Goal: Task Accomplishment & Management: Manage account settings

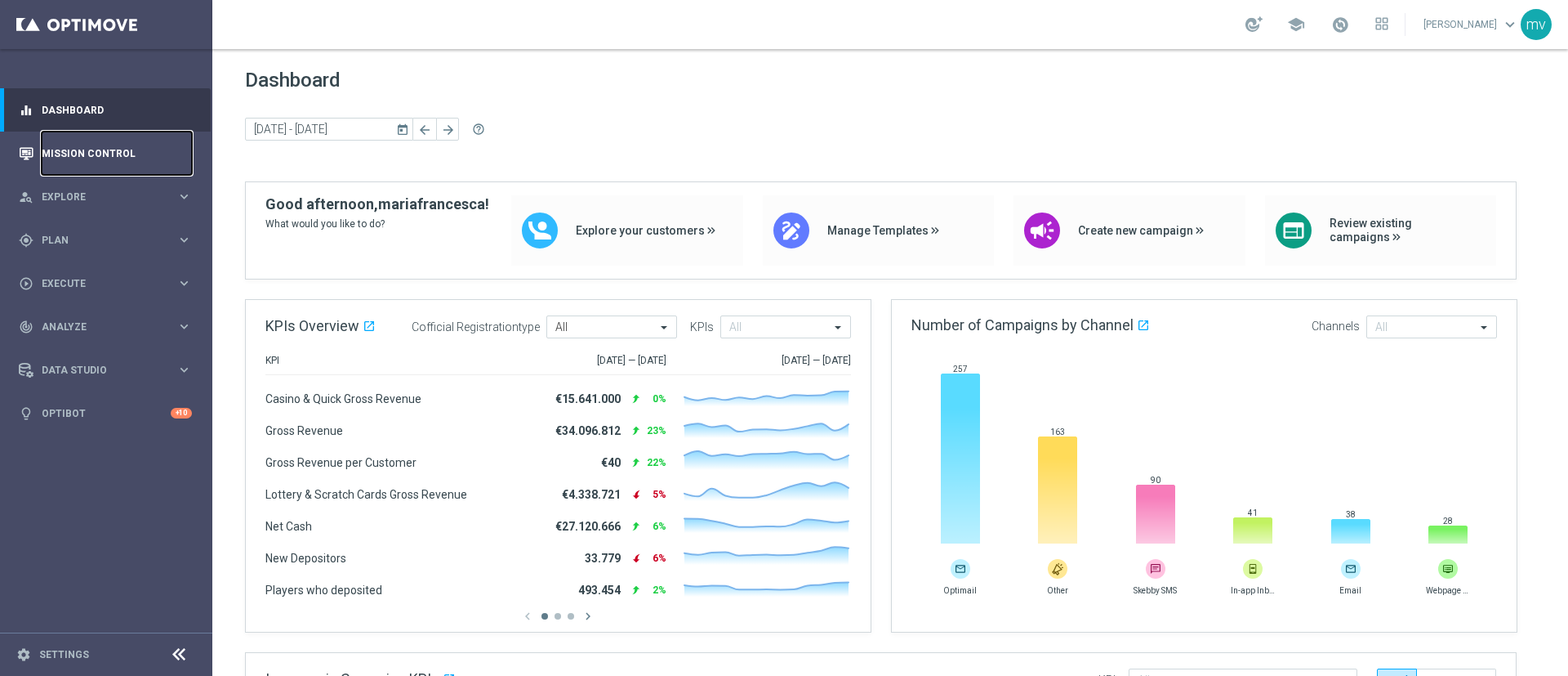
drag, startPoint x: 111, startPoint y: 151, endPoint x: 121, endPoint y: 164, distance: 16.4
click at [111, 151] on link "Mission Control" at bounding box center [116, 153] width 150 height 43
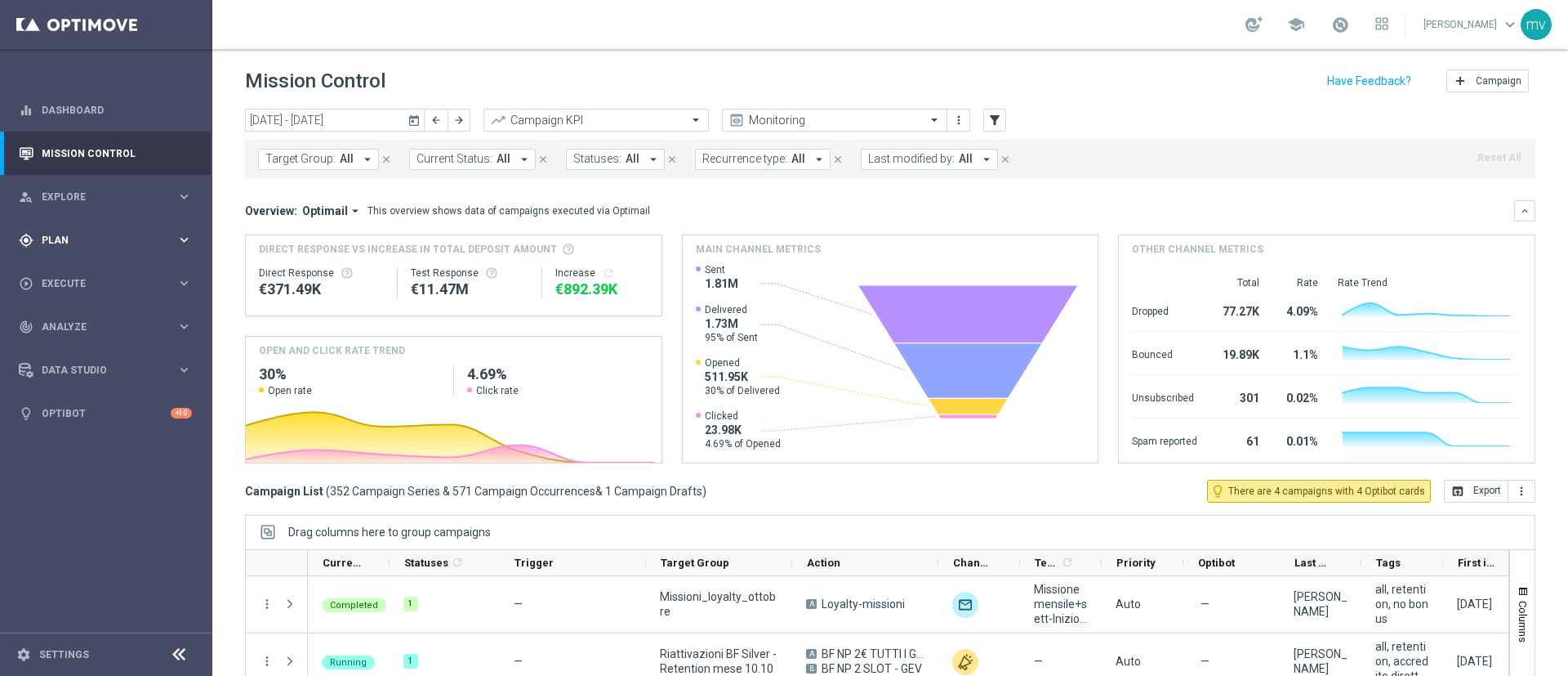
click at [93, 237] on span "Plan" at bounding box center [108, 241] width 135 height 10
click at [75, 274] on link "Target Groups" at bounding box center [106, 273] width 127 height 13
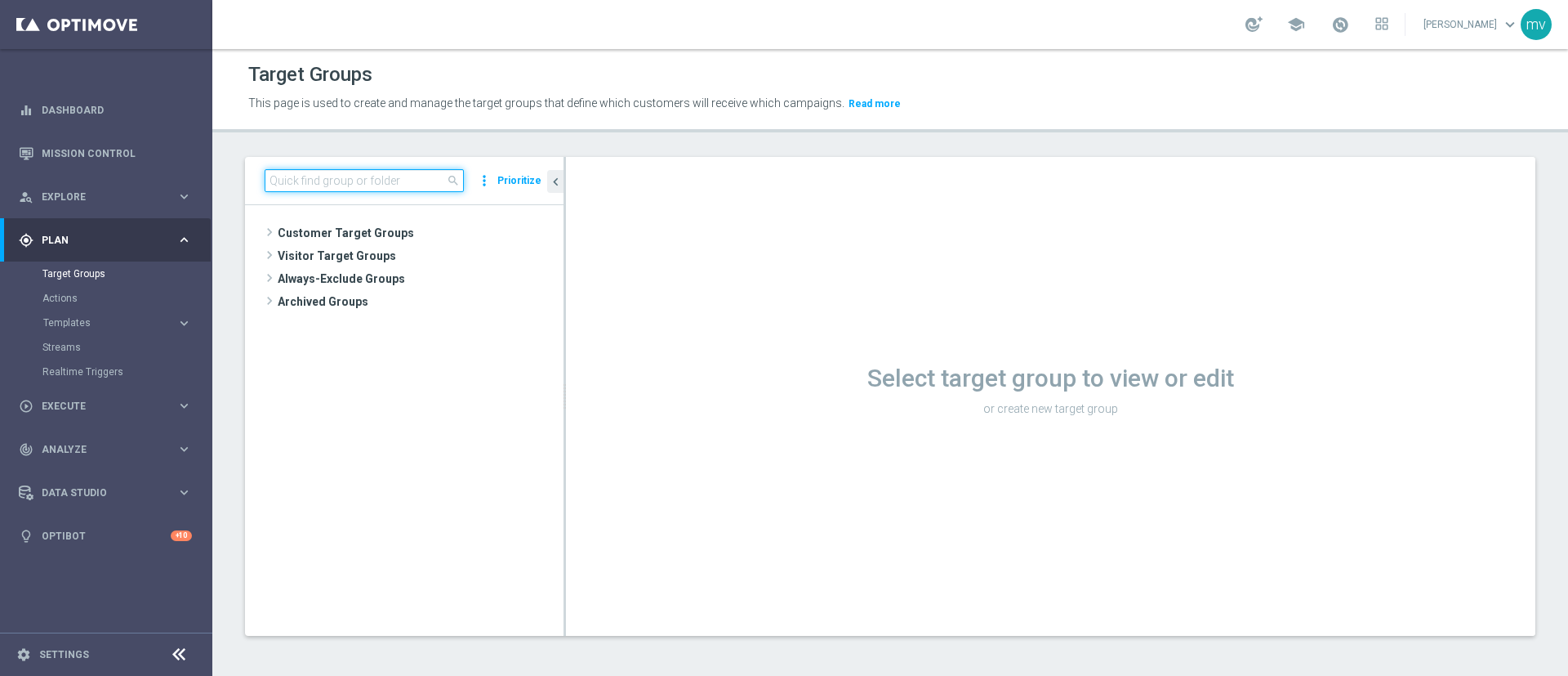
click at [304, 178] on input at bounding box center [364, 180] width 199 height 23
paste input "NEW 2025 Silver Attivi_ ggr >=150_senza saldo"
type input "NEW 2025 Silver Attivi_ ggr >=150_senza saldo"
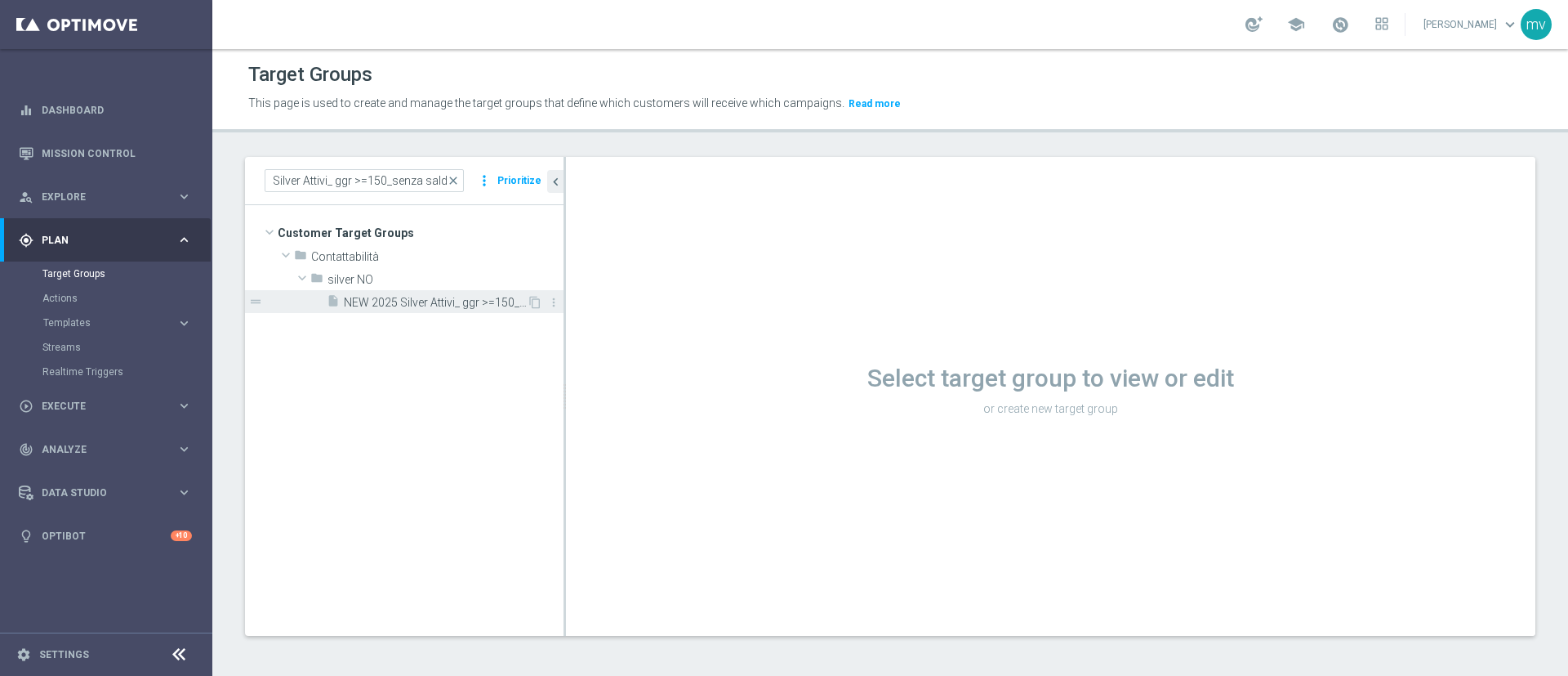
click at [450, 301] on span "NEW 2025 Silver Attivi_ ggr >=150_senza saldo" at bounding box center [436, 303] width 183 height 14
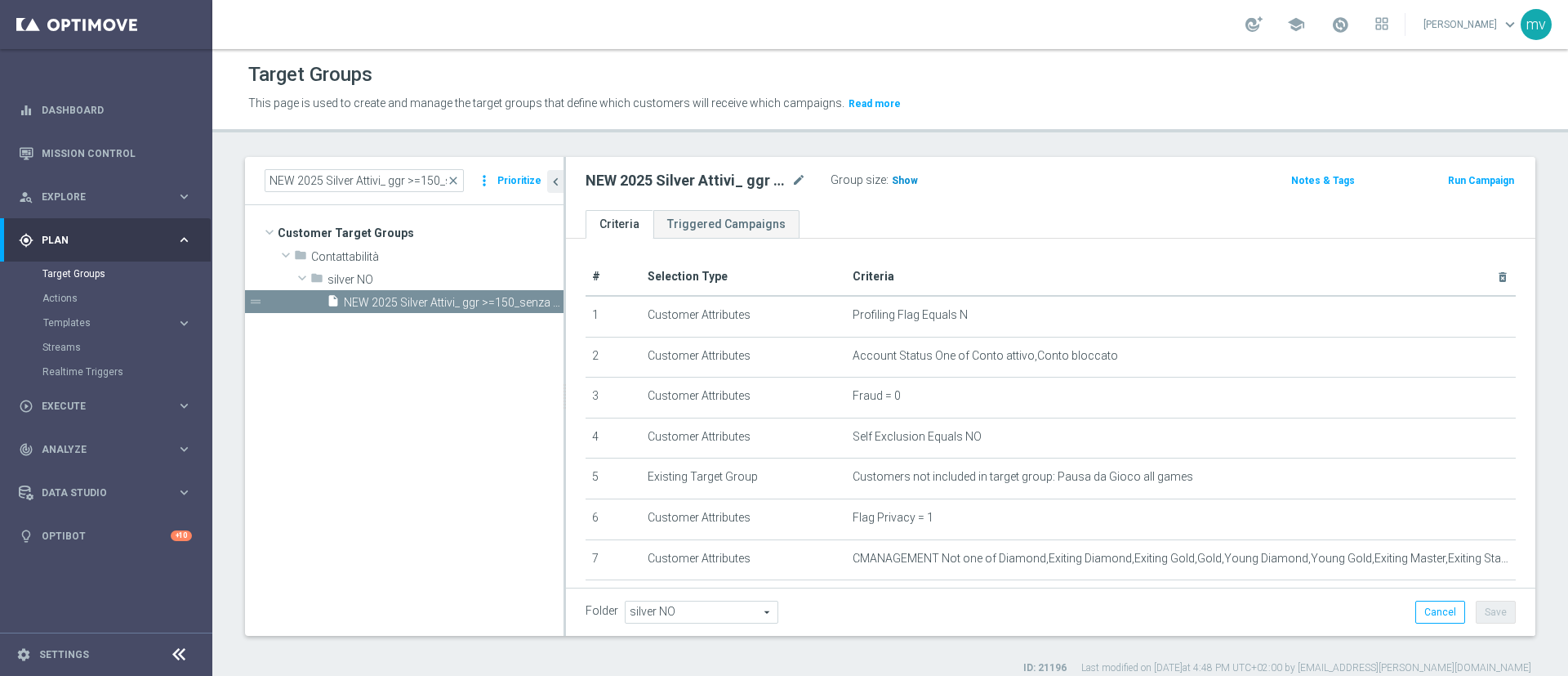
click at [901, 183] on span "Show" at bounding box center [905, 181] width 27 height 12
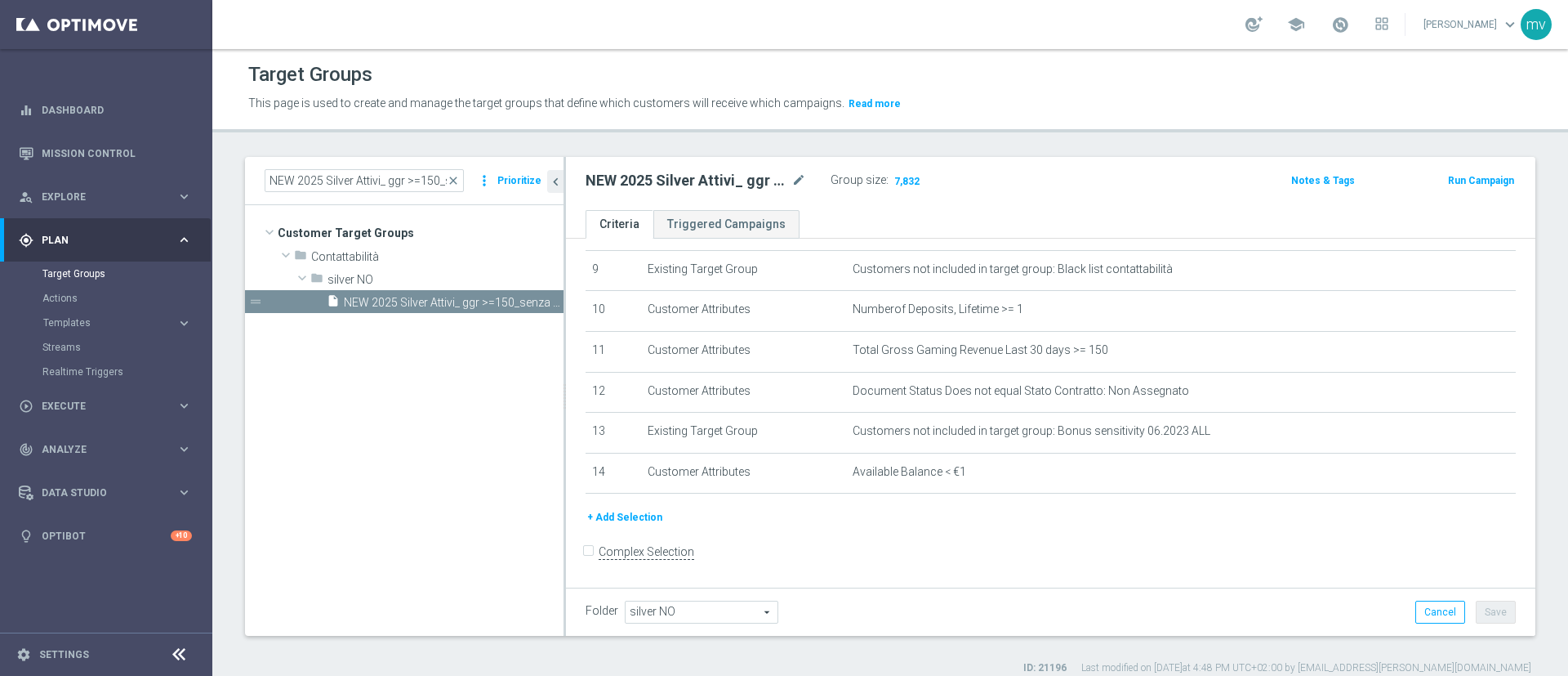
scroll to position [379, 0]
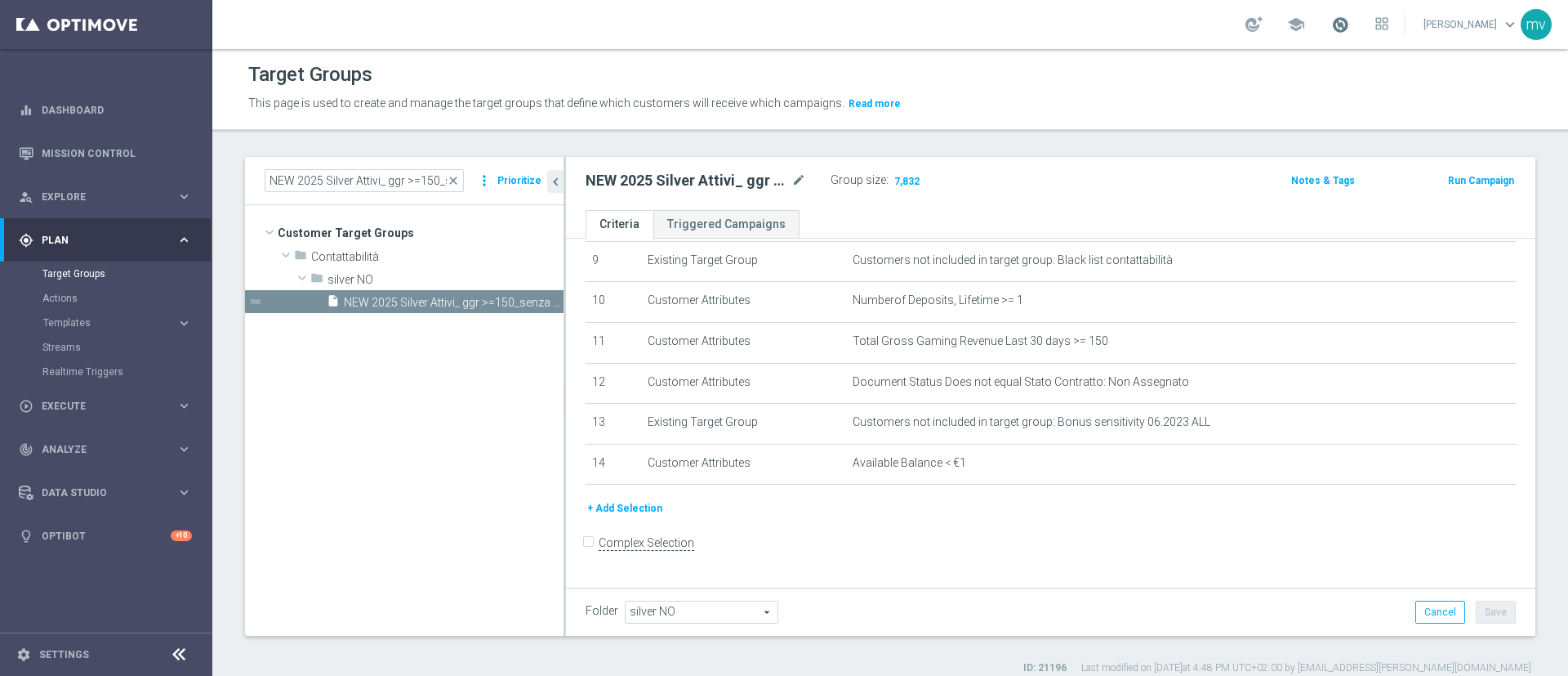
click at [1331, 23] on span at bounding box center [1340, 25] width 18 height 18
click at [1100, 72] on div "Target Groups" at bounding box center [891, 75] width 1284 height 32
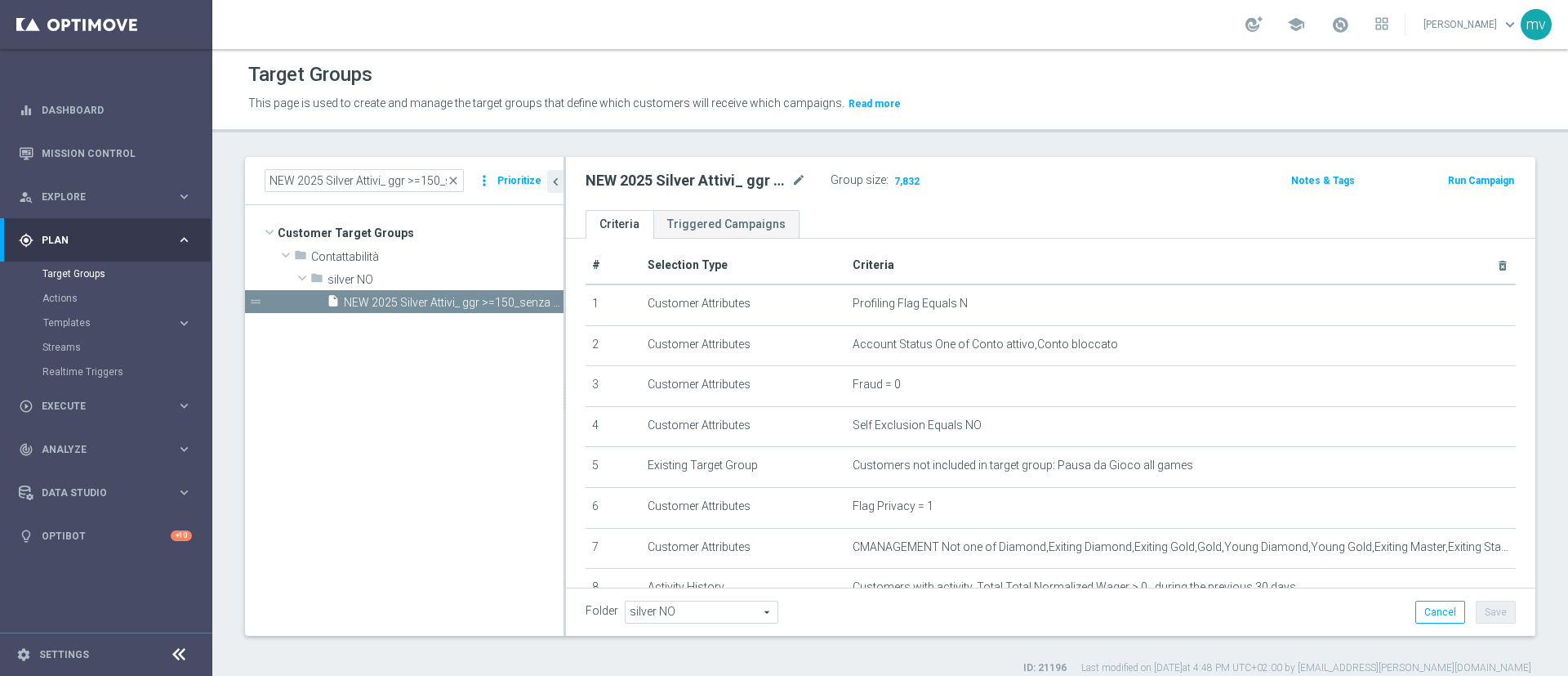
click at [1464, 181] on button "Run Campaign" at bounding box center [1481, 181] width 69 height 18
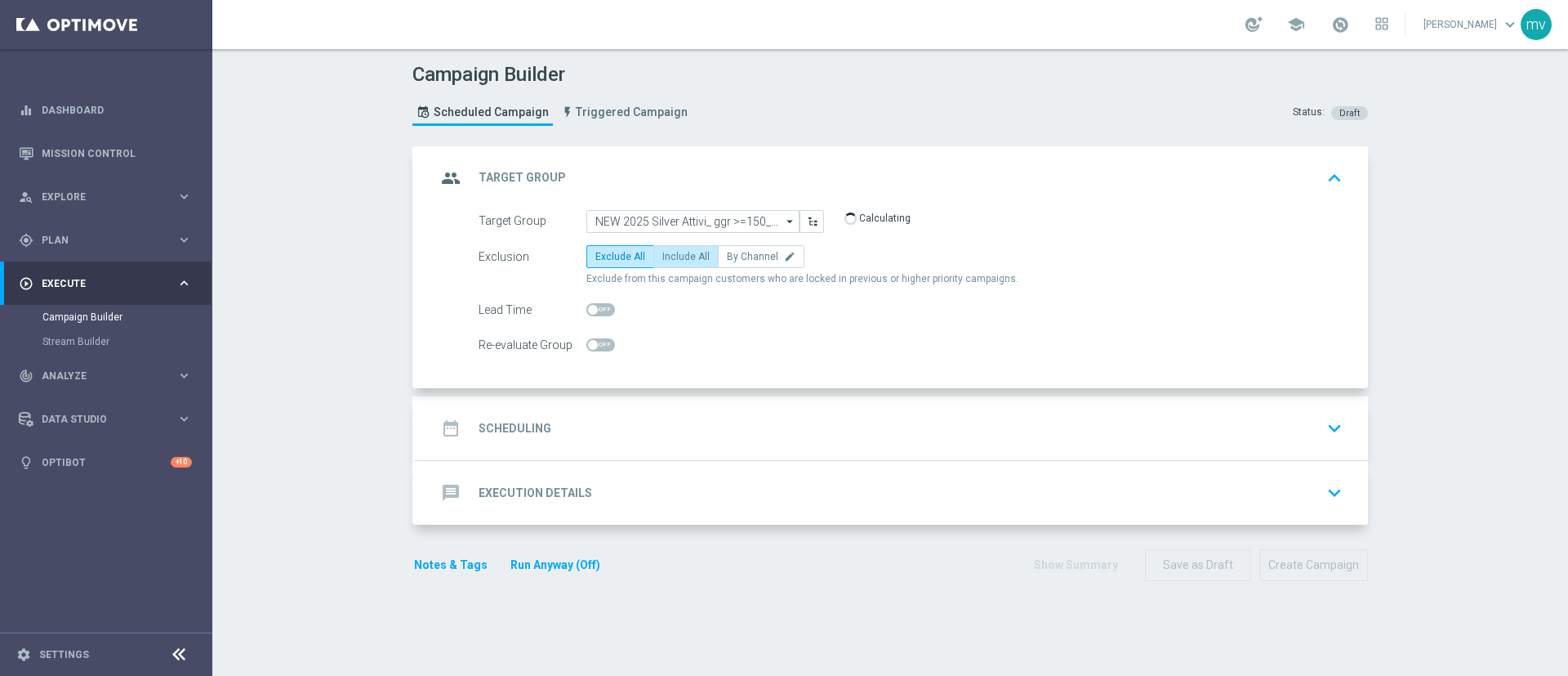
click at [679, 252] on span "Include All" at bounding box center [686, 257] width 47 height 12
click at [674, 255] on input "Include All" at bounding box center [668, 260] width 11 height 11
radio input "true"
click at [522, 424] on h2 "Scheduling" at bounding box center [515, 429] width 73 height 16
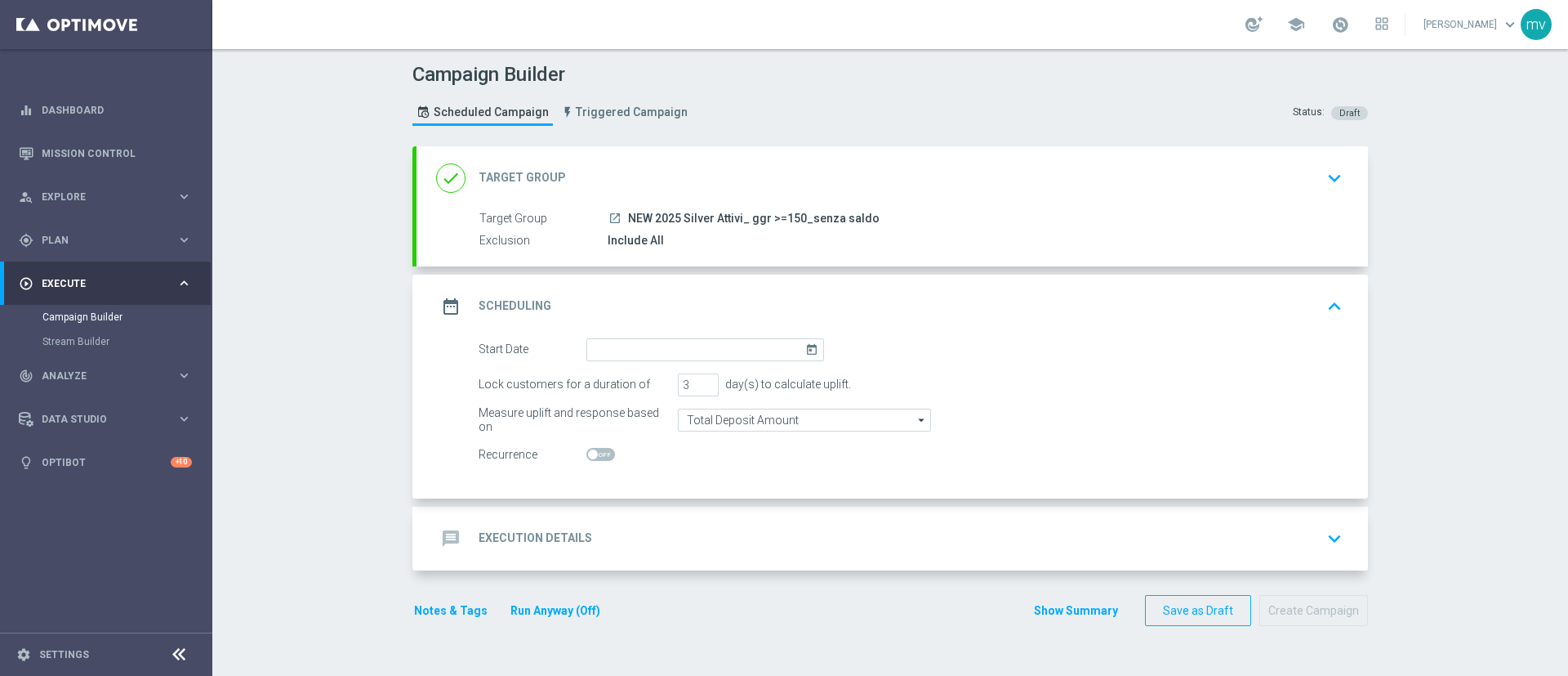
click at [806, 345] on icon "today" at bounding box center [815, 347] width 19 height 18
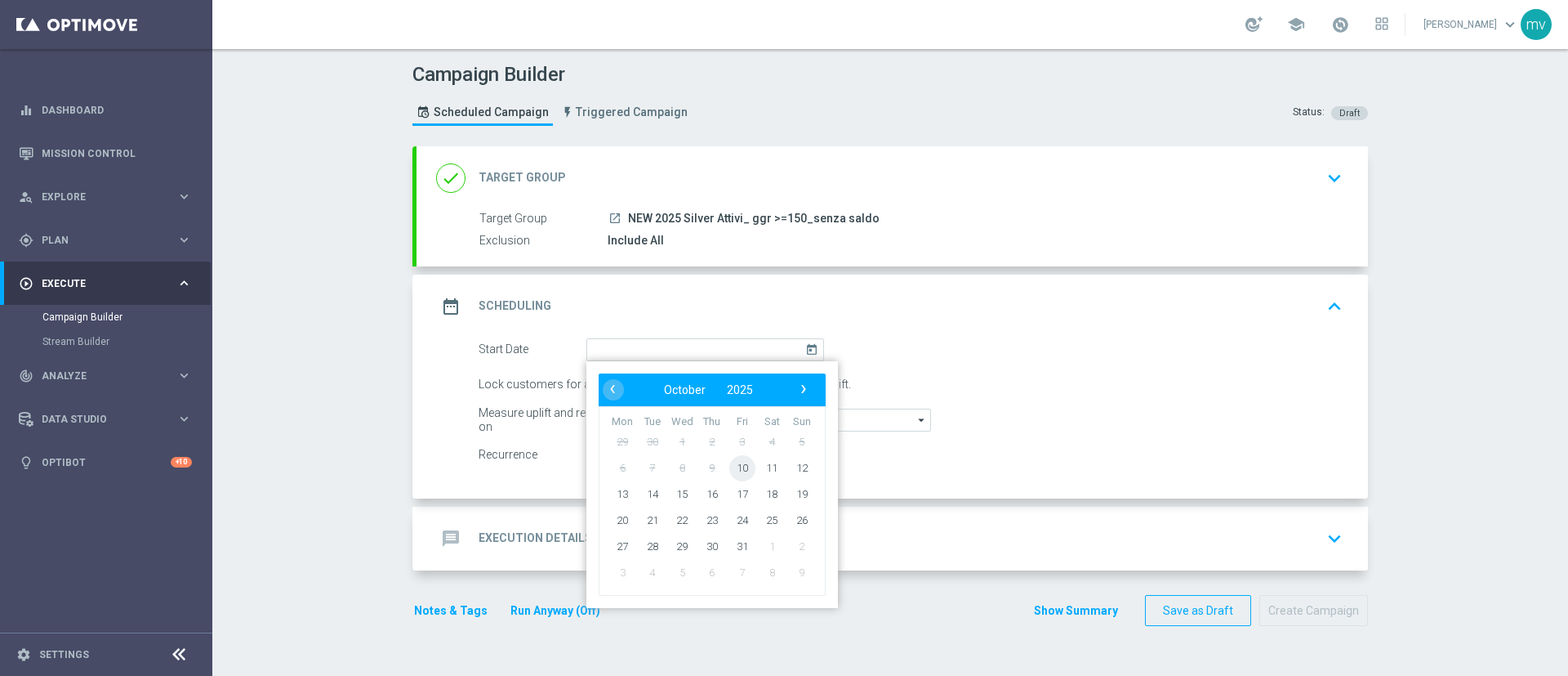
click at [736, 469] on span "10" at bounding box center [743, 468] width 27 height 27
type input "[DATE]"
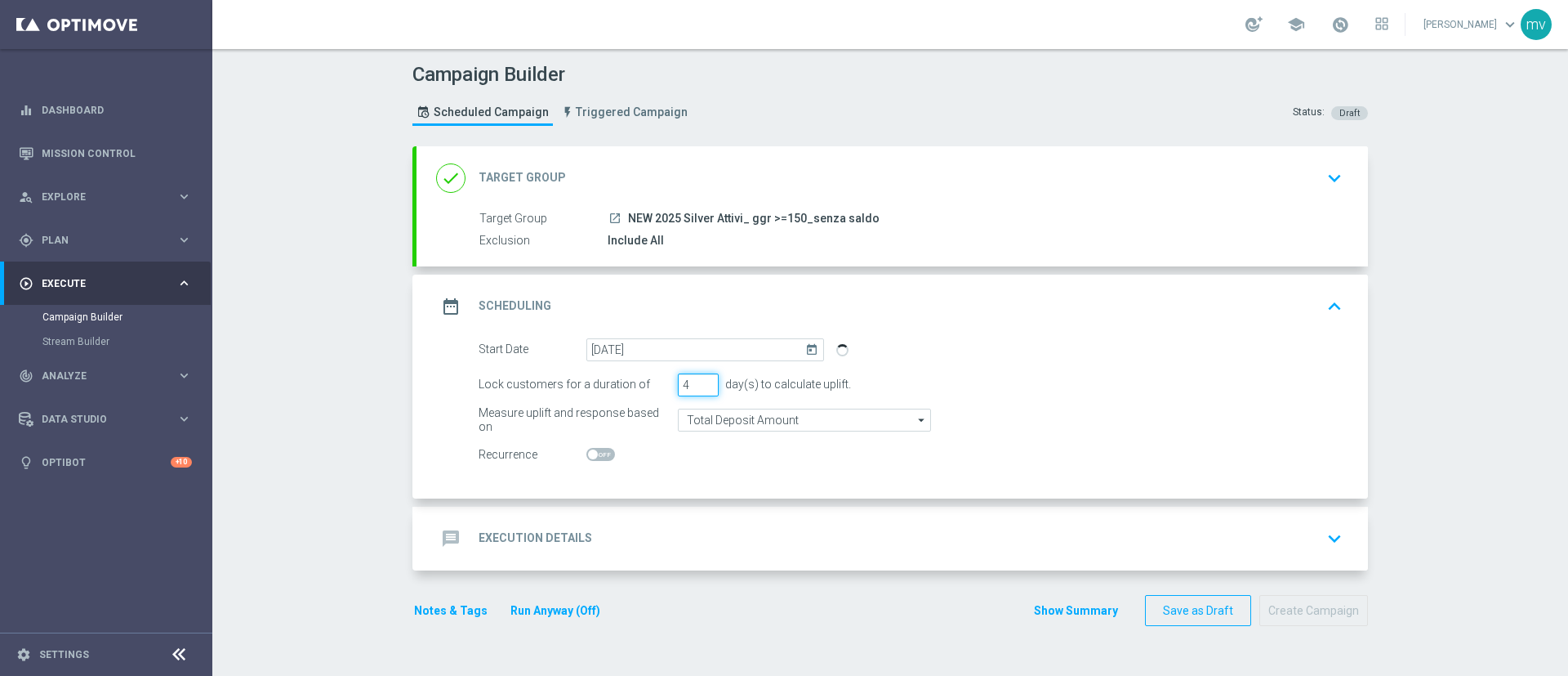
click at [697, 383] on input "4" at bounding box center [698, 385] width 40 height 23
click at [697, 383] on input "5" at bounding box center [698, 385] width 40 height 23
click at [697, 383] on input "6" at bounding box center [698, 385] width 40 height 23
click at [697, 393] on input "6" at bounding box center [698, 385] width 40 height 23
type input "5"
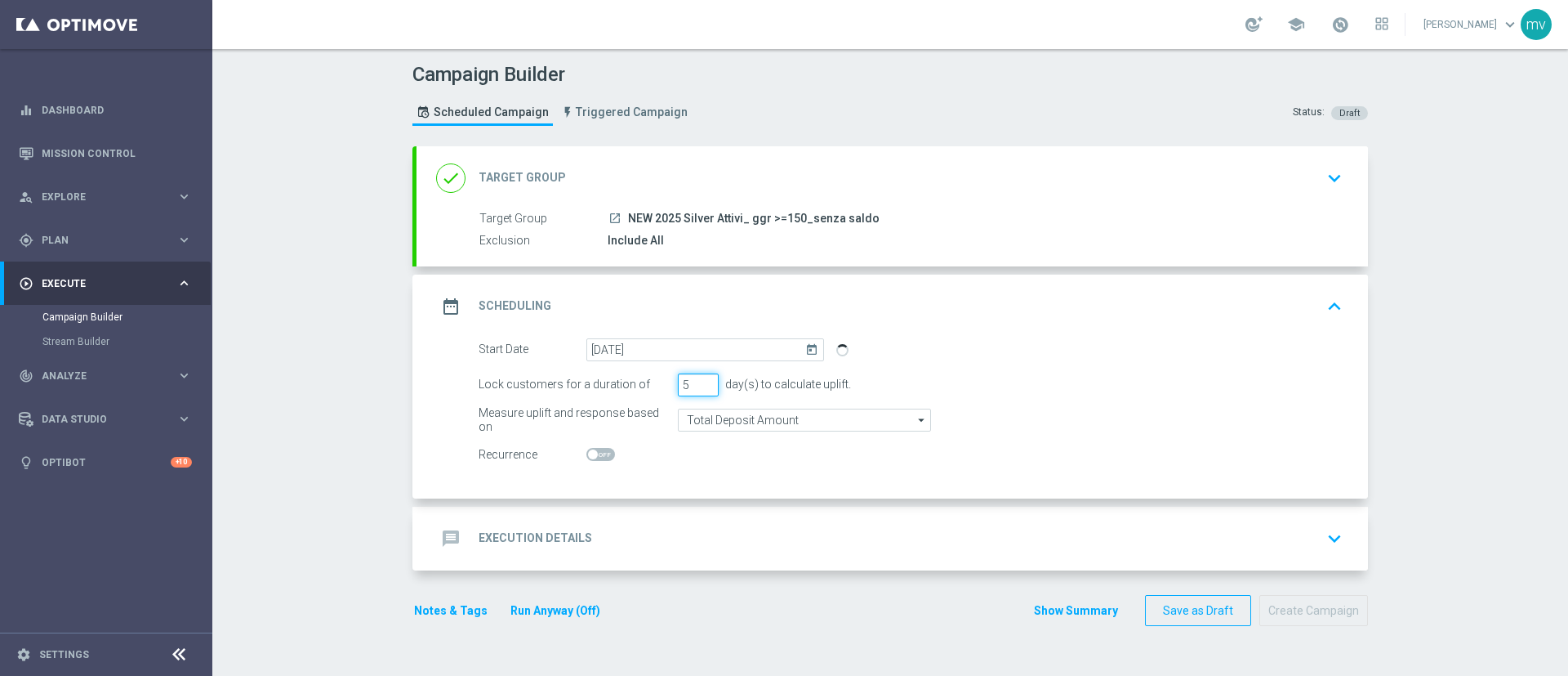
click at [697, 388] on input "5" at bounding box center [698, 385] width 40 height 23
click at [992, 376] on div "Lock customers for a duration of 5 day(s) to calculate uplift." at bounding box center [910, 385] width 889 height 23
click at [590, 525] on div "message Execution Details keyboard_arrow_down" at bounding box center [891, 538] width 912 height 31
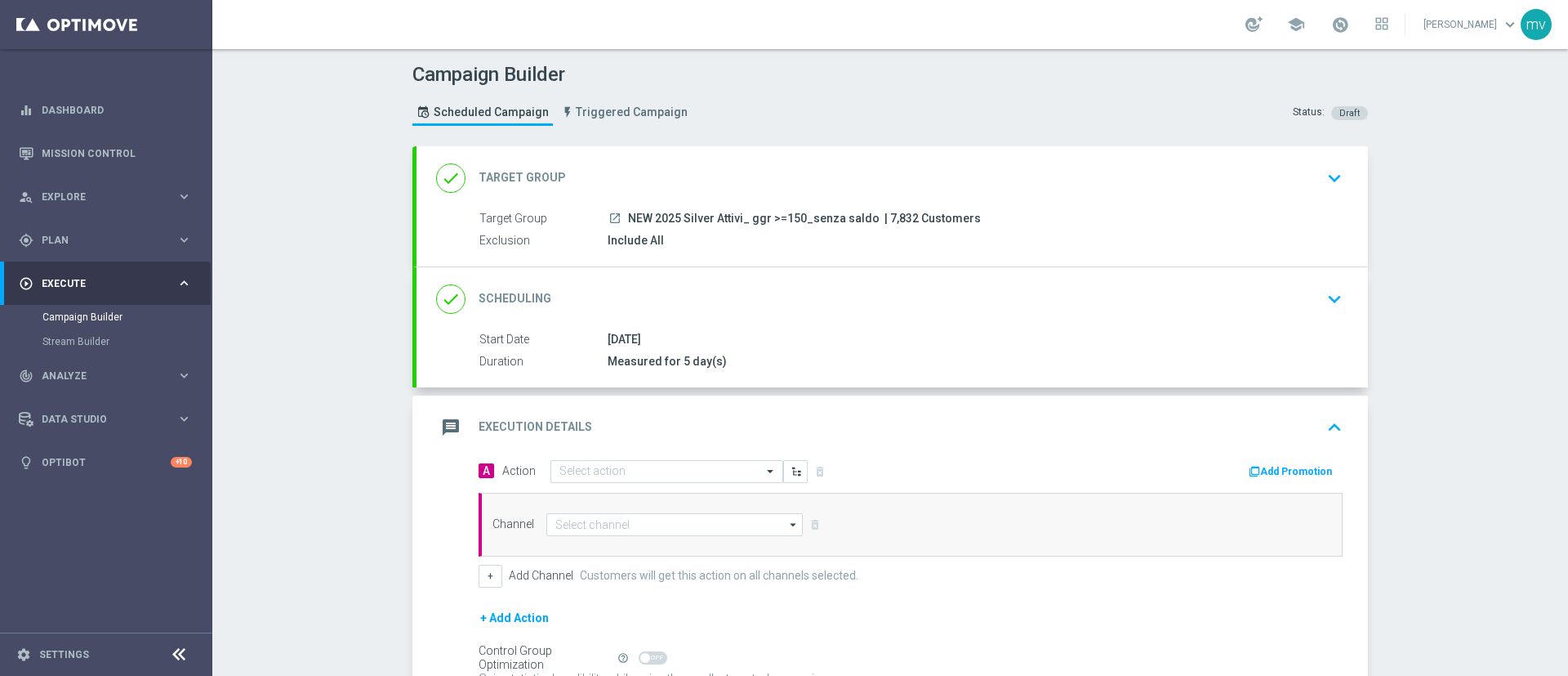
click at [1306, 474] on button "Add Promotion" at bounding box center [1293, 472] width 91 height 18
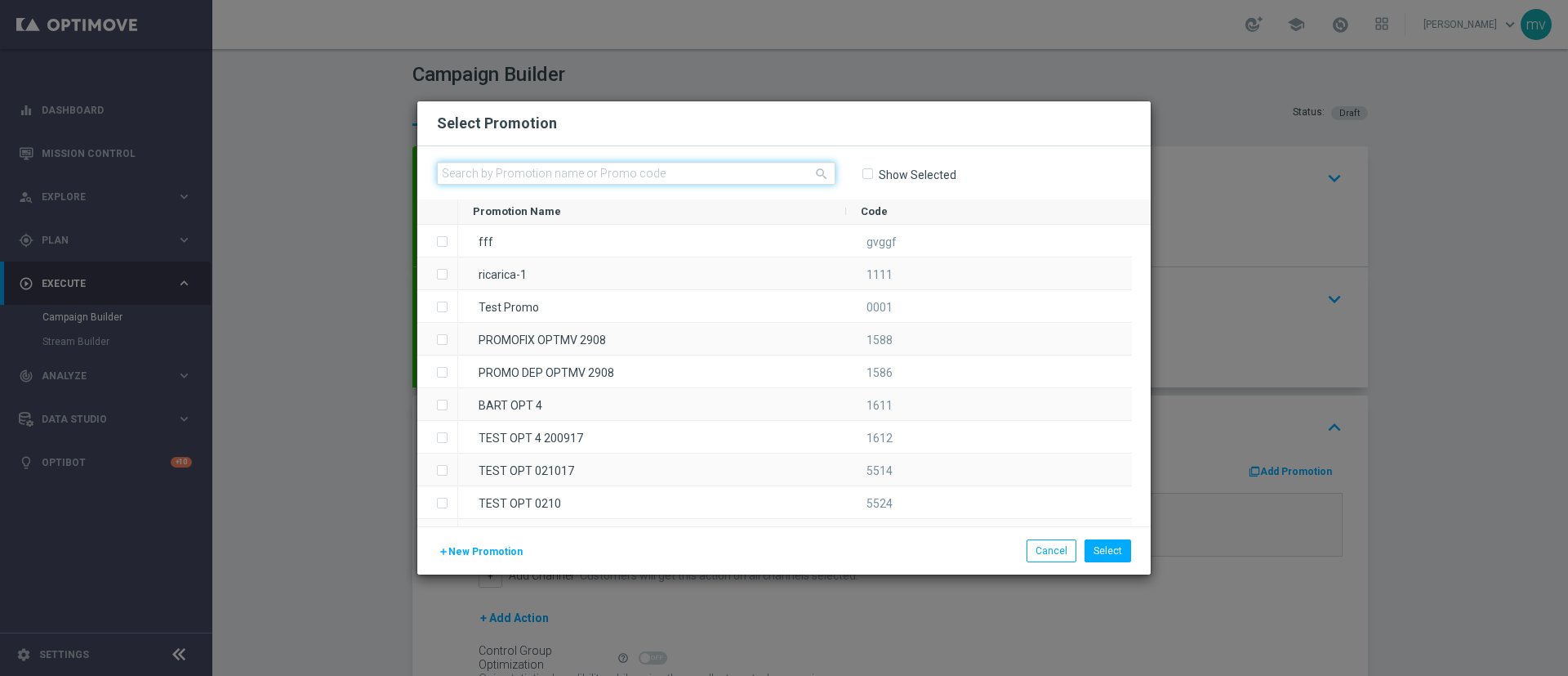
click at [648, 169] on input "text" at bounding box center [636, 173] width 398 height 23
paste input "RIC10OTTO20"
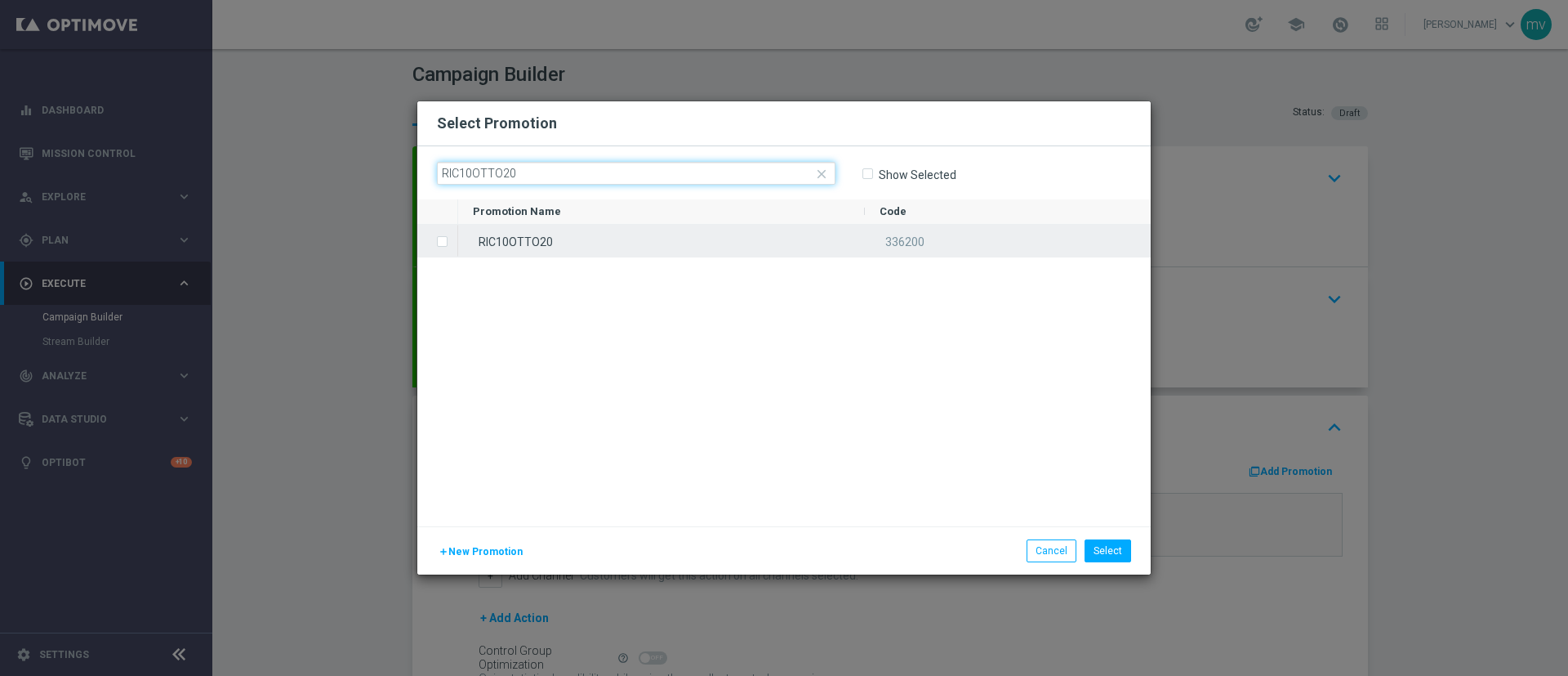
type input "RIC10OTTO20"
click at [453, 244] on label "Press SPACE to select this row." at bounding box center [456, 243] width 6 height 15
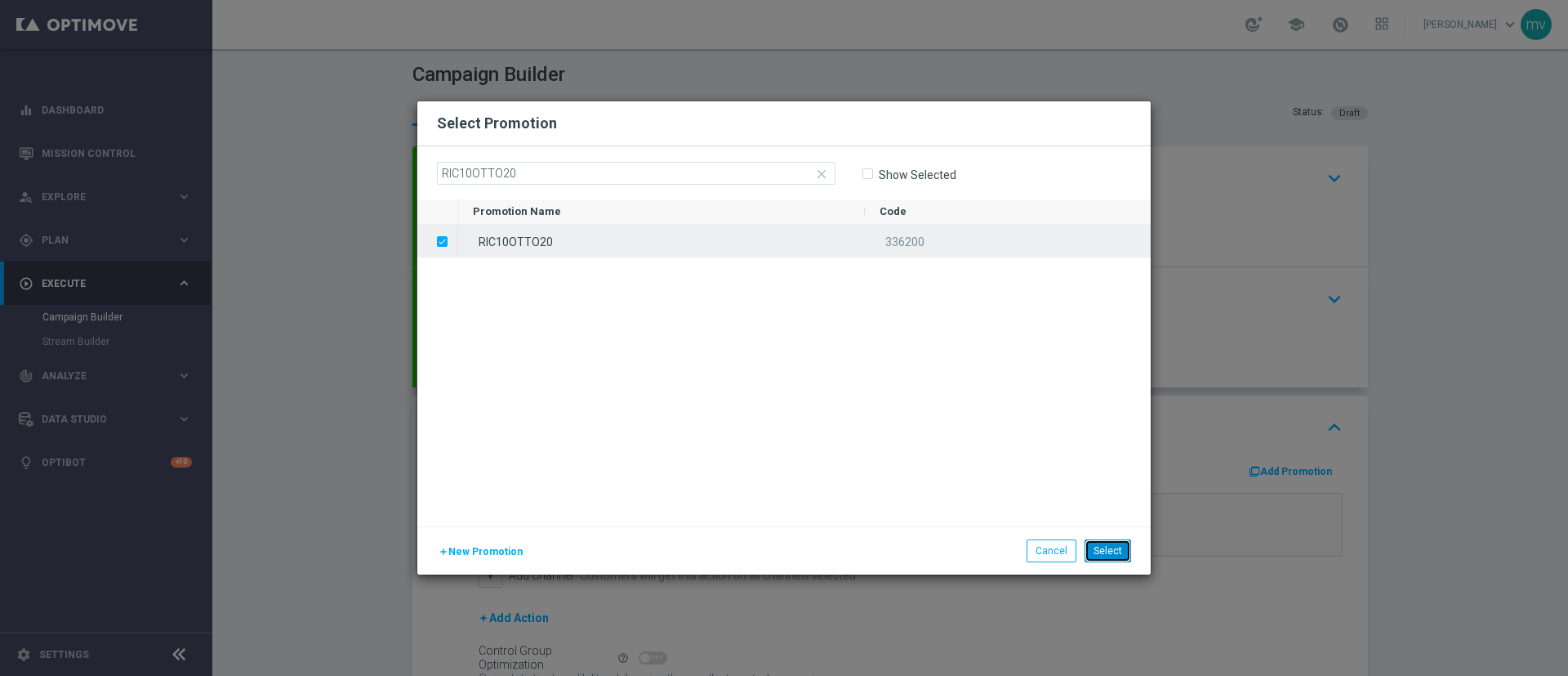
click at [1102, 551] on button "Select" at bounding box center [1107, 551] width 46 height 23
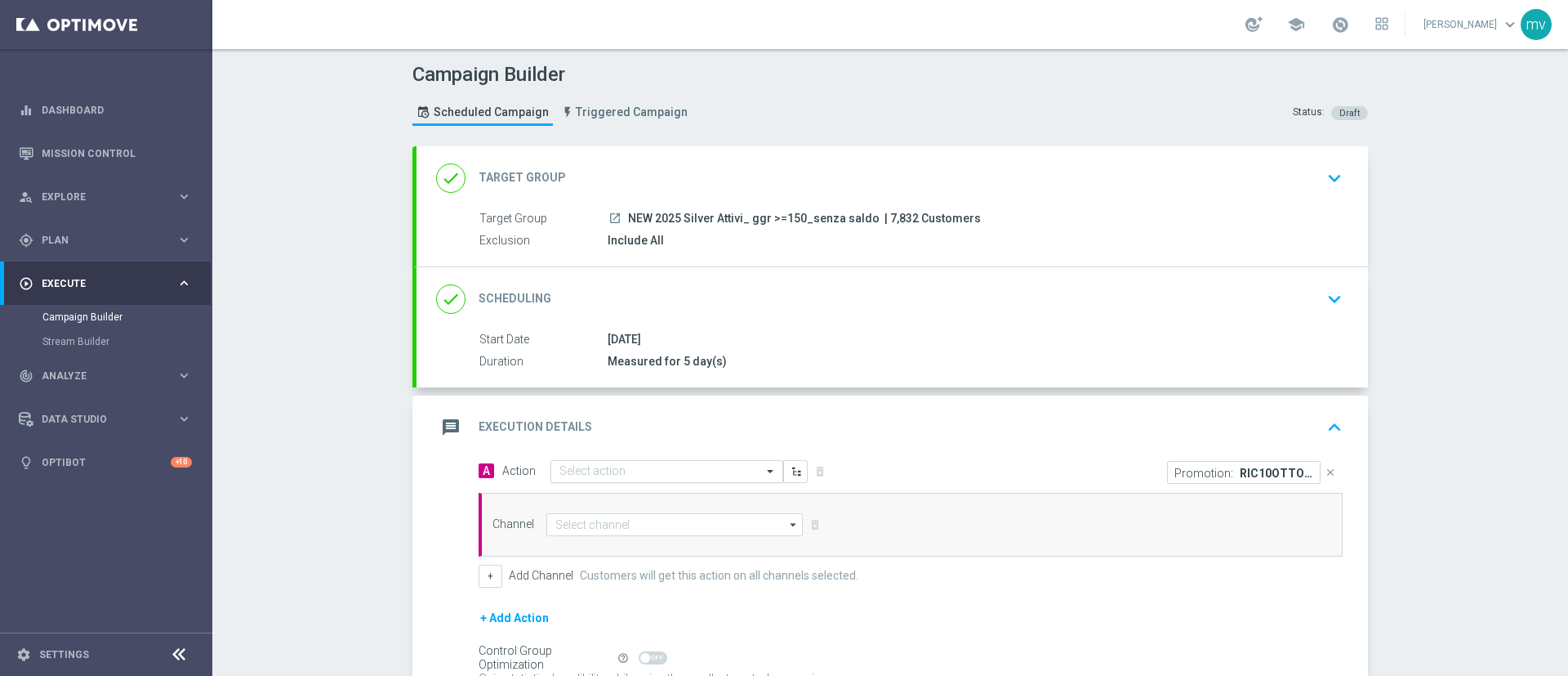
click at [602, 466] on input "text" at bounding box center [650, 472] width 182 height 14
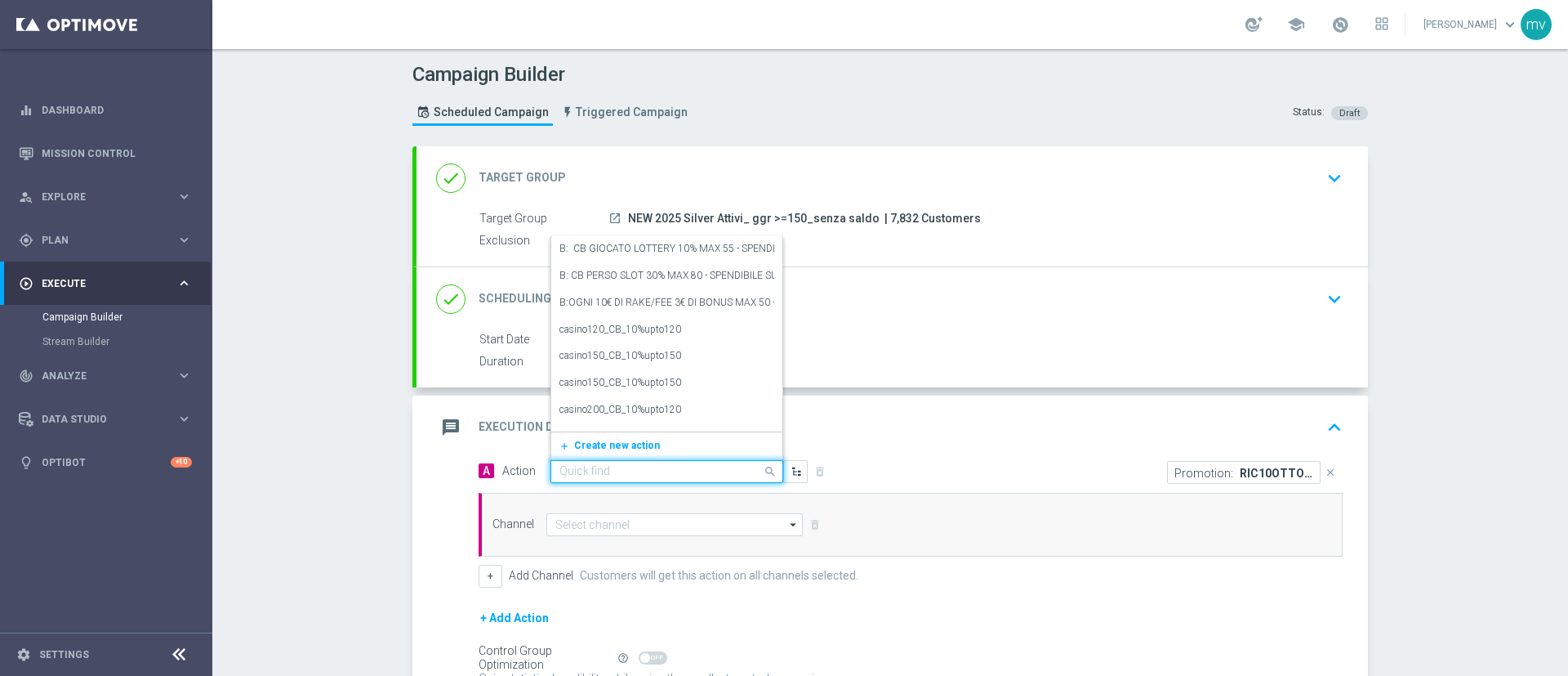
paste input "prof no _ dep up to 50€"
type input "prof no _ dep up to 50€"
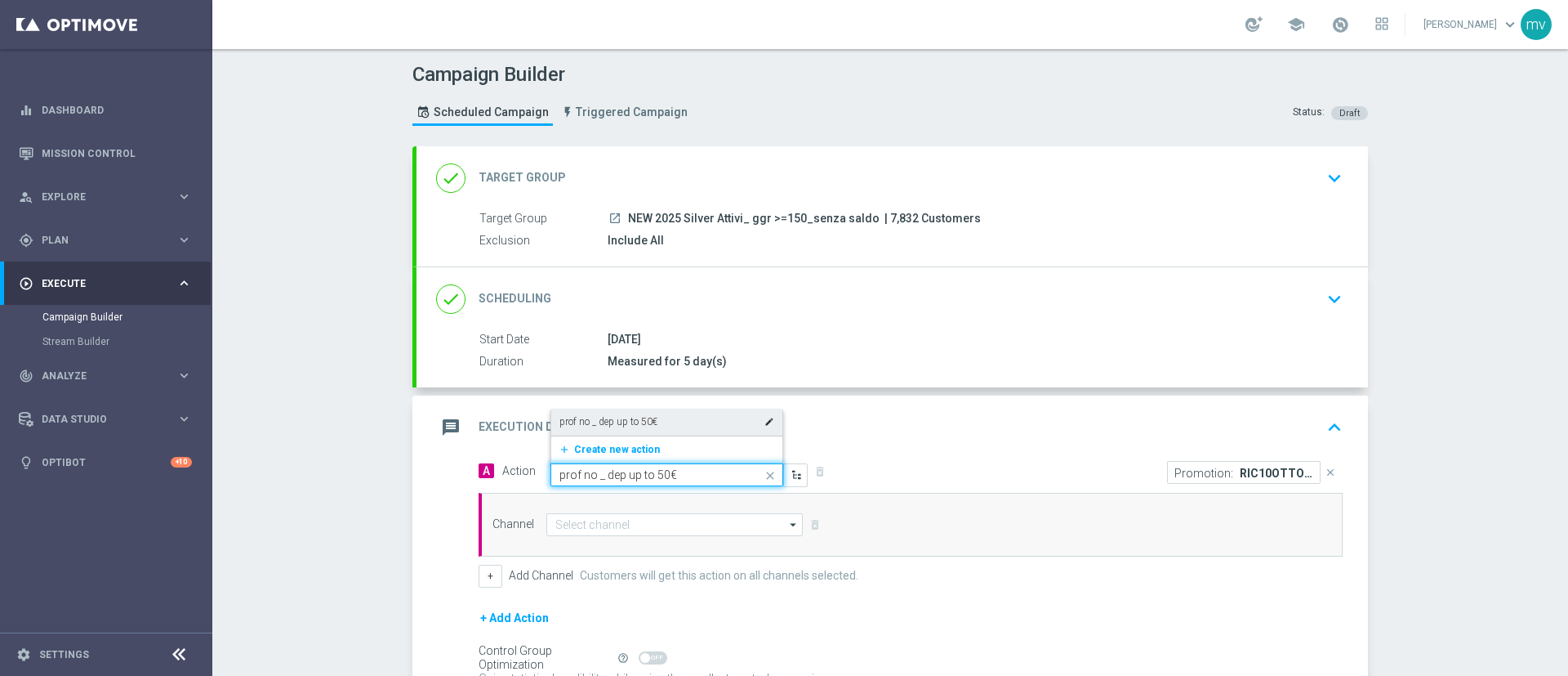
click at [650, 422] on div "prof no _ dep up to 50€ edit" at bounding box center [667, 421] width 215 height 27
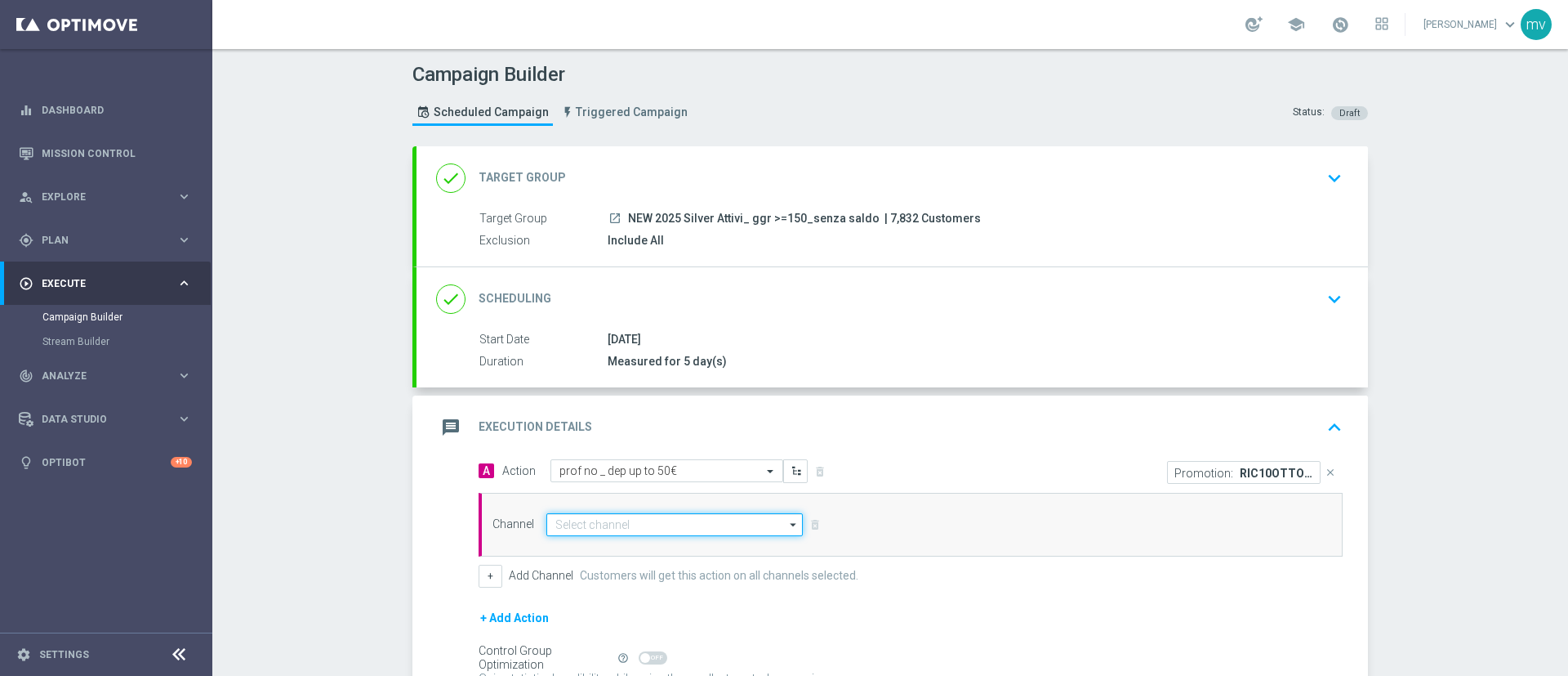
click at [640, 518] on input at bounding box center [675, 524] width 256 height 23
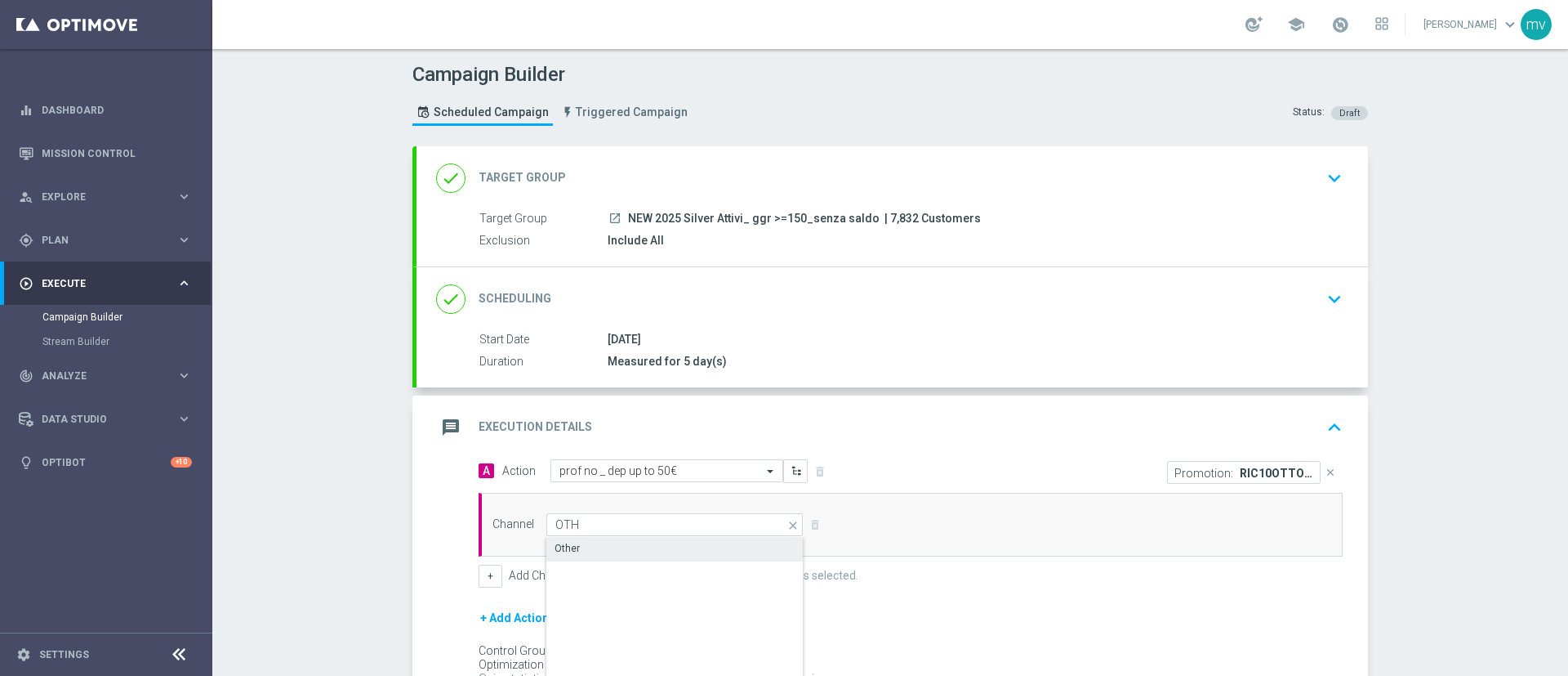
click at [569, 543] on div "Other" at bounding box center [675, 548] width 257 height 23
type input "Other"
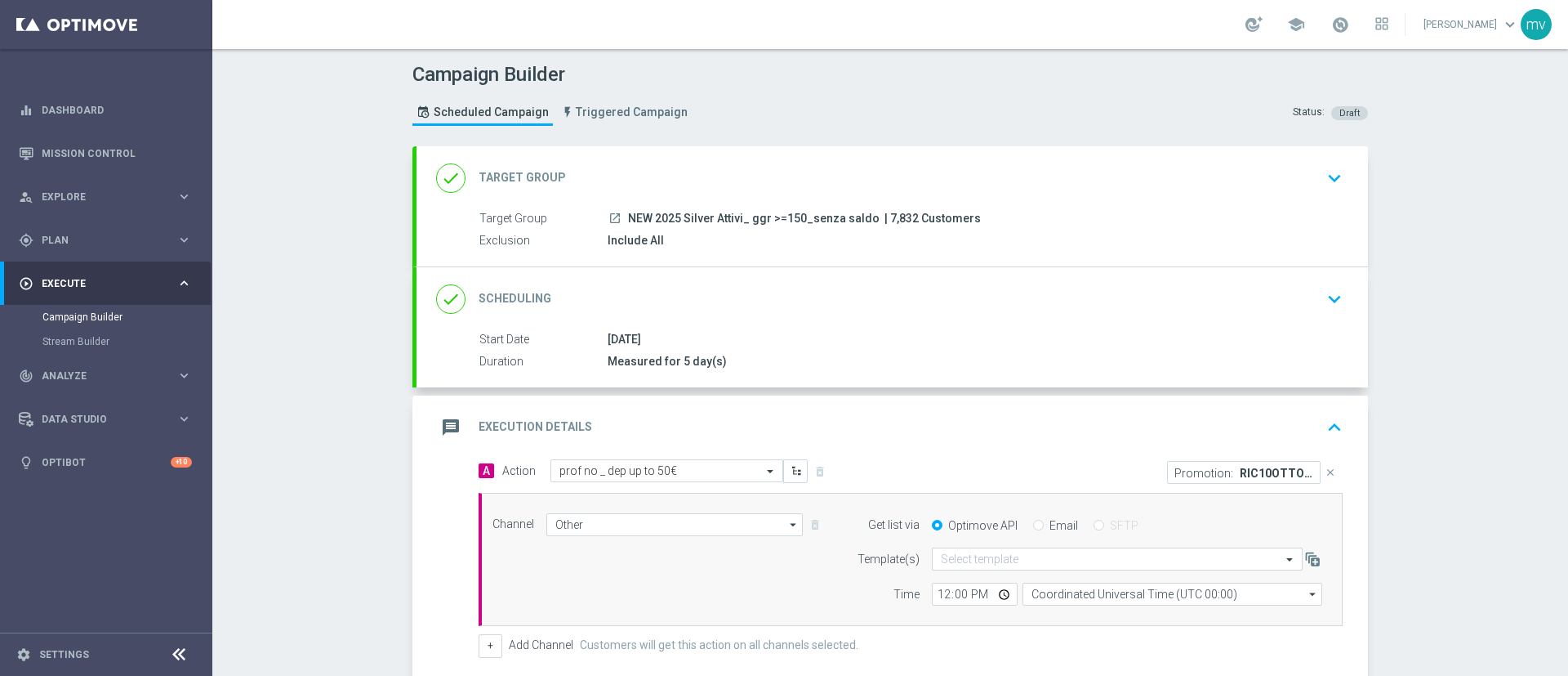
click at [1036, 525] on div "Email" at bounding box center [1056, 525] width 45 height 15
click at [1033, 527] on input "Email" at bounding box center [1038, 527] width 11 height 11
radio input "true"
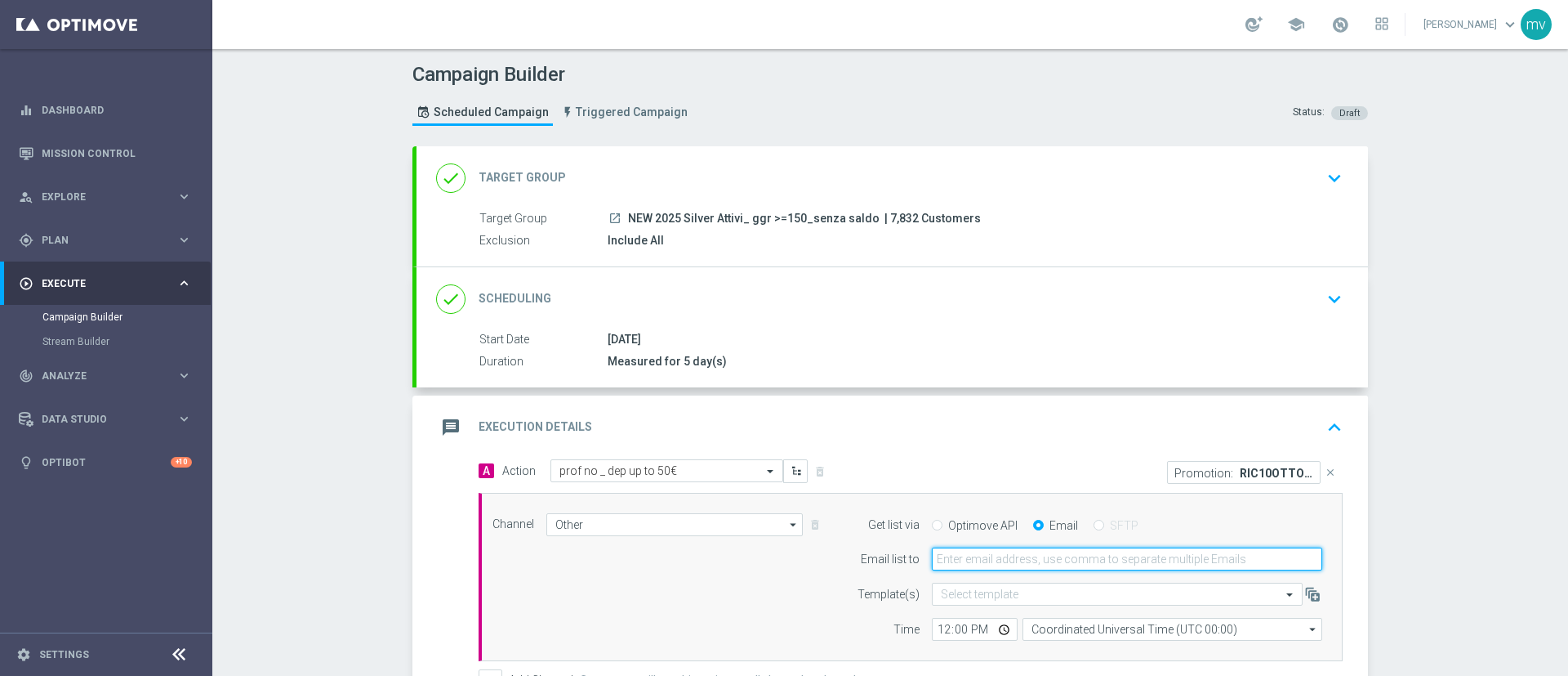
click at [1031, 558] on input "email" at bounding box center [1127, 559] width 391 height 23
type input "[EMAIL_ADDRESS][PERSON_NAME][DOMAIN_NAME]"
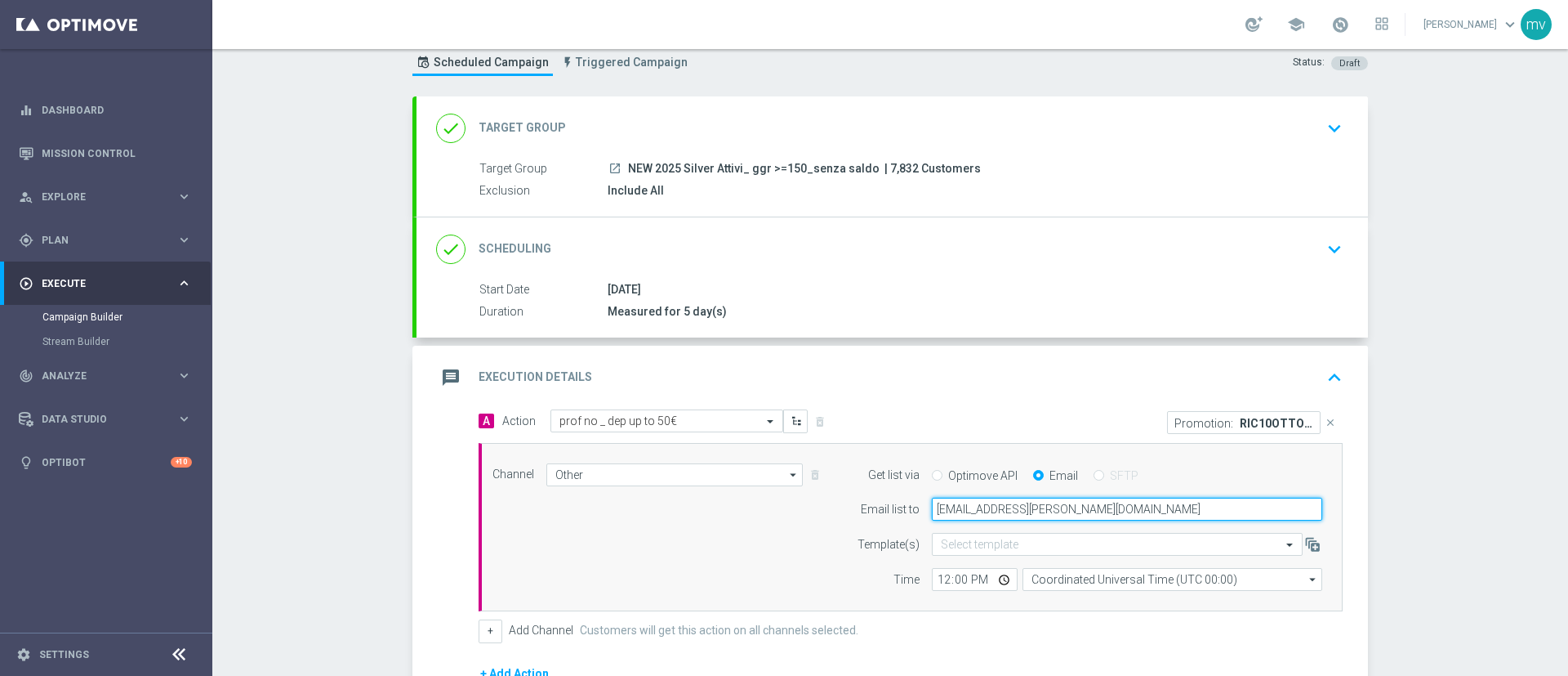
scroll to position [122, 0]
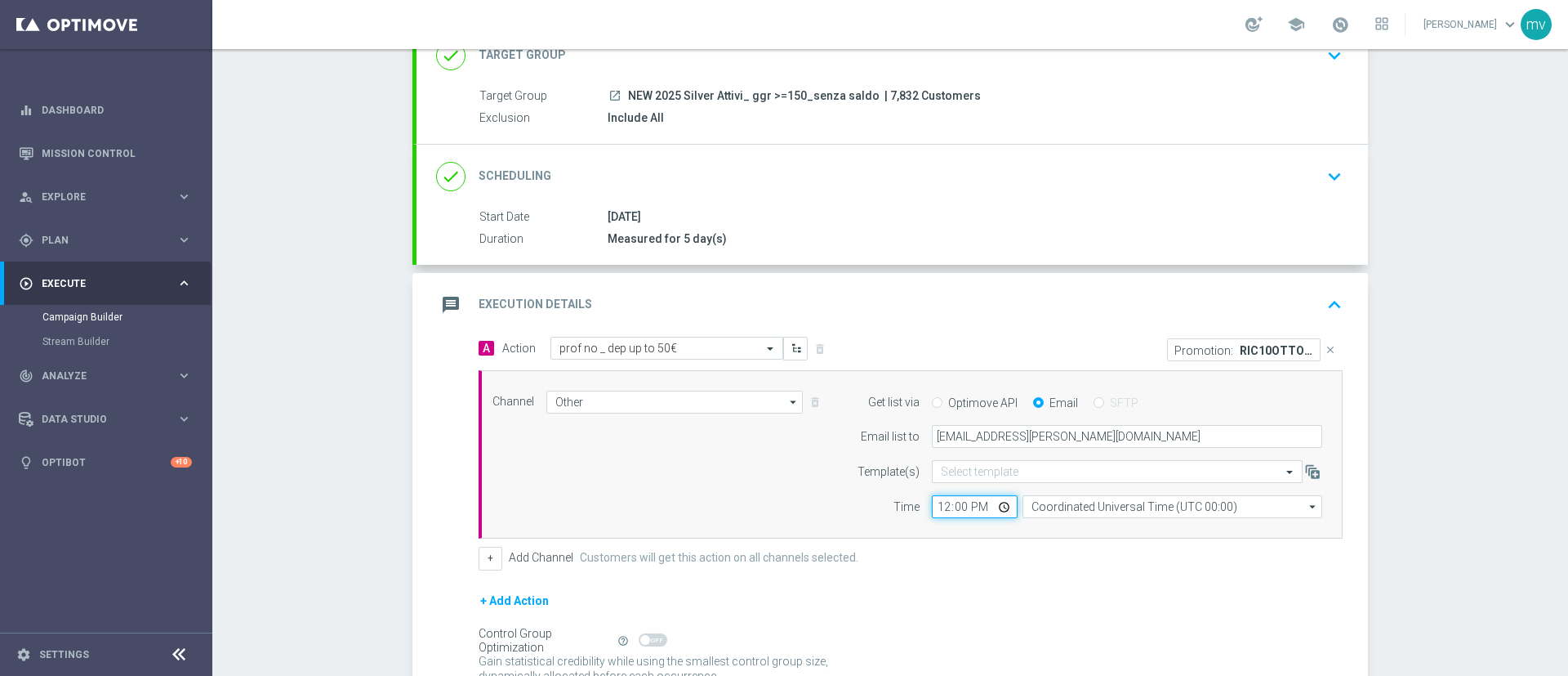
click at [938, 505] on input "12:00" at bounding box center [974, 506] width 86 height 23
type input "15:45"
click at [1038, 591] on form "A Action Select action prof no _ dep up to 50€ delete_forever Promotion: RIC10O…" at bounding box center [910, 528] width 864 height 384
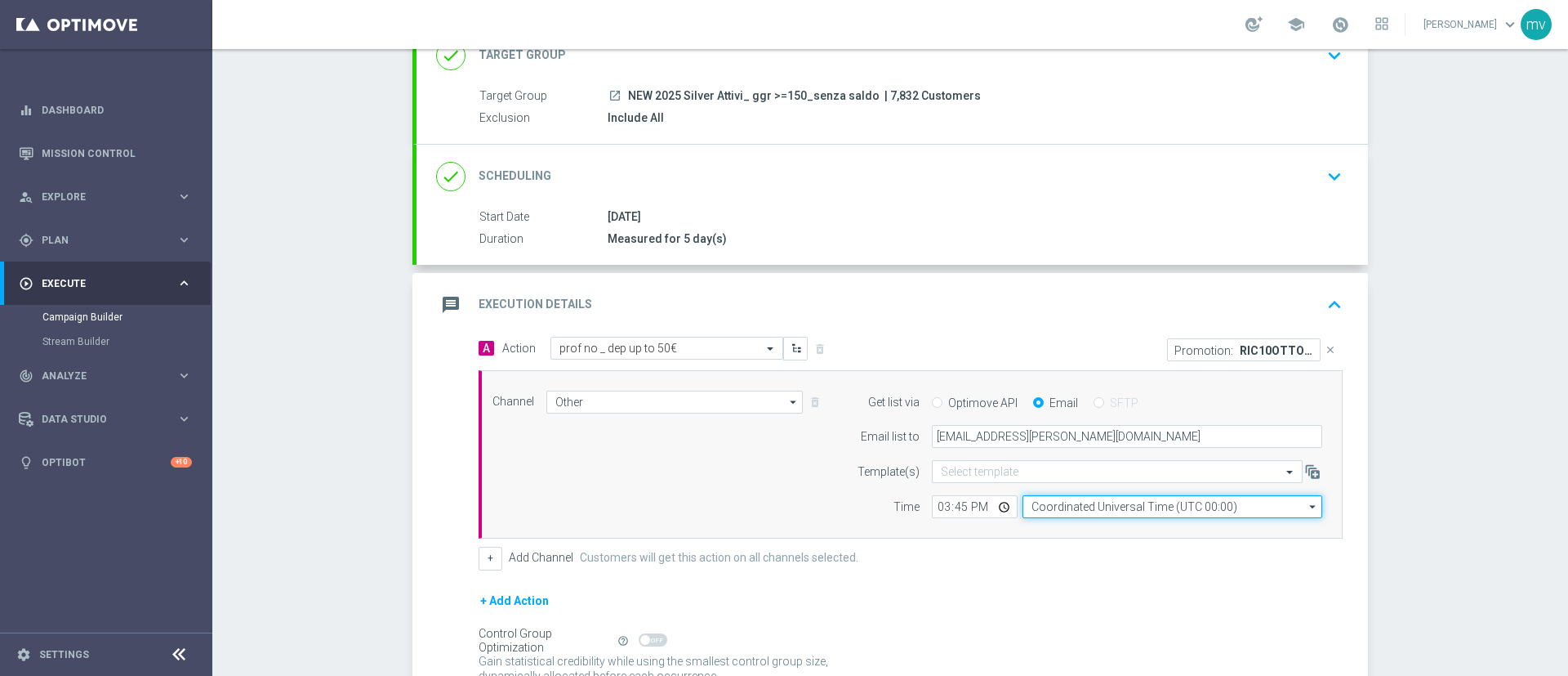
click at [1125, 509] on input "Coordinated Universal Time (UTC 00:00)" at bounding box center [1173, 506] width 300 height 23
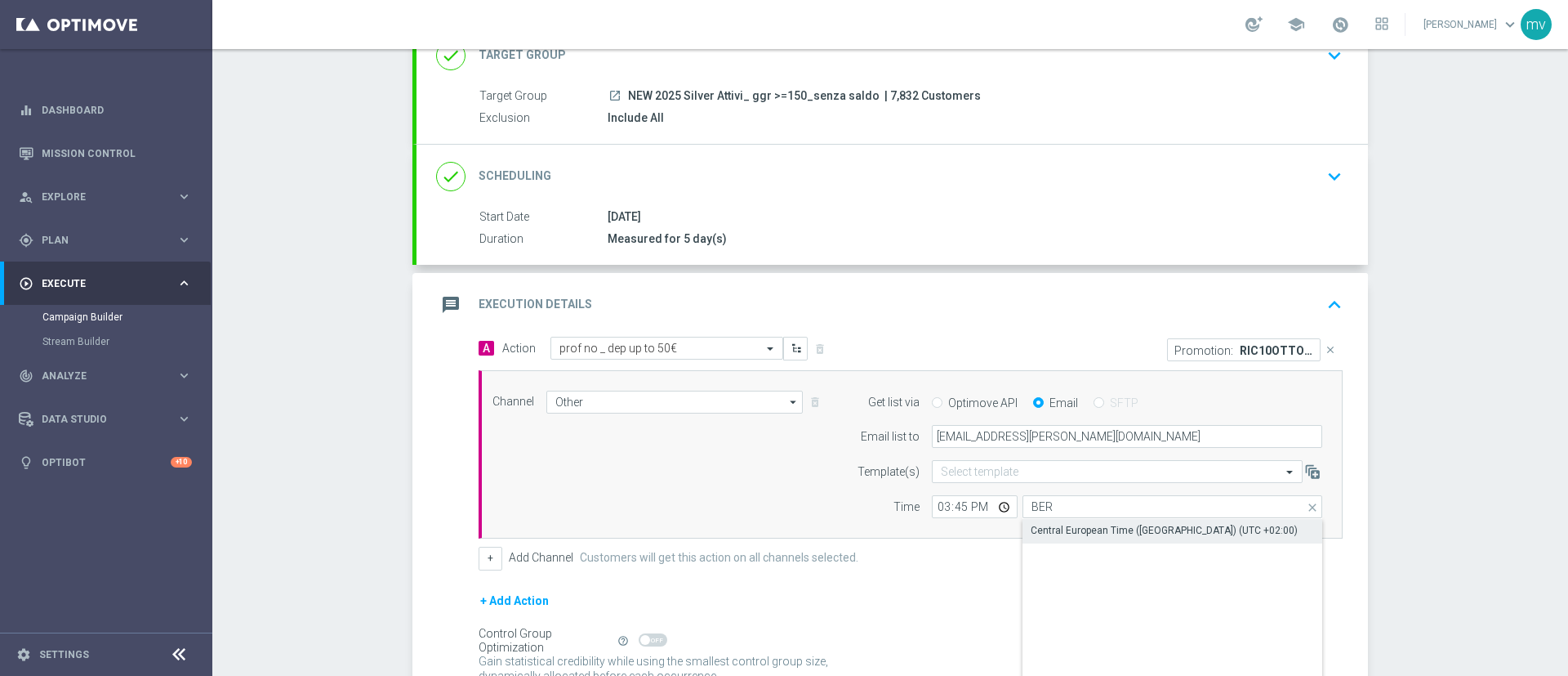
click at [1096, 536] on div "Central European Time ([GEOGRAPHIC_DATA]) (UTC +02:00)" at bounding box center [1164, 530] width 267 height 15
type input "Central European Time ([GEOGRAPHIC_DATA]) (UTC +02:00)"
drag, startPoint x: 988, startPoint y: 584, endPoint x: 978, endPoint y: 588, distance: 10.8
click at [986, 585] on form "A Action Select action prof no _ dep up to 50€ delete_forever Promotion: RIC10O…" at bounding box center [910, 528] width 864 height 384
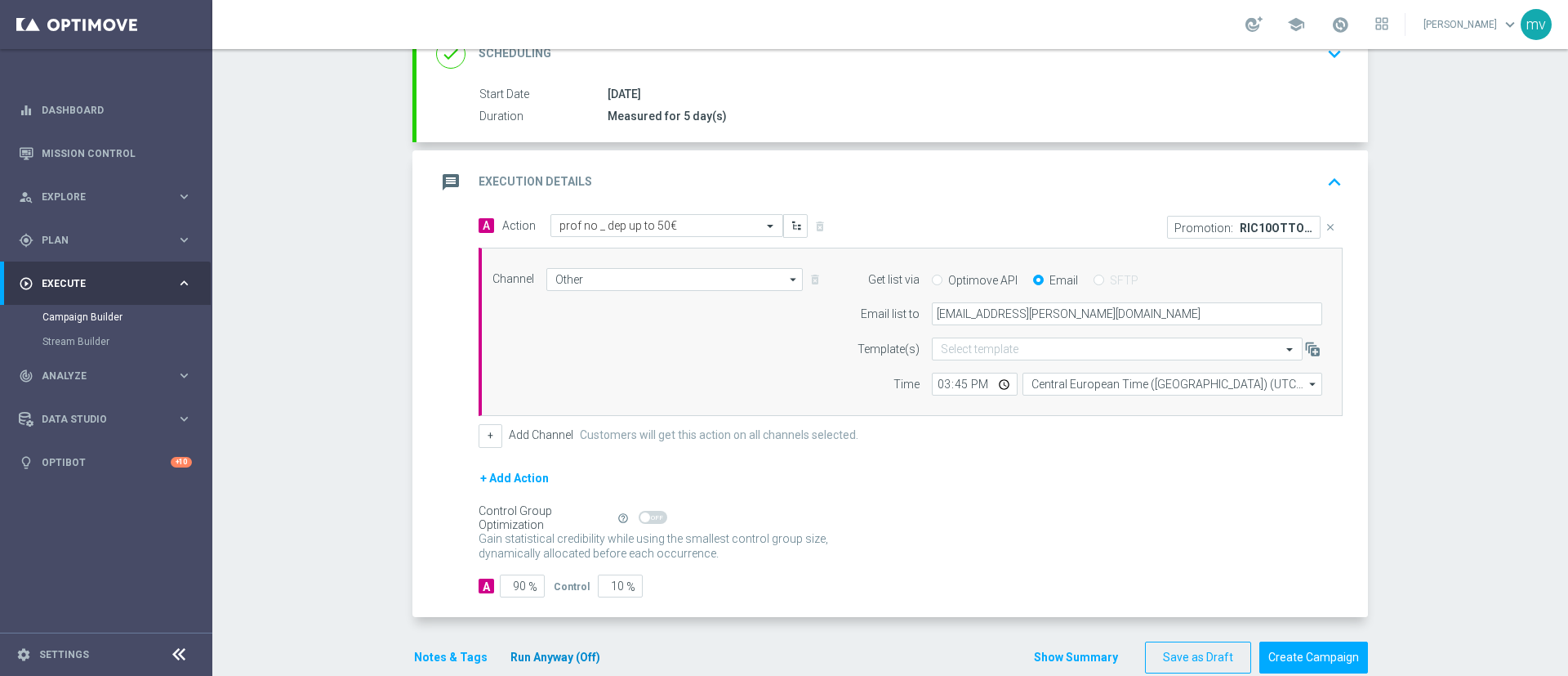
scroll to position [275, 0]
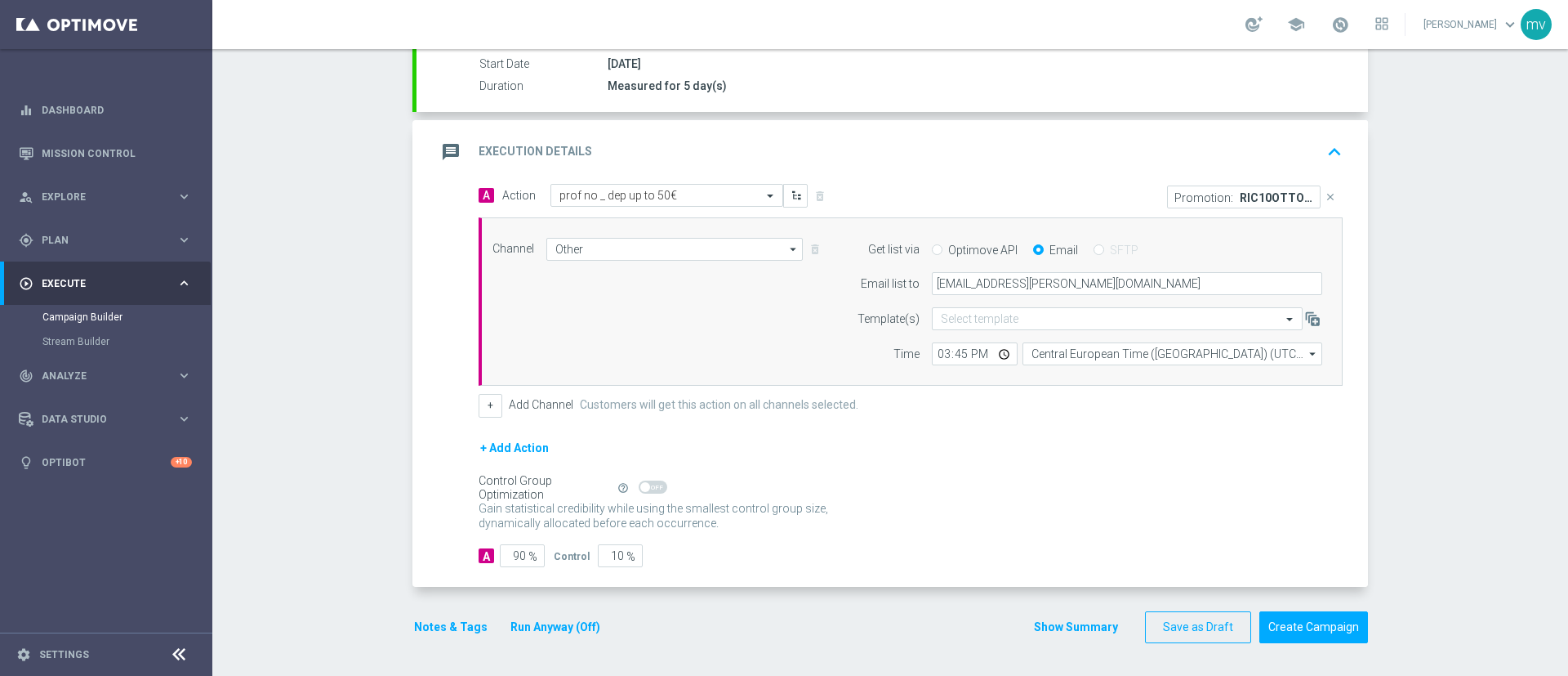
click at [432, 632] on button "Notes & Tags" at bounding box center [451, 627] width 77 height 21
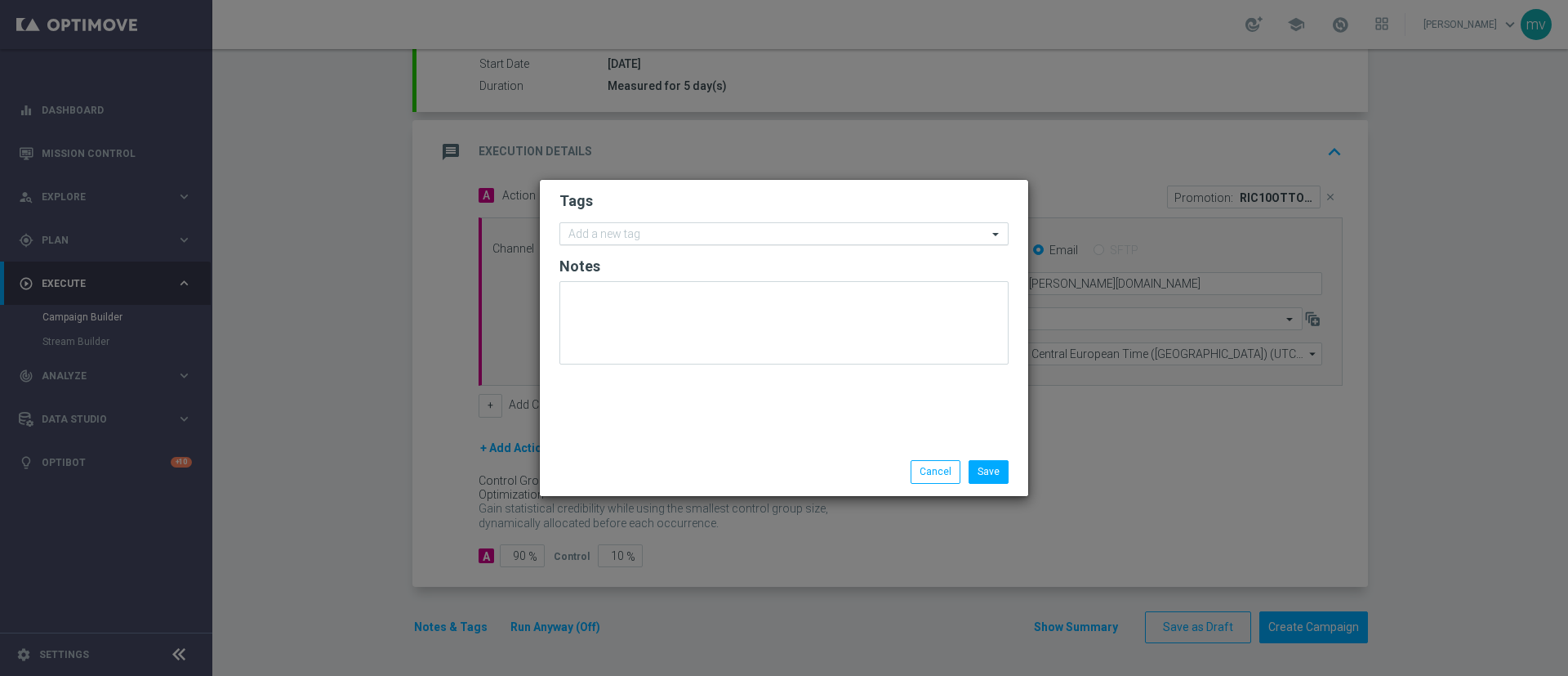
click at [592, 233] on input "text" at bounding box center [778, 235] width 419 height 14
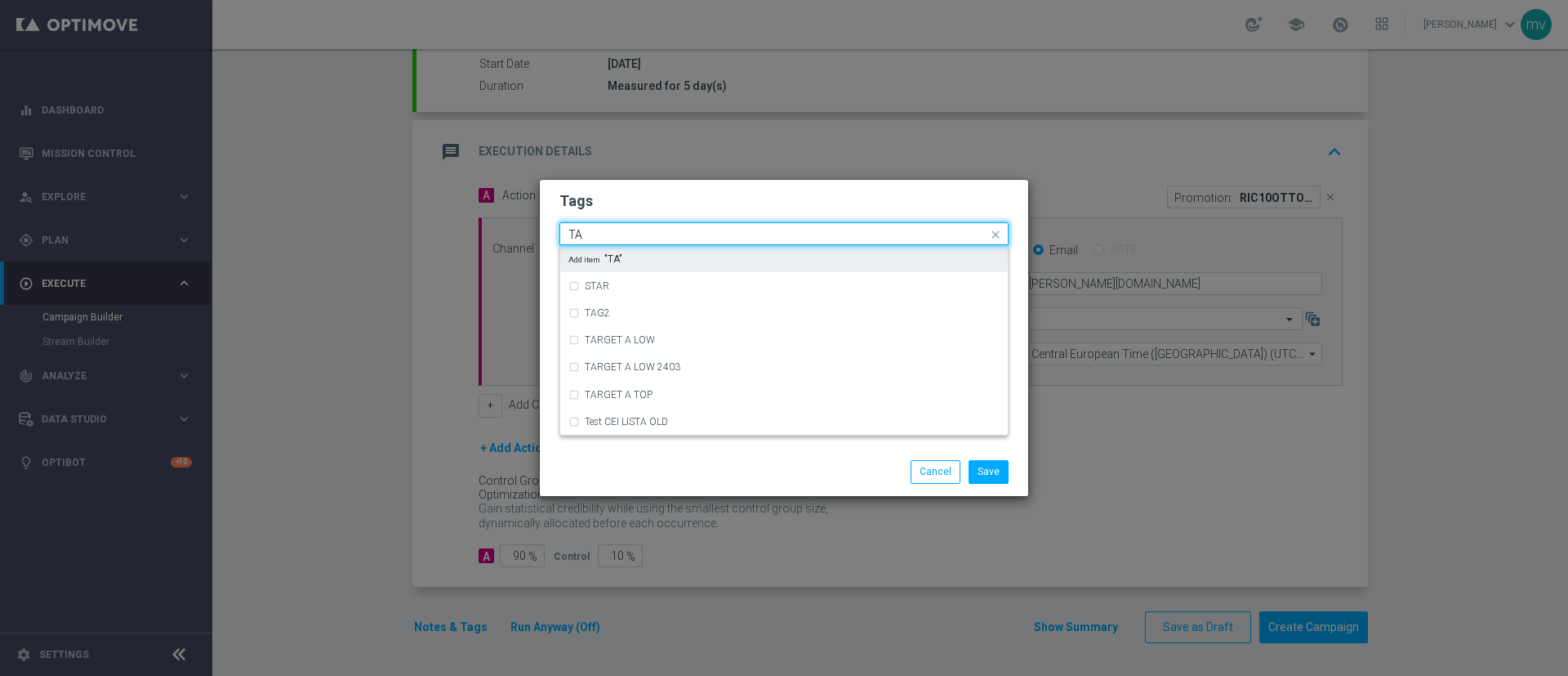
type input "T"
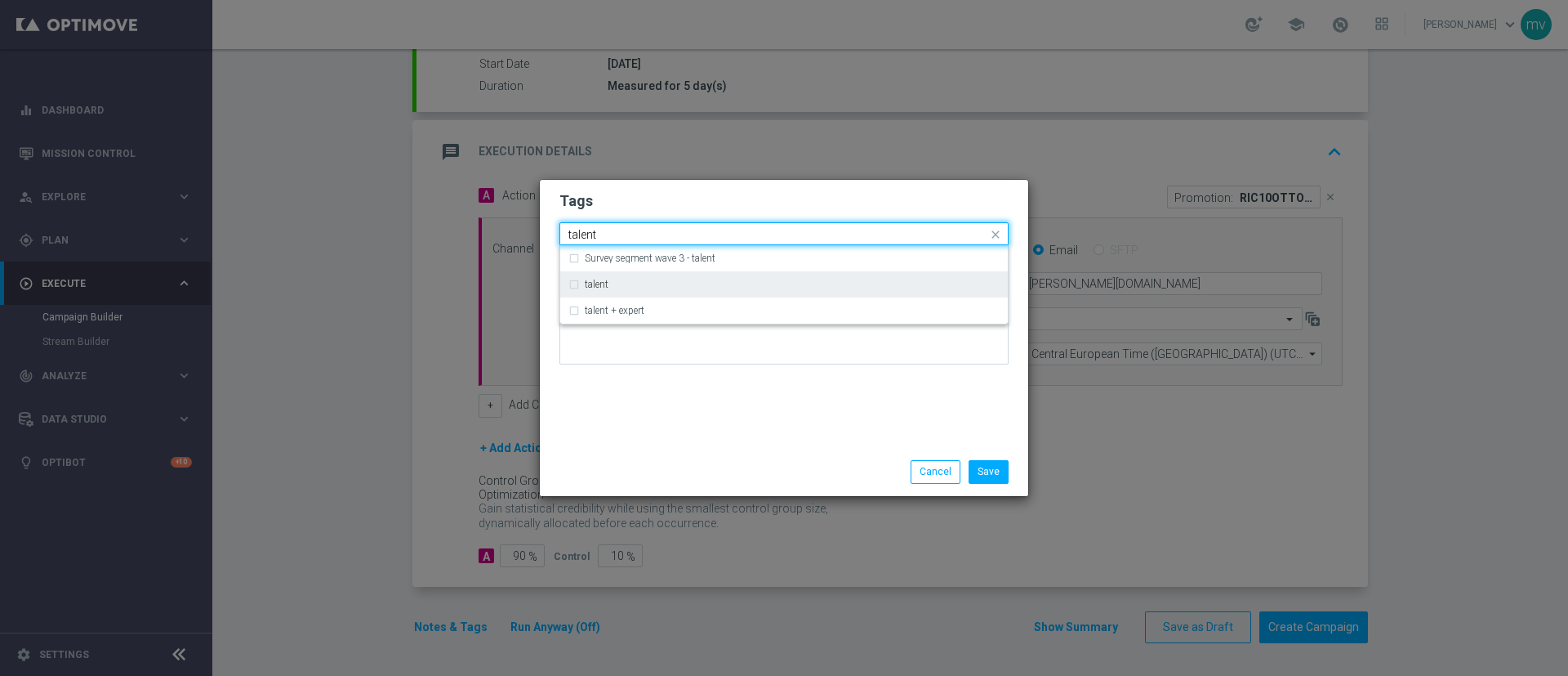
drag, startPoint x: 574, startPoint y: 286, endPoint x: 606, endPoint y: 286, distance: 32.0
click at [575, 286] on div "talent" at bounding box center [784, 284] width 431 height 27
type input "talent"
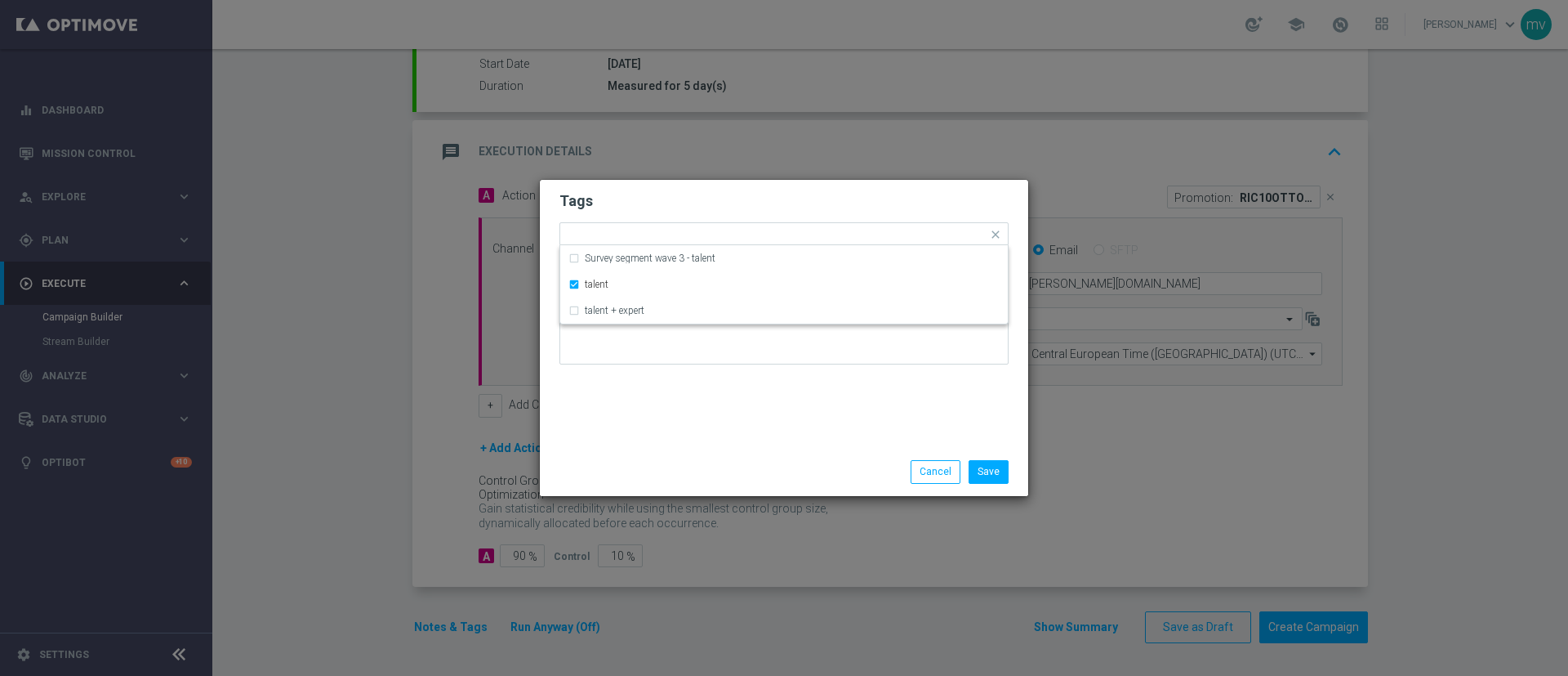
click at [698, 379] on div "Tags Quick find × talent Survey segment wave 3 - talent talent talent + expert …" at bounding box center [784, 314] width 488 height 268
click at [674, 235] on input "text" at bounding box center [805, 236] width 364 height 14
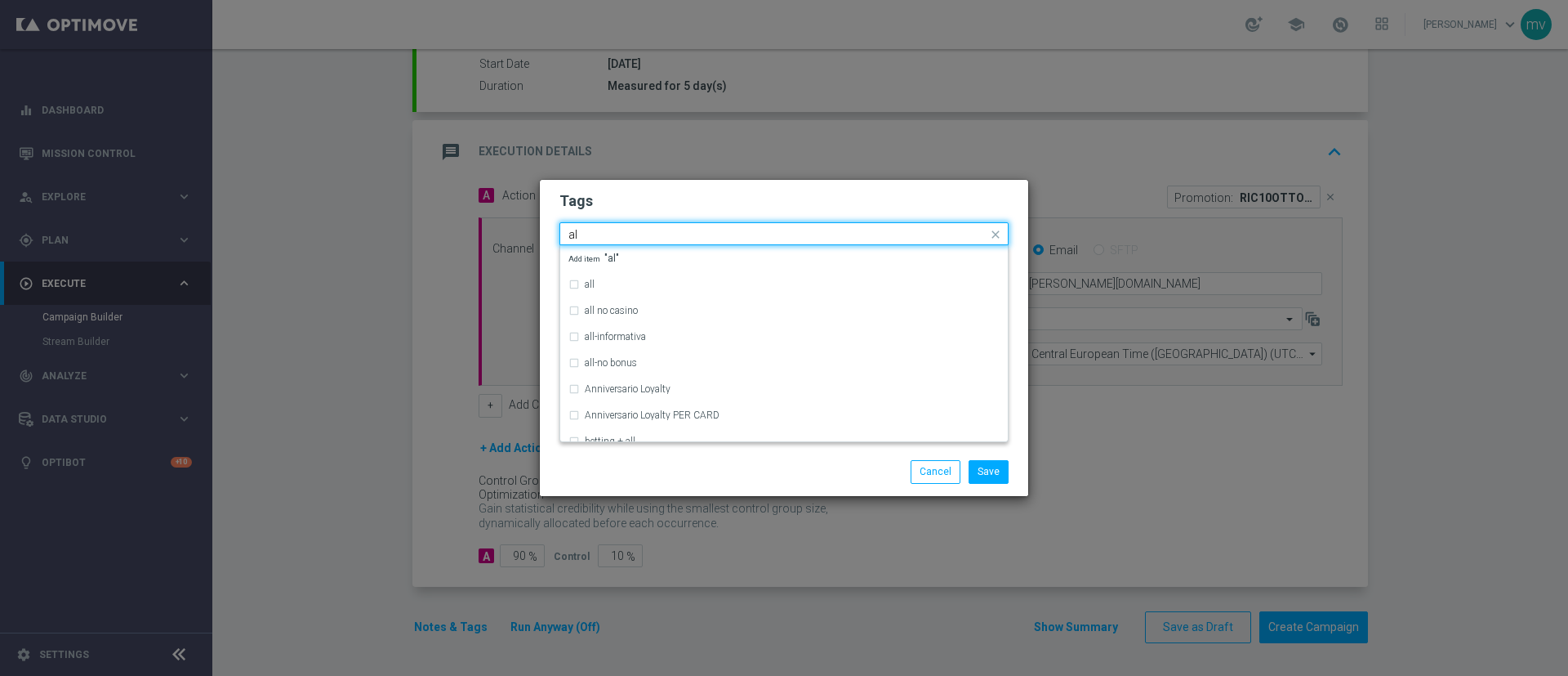
type input "a"
click at [580, 416] on div "slot" at bounding box center [784, 415] width 431 height 27
type input "slot"
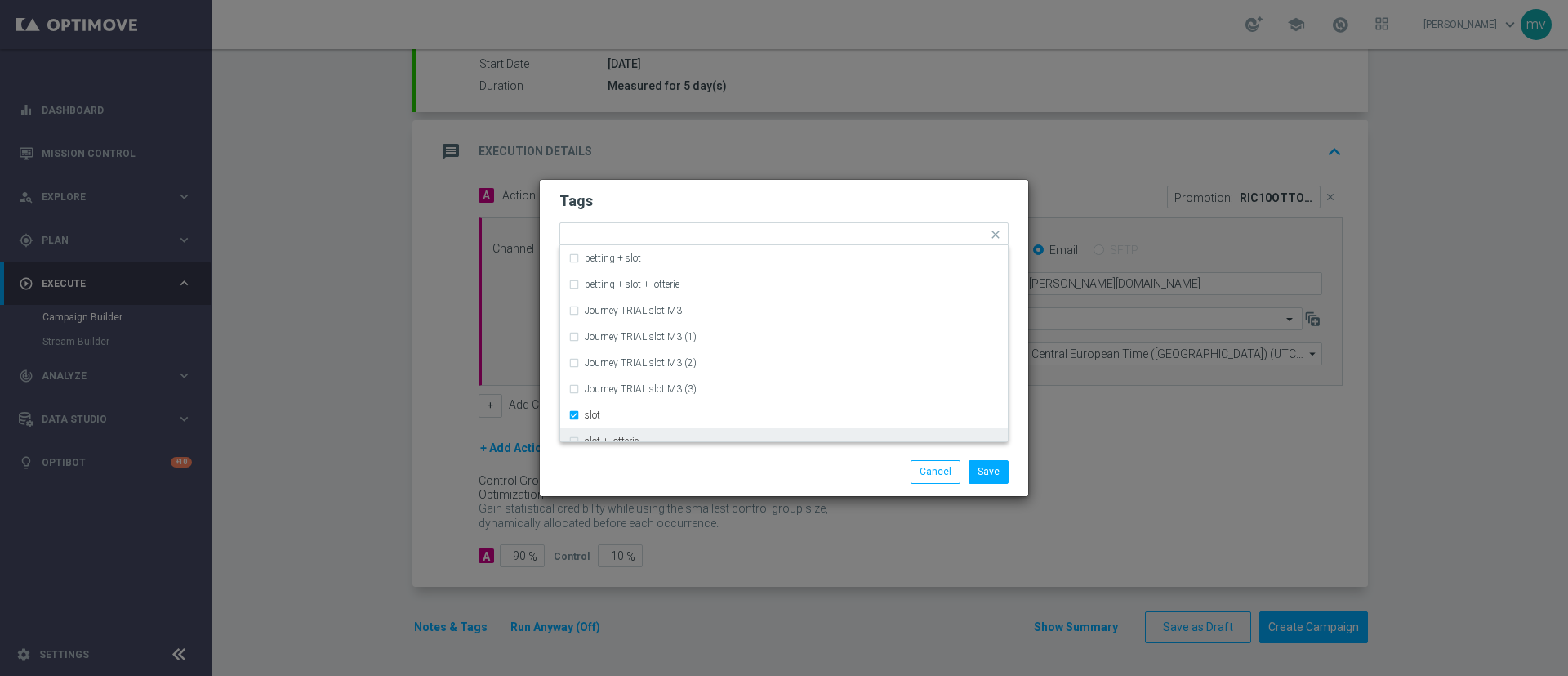
click at [588, 450] on div "Save Cancel" at bounding box center [784, 472] width 488 height 47
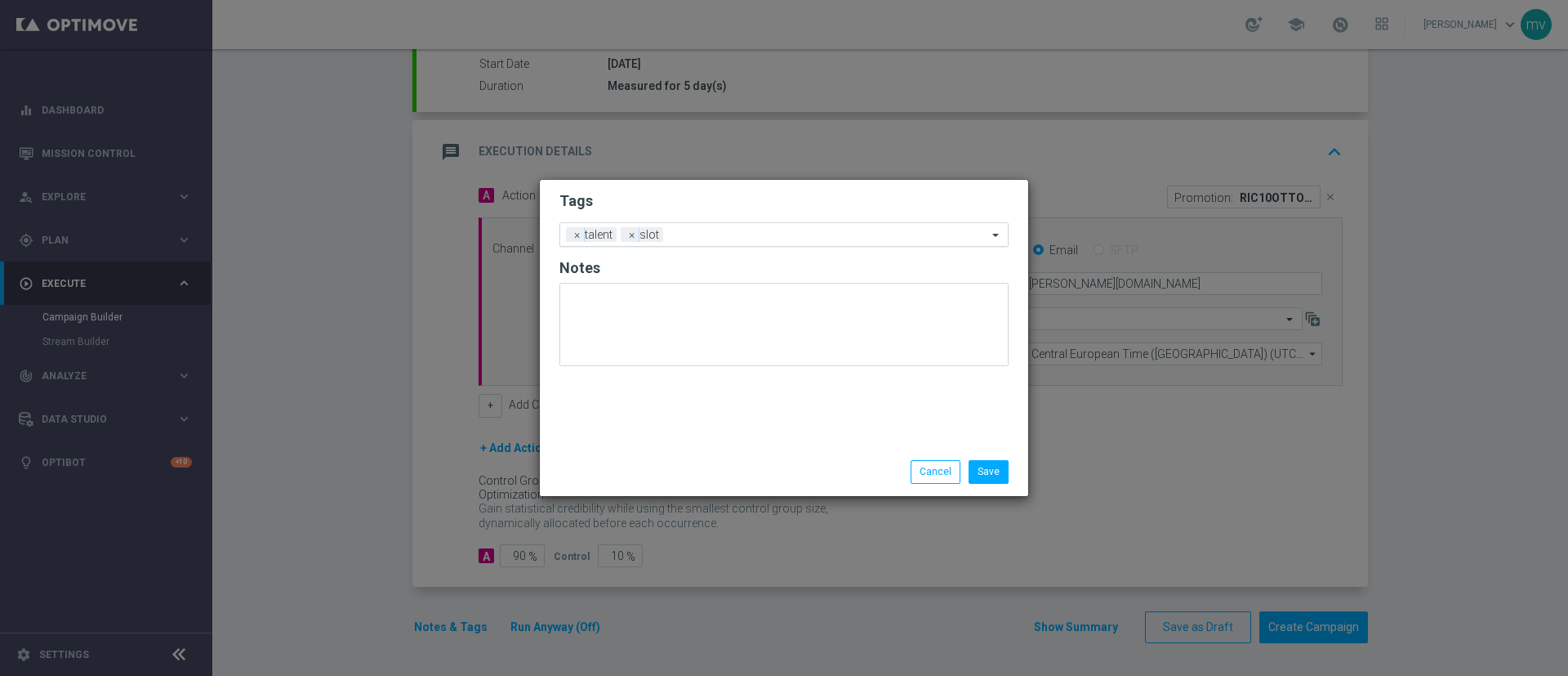
click at [698, 231] on input "text" at bounding box center [828, 236] width 318 height 14
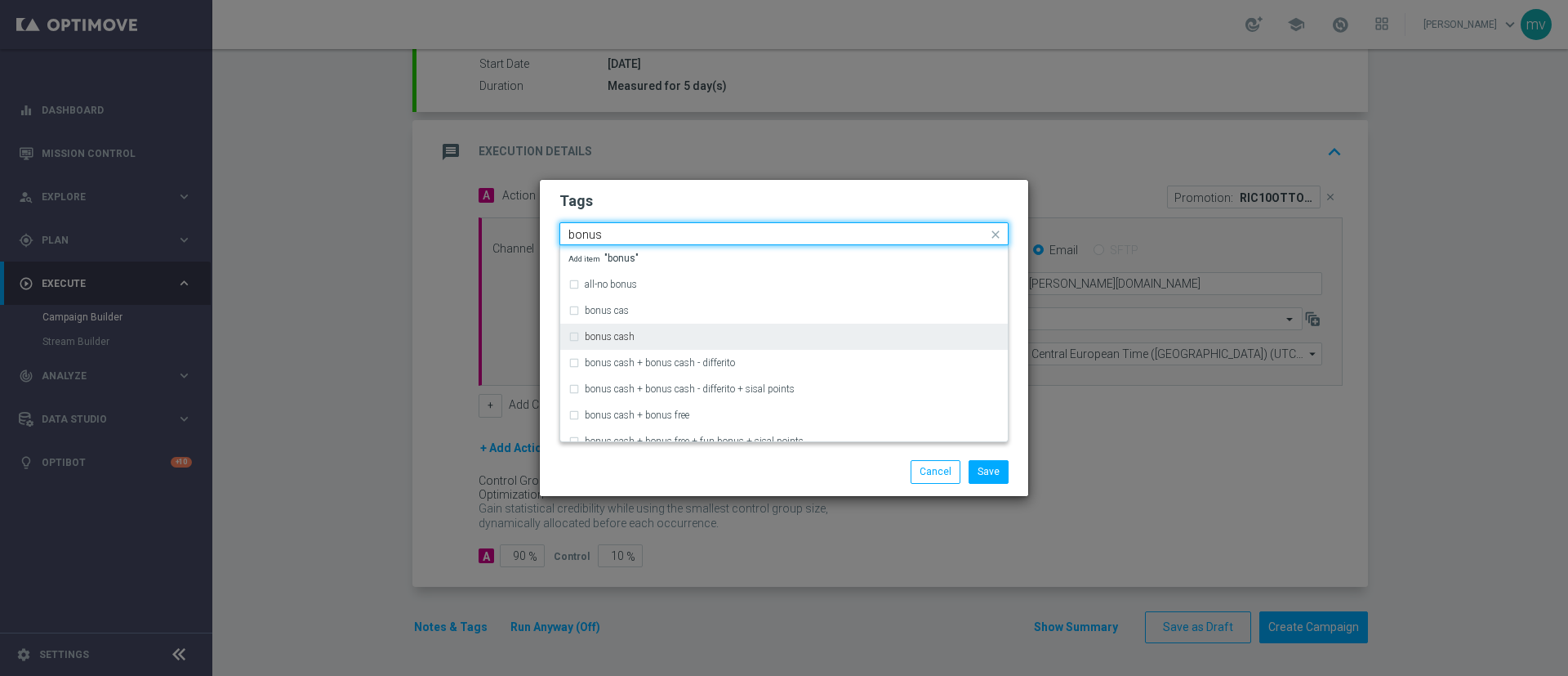
click at [577, 338] on div "bonus cash" at bounding box center [784, 337] width 431 height 27
type input "bonus"
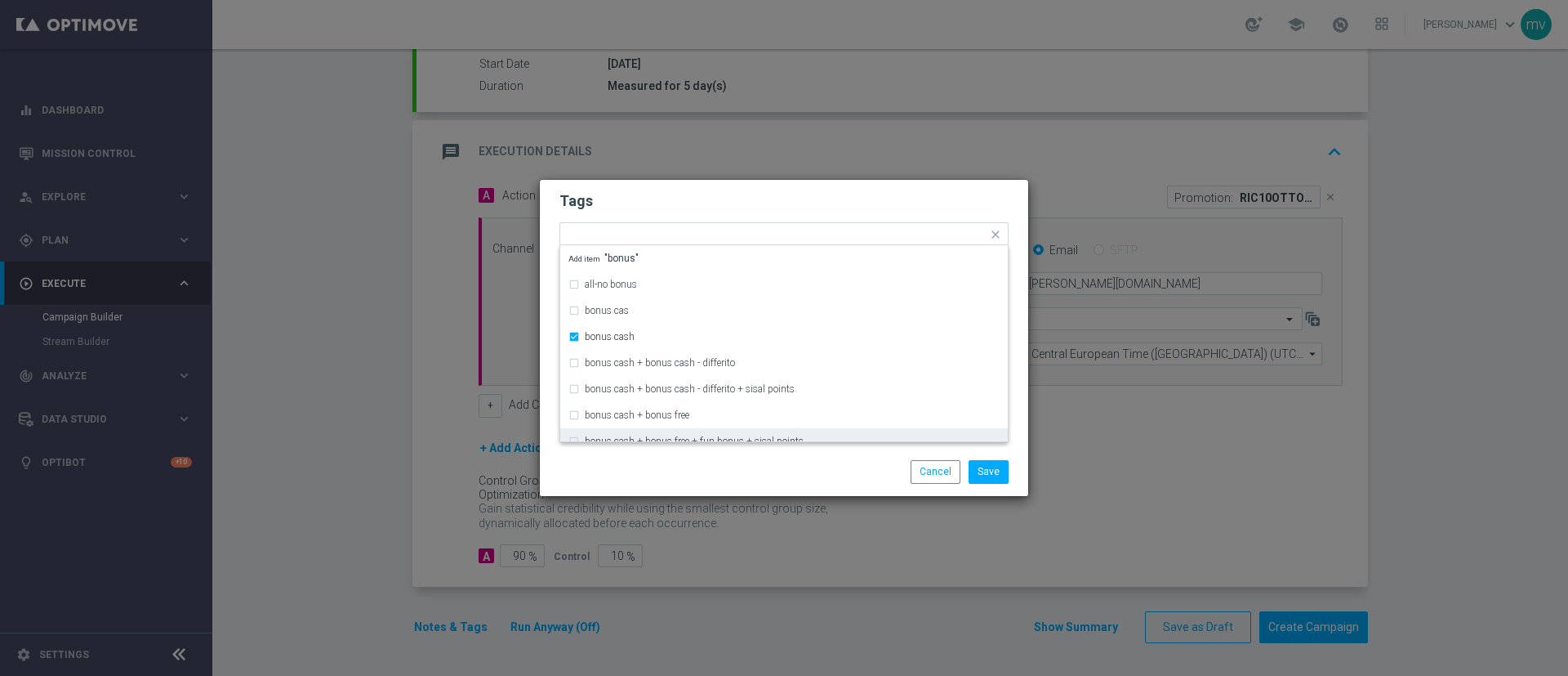
click at [621, 478] on div "Save Cancel" at bounding box center [784, 471] width 473 height 23
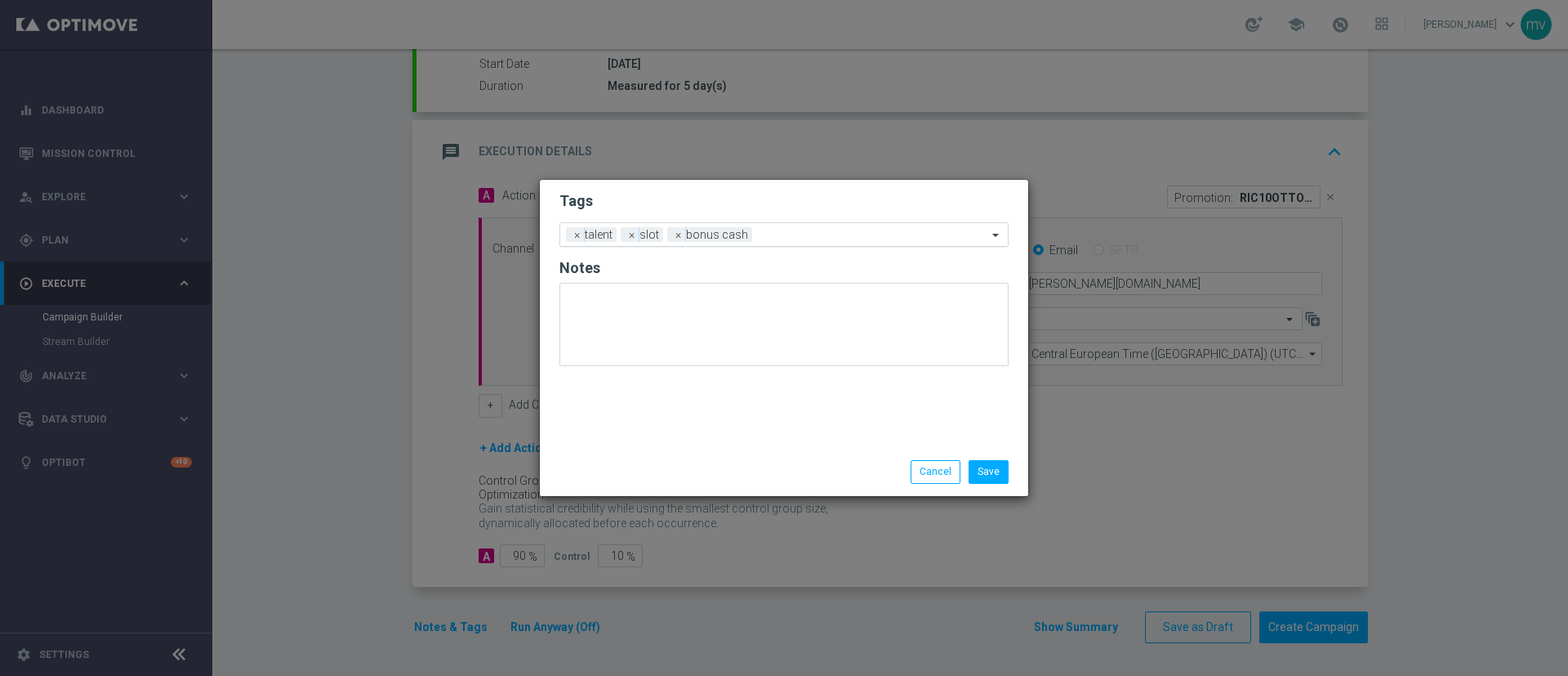
click at [798, 233] on input "text" at bounding box center [874, 236] width 229 height 14
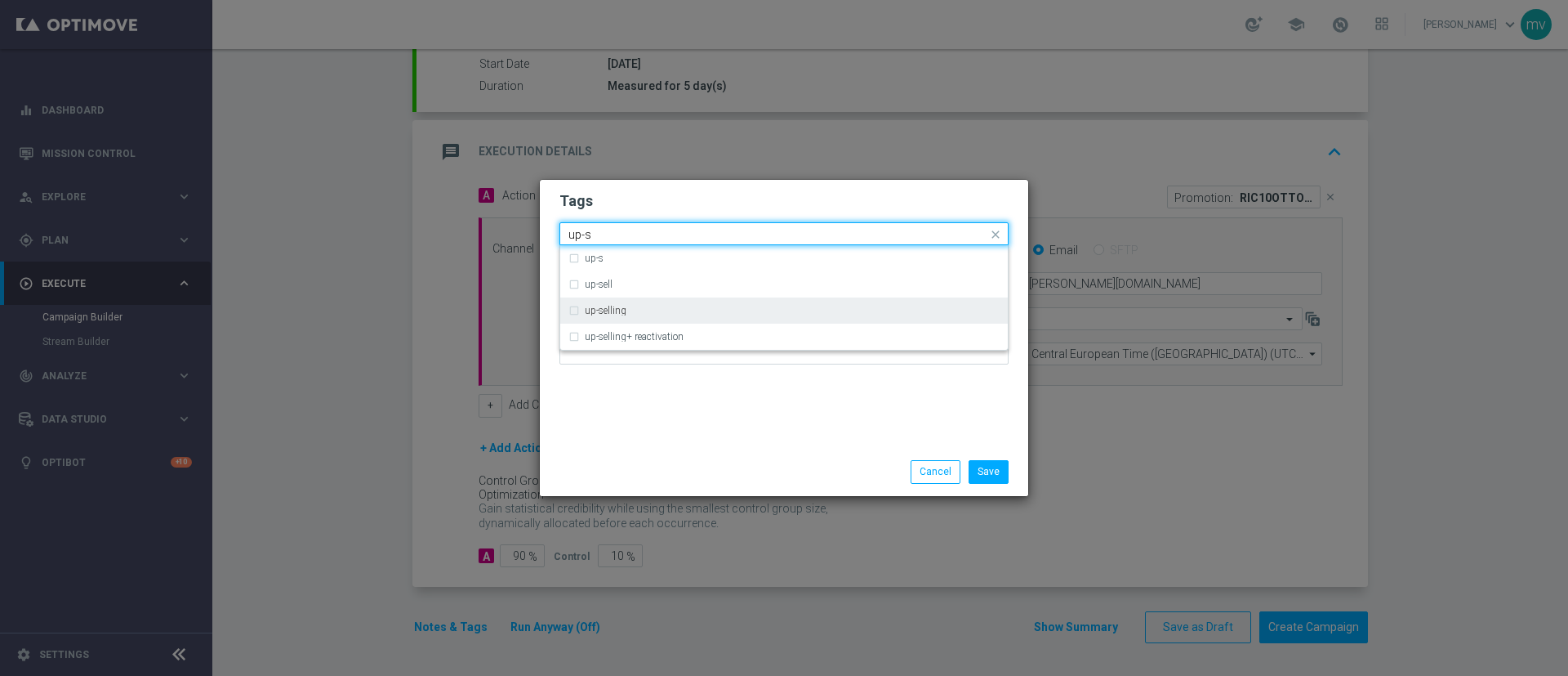
click at [574, 316] on div "up-selling" at bounding box center [784, 311] width 431 height 27
type input "up-s"
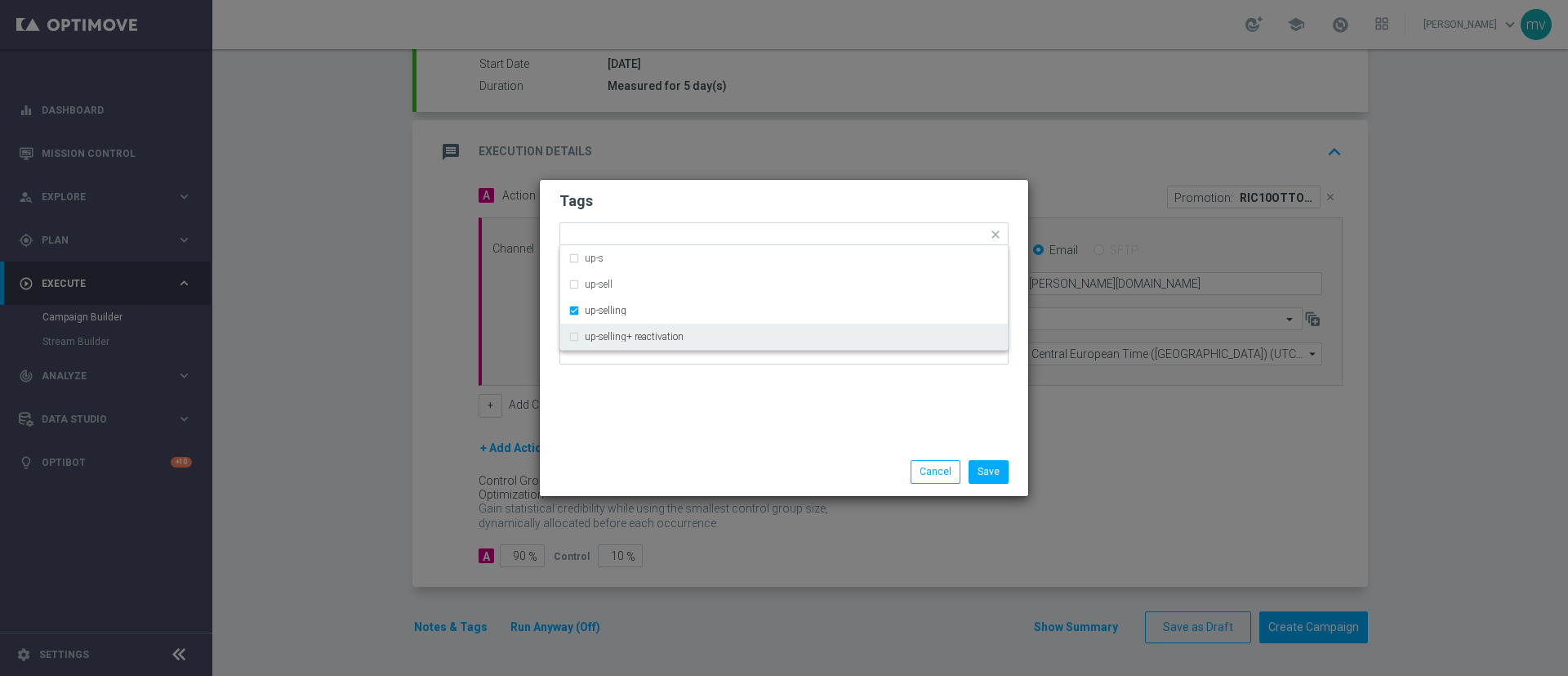
click at [606, 457] on div "Save Cancel" at bounding box center [784, 472] width 488 height 47
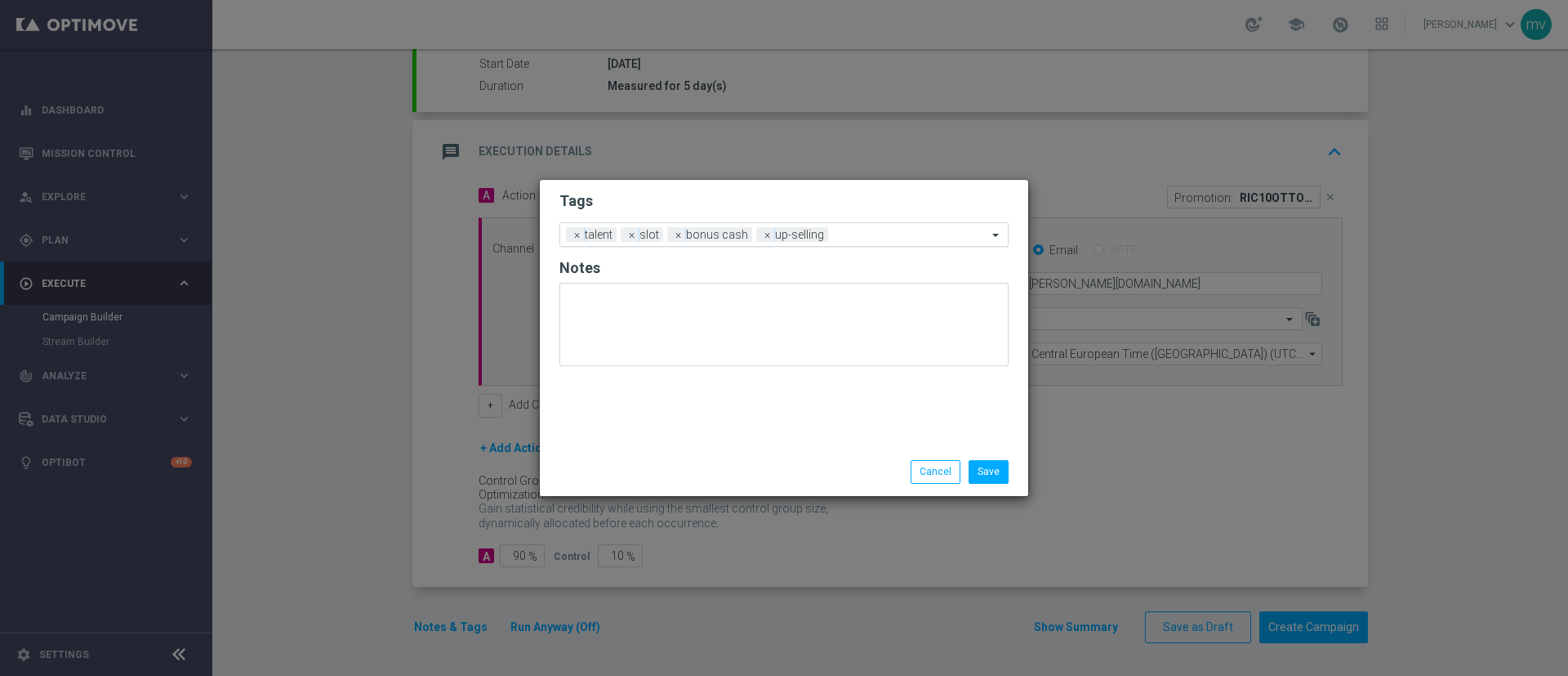
click at [884, 236] on input "text" at bounding box center [911, 236] width 153 height 14
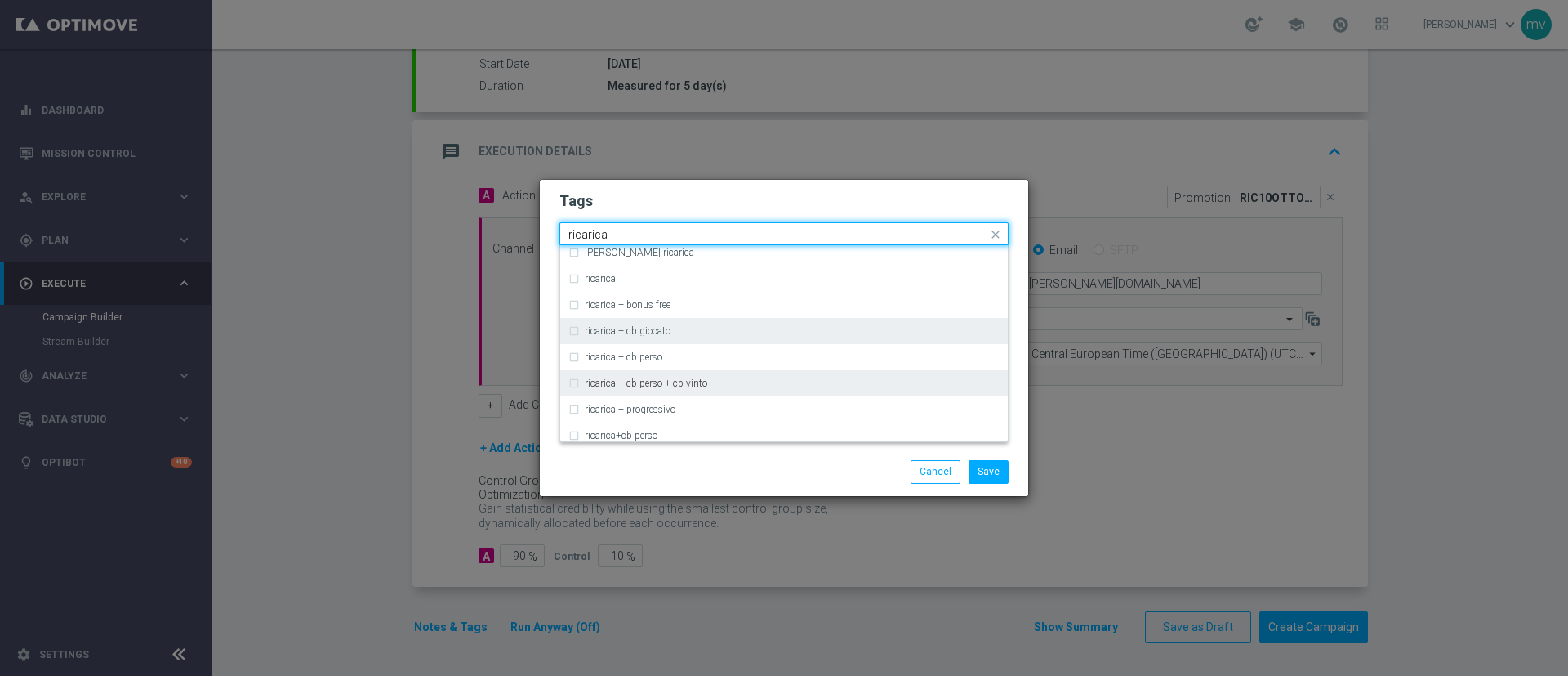
scroll to position [490, 0]
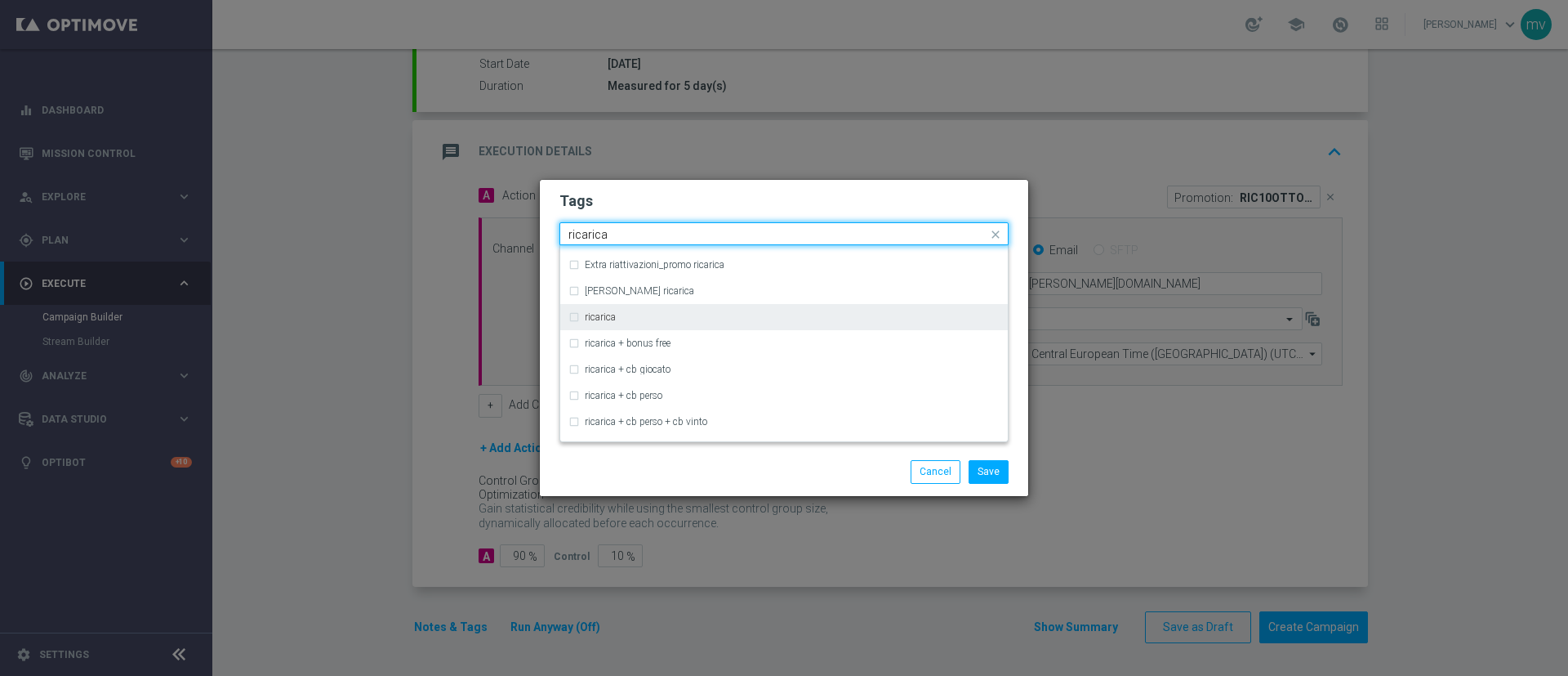
click at [571, 316] on div "ricarica" at bounding box center [784, 317] width 431 height 27
type input "ricarica"
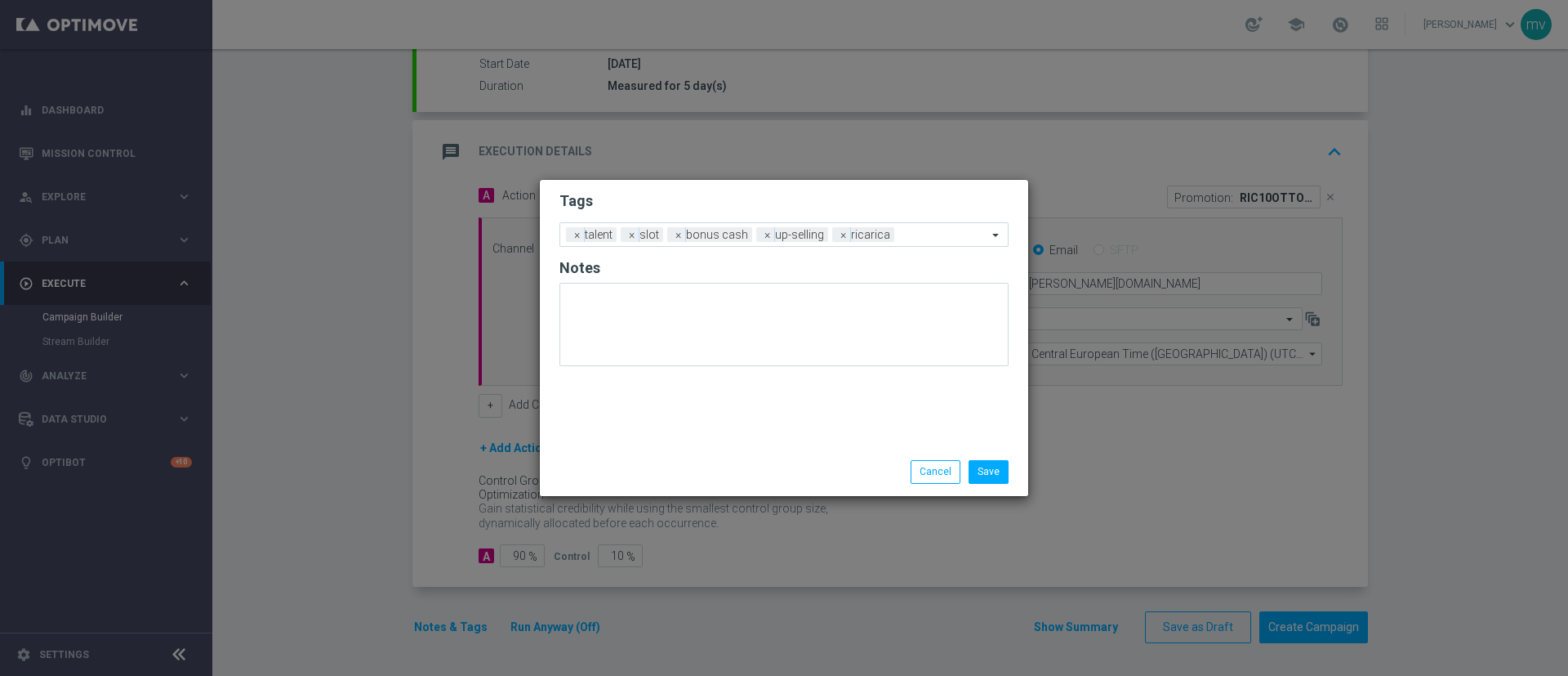
click at [626, 461] on div "Save Cancel" at bounding box center [784, 471] width 473 height 23
click at [990, 467] on button "Save" at bounding box center [988, 471] width 40 height 23
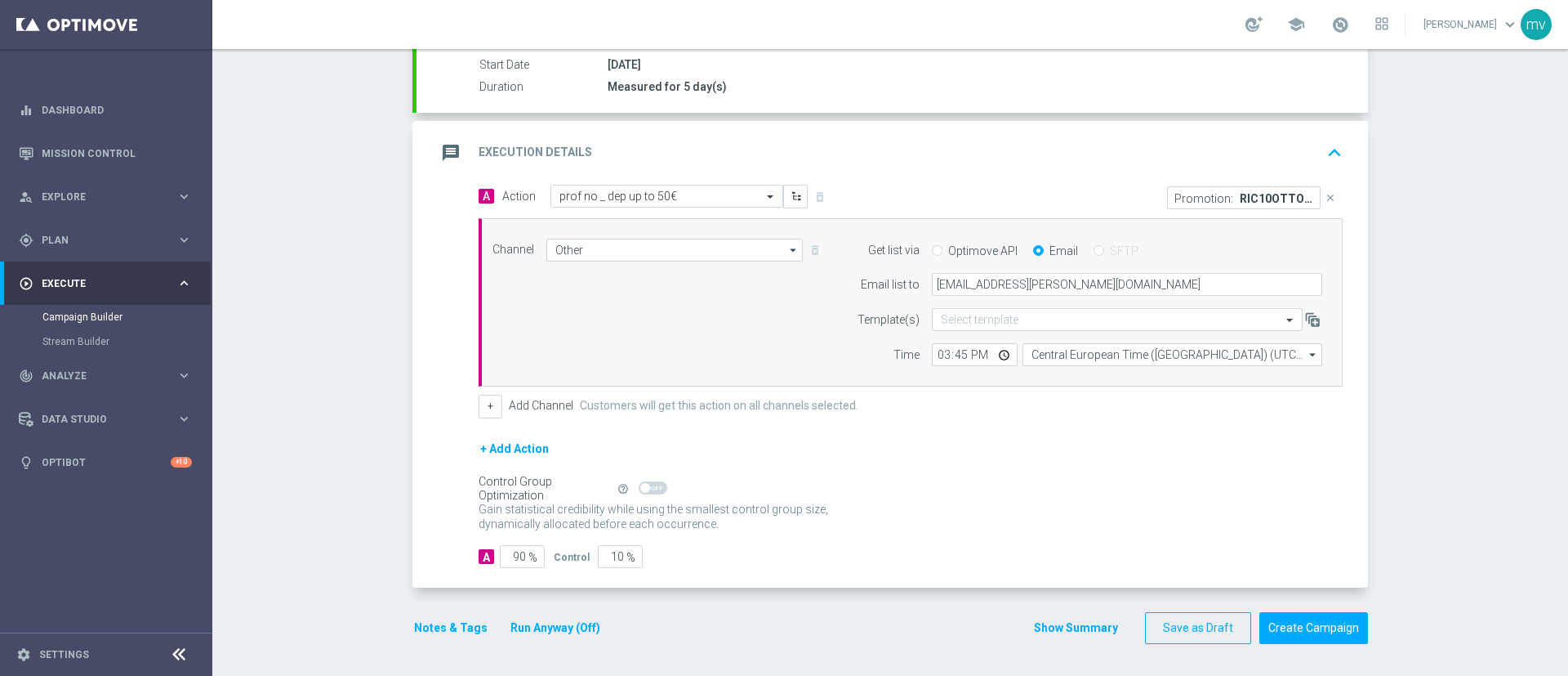
scroll to position [275, 0]
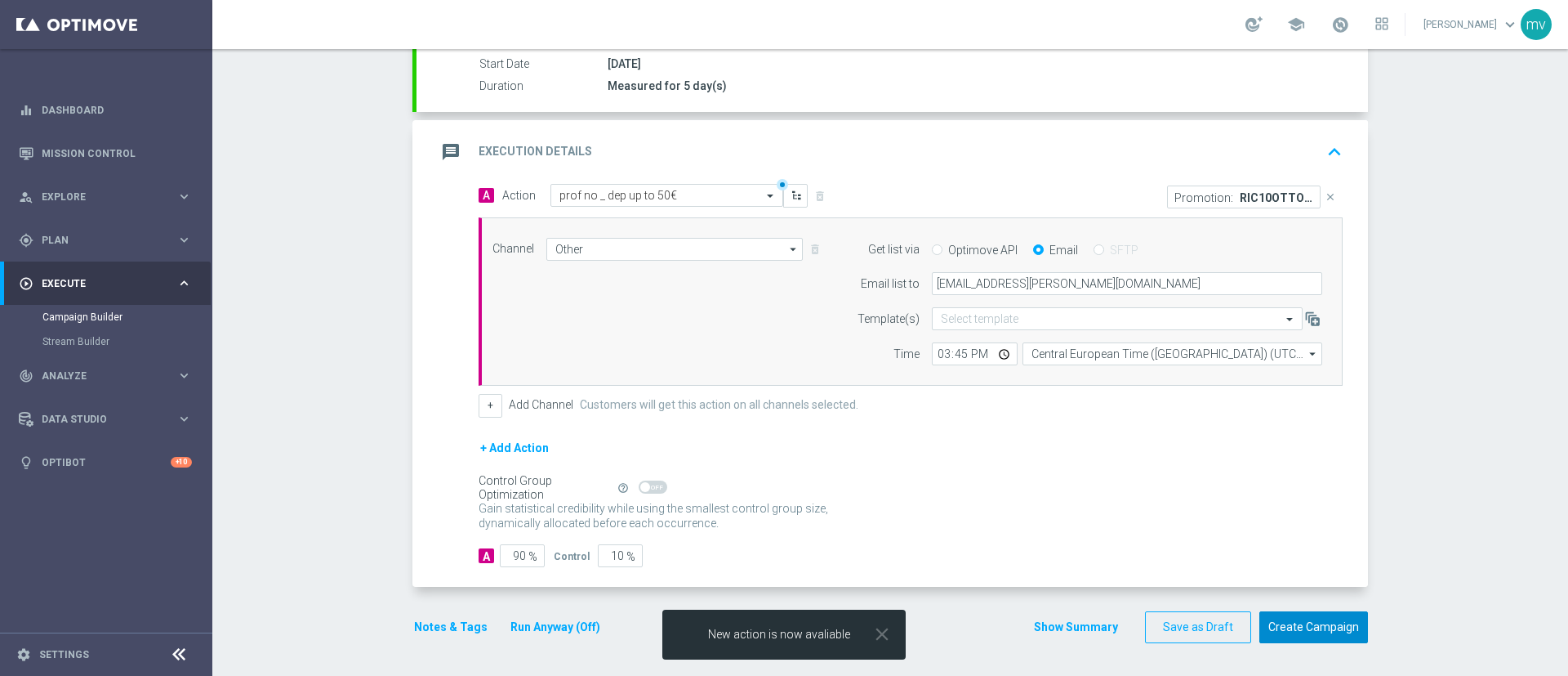
click at [1315, 622] on button "Create Campaign" at bounding box center [1314, 628] width 108 height 32
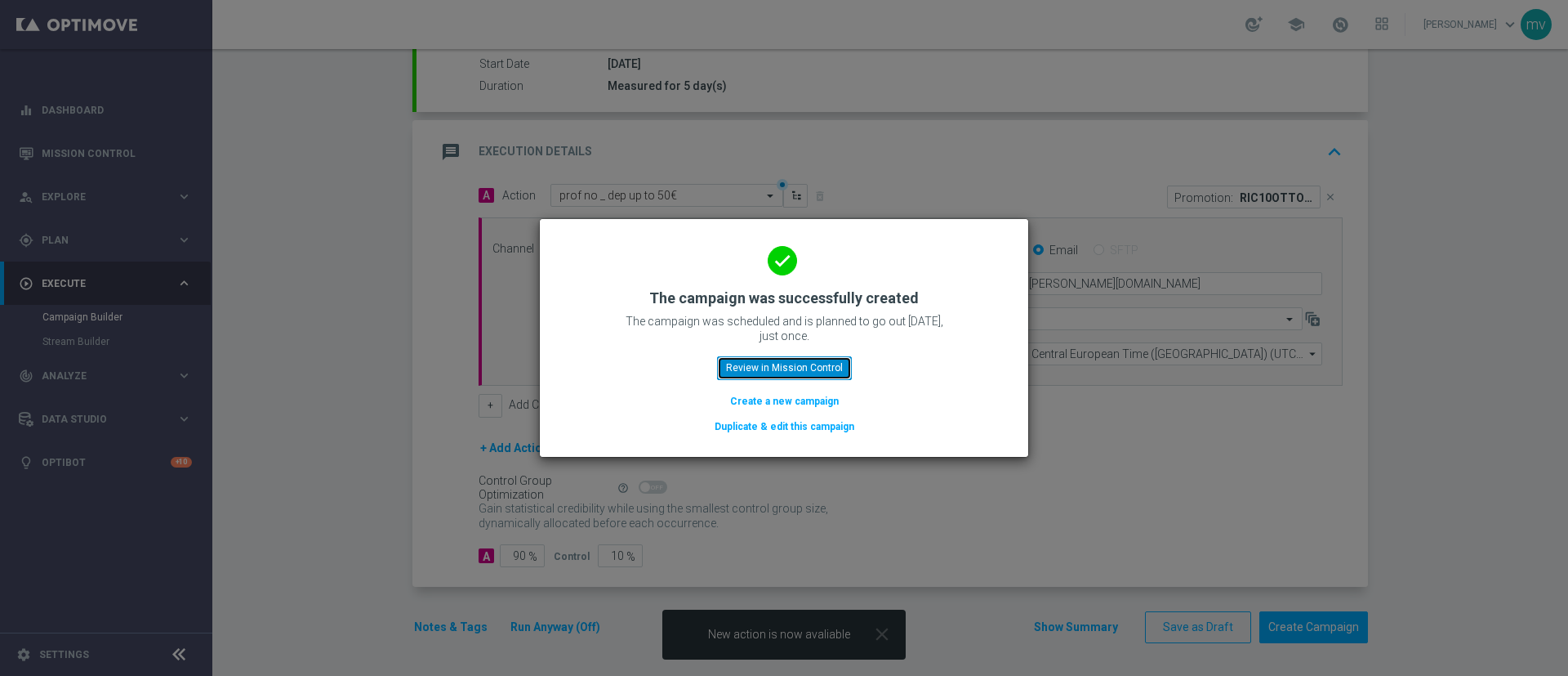
click at [798, 361] on button "Review in Mission Control" at bounding box center [784, 367] width 135 height 23
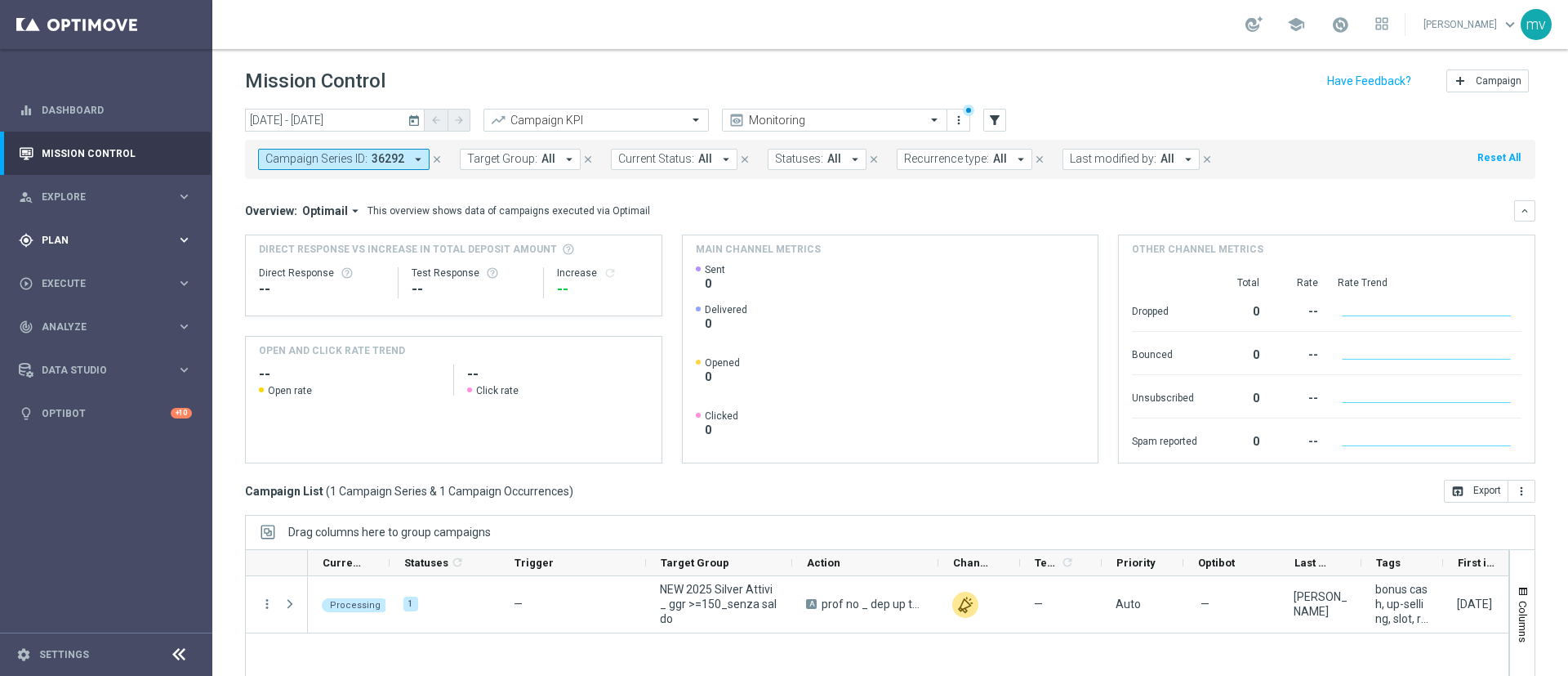
click at [83, 237] on span "Plan" at bounding box center [108, 241] width 135 height 10
click at [92, 274] on link "Target Groups" at bounding box center [106, 273] width 127 height 13
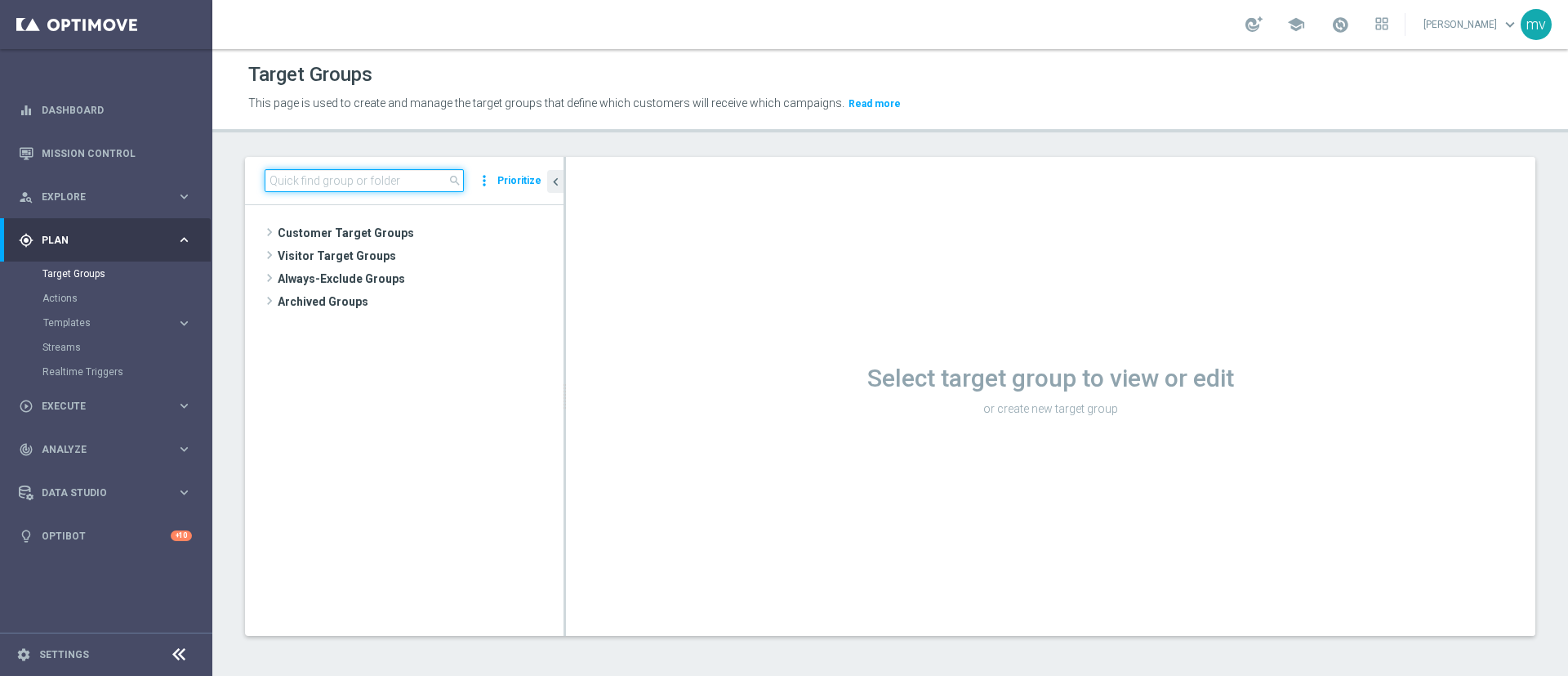
drag, startPoint x: 316, startPoint y: 175, endPoint x: 316, endPoint y: 186, distance: 11.0
click at [316, 176] on input at bounding box center [364, 180] width 199 height 23
paste input "NEW 2025 Silver Attivi_ ggr >=150_con saldo"
type input "NEW 2025 Silver Attivi_ ggr >=150_con saldo"
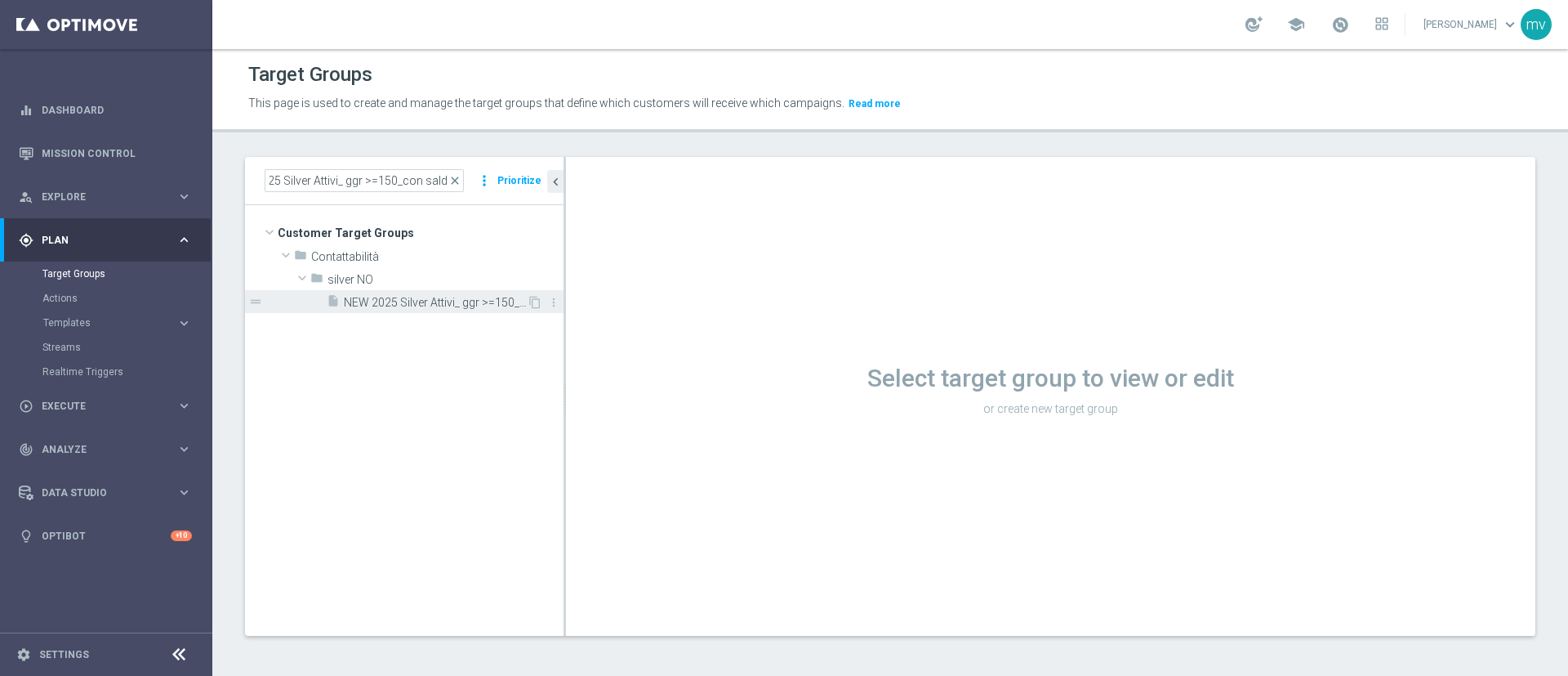
click at [425, 303] on span "NEW 2025 Silver Attivi_ ggr >=150_con saldo" at bounding box center [436, 303] width 183 height 14
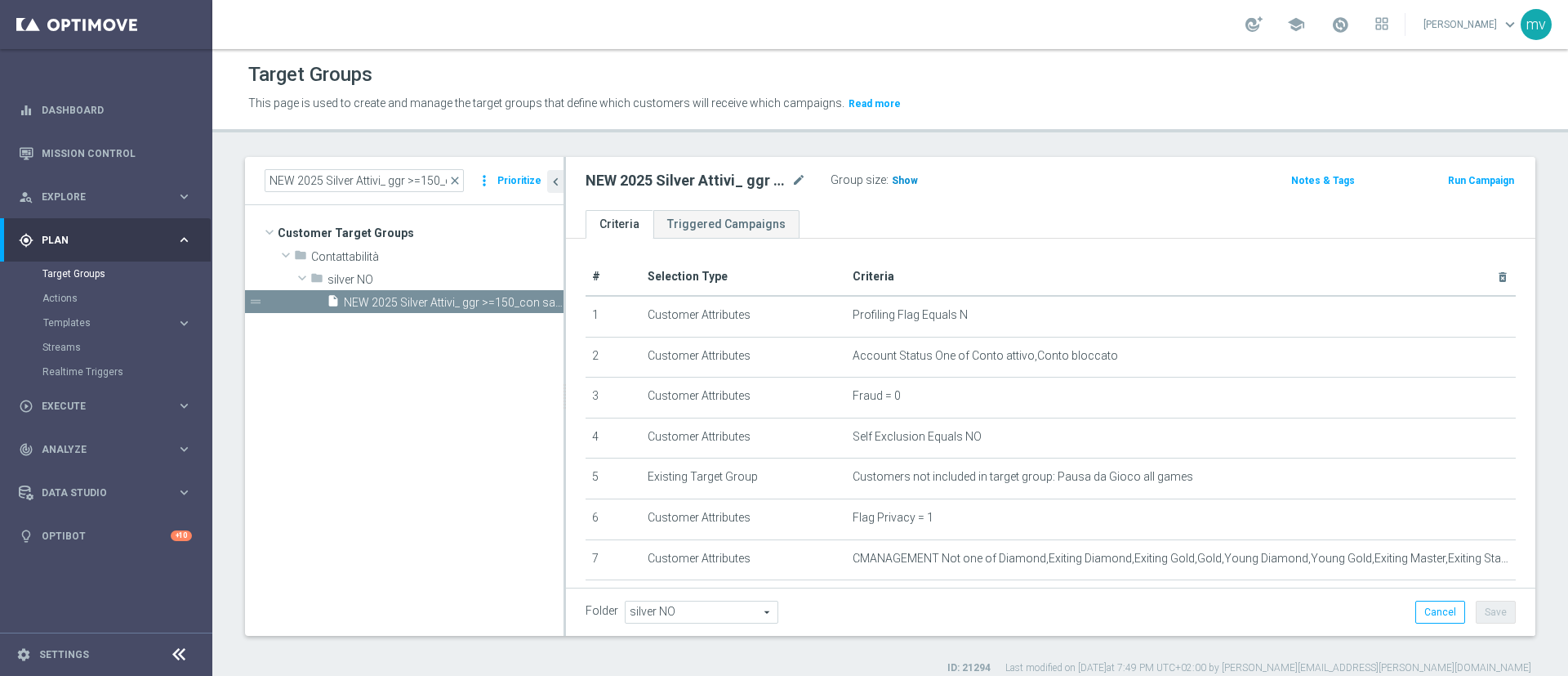
click at [904, 180] on span "Show" at bounding box center [905, 181] width 27 height 12
click at [1466, 184] on button "Run Campaign" at bounding box center [1481, 181] width 69 height 18
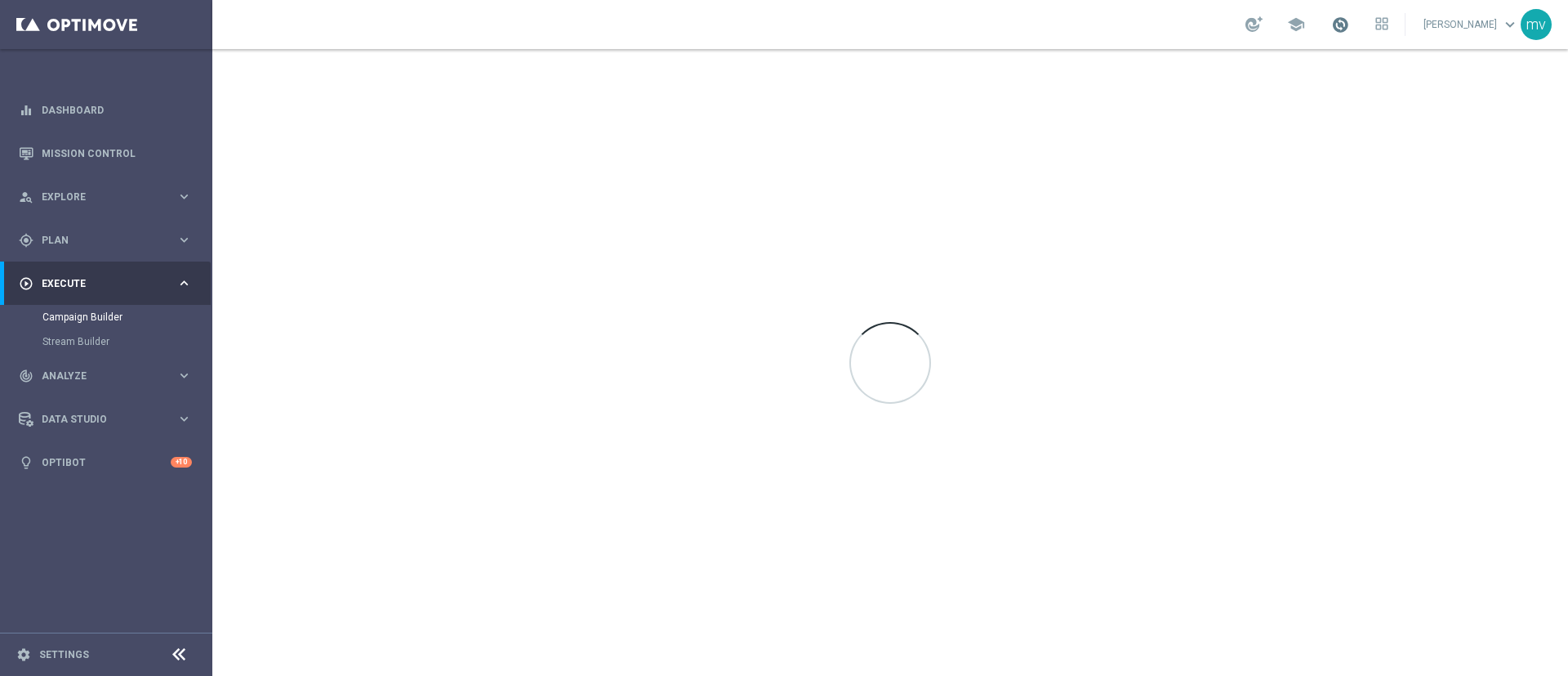
click at [1331, 21] on span at bounding box center [1340, 25] width 18 height 18
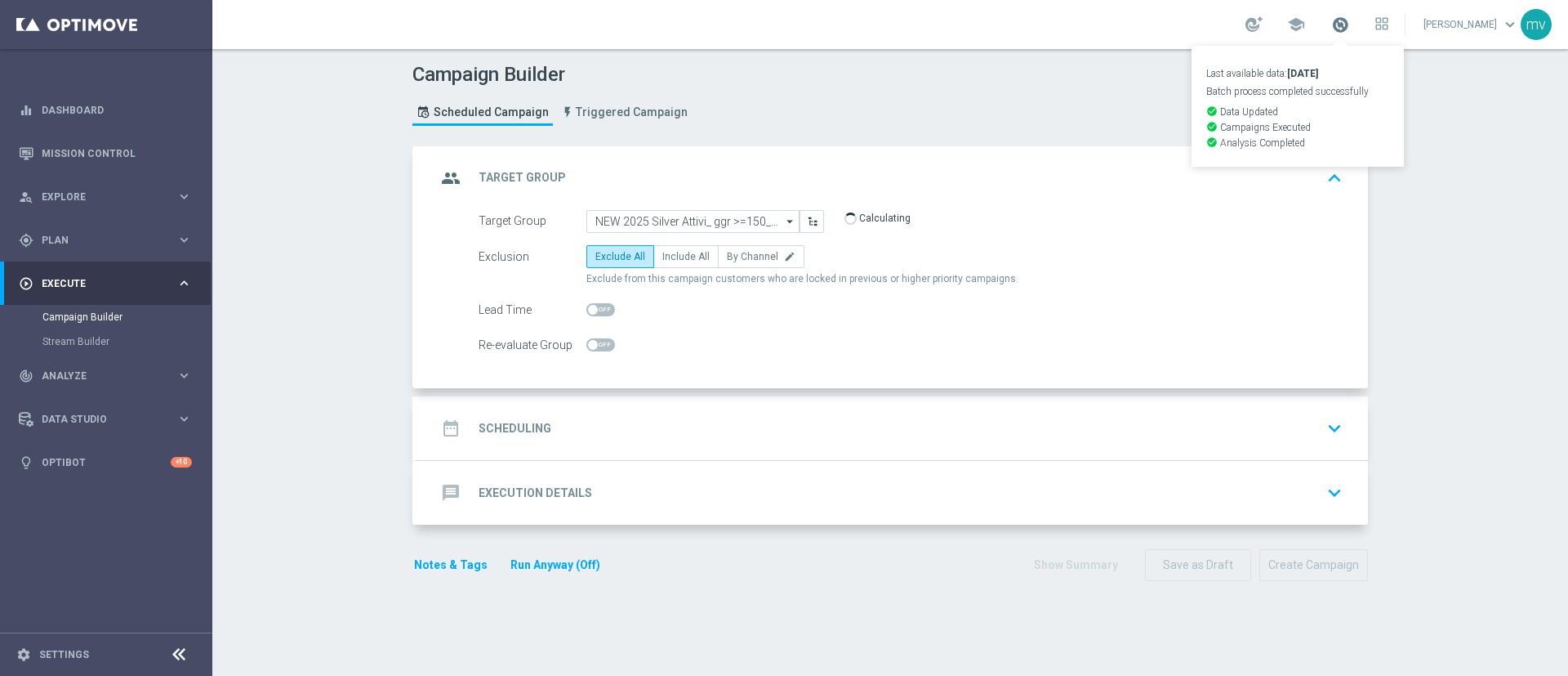
click at [1331, 22] on span at bounding box center [1340, 25] width 18 height 18
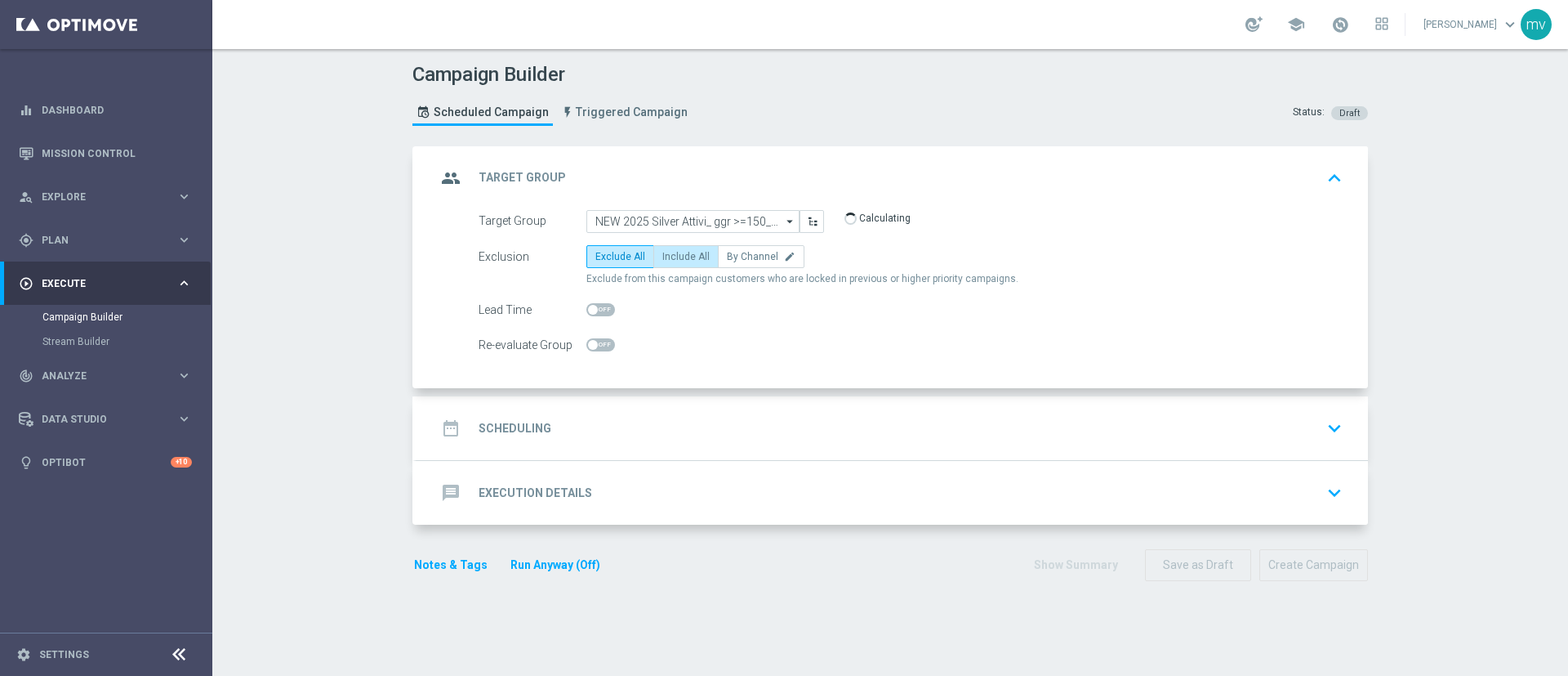
click at [669, 261] on span "Include All" at bounding box center [686, 257] width 47 height 12
click at [669, 261] on input "Include All" at bounding box center [668, 260] width 11 height 11
radio input "true"
click at [646, 420] on div "date_range Scheduling keyboard_arrow_down" at bounding box center [891, 427] width 912 height 31
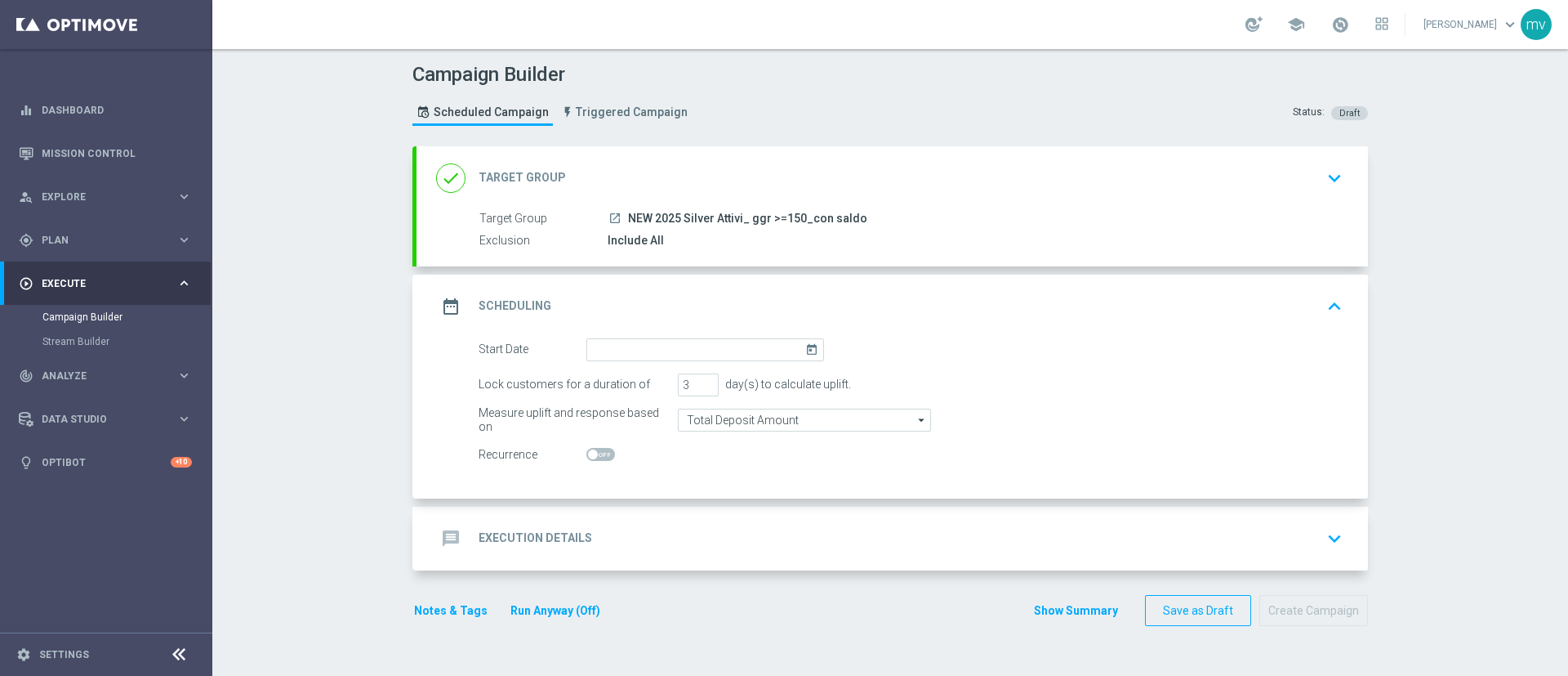
click at [807, 352] on icon "today" at bounding box center [815, 347] width 19 height 18
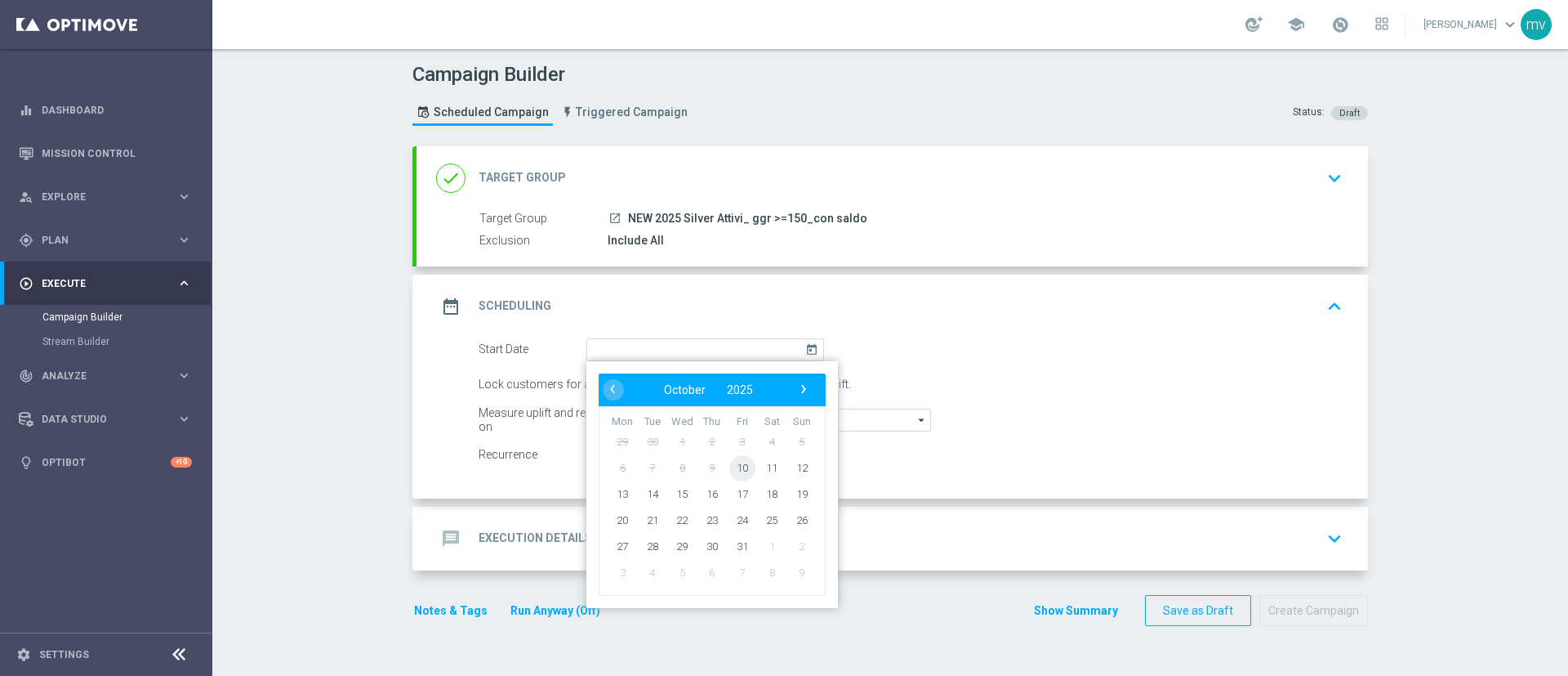
click at [732, 470] on span "10" at bounding box center [743, 468] width 27 height 27
type input "[DATE]"
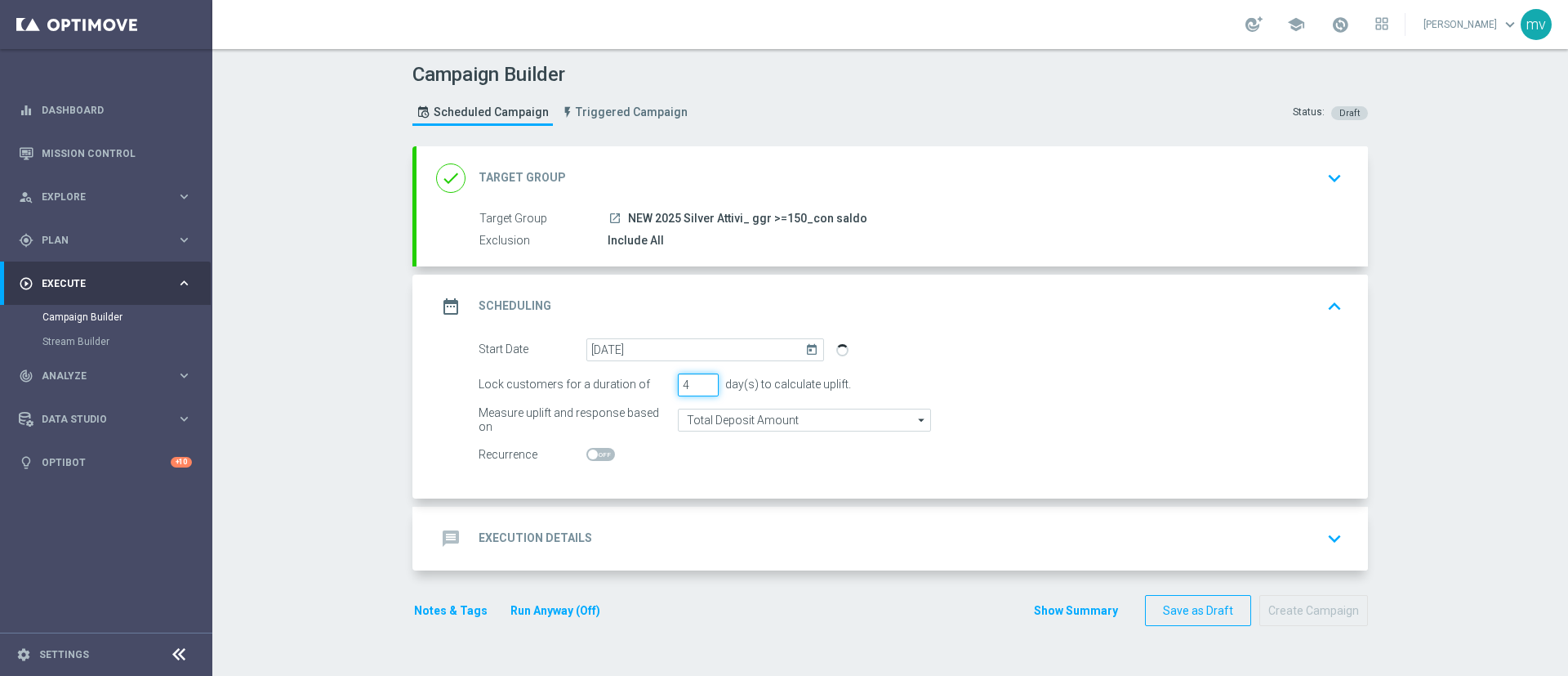
click at [697, 381] on input "4" at bounding box center [698, 385] width 40 height 23
type input "5"
click at [697, 381] on input "5" at bounding box center [698, 385] width 40 height 23
click at [650, 539] on div "message Execution Details keyboard_arrow_down" at bounding box center [891, 538] width 912 height 31
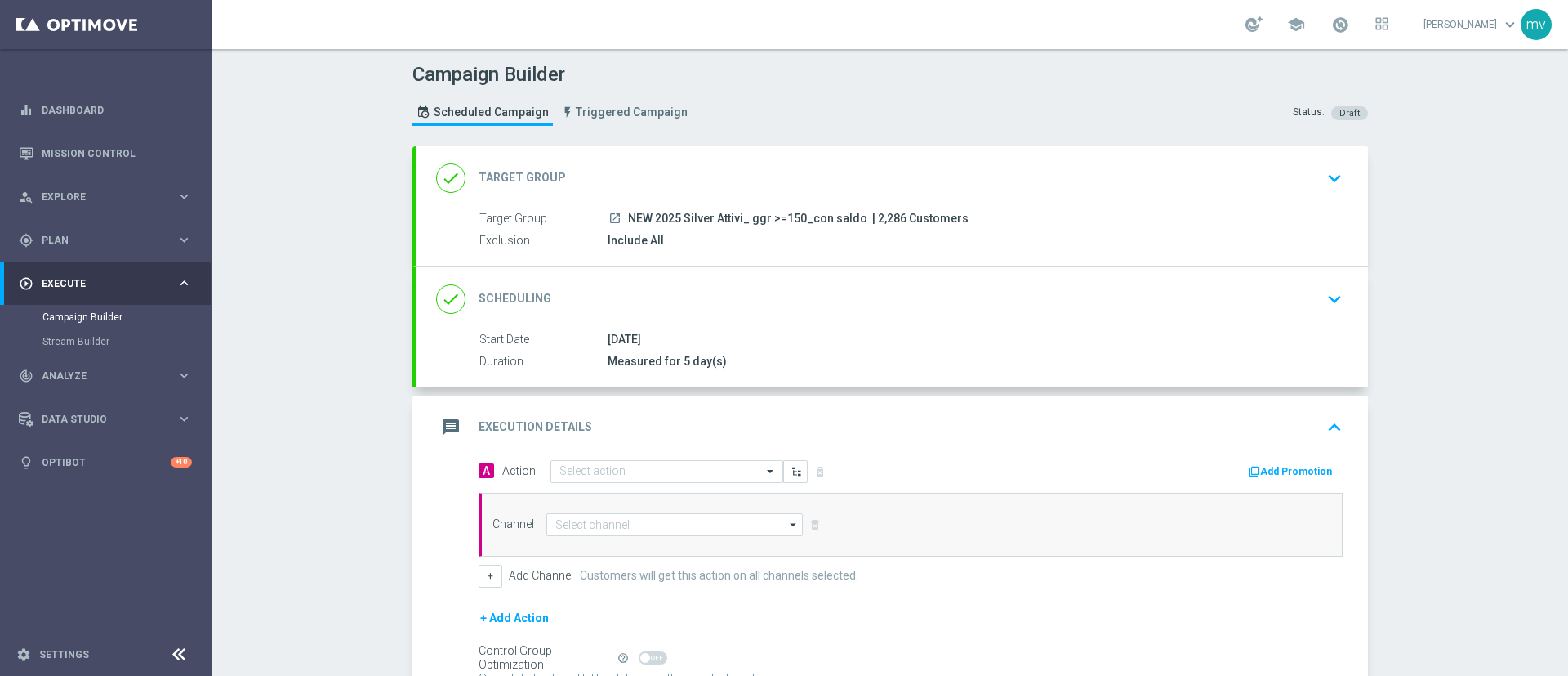
click at [1307, 475] on button "Add Promotion" at bounding box center [1293, 472] width 91 height 18
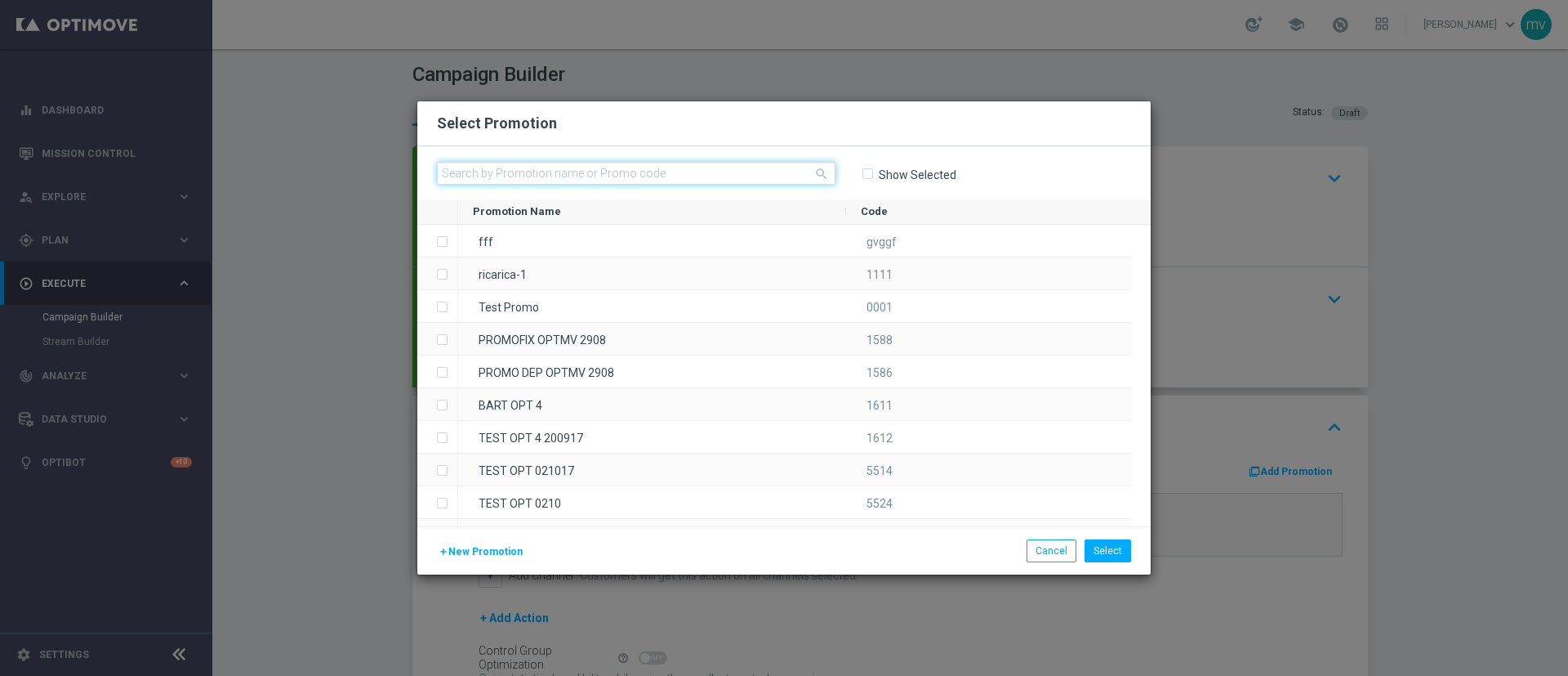
click at [564, 172] on input "text" at bounding box center [636, 173] width 398 height 23
paste input "RIC10OTTO25"
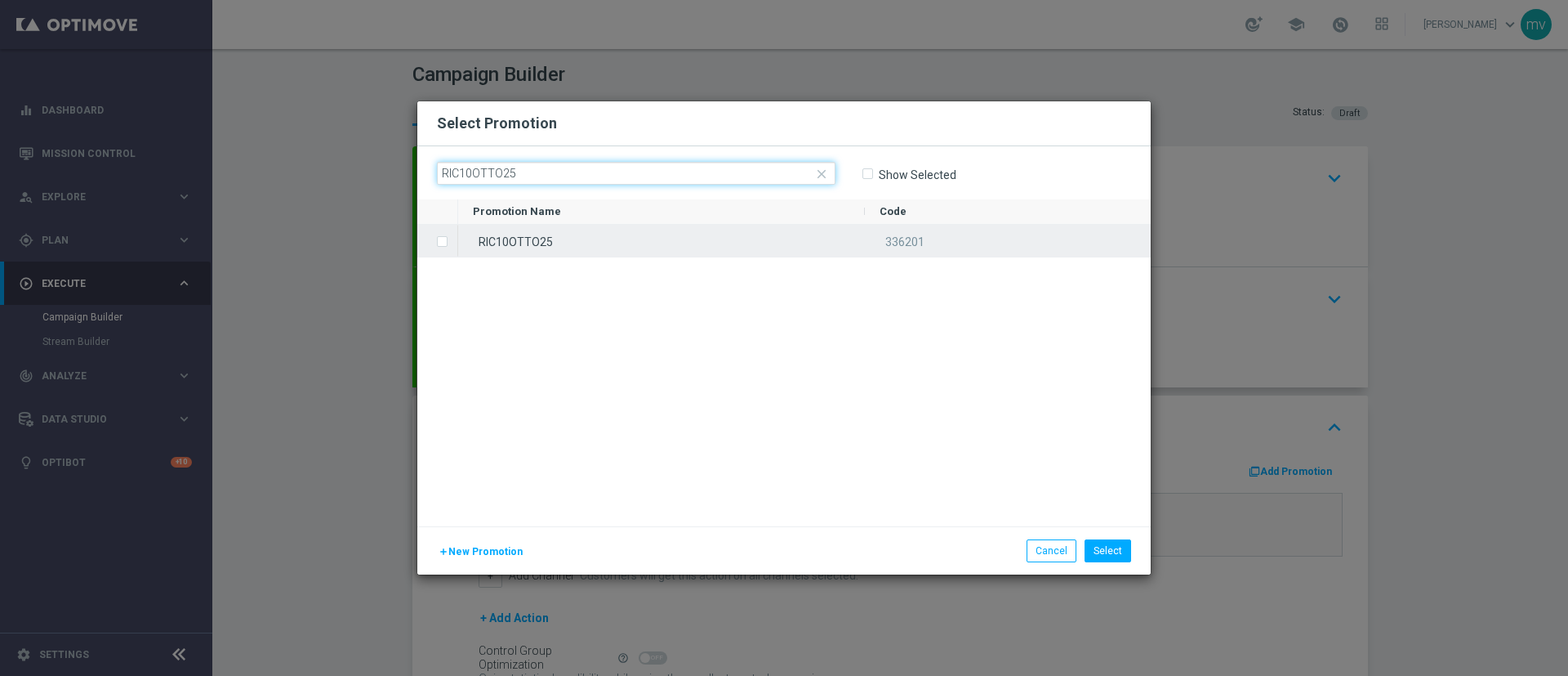
type input "RIC10OTTO25"
click at [453, 244] on label "Press SPACE to select this row." at bounding box center [456, 243] width 6 height 15
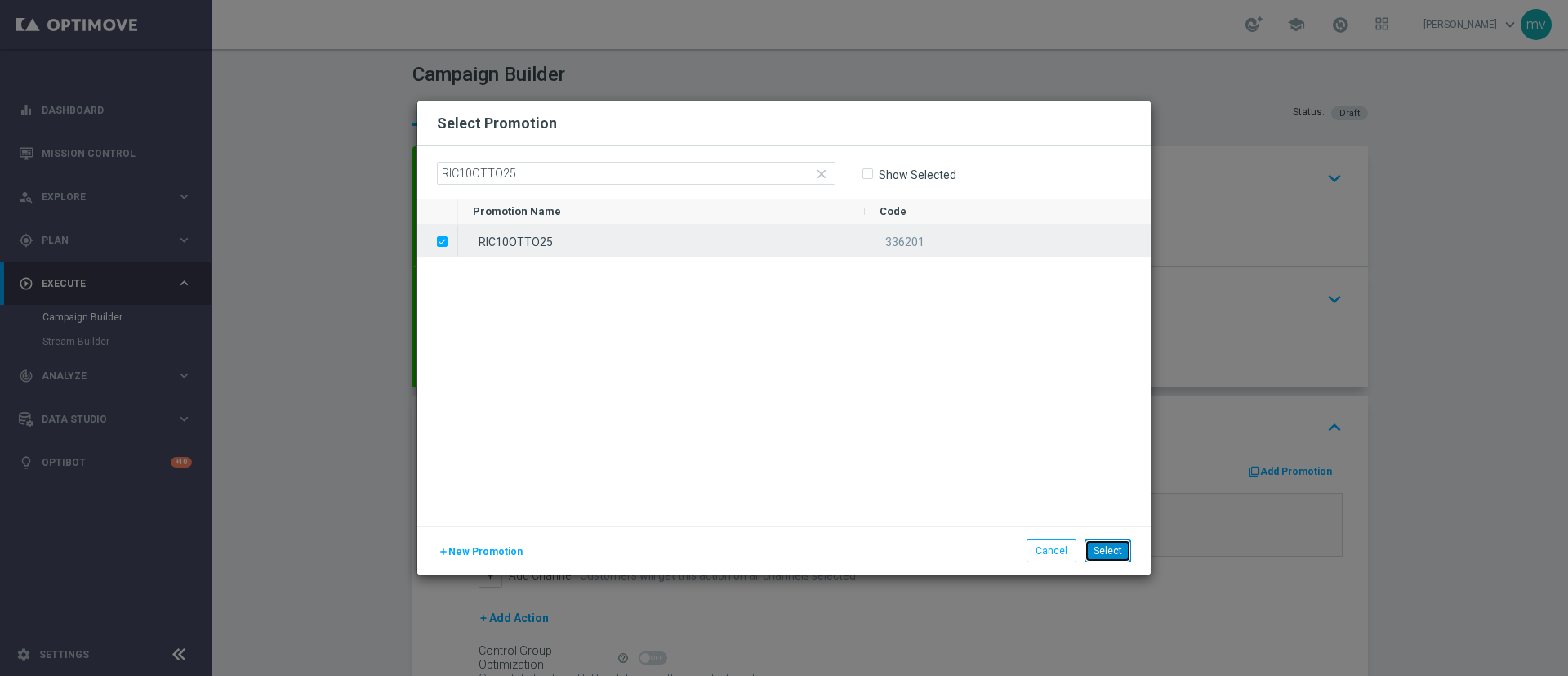
click at [1121, 551] on button "Select" at bounding box center [1107, 551] width 46 height 23
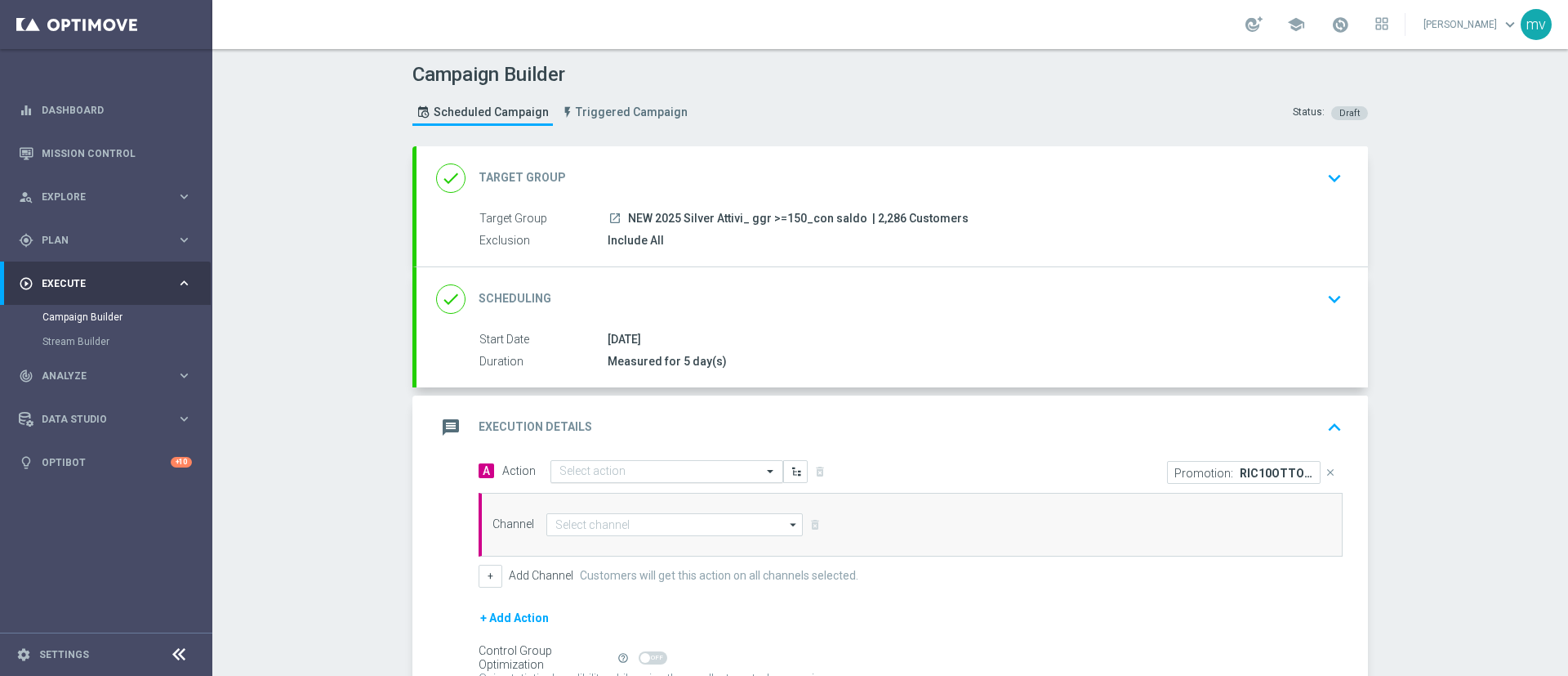
click at [582, 465] on input "text" at bounding box center [650, 472] width 182 height 14
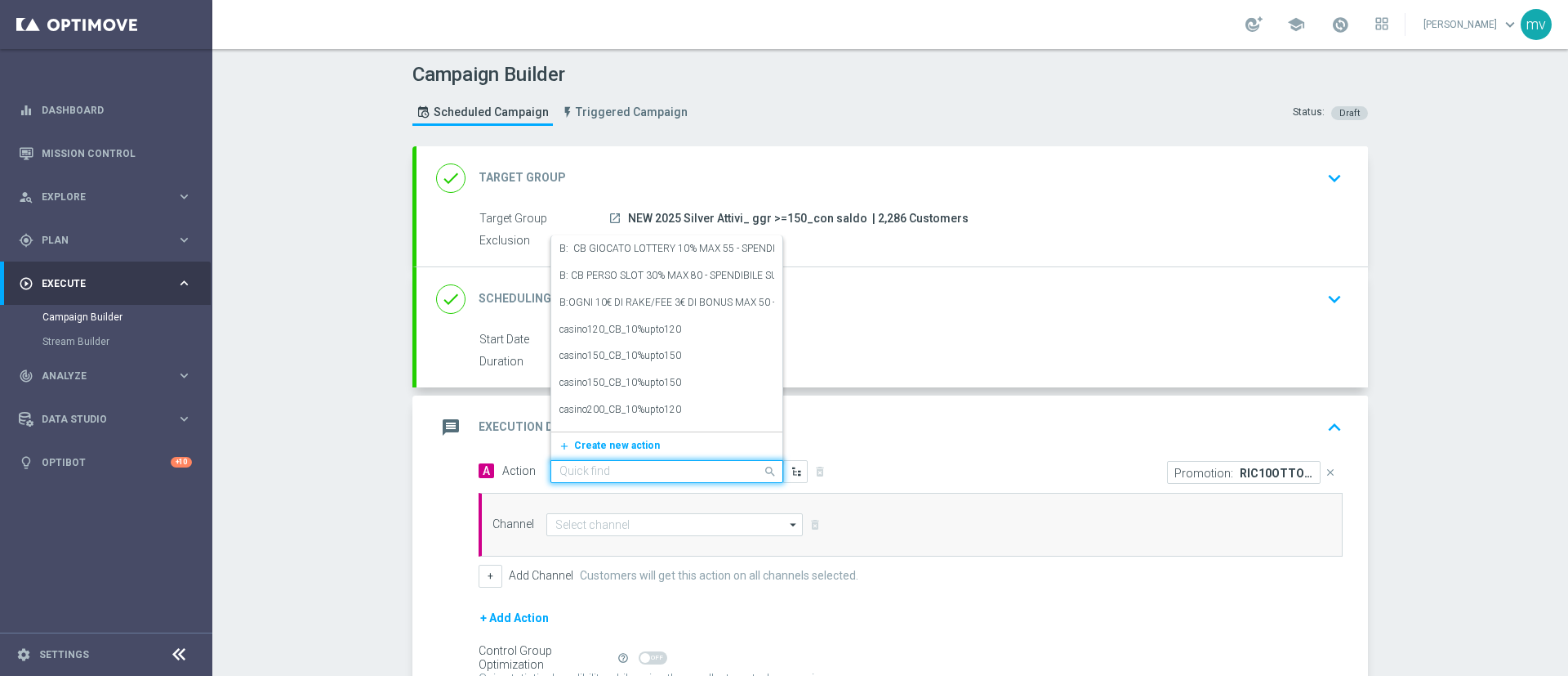
paste input "prof no _ dep up to 50€"
type input "prof no _ dep up to 50€"
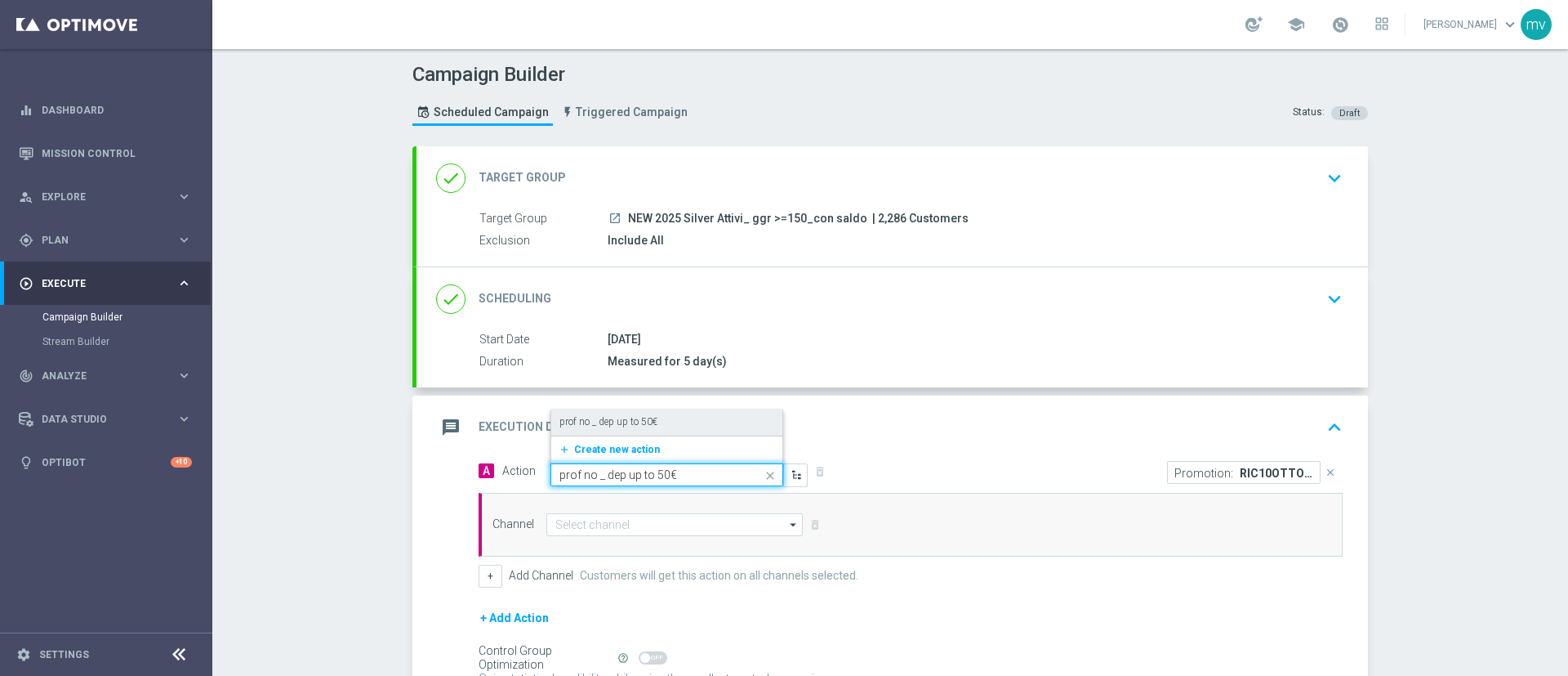
click at [660, 425] on div "prof no _ dep up to 50€ edit" at bounding box center [667, 421] width 215 height 27
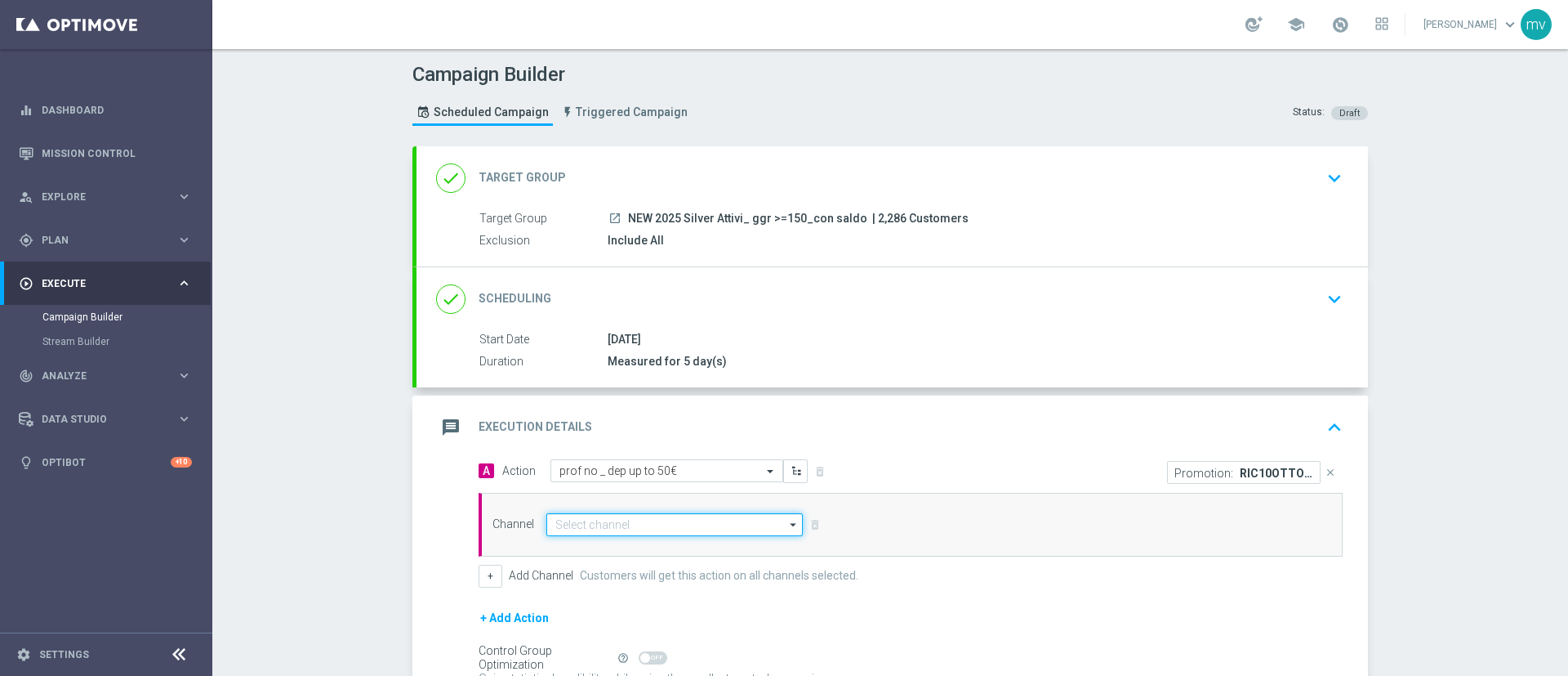
click at [644, 522] on input at bounding box center [675, 524] width 256 height 23
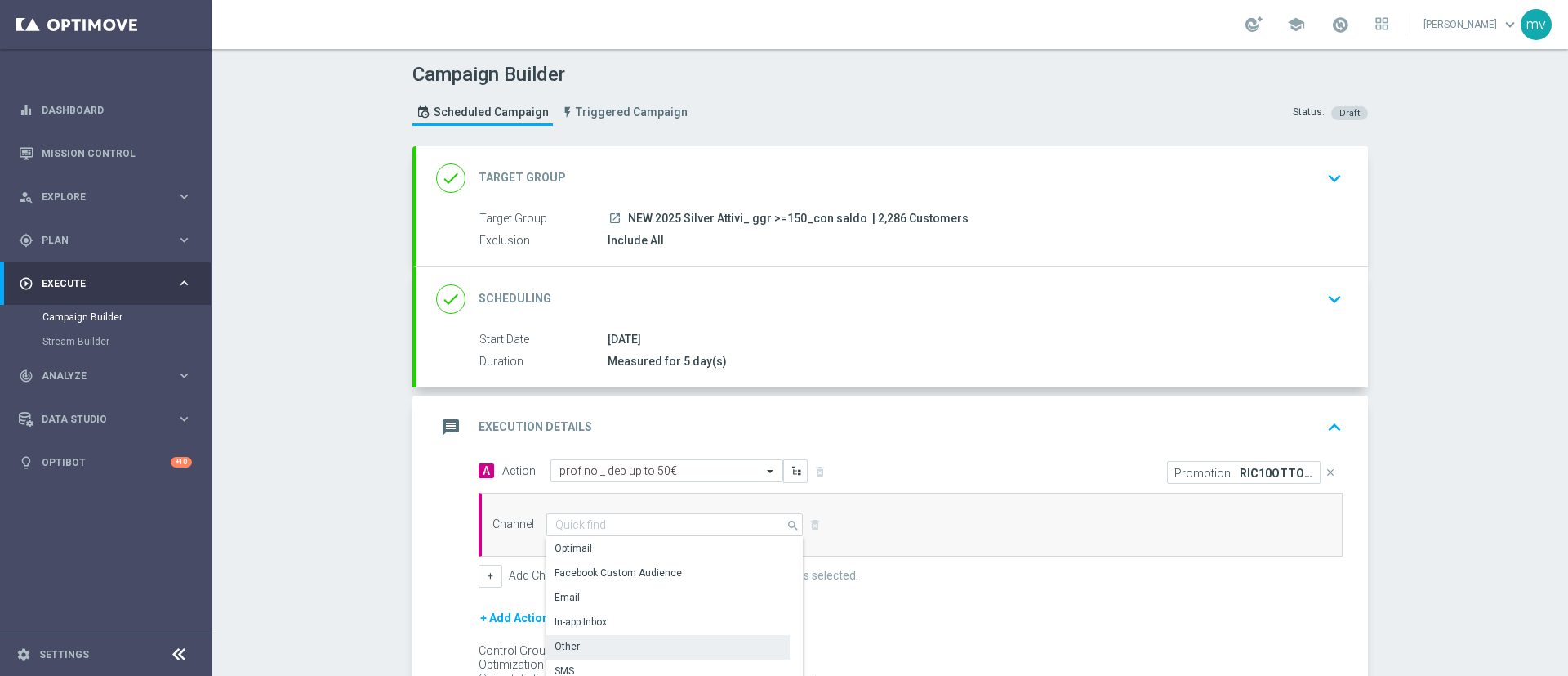
click at [604, 640] on div "Other" at bounding box center [668, 646] width 244 height 23
type input "Other"
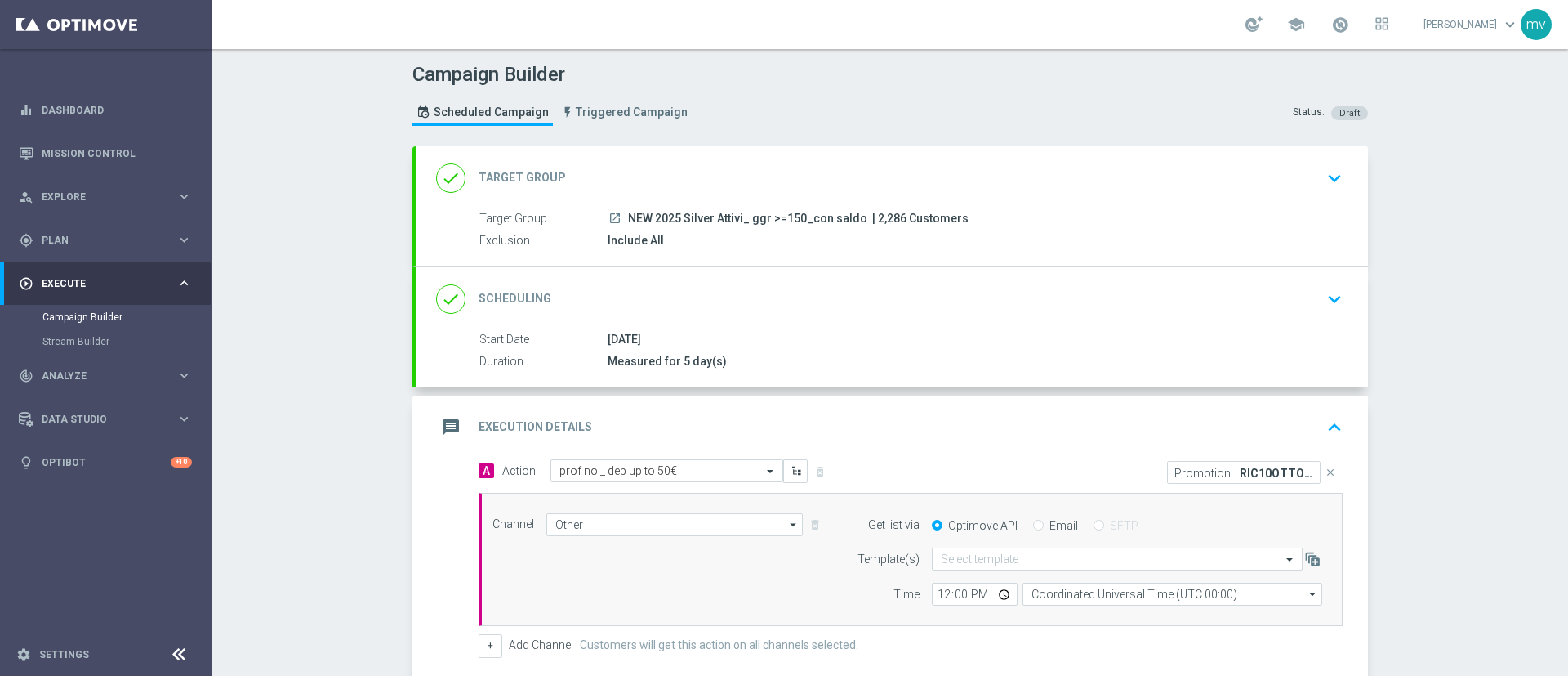
click at [1049, 525] on label "Email" at bounding box center [1063, 525] width 29 height 15
click at [1041, 525] on input "Email" at bounding box center [1038, 527] width 11 height 11
radio input "true"
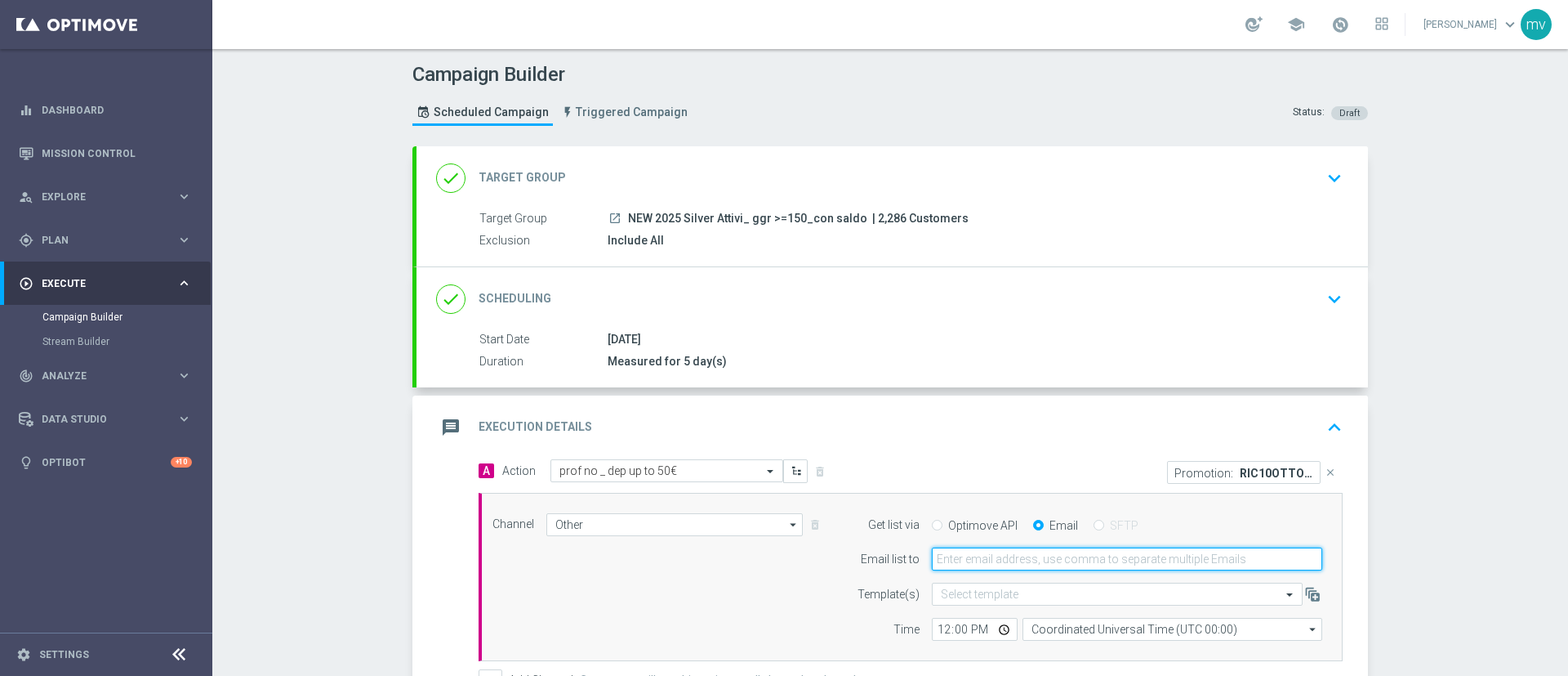
click at [1039, 563] on input "email" at bounding box center [1127, 559] width 391 height 23
type input "[EMAIL_ADDRESS][PERSON_NAME][DOMAIN_NAME]"
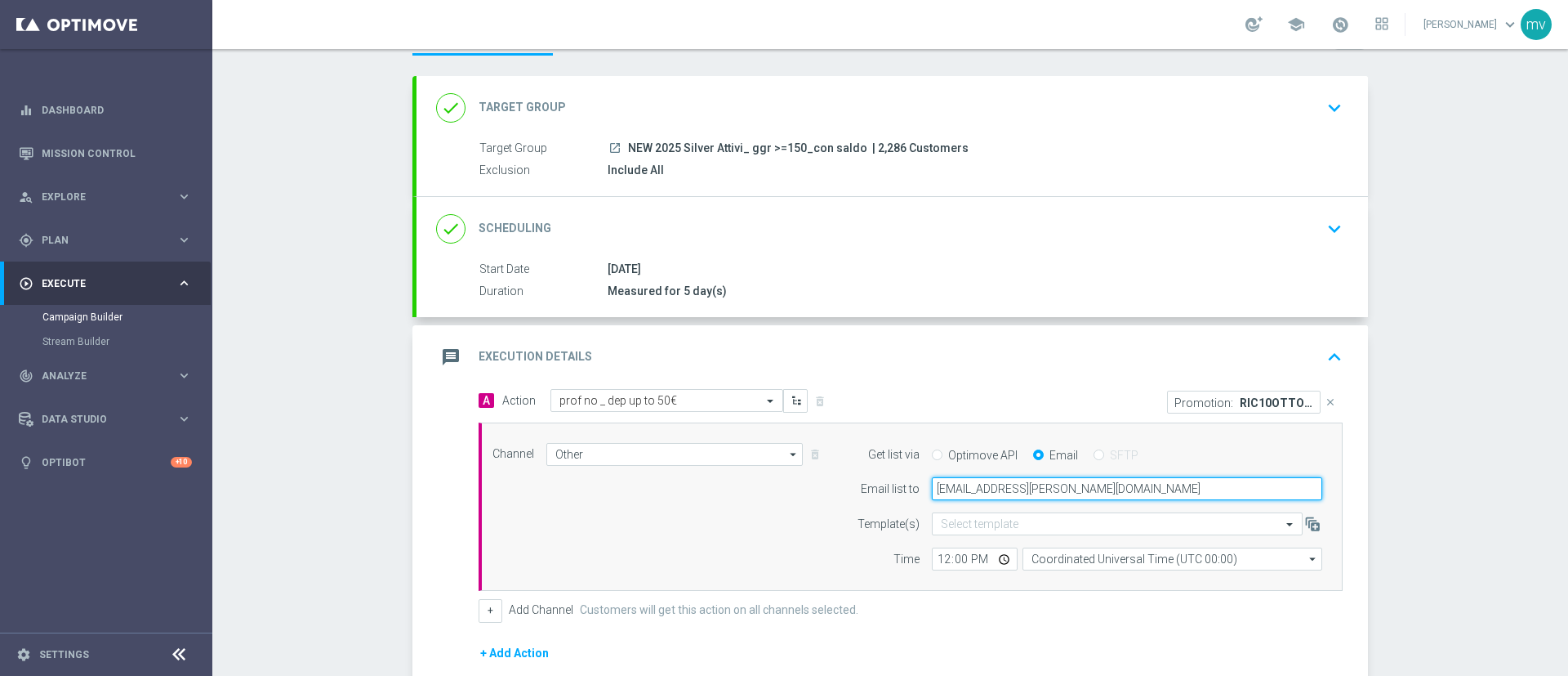
scroll to position [122, 0]
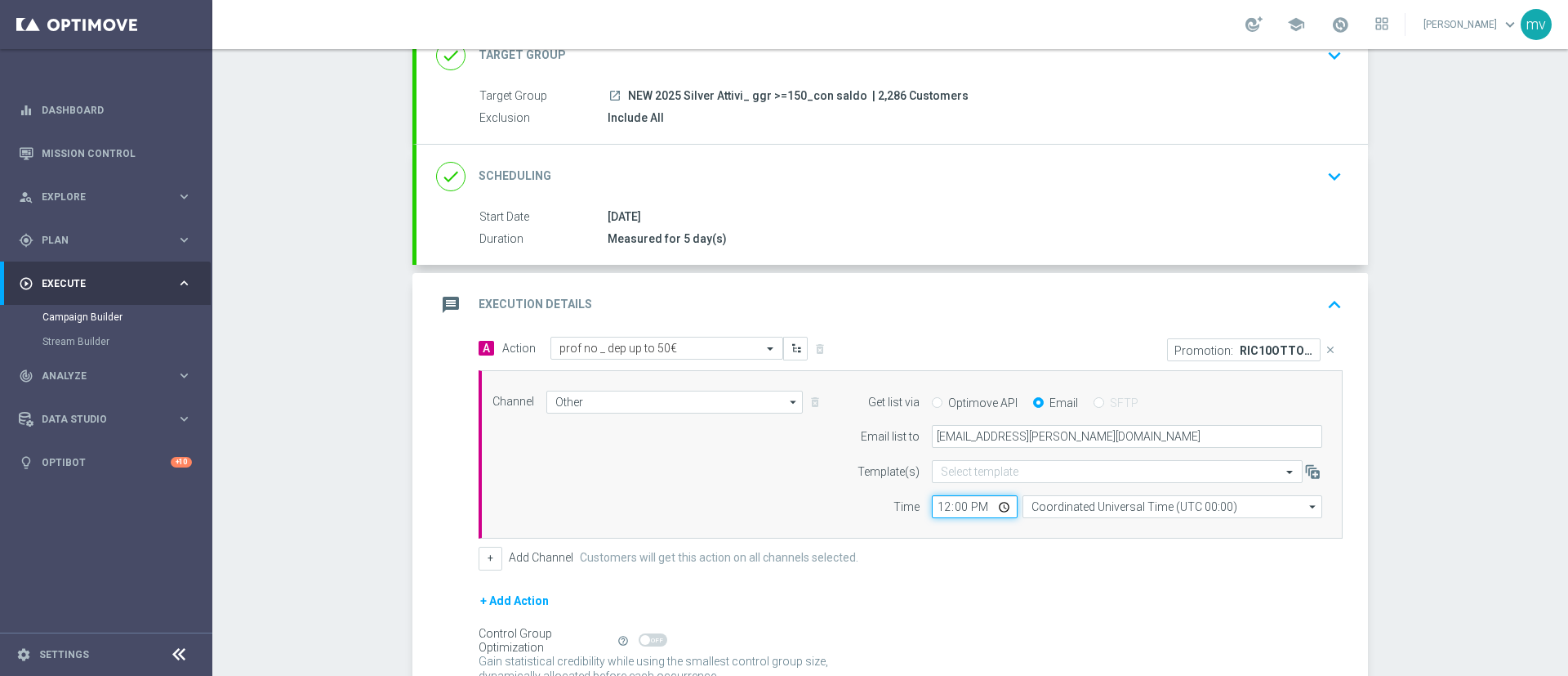
click at [935, 513] on input "12:00" at bounding box center [974, 506] width 86 height 23
type input "15:50"
click at [1002, 565] on div "+ Add Channel Customers will get this action on all channels selected." at bounding box center [910, 558] width 864 height 23
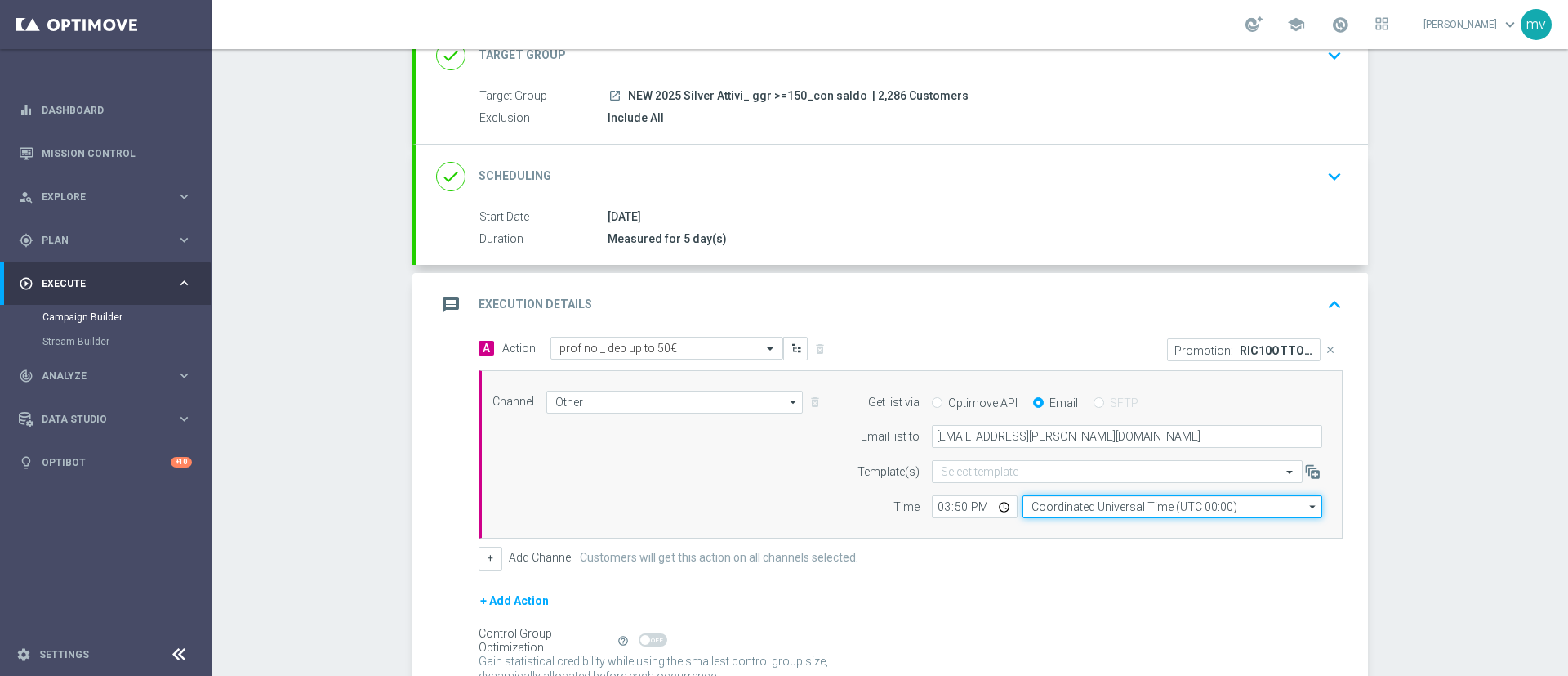
click at [1045, 507] on input "Coordinated Universal Time (UTC 00:00)" at bounding box center [1173, 506] width 300 height 23
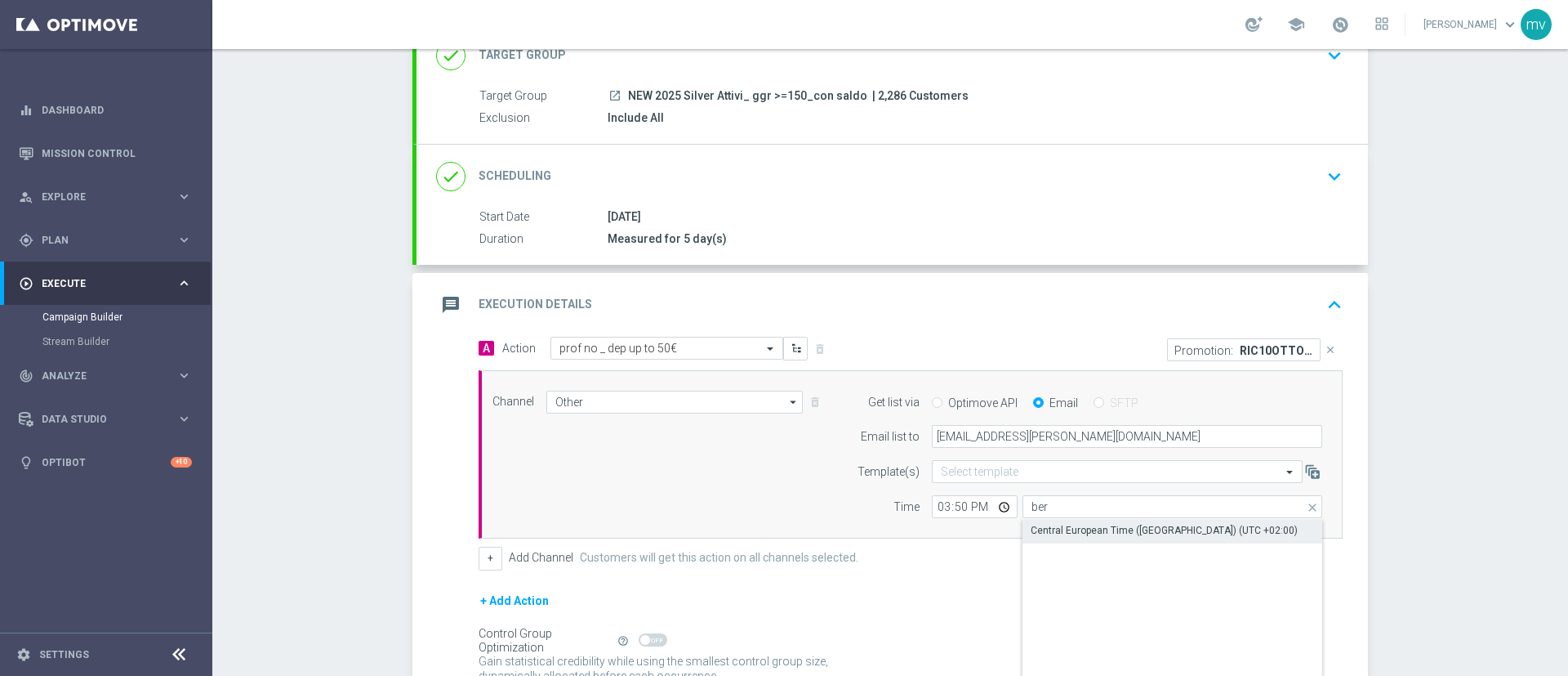
click at [1043, 529] on div "Central European Time ([GEOGRAPHIC_DATA]) (UTC +02:00)" at bounding box center [1164, 530] width 267 height 15
type input "Central European Time ([GEOGRAPHIC_DATA]) (UTC +02:00)"
click at [969, 586] on form "A Action Select action prof no _ dep up to 50€ delete_forever Promotion: RIC10O…" at bounding box center [910, 528] width 864 height 384
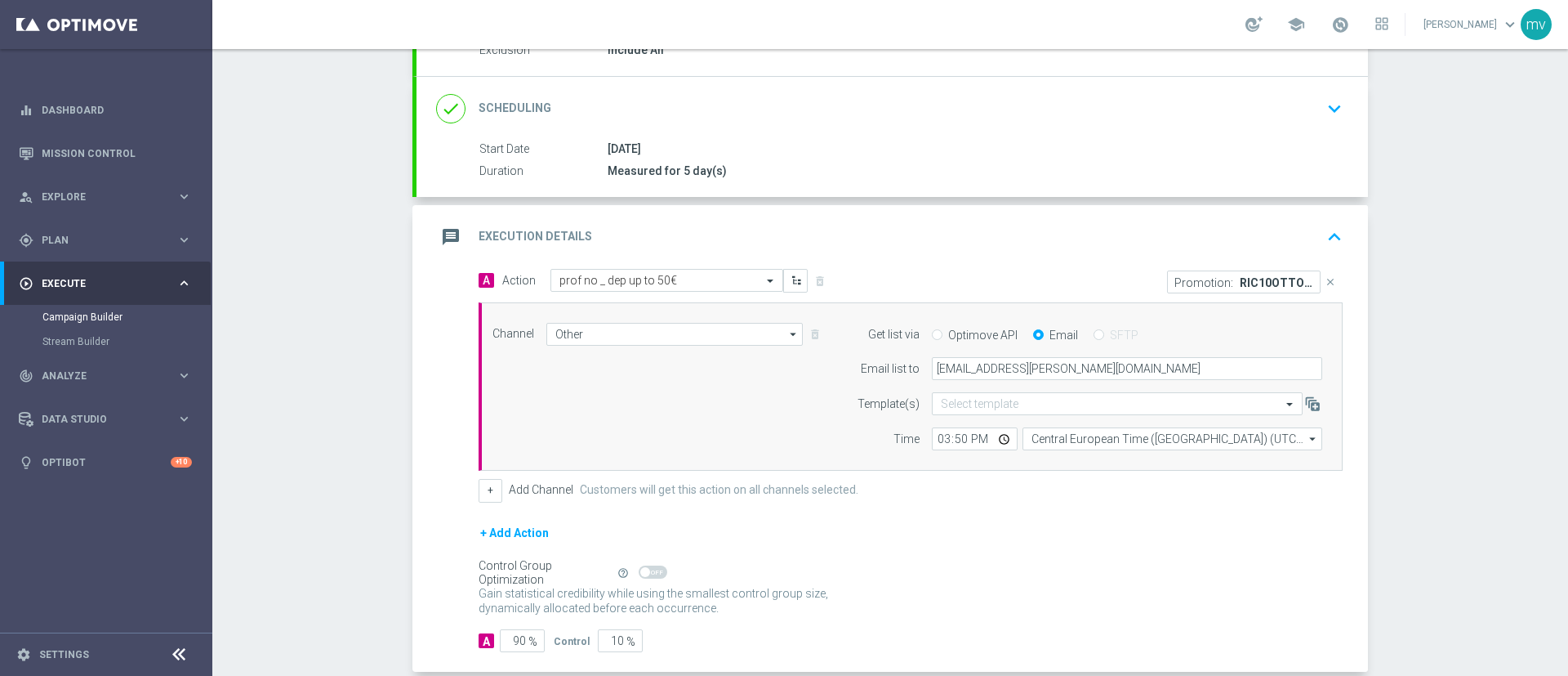
scroll to position [246, 0]
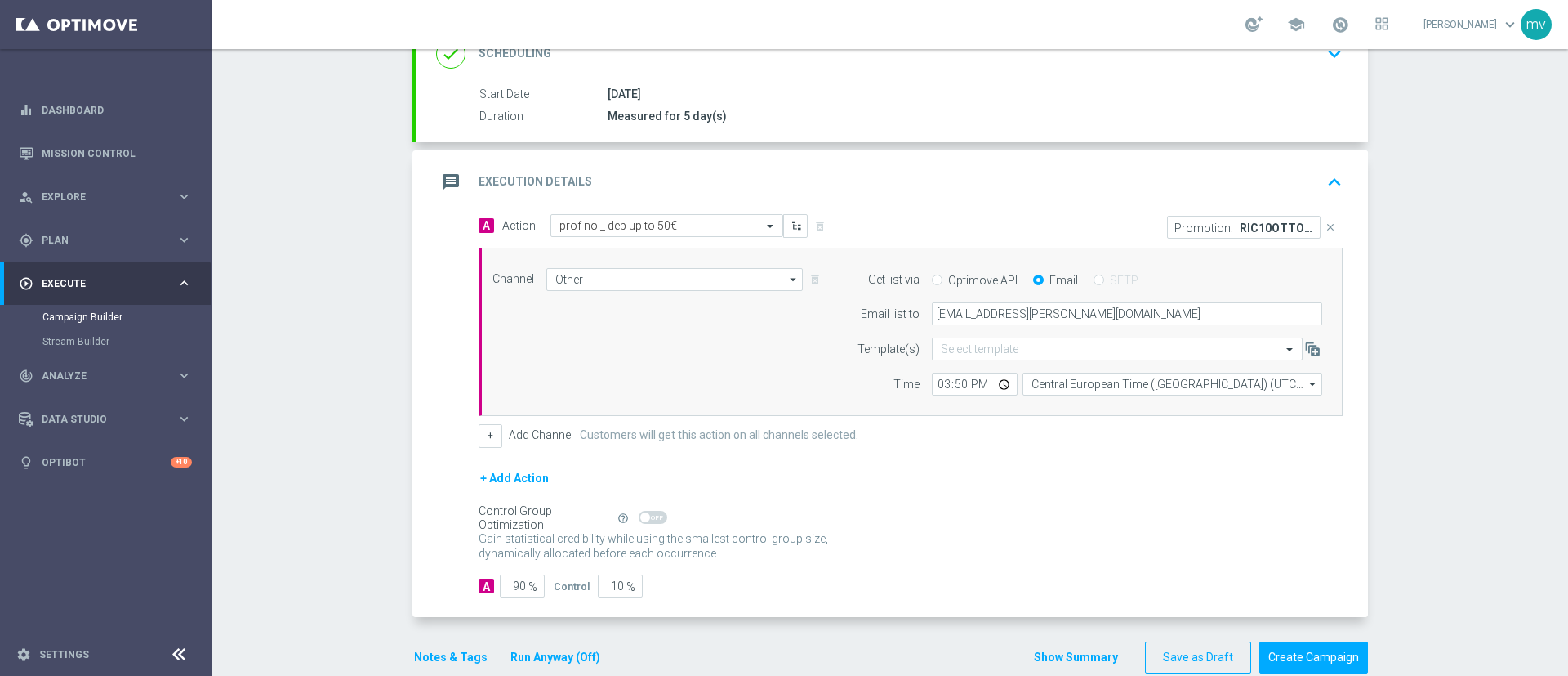
click at [439, 653] on button "Notes & Tags" at bounding box center [451, 657] width 77 height 21
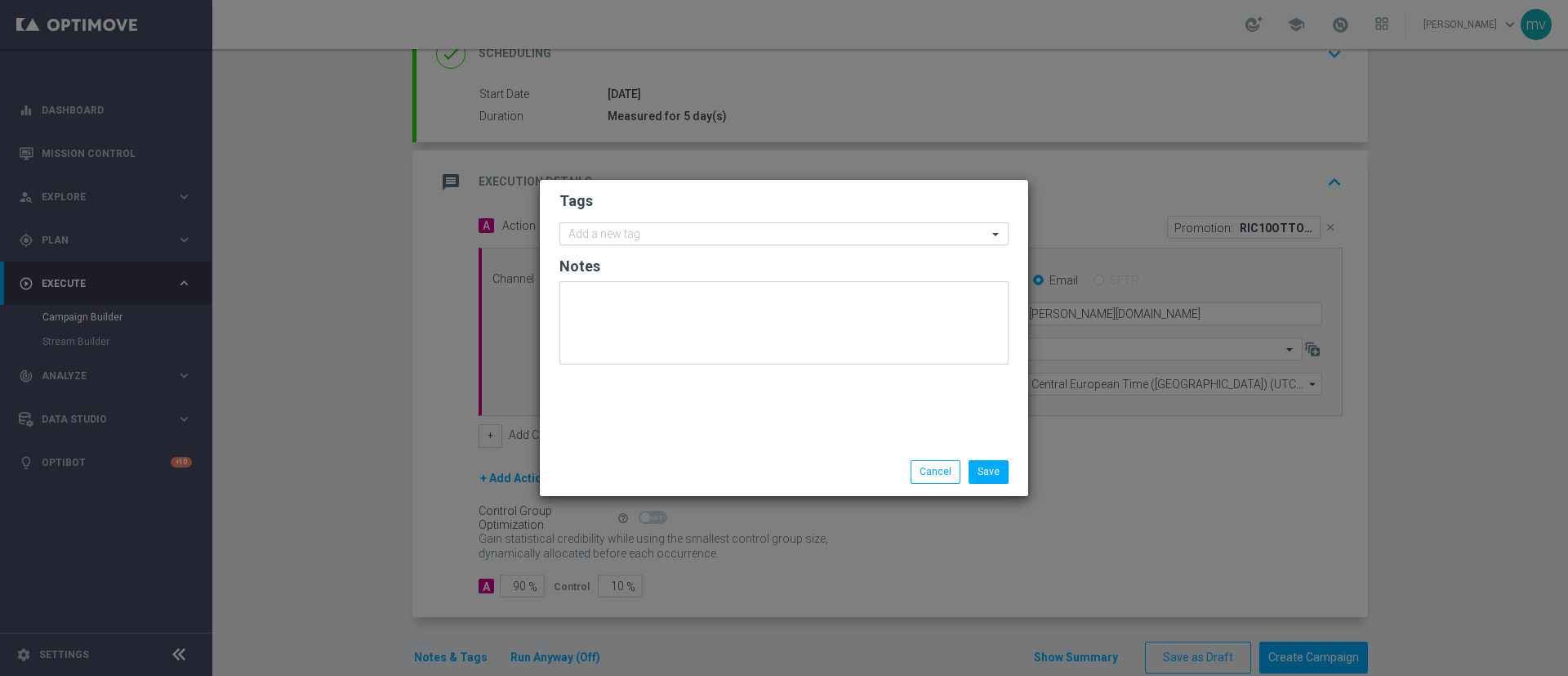
click at [676, 237] on input "text" at bounding box center [778, 235] width 419 height 14
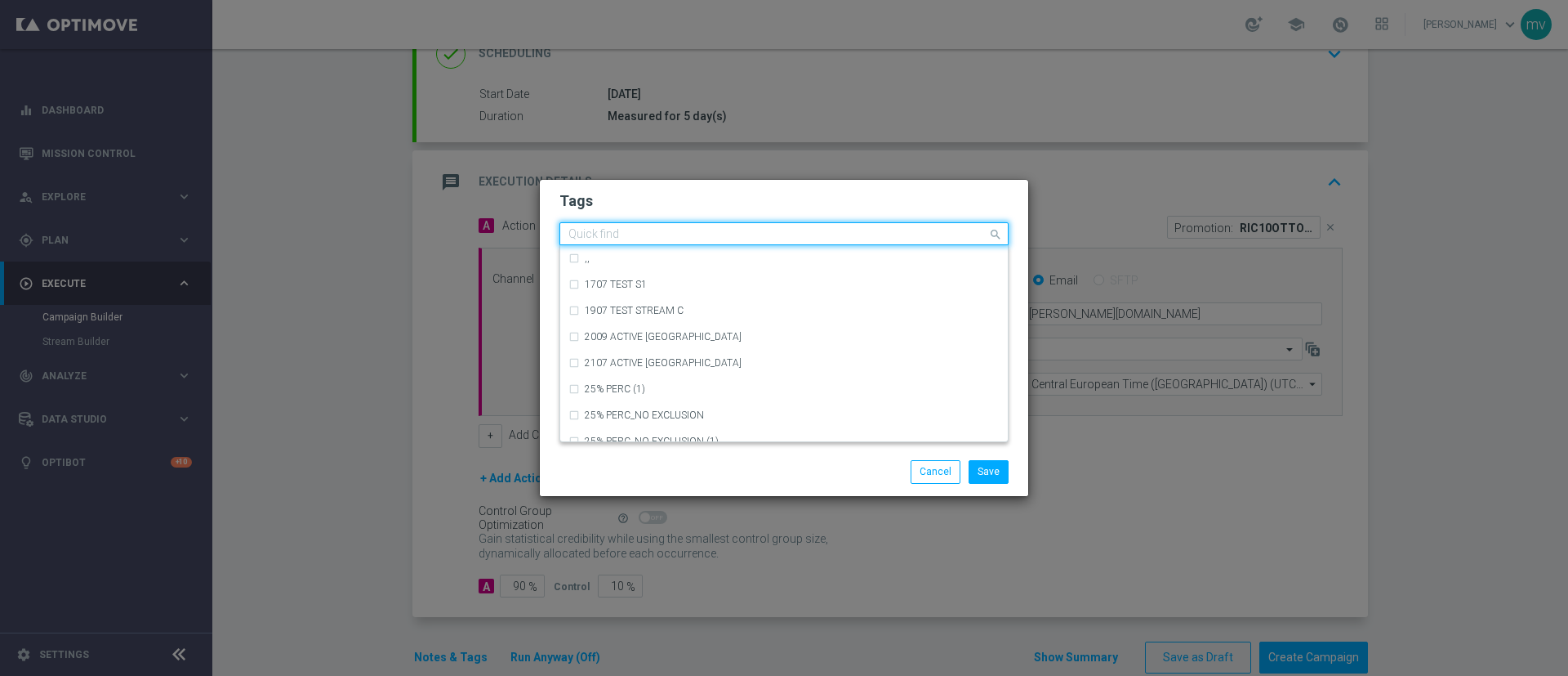
type input "a"
click at [574, 418] on div "slot" at bounding box center [784, 415] width 431 height 27
type input "slot"
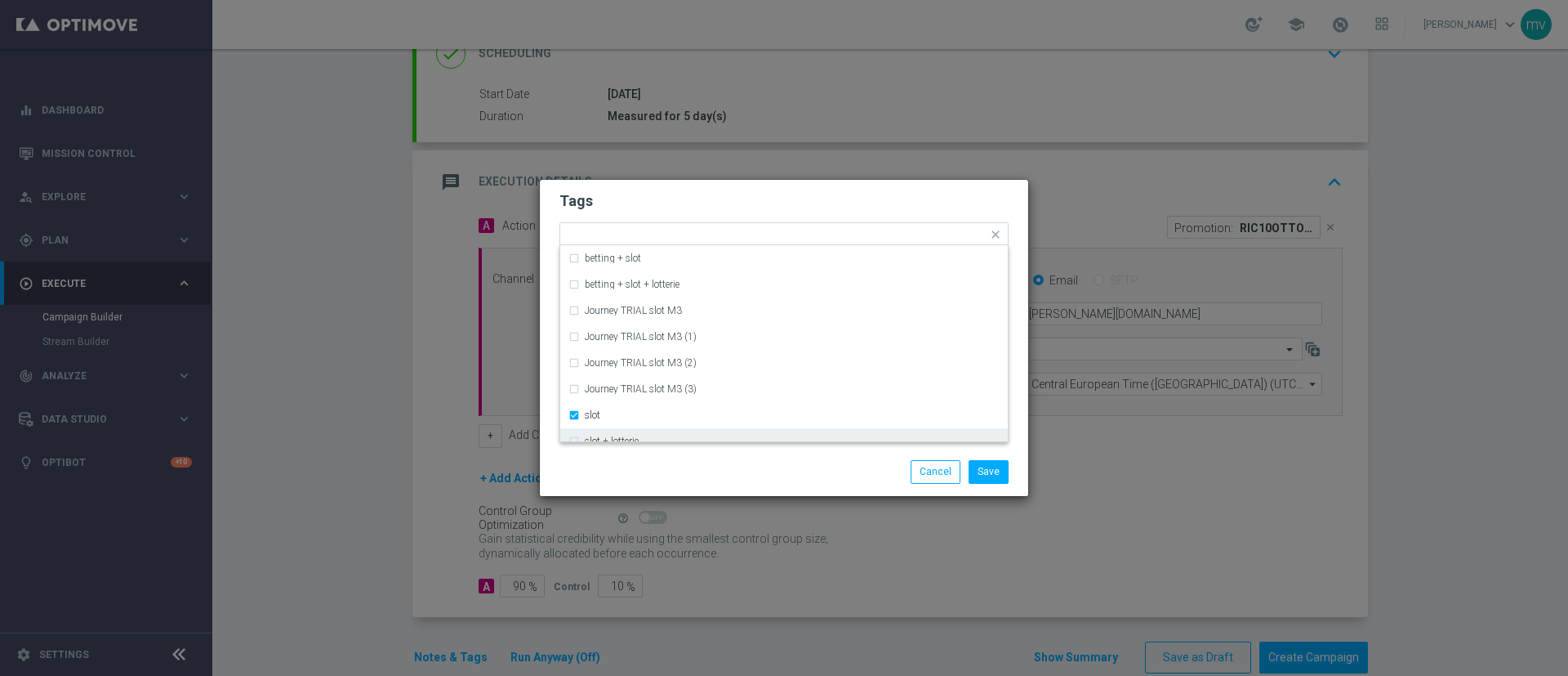
click at [578, 468] on div "Save Cancel" at bounding box center [784, 471] width 473 height 23
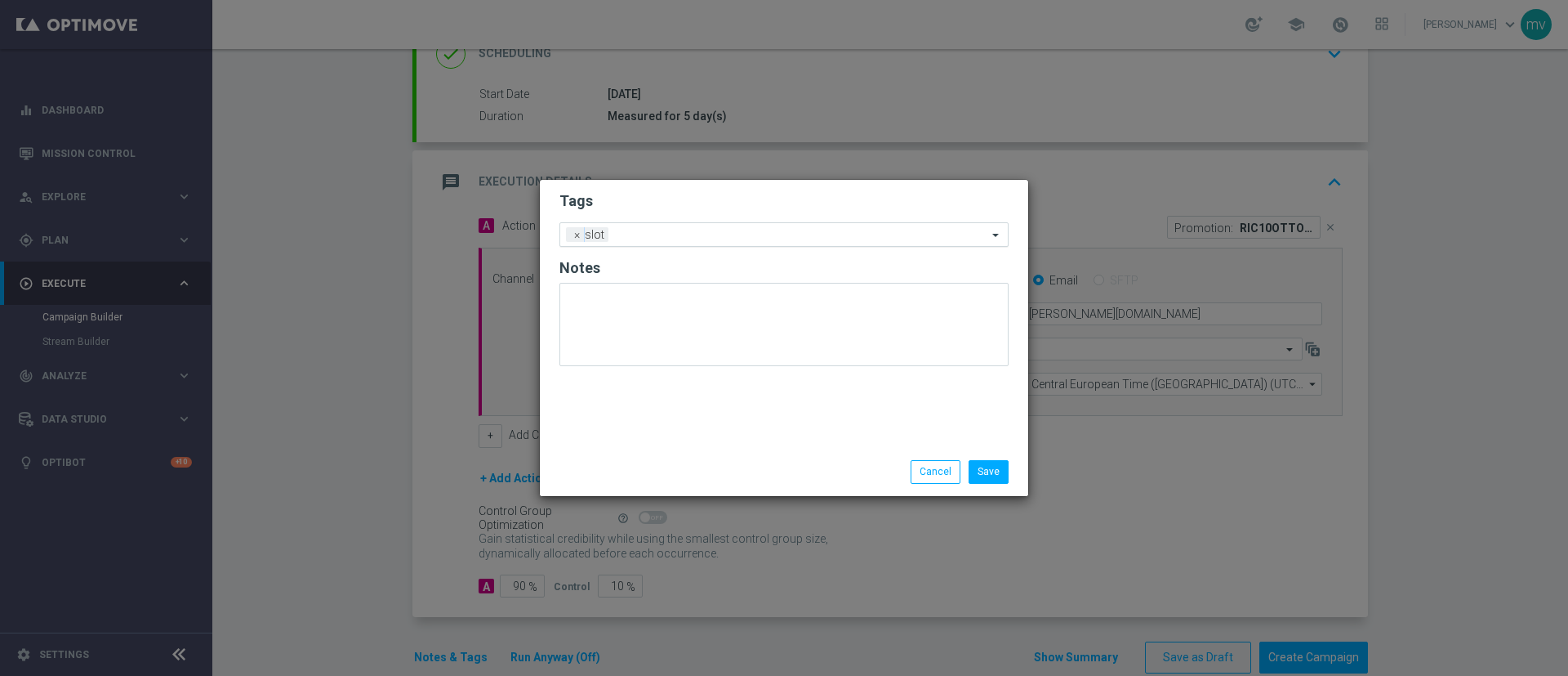
click at [649, 231] on input "text" at bounding box center [802, 236] width 373 height 14
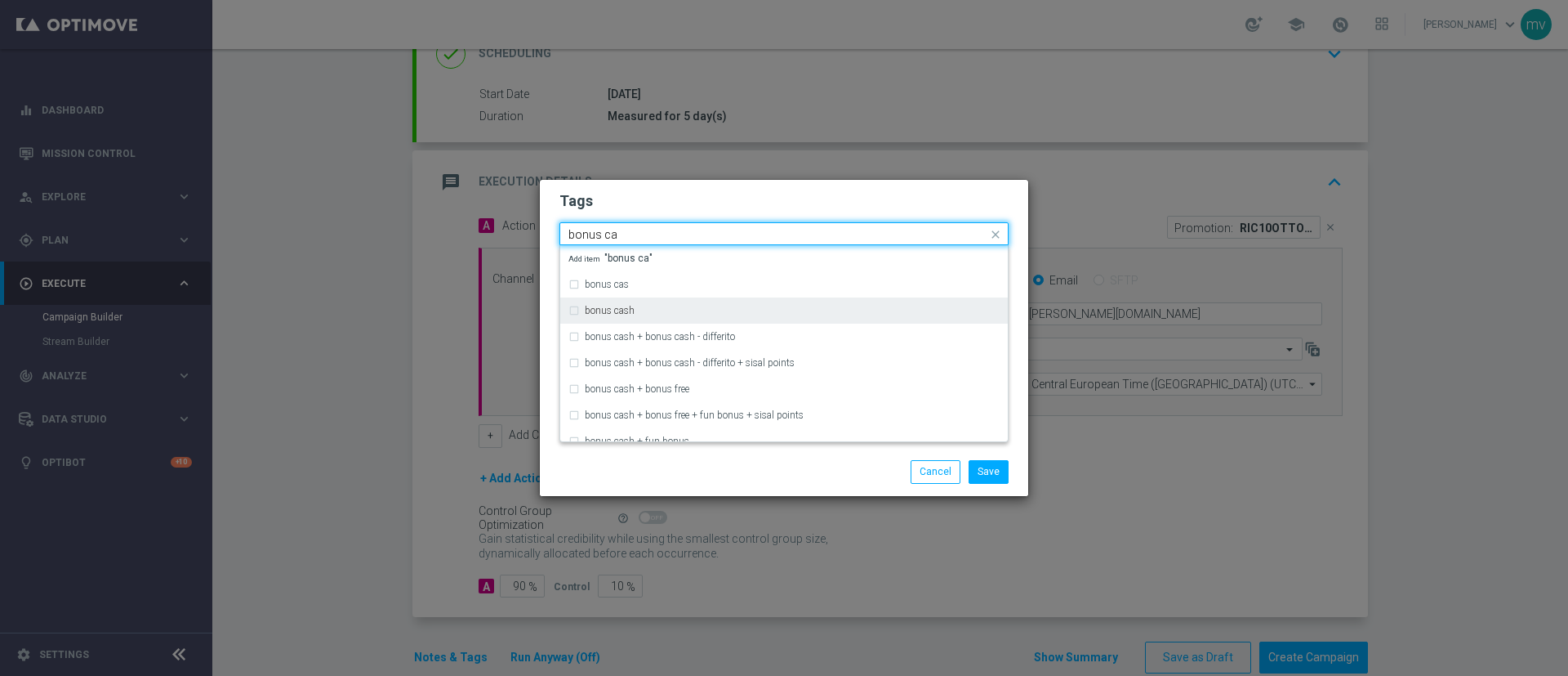
click at [576, 313] on div "bonus cash" at bounding box center [784, 311] width 431 height 27
type input "bonus ca"
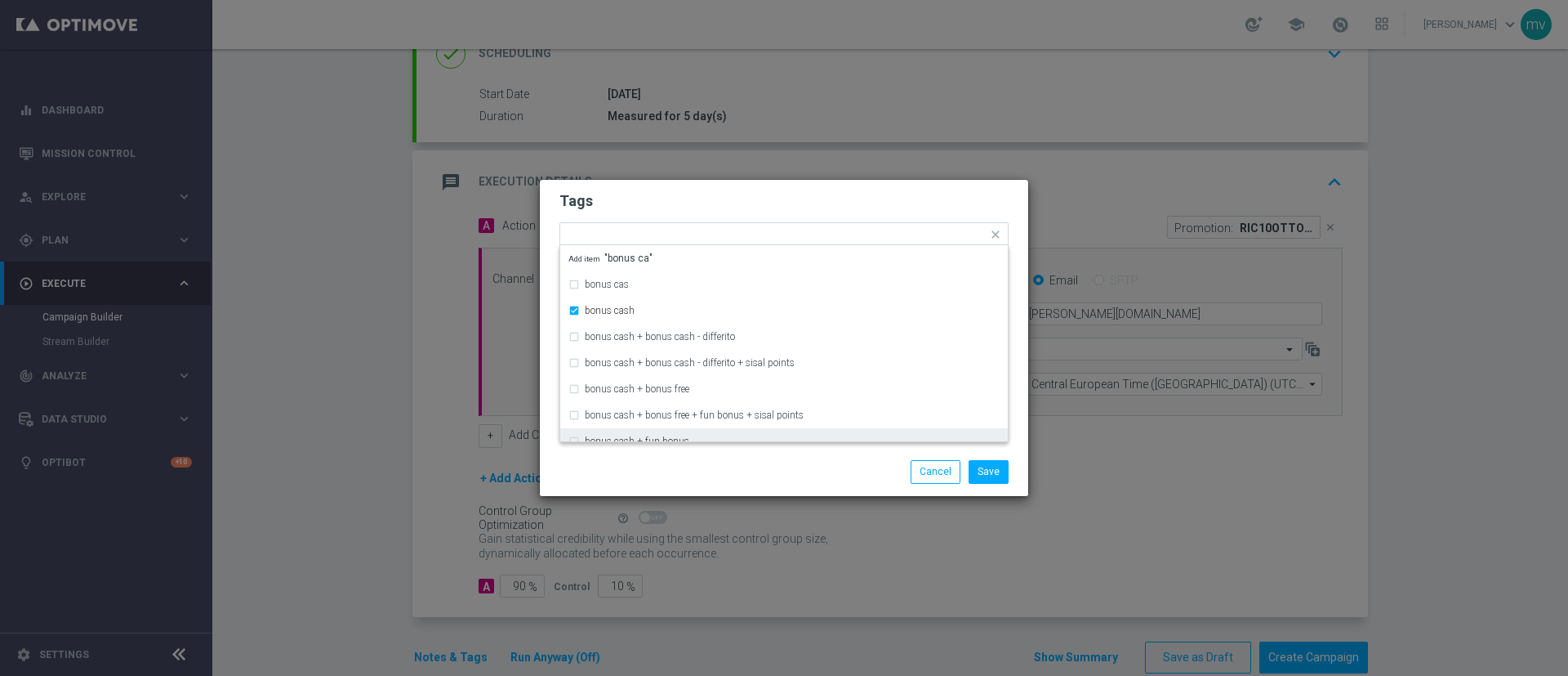
click at [628, 479] on div "Save Cancel" at bounding box center [784, 471] width 473 height 23
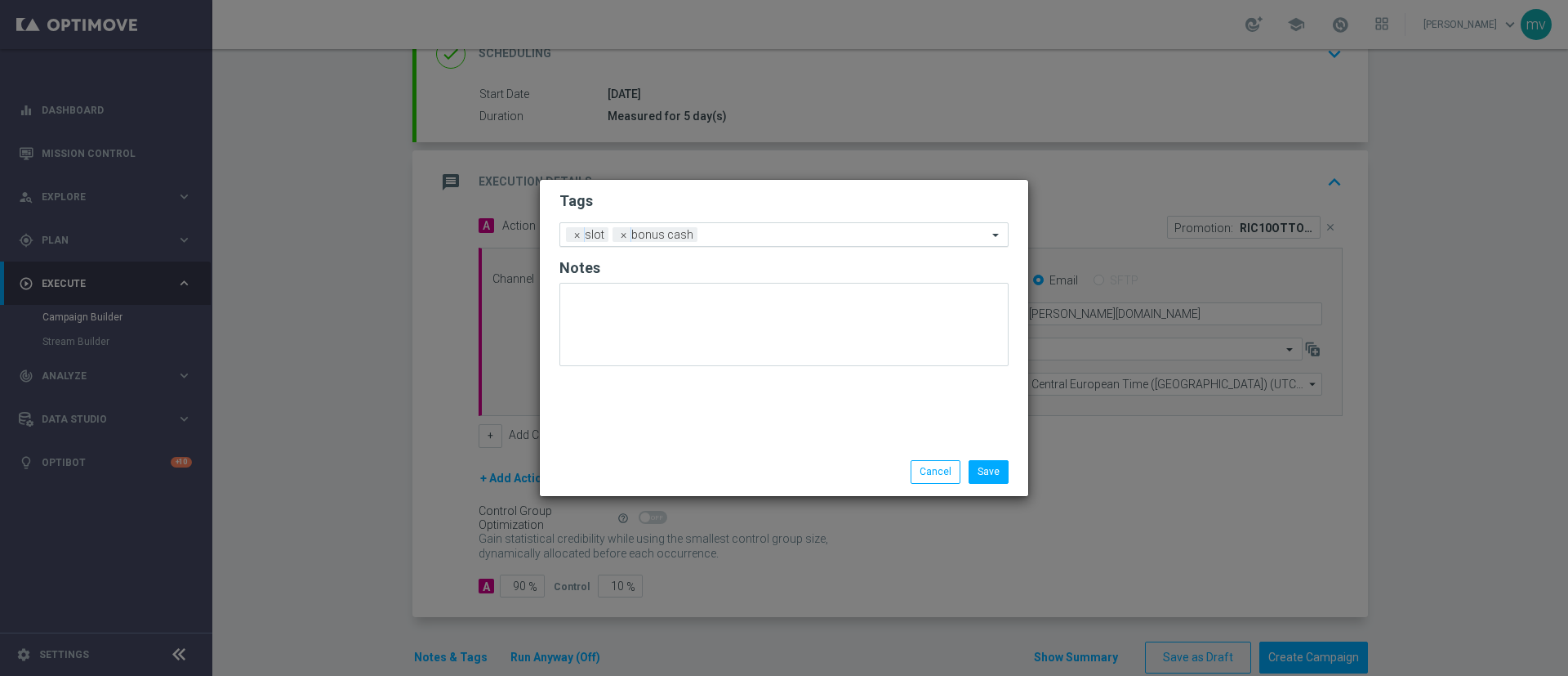
click at [738, 236] on input "text" at bounding box center [845, 236] width 283 height 14
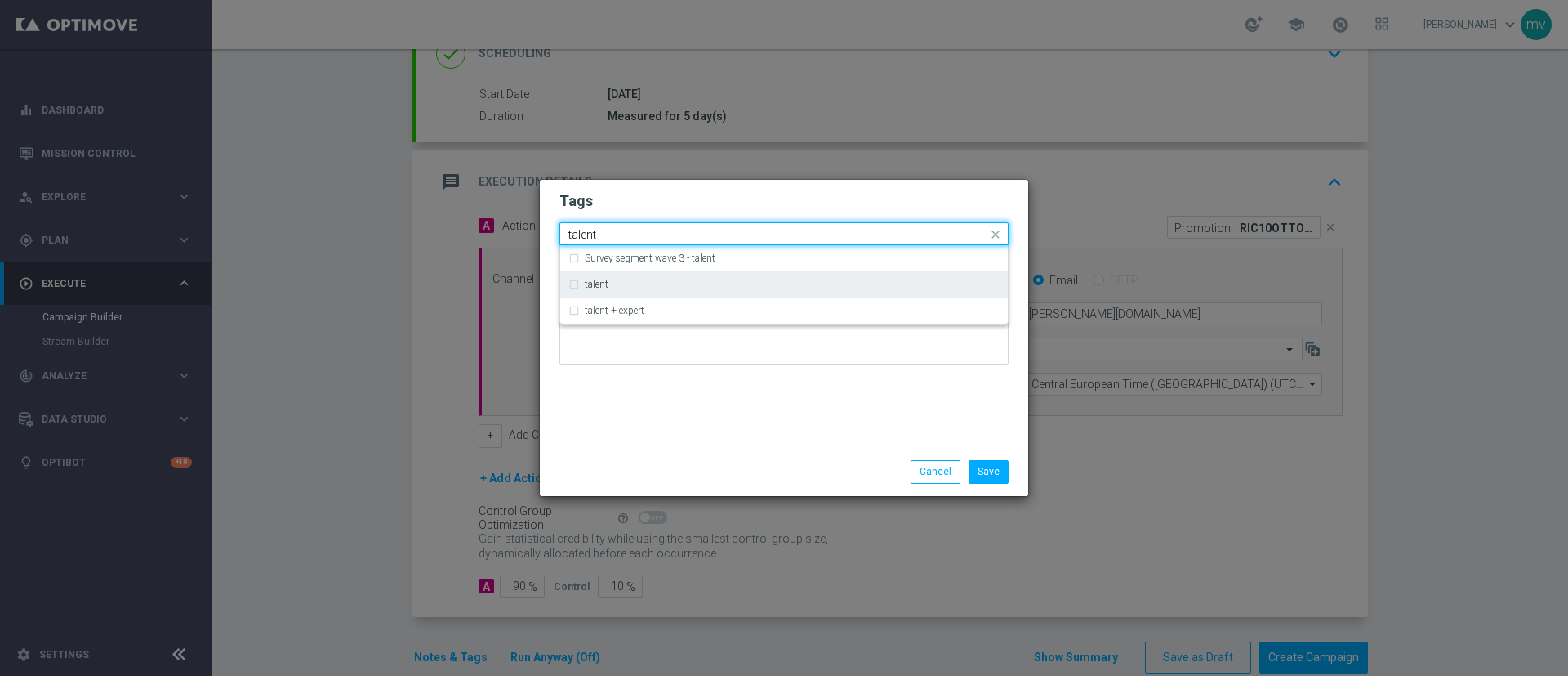
click at [644, 281] on div "talent" at bounding box center [792, 284] width 415 height 10
type input "talent"
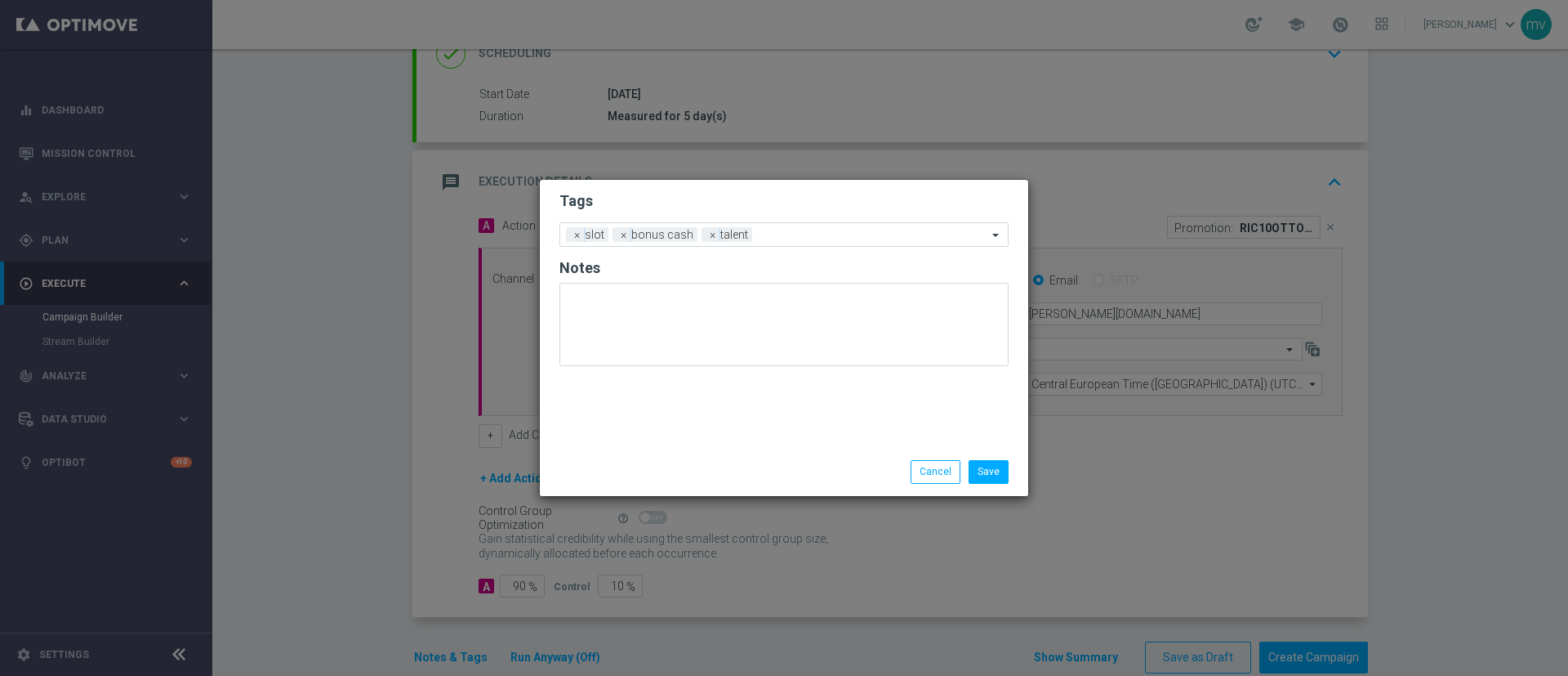
click at [620, 434] on div "Tags Add a new tag × slot × bonus cash × talent Notes" at bounding box center [784, 314] width 488 height 268
click at [775, 236] on input "text" at bounding box center [874, 236] width 229 height 14
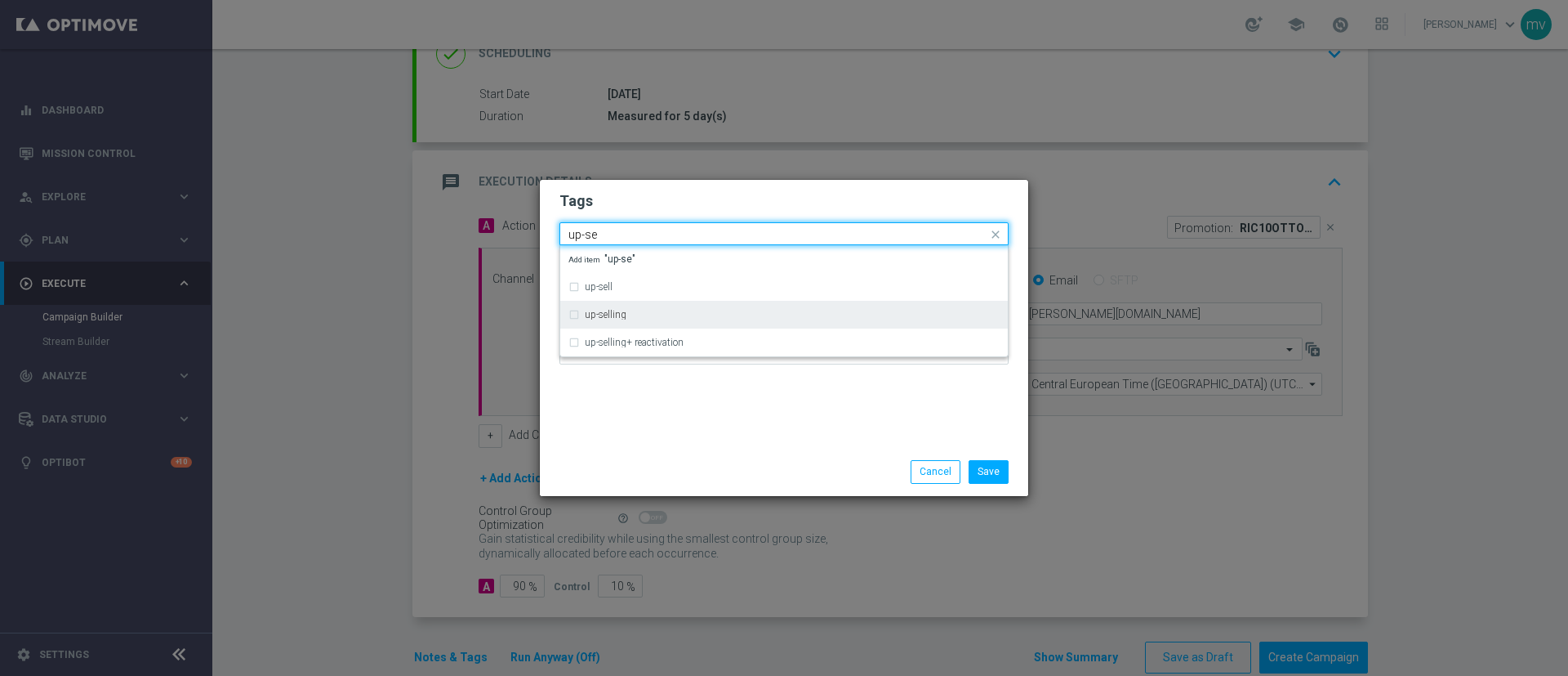
drag, startPoint x: 575, startPoint y: 314, endPoint x: 576, endPoint y: 322, distance: 8.1
click at [576, 314] on div "up-selling" at bounding box center [784, 315] width 431 height 27
type input "up-se"
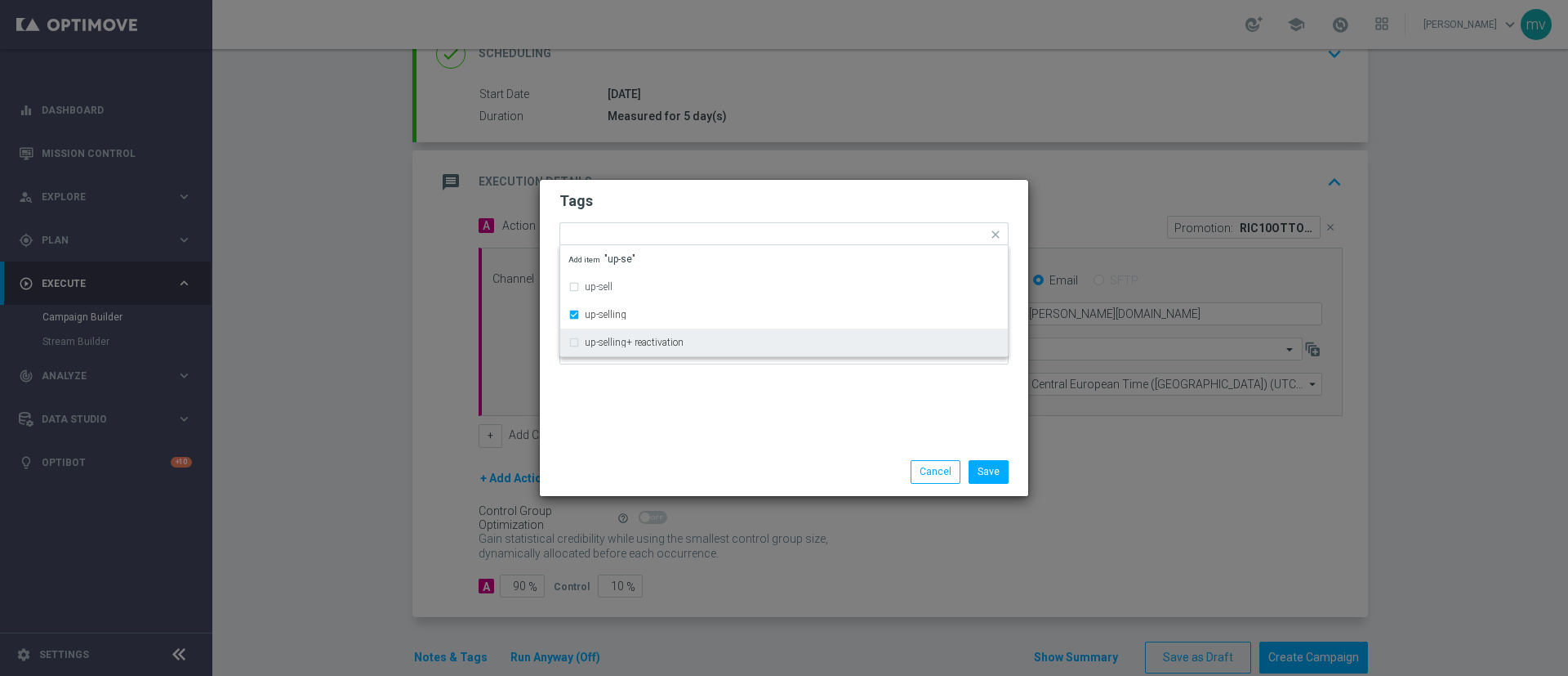
click at [626, 475] on div "Save Cancel" at bounding box center [784, 471] width 473 height 23
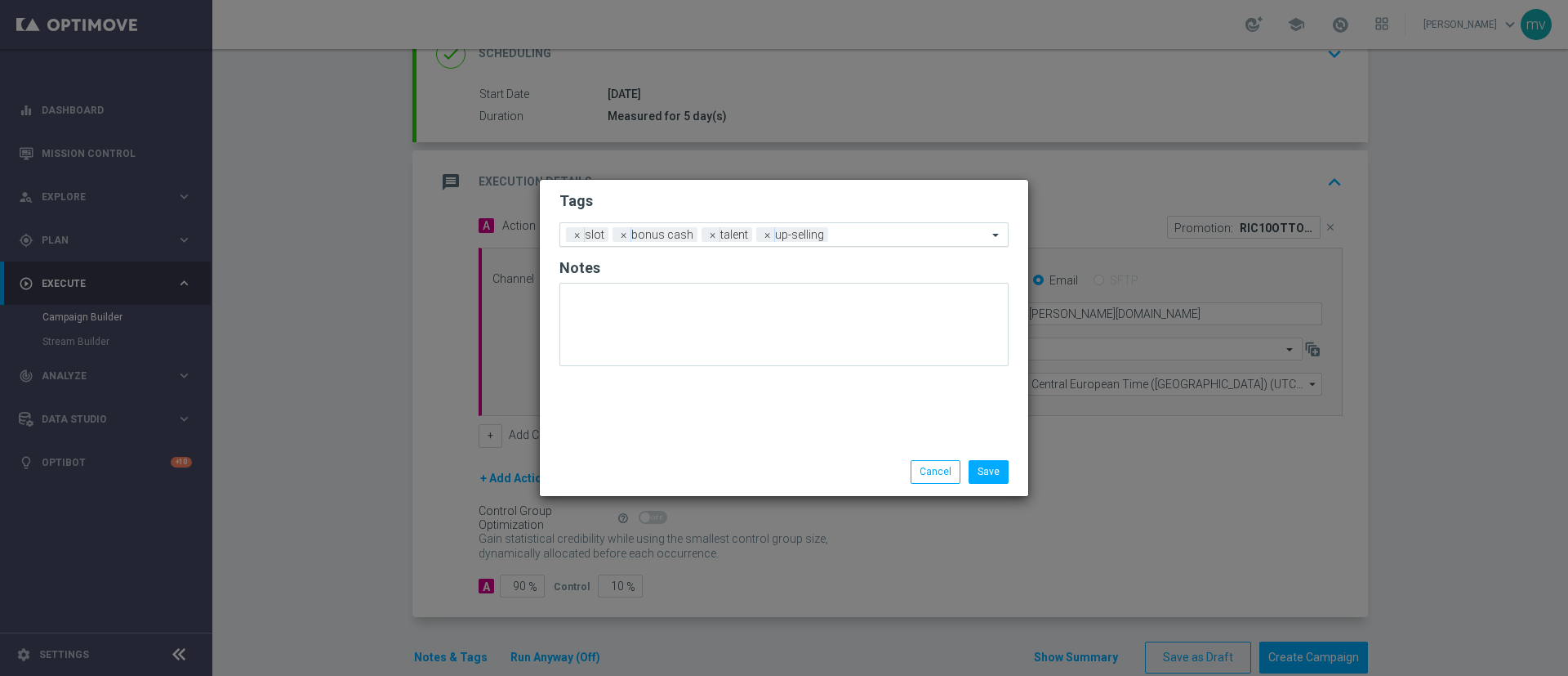
click at [854, 237] on input "text" at bounding box center [911, 236] width 153 height 14
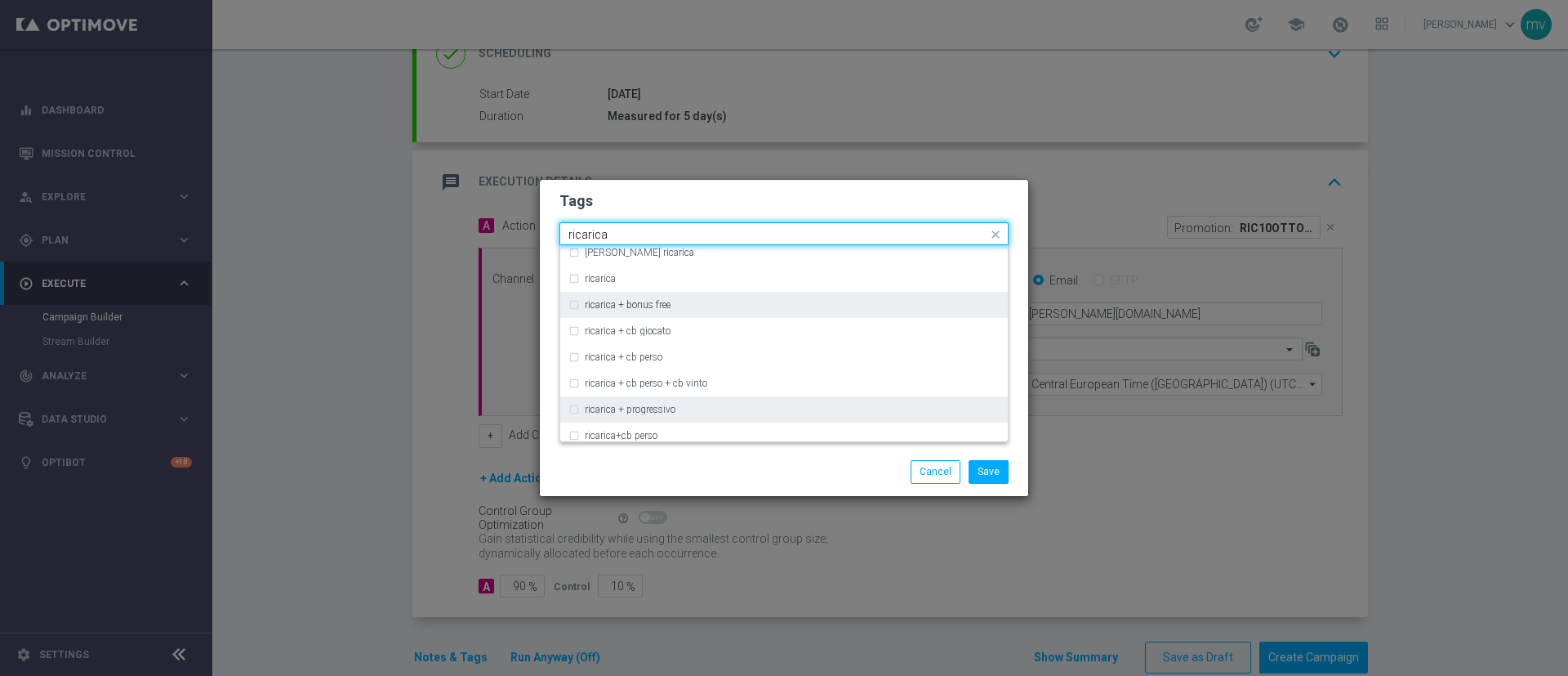
scroll to position [490, 0]
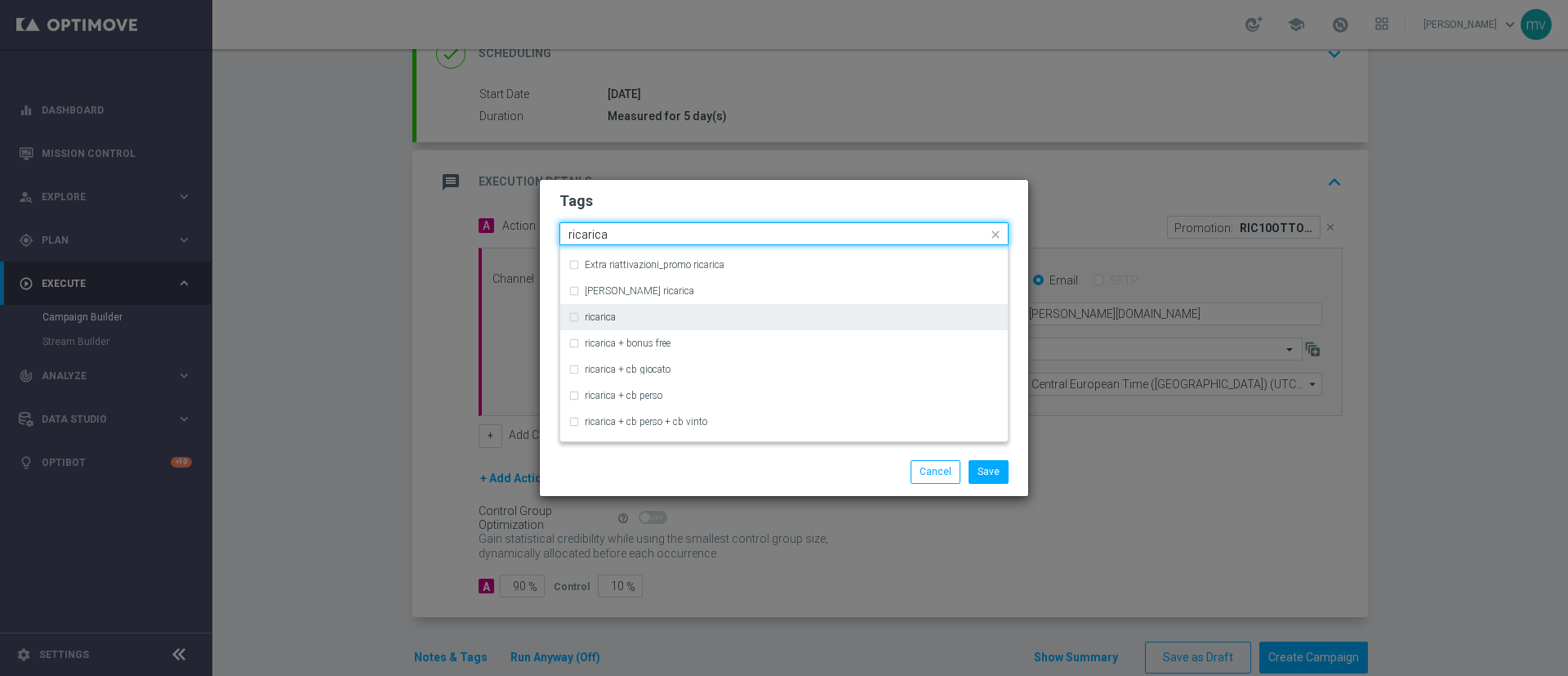
click at [580, 317] on div "ricarica" at bounding box center [784, 317] width 431 height 27
type input "ricarica"
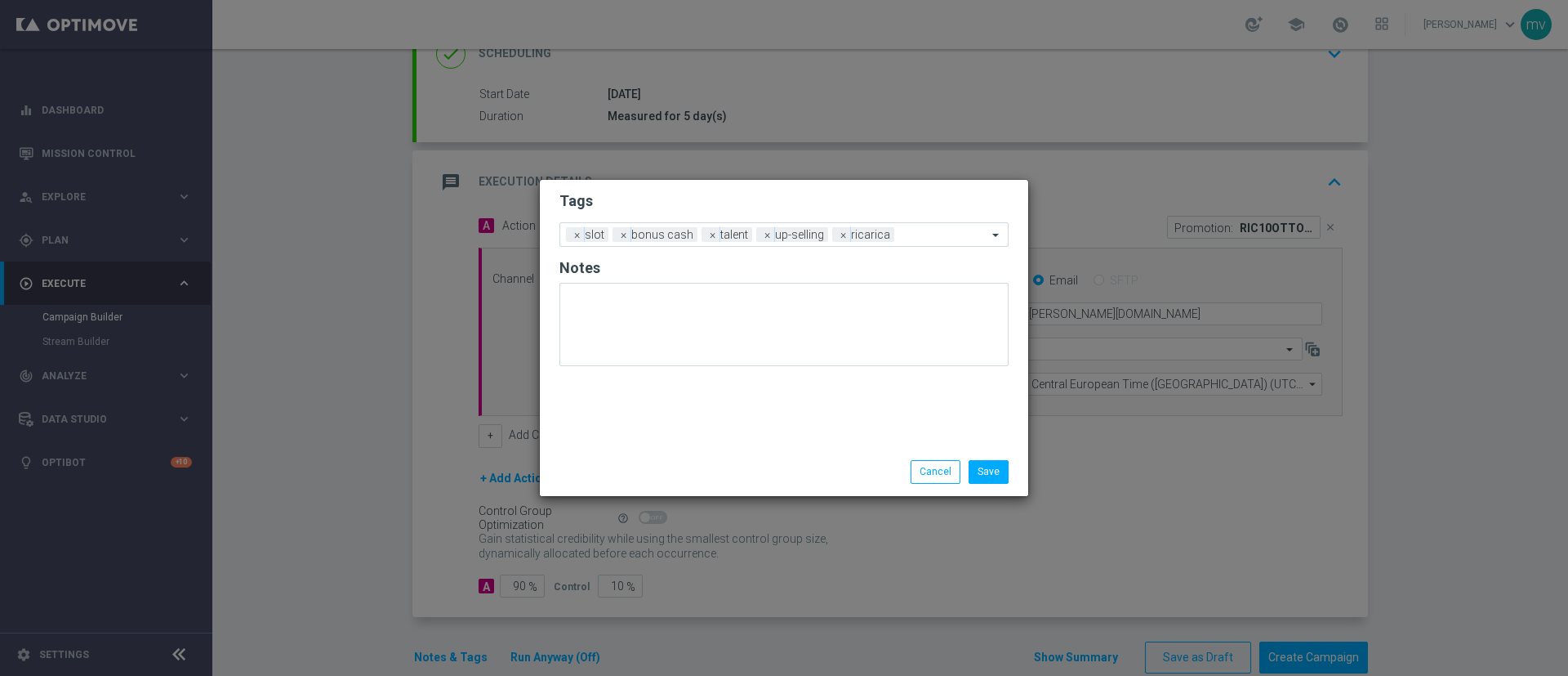
click at [636, 471] on div "Save Cancel" at bounding box center [784, 471] width 473 height 23
drag, startPoint x: 990, startPoint y: 473, endPoint x: 998, endPoint y: 520, distance: 47.7
click at [992, 473] on button "Save" at bounding box center [988, 471] width 40 height 23
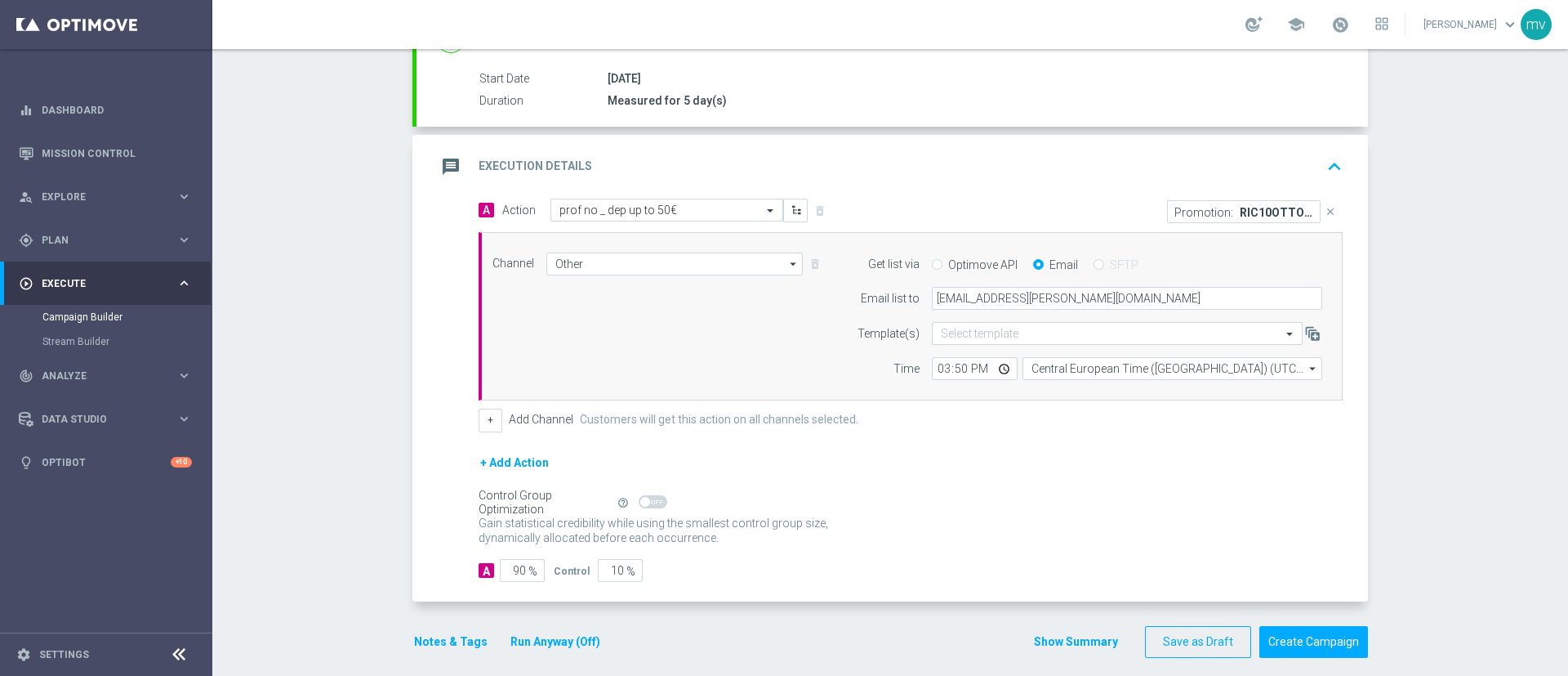
scroll to position [275, 0]
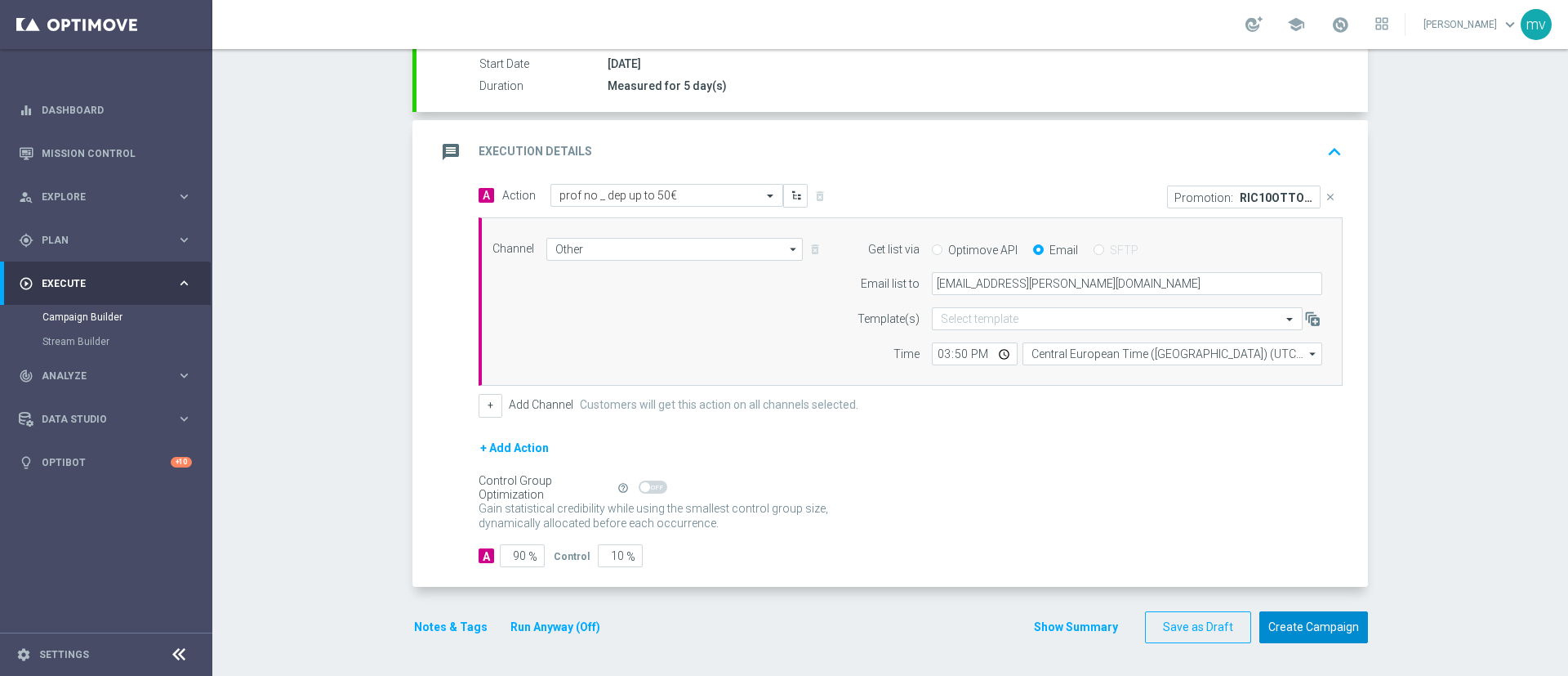
click at [1351, 634] on button "Create Campaign" at bounding box center [1314, 628] width 108 height 32
click at [1331, 19] on span at bounding box center [1340, 25] width 18 height 18
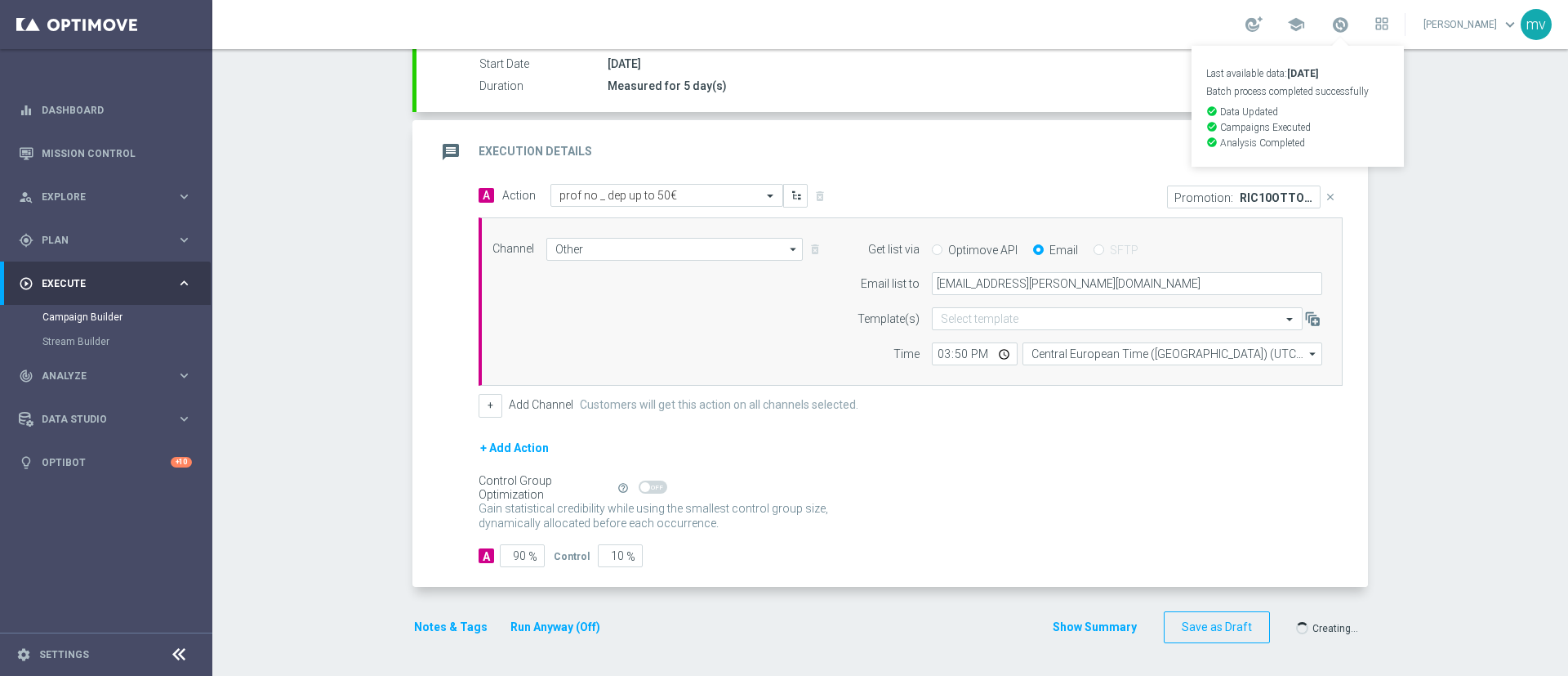
click at [1140, 22] on div "school Last available data: [DATE] Batch process completed successfully check_c…" at bounding box center [890, 25] width 1356 height 49
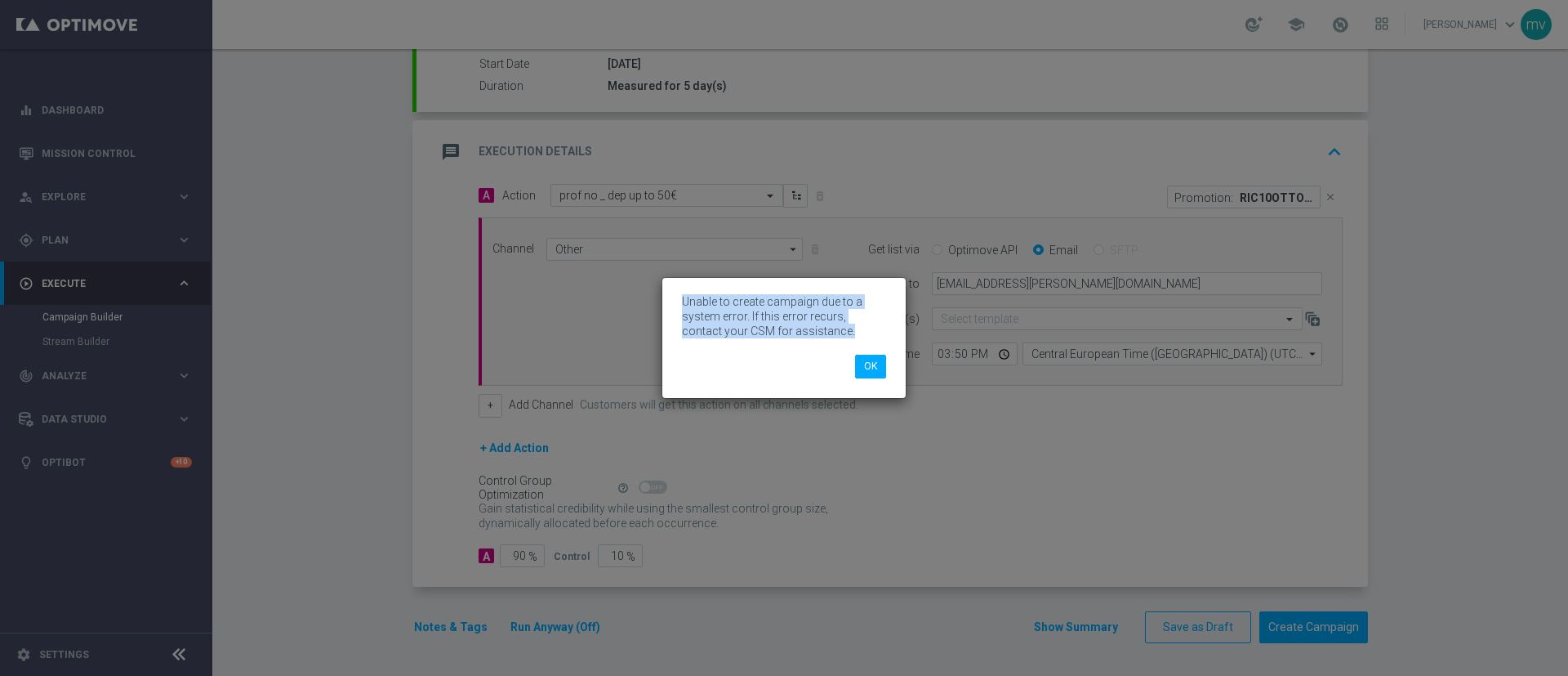
drag, startPoint x: 811, startPoint y: 334, endPoint x: 663, endPoint y: 306, distance: 150.6
click at [663, 306] on div "Unable to create campaign due to a system error. If this error recurs, contact …" at bounding box center [784, 338] width 244 height 119
copy p "Unable to create campaign due to a system error. If this error recurs, contact …"
click at [873, 370] on button "OK" at bounding box center [870, 366] width 31 height 23
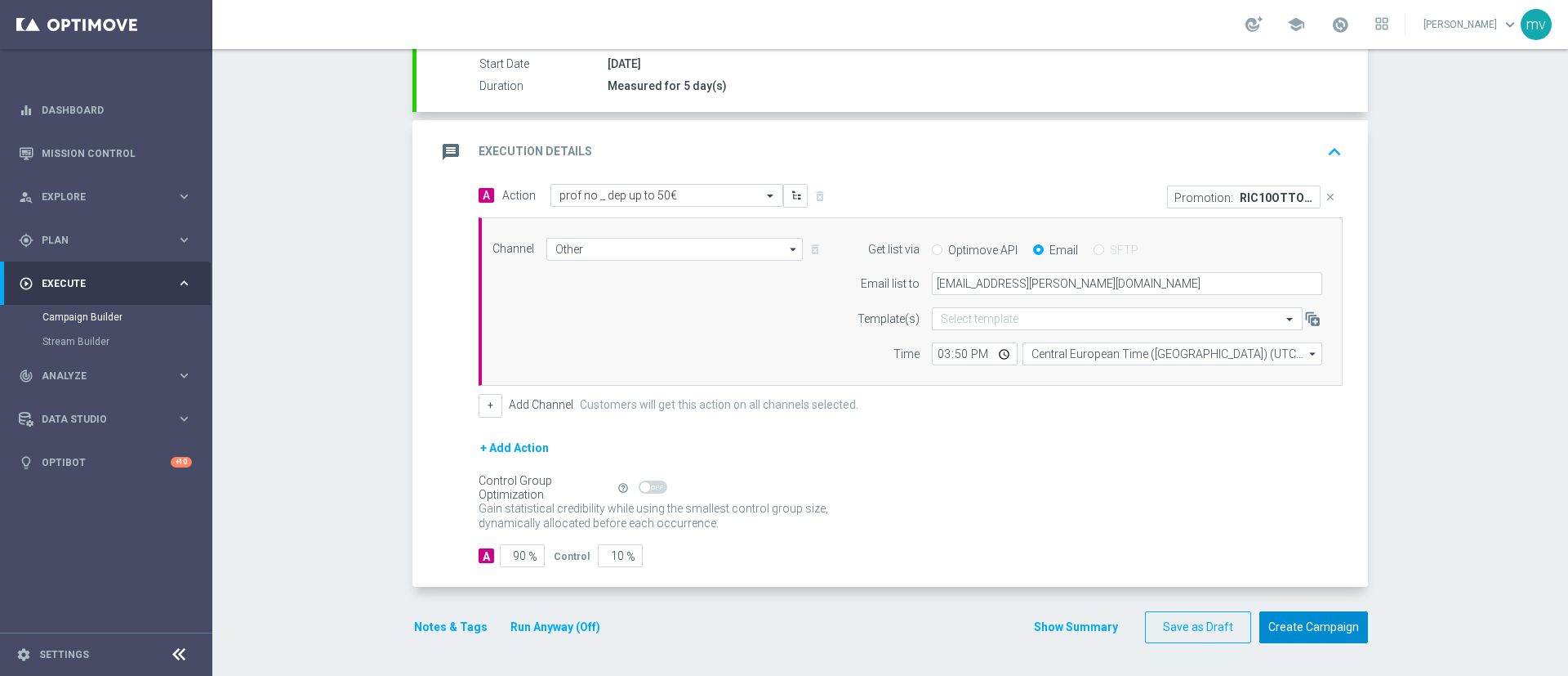
click at [1327, 617] on button "Create Campaign" at bounding box center [1314, 628] width 108 height 32
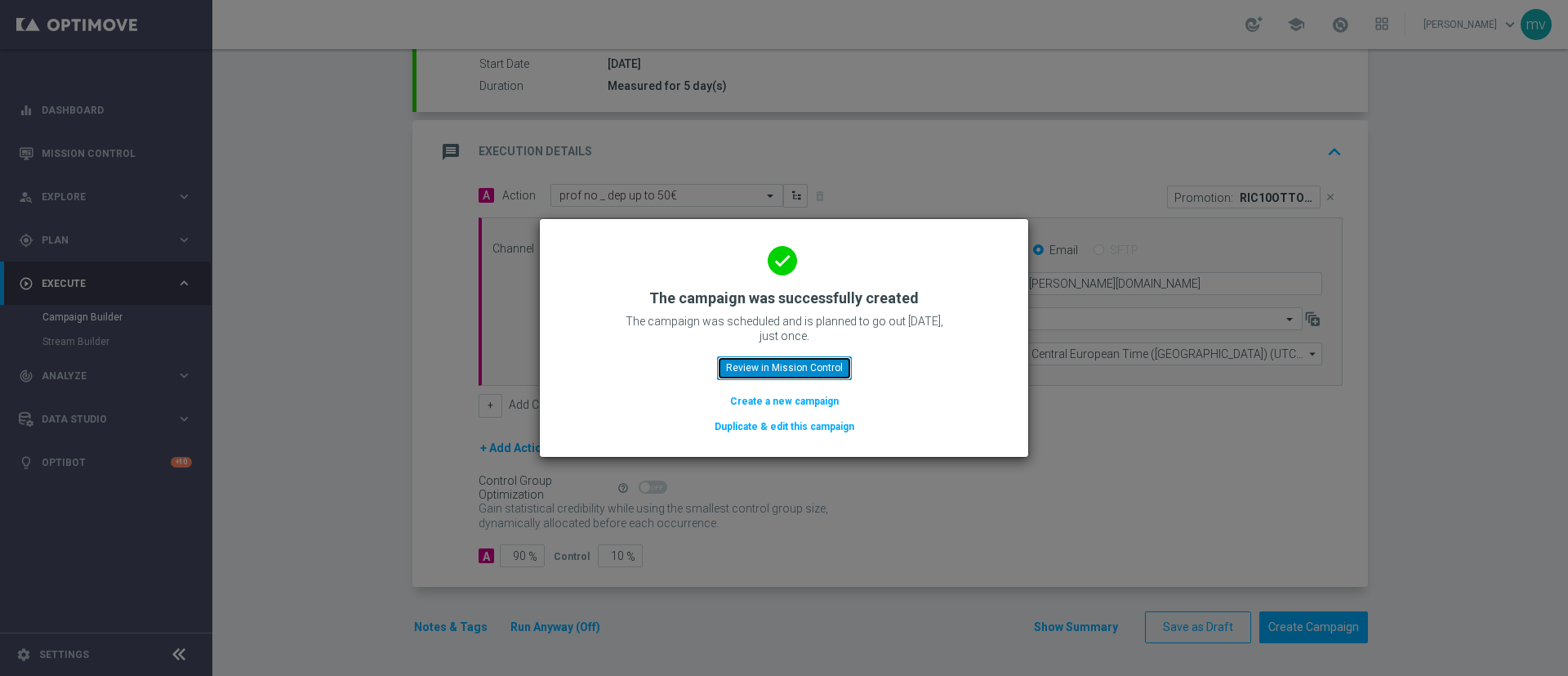
click at [824, 366] on button "Review in Mission Control" at bounding box center [784, 367] width 135 height 23
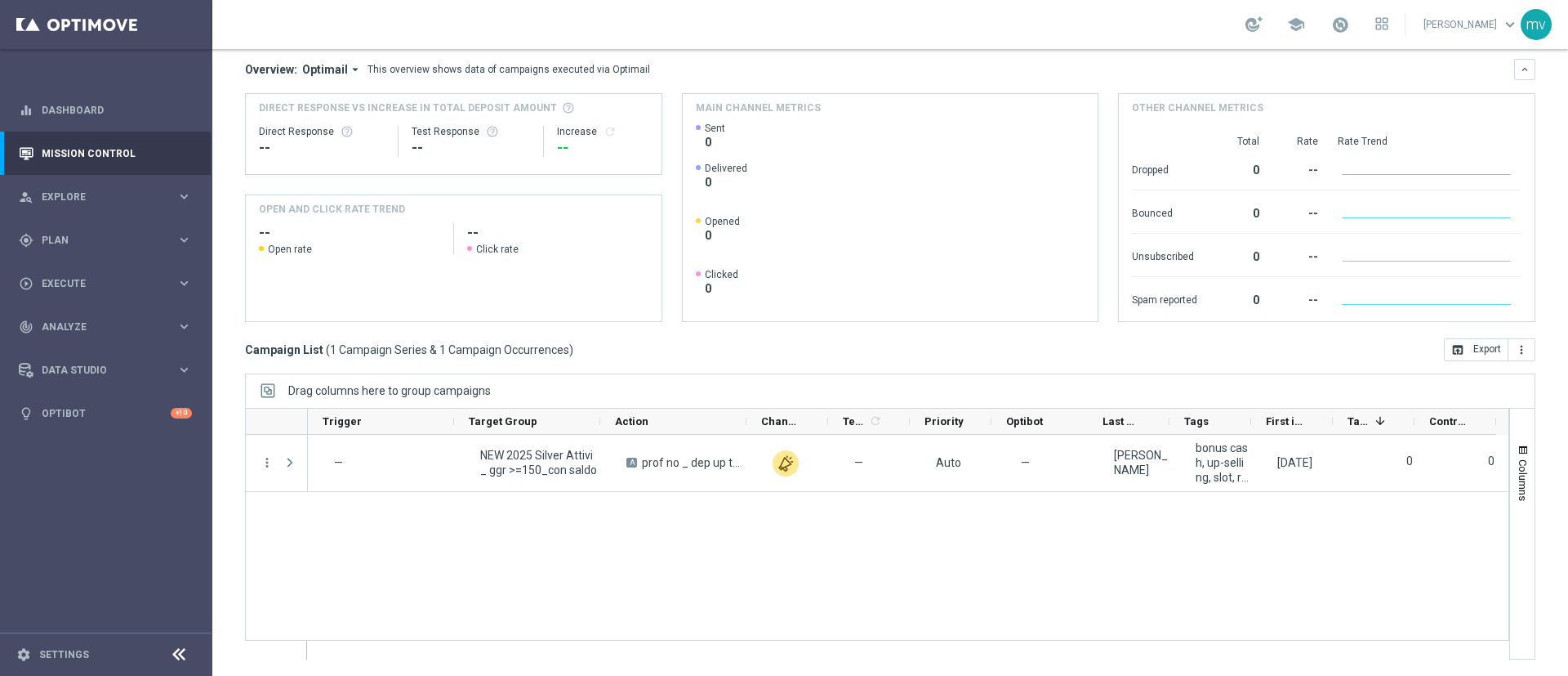
scroll to position [0, 197]
click at [68, 243] on span "Plan" at bounding box center [108, 241] width 135 height 10
click at [103, 274] on link "Target Groups" at bounding box center [106, 273] width 127 height 13
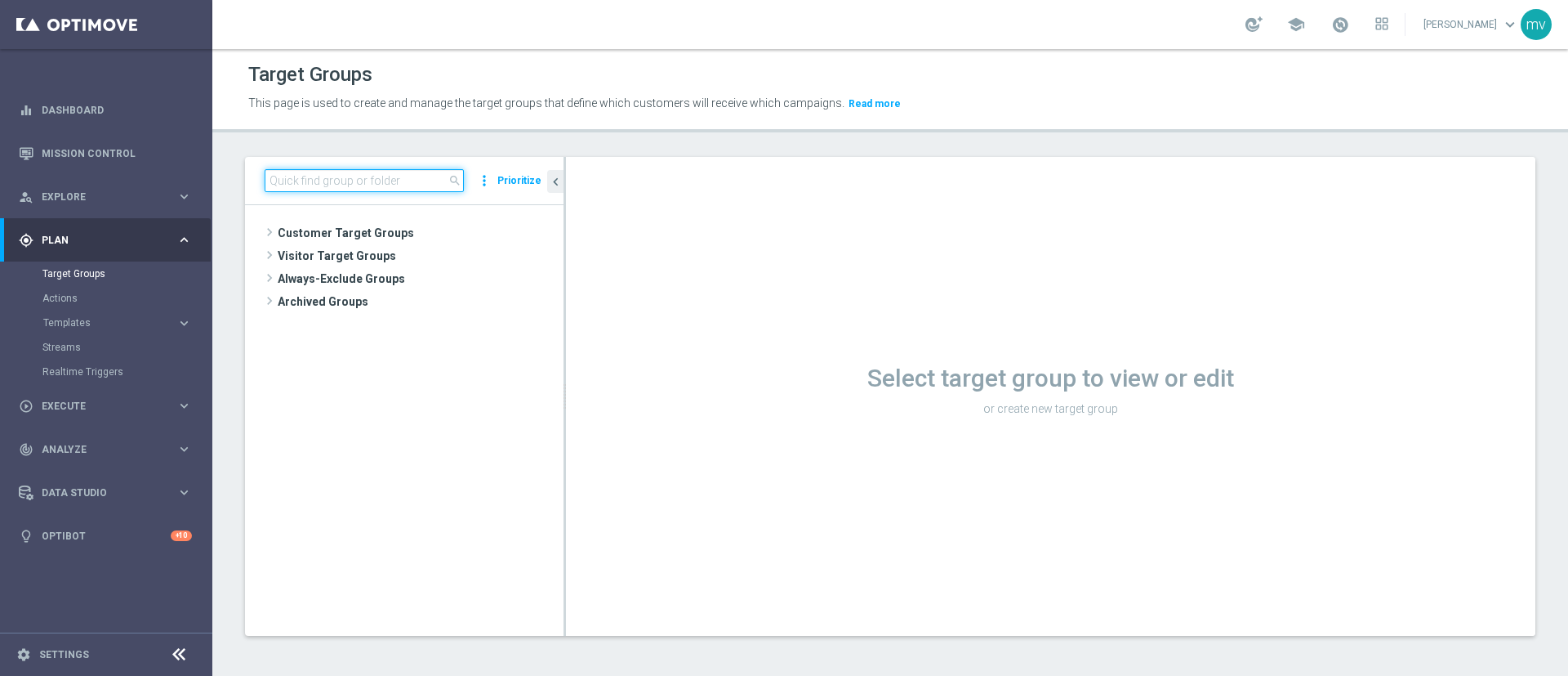
click at [367, 179] on input at bounding box center [364, 180] width 199 height 23
paste input "NEW 2025 Silver Attivi_ 85<ggr >149,99_senza saldo"
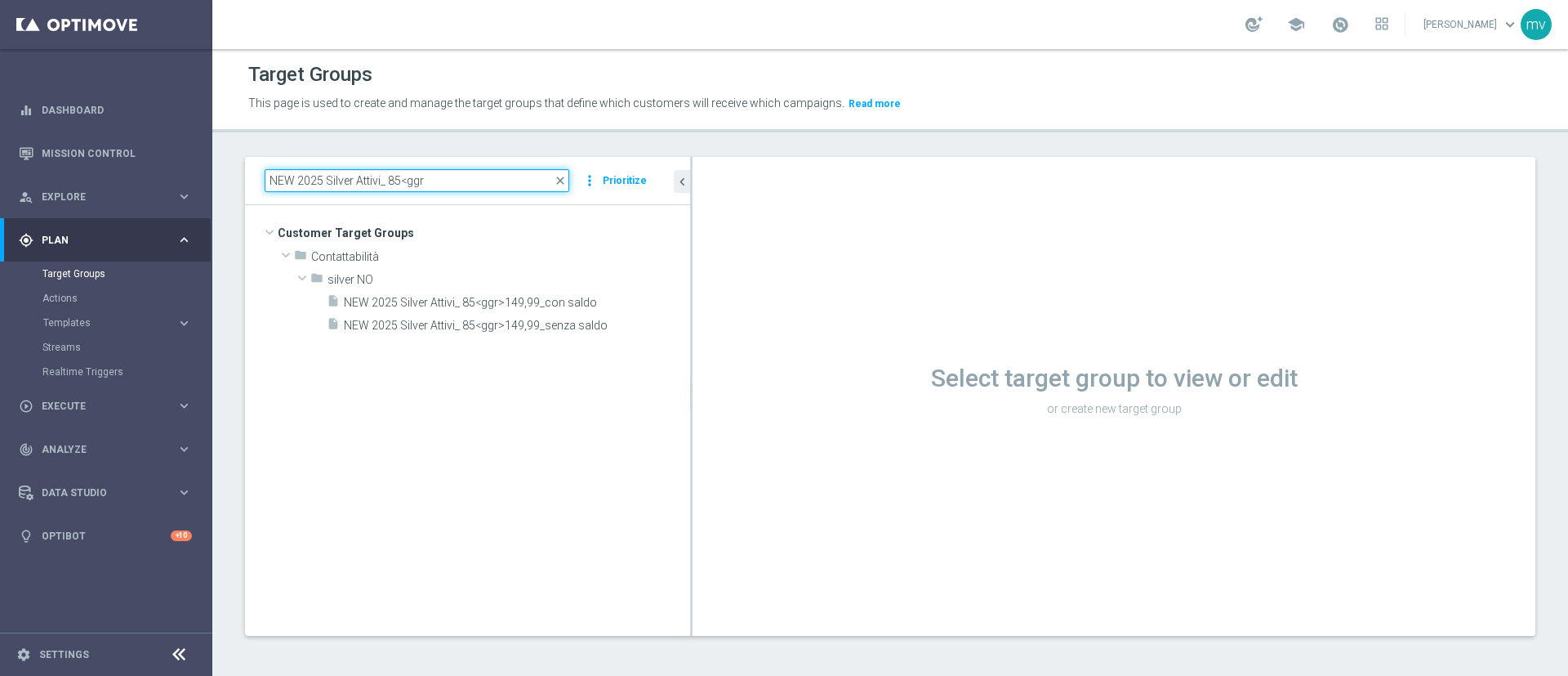
drag, startPoint x: 564, startPoint y: 369, endPoint x: 669, endPoint y: 388, distance: 106.7
click at [728, 390] on as-split "NEW 2025 Silver Attivi_ 85<ggr close more_vert Prioritize Customer Target Group…" at bounding box center [891, 396] width 1291 height 479
type input "NEW 2025 Silver Attivi_ 85<ggr"
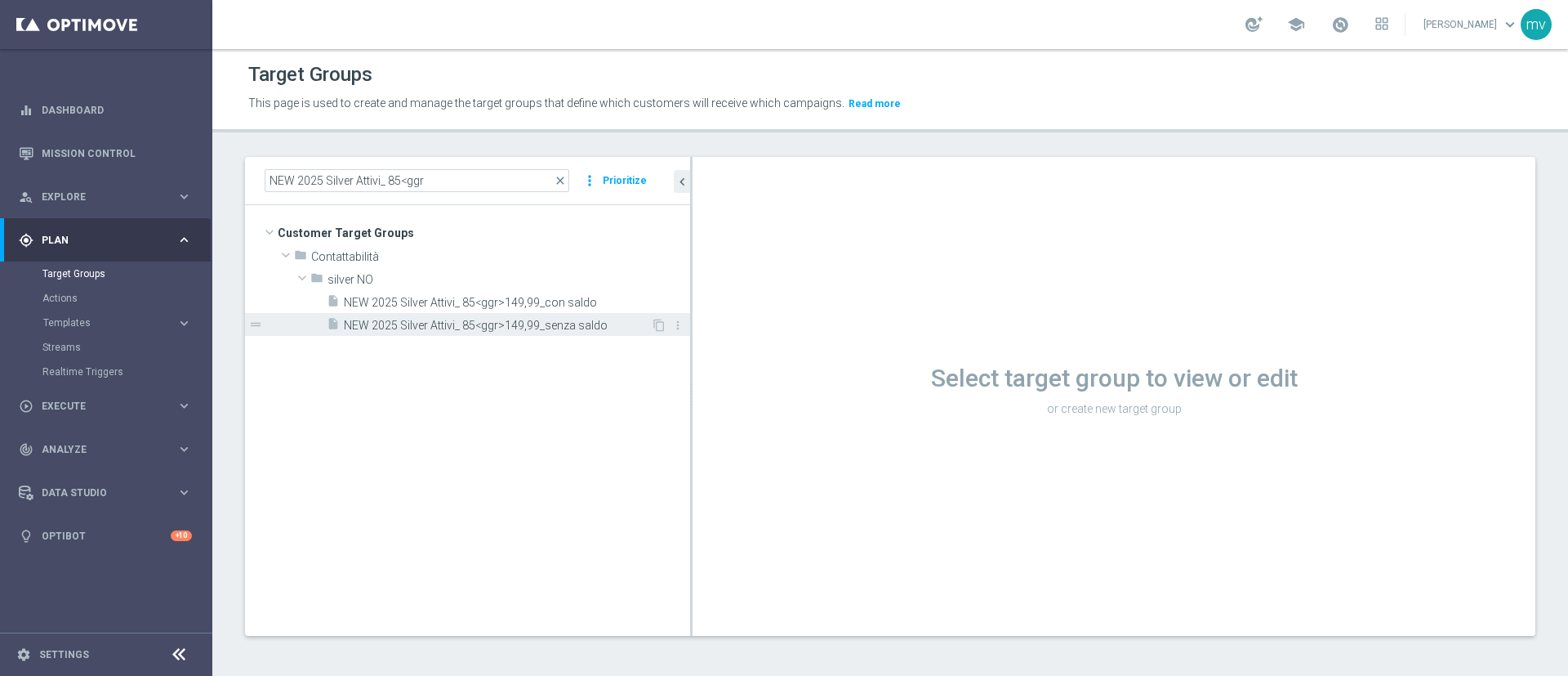
click at [500, 327] on span "NEW 2025 Silver Attivi_ 85<ggr>149,99_senza saldo" at bounding box center [497, 326] width 307 height 14
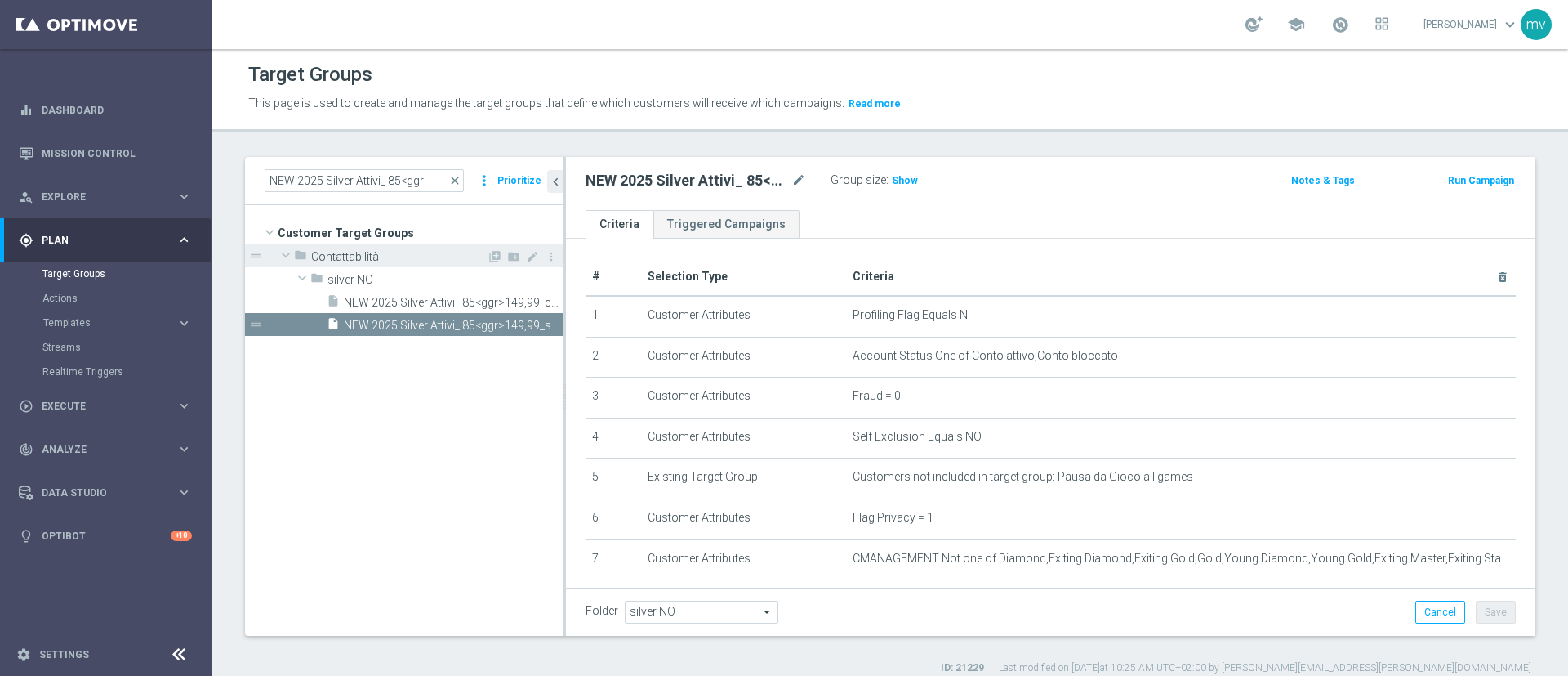
drag, startPoint x: 691, startPoint y: 265, endPoint x: 356, endPoint y: 250, distance: 335.3
click at [356, 250] on as-split "NEW 2025 Silver Attivi_ 85<ggr close more_vert Prioritize Customer Target Group…" at bounding box center [891, 396] width 1291 height 479
click at [898, 182] on span "Show" at bounding box center [905, 181] width 27 height 12
click at [1461, 178] on button "Run Campaign" at bounding box center [1481, 181] width 69 height 18
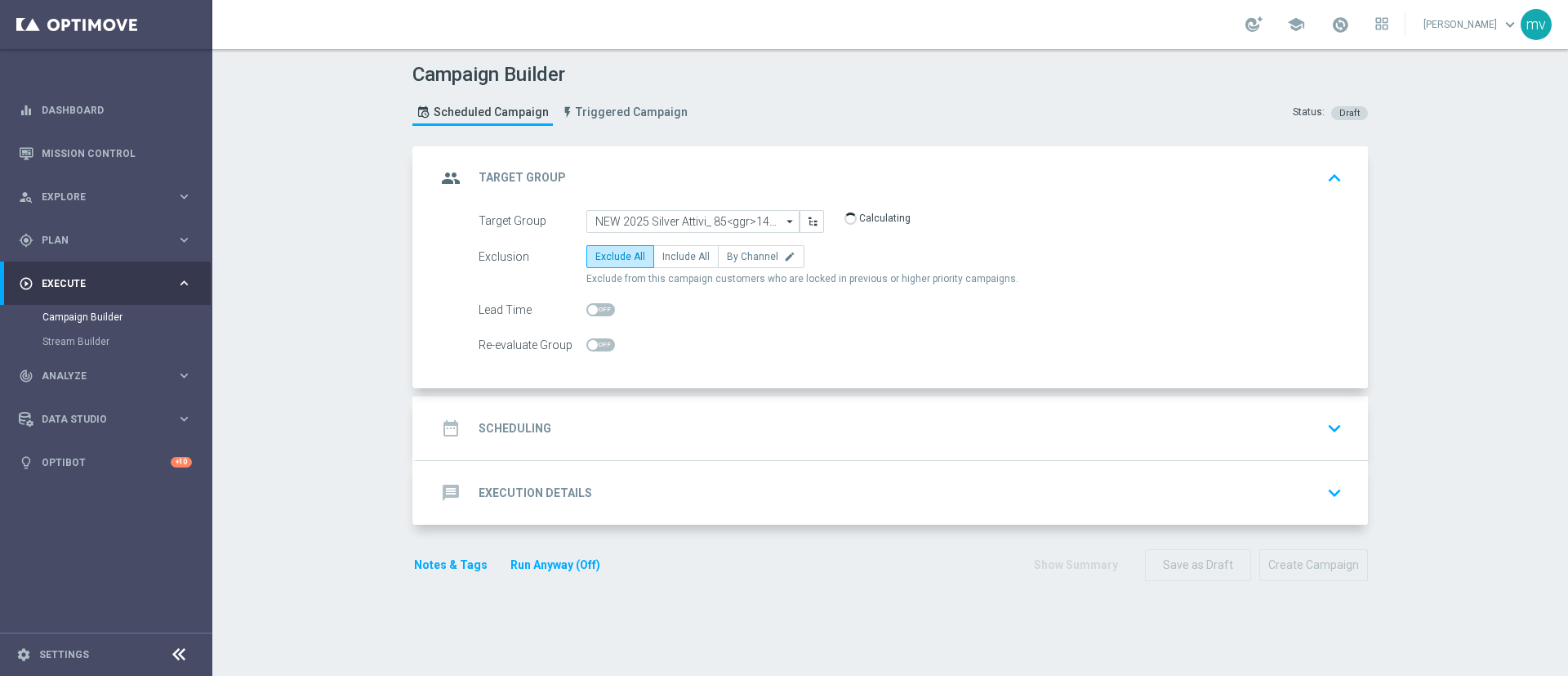
drag, startPoint x: 679, startPoint y: 255, endPoint x: 676, endPoint y: 301, distance: 46.1
click at [677, 255] on span "Include All" at bounding box center [686, 257] width 47 height 12
click at [674, 255] on input "Include All" at bounding box center [668, 260] width 11 height 11
radio input "true"
click at [667, 427] on div "date_range Scheduling keyboard_arrow_down" at bounding box center [891, 427] width 912 height 31
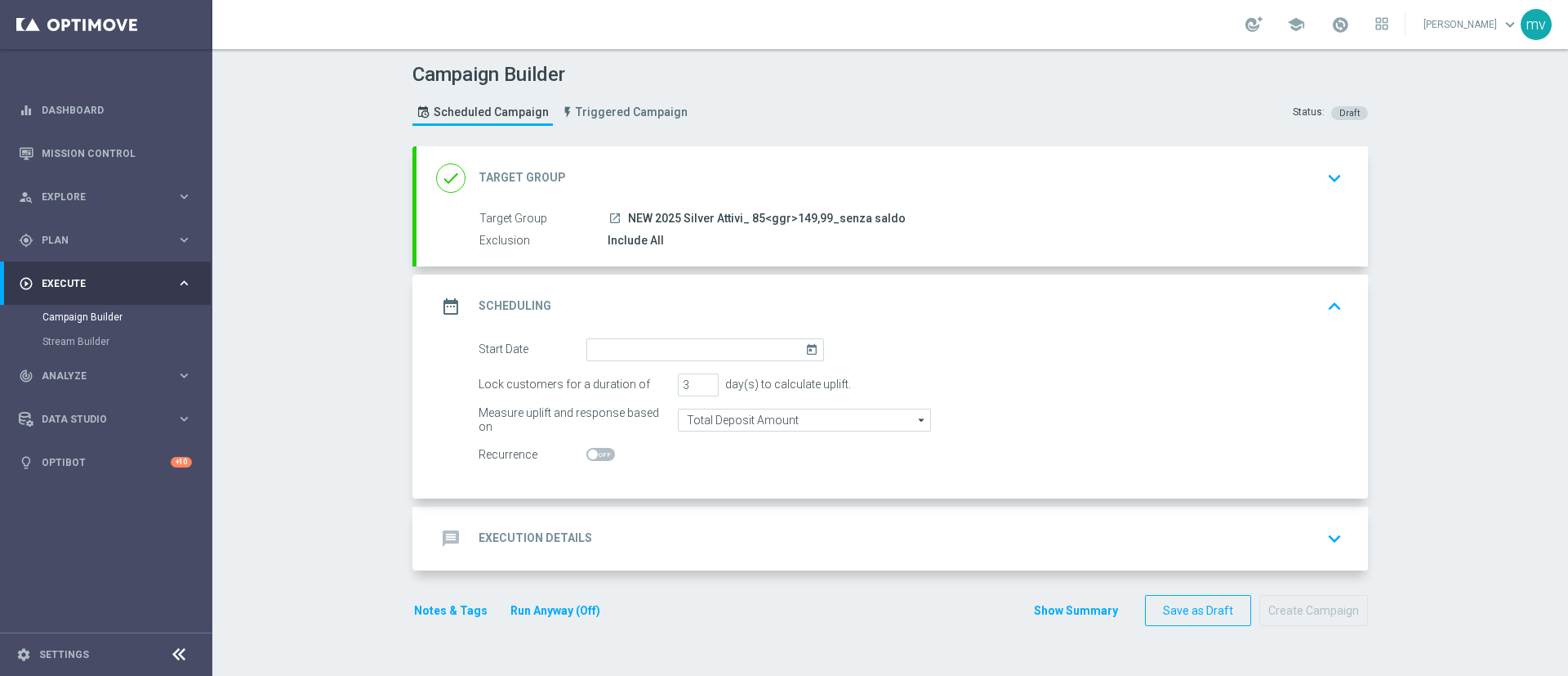
click at [806, 350] on icon "today" at bounding box center [815, 347] width 19 height 18
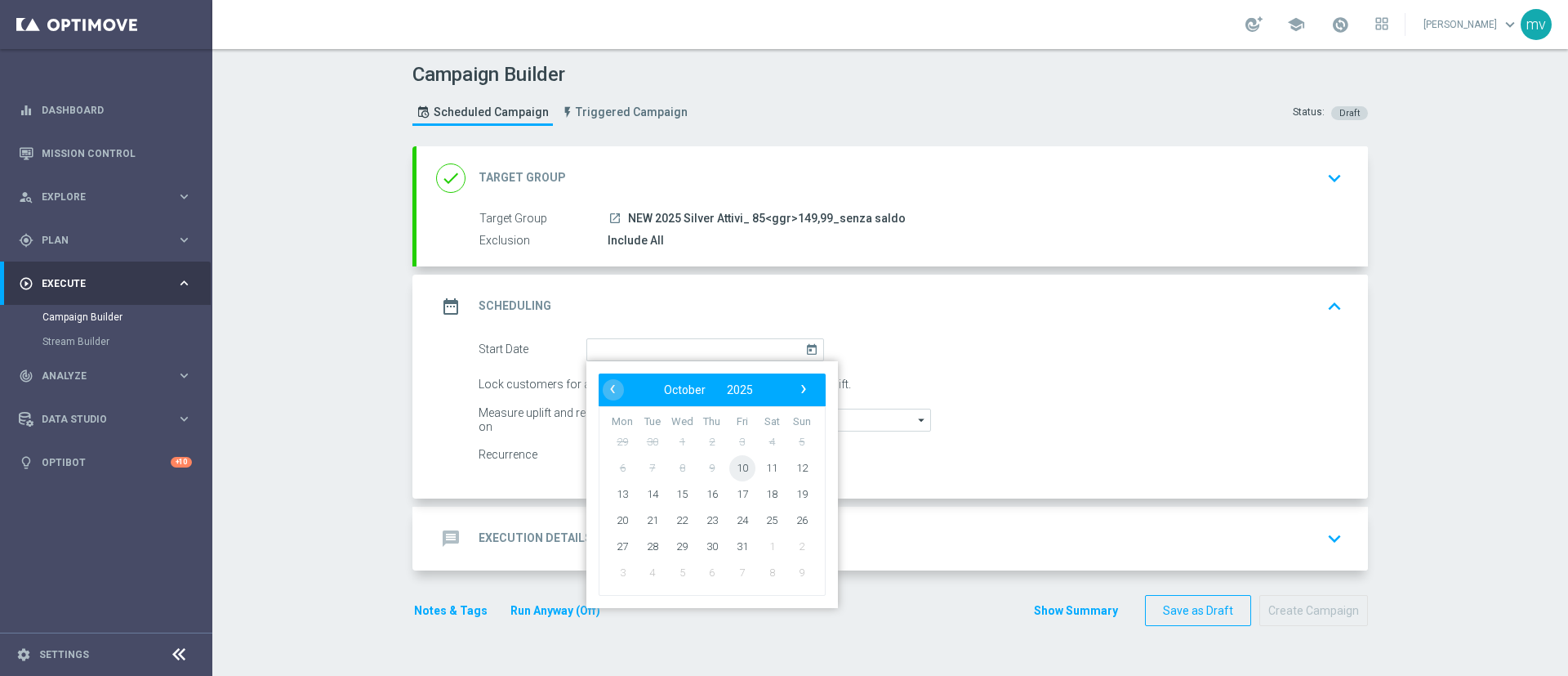
click at [735, 472] on span "10" at bounding box center [743, 468] width 27 height 27
type input "[DATE]"
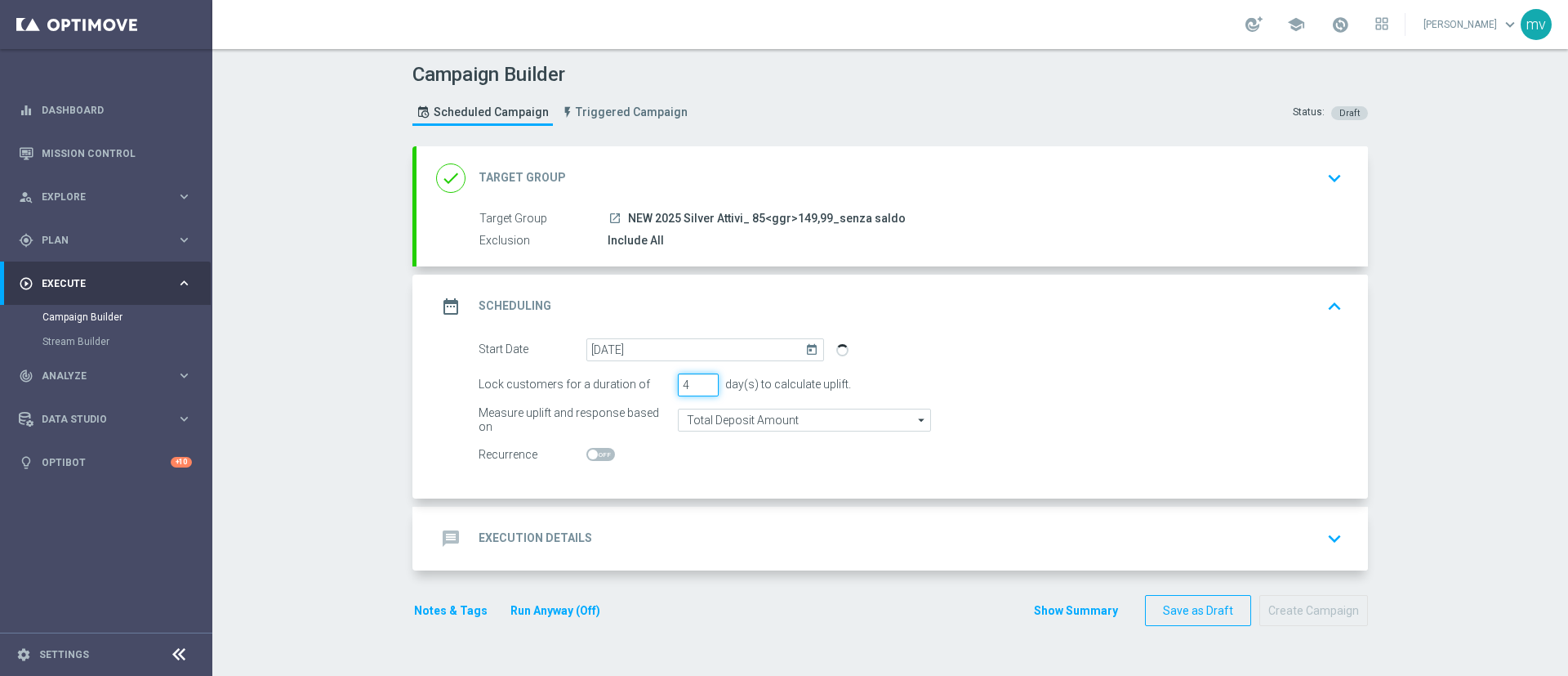
click at [698, 378] on input "4" at bounding box center [698, 385] width 40 height 23
type input "5"
click at [698, 378] on input "5" at bounding box center [698, 385] width 40 height 23
click at [630, 536] on div "message Execution Details keyboard_arrow_down" at bounding box center [891, 538] width 912 height 31
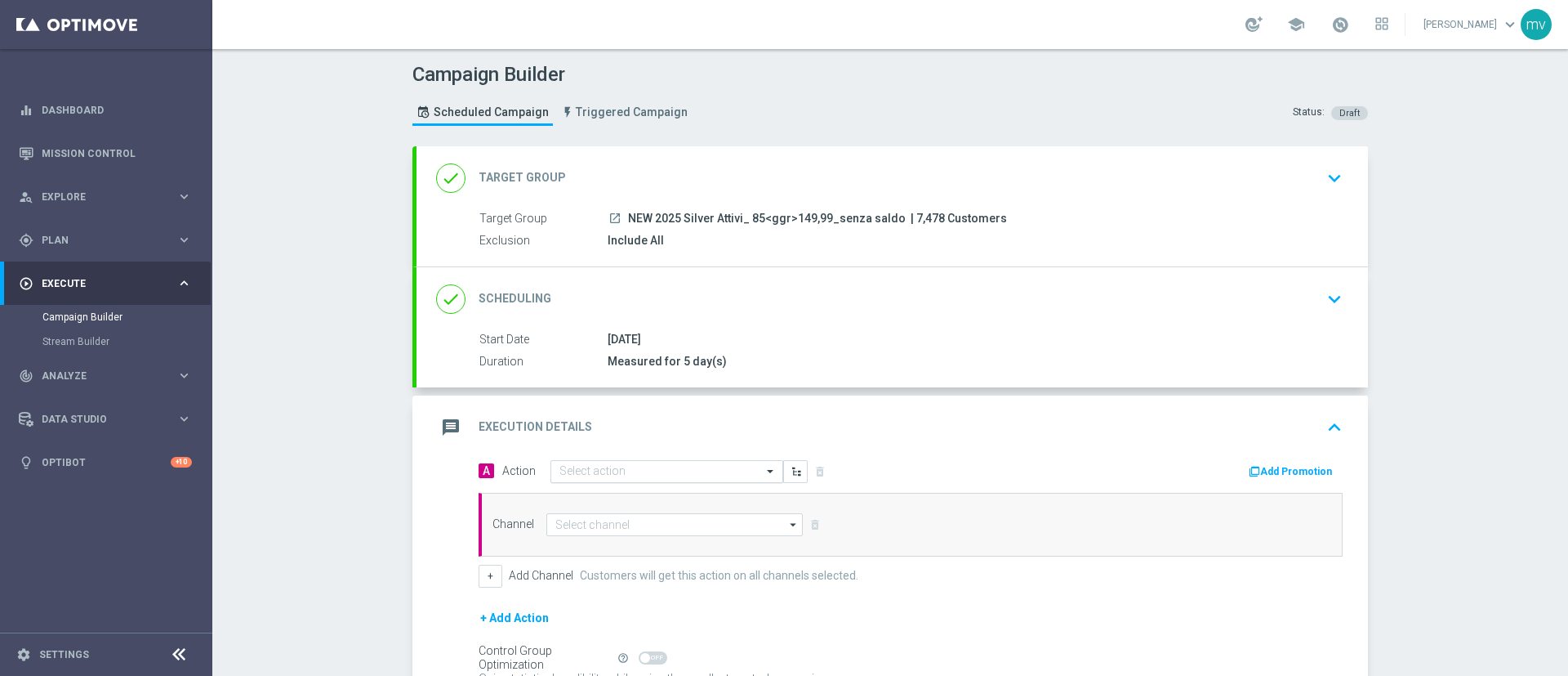
click at [591, 469] on input "text" at bounding box center [650, 472] width 182 height 14
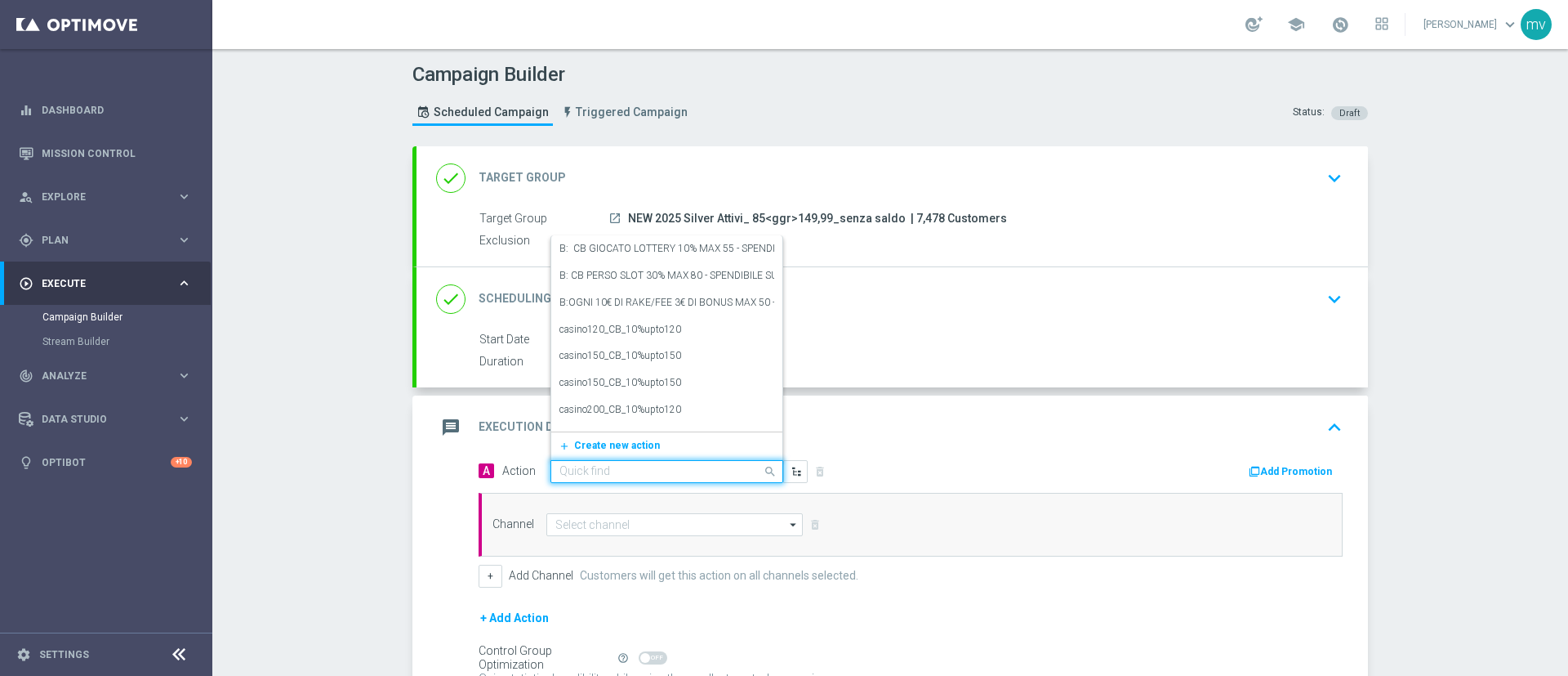
paste input "prof no _ dep up to 50€"
type input "prof no _ dep up to 50€"
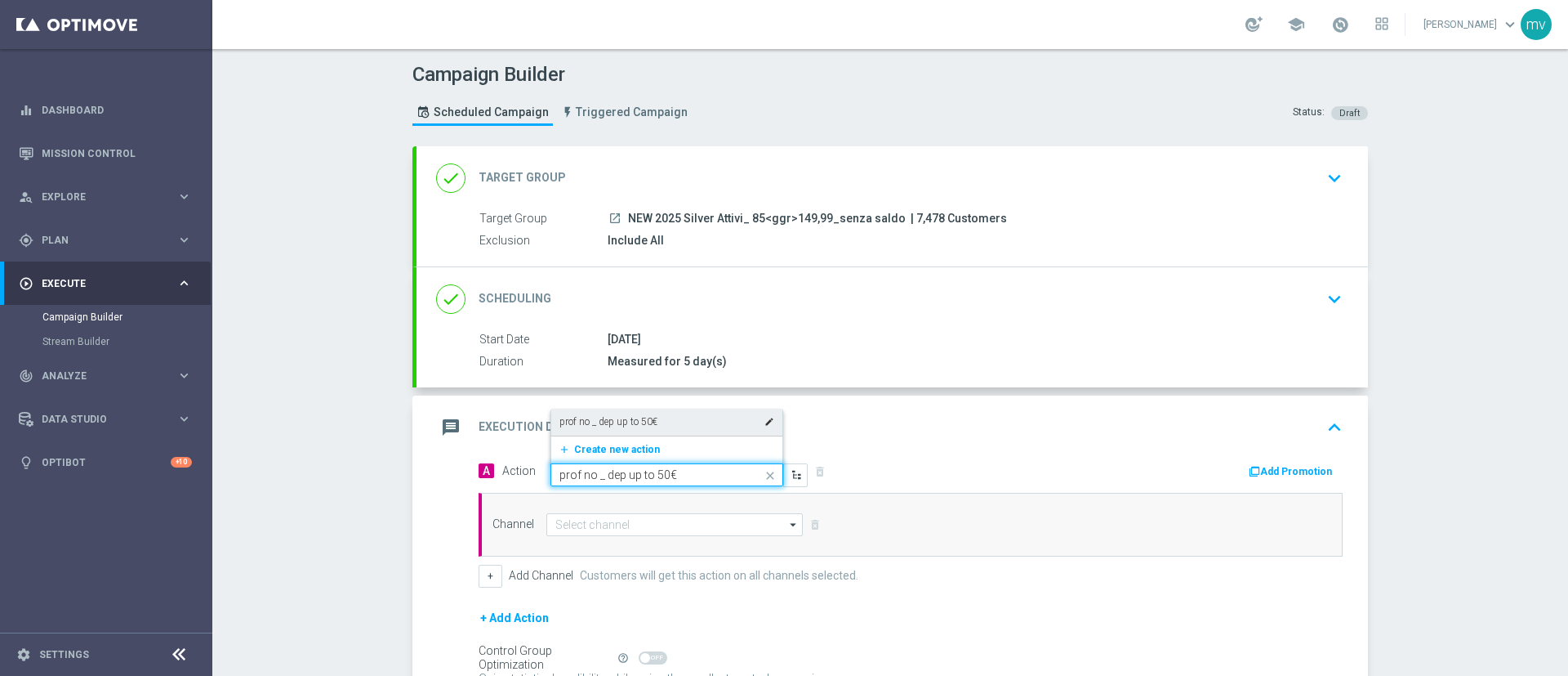
click at [671, 422] on div "prof no _ dep up to 50€ edit" at bounding box center [667, 421] width 215 height 27
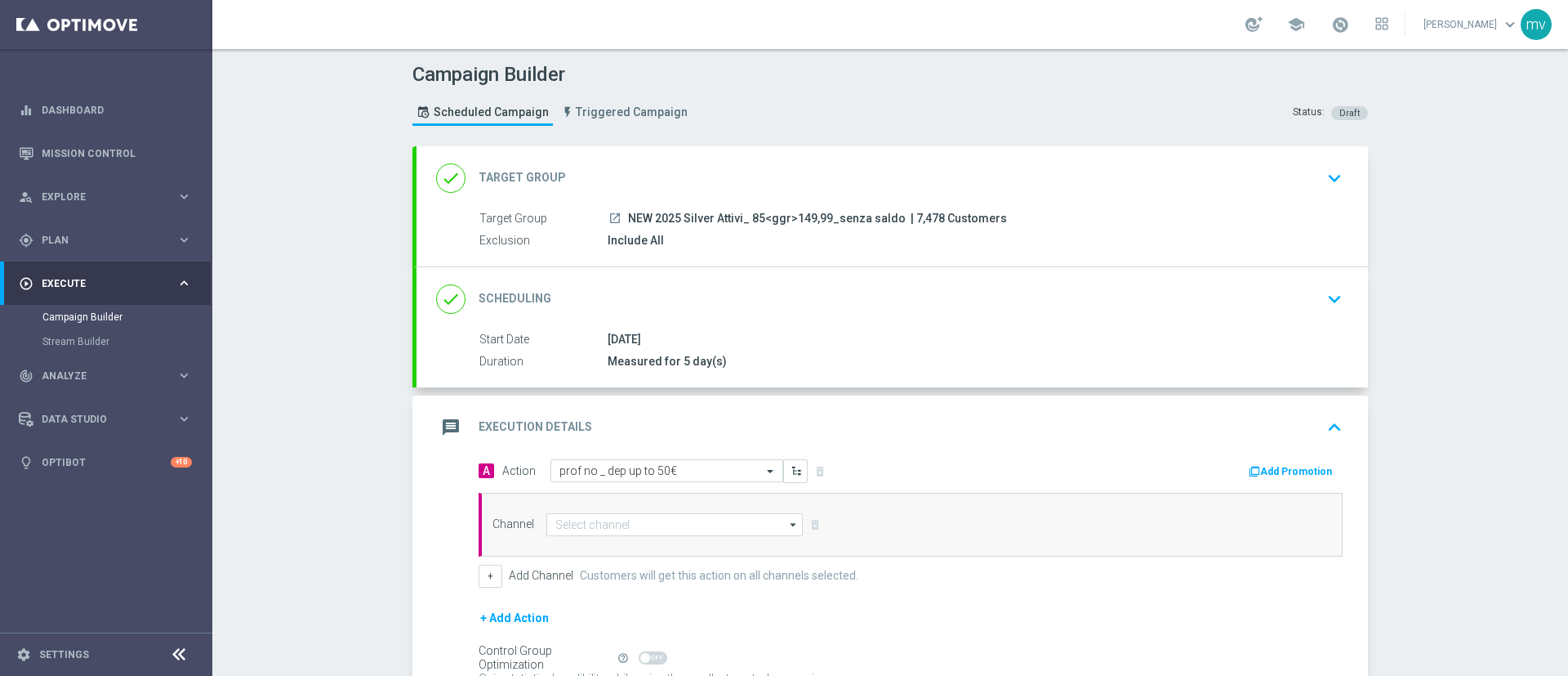
click at [1313, 478] on button "Add Promotion" at bounding box center [1293, 472] width 91 height 18
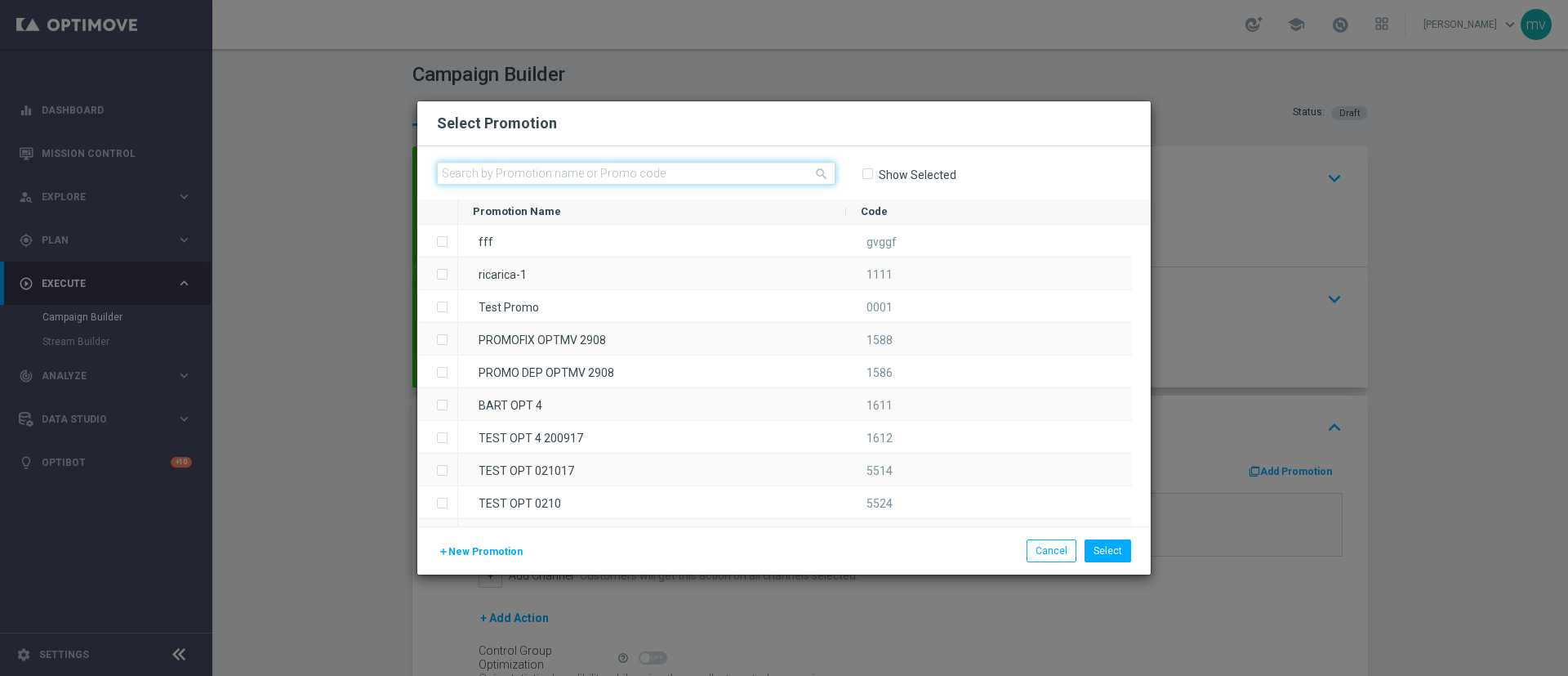
click at [671, 177] on input "text" at bounding box center [636, 173] width 398 height 23
paste input "336497"
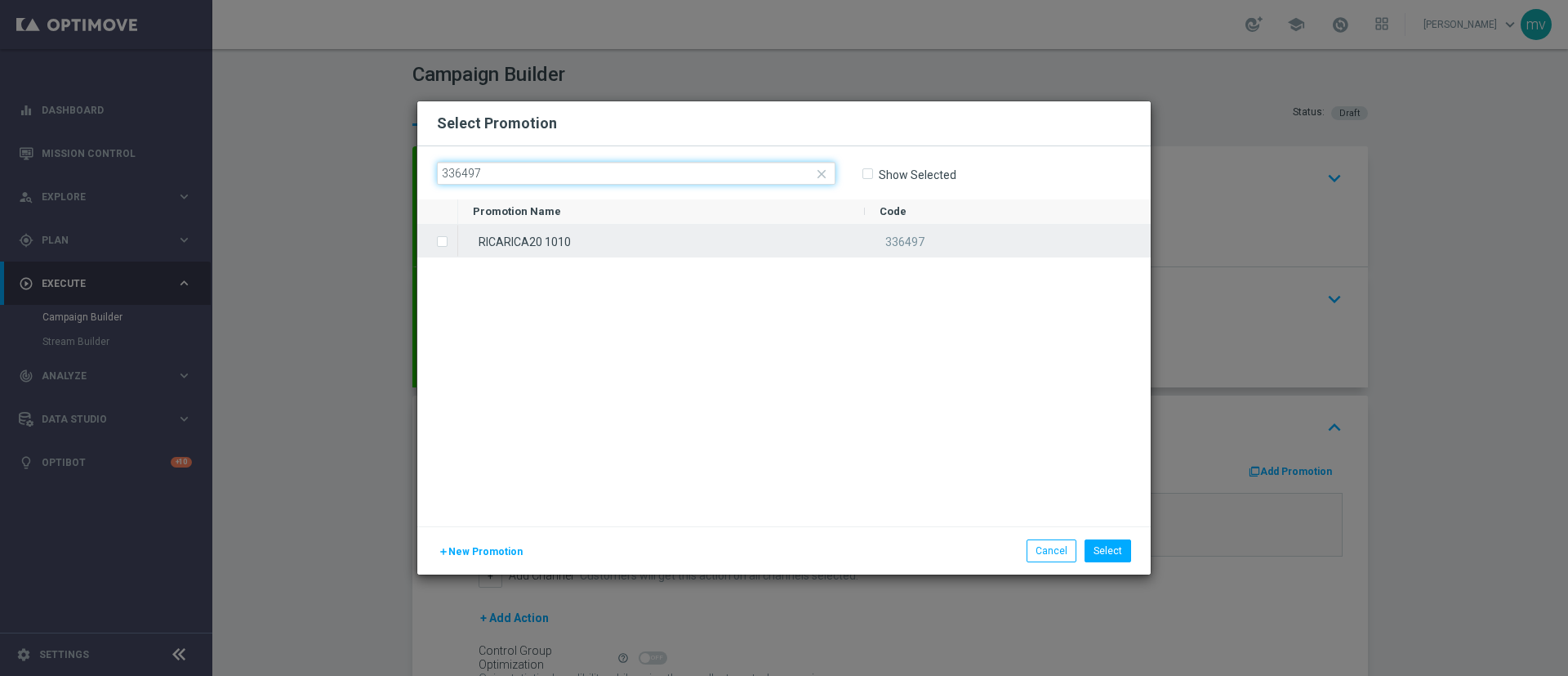
type input "336497"
click at [439, 250] on span "Press SPACE to select this row." at bounding box center [444, 242] width 17 height 33
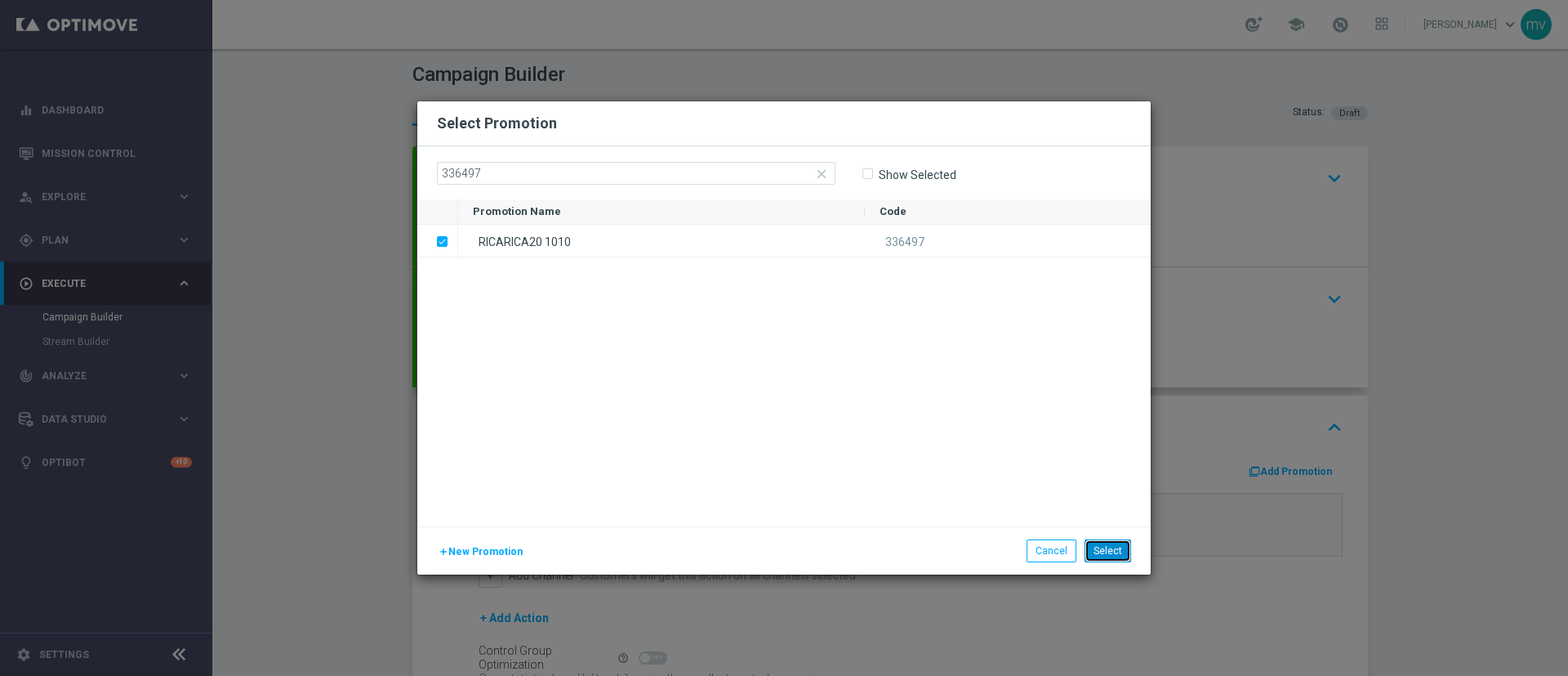
click at [1116, 540] on button "Select" at bounding box center [1107, 551] width 46 height 23
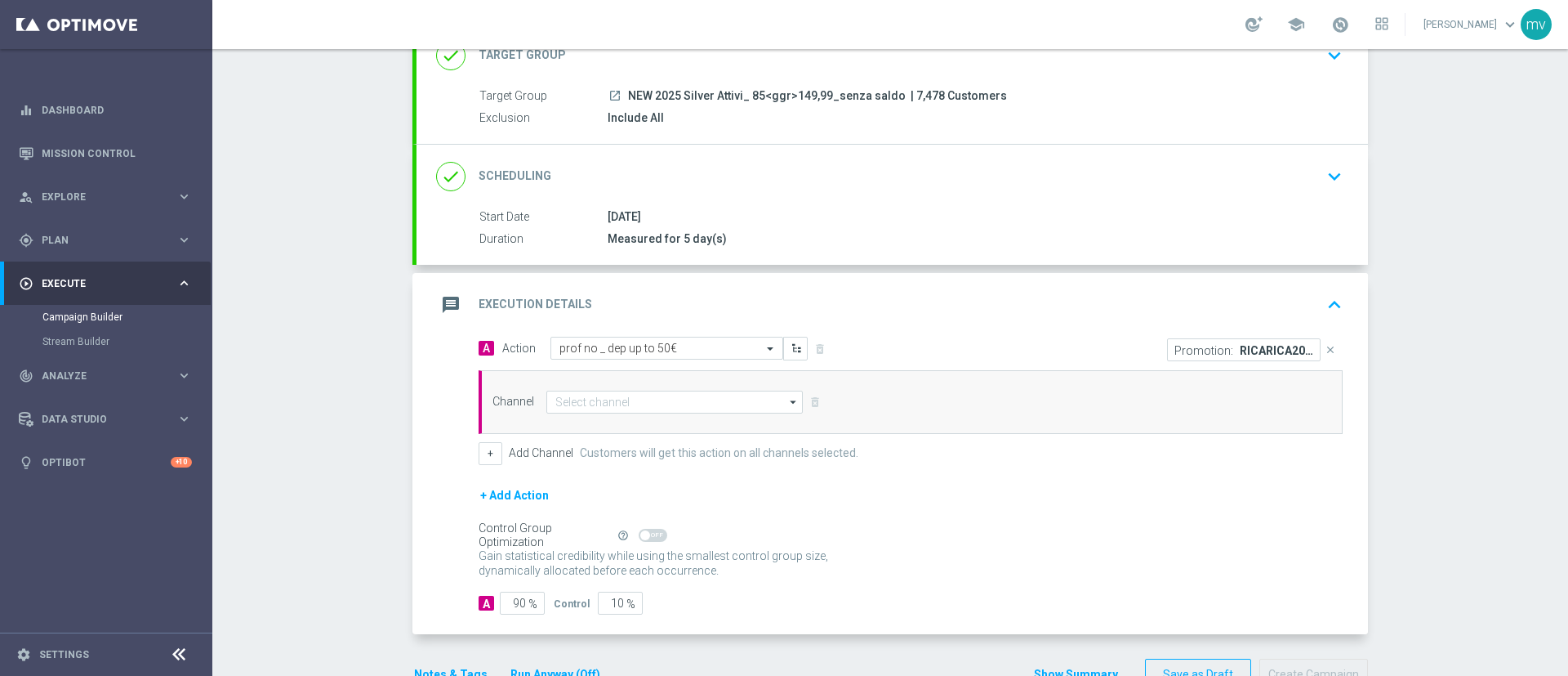
scroll to position [170, 0]
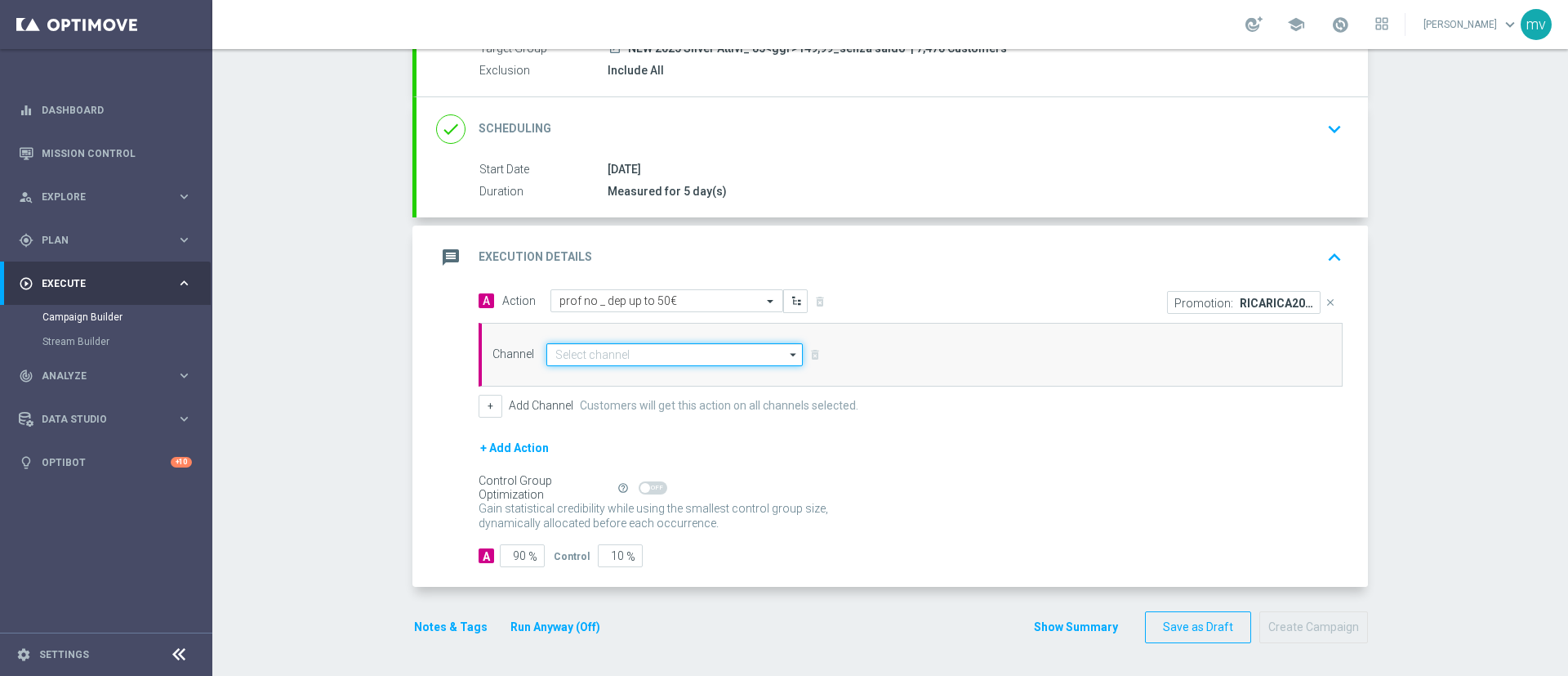
click at [591, 354] on input at bounding box center [675, 354] width 256 height 23
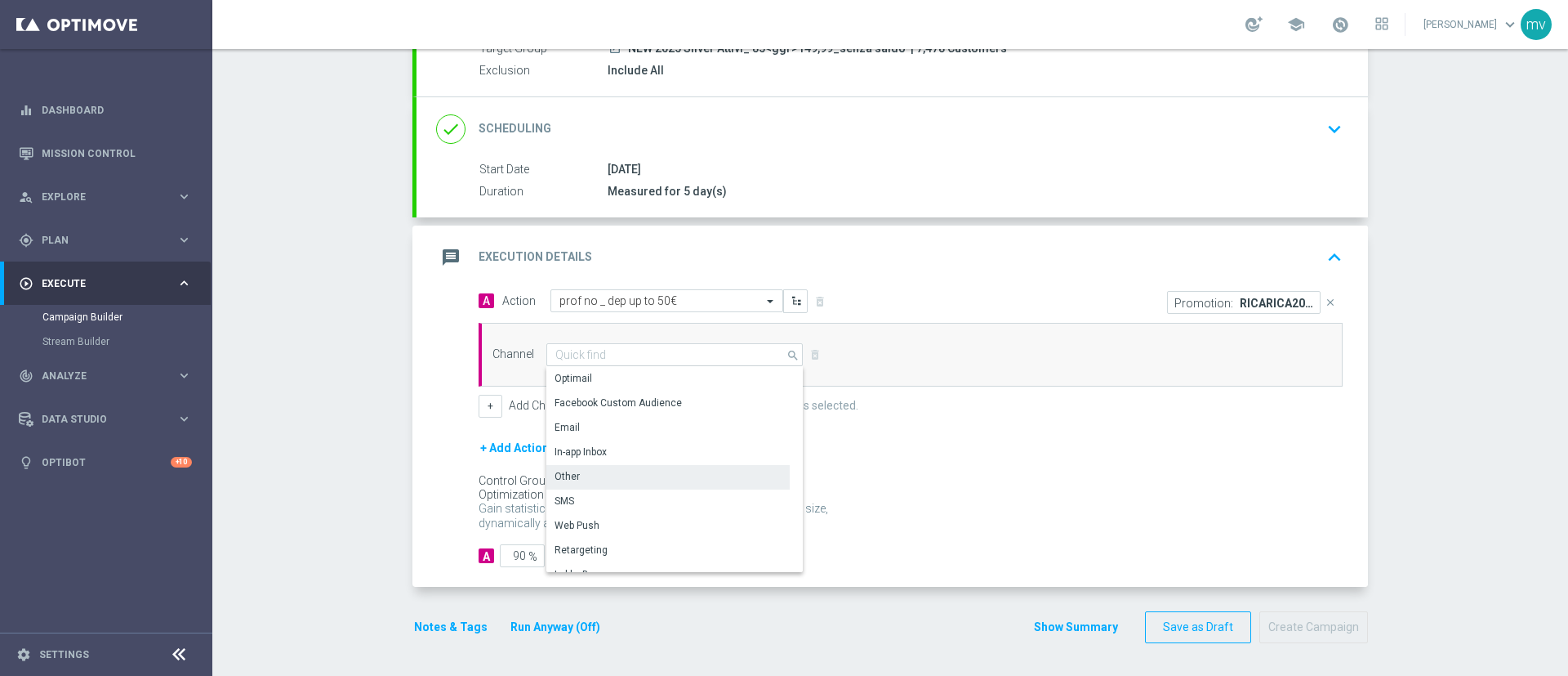
click at [586, 479] on div "Other" at bounding box center [668, 476] width 244 height 23
type input "Other"
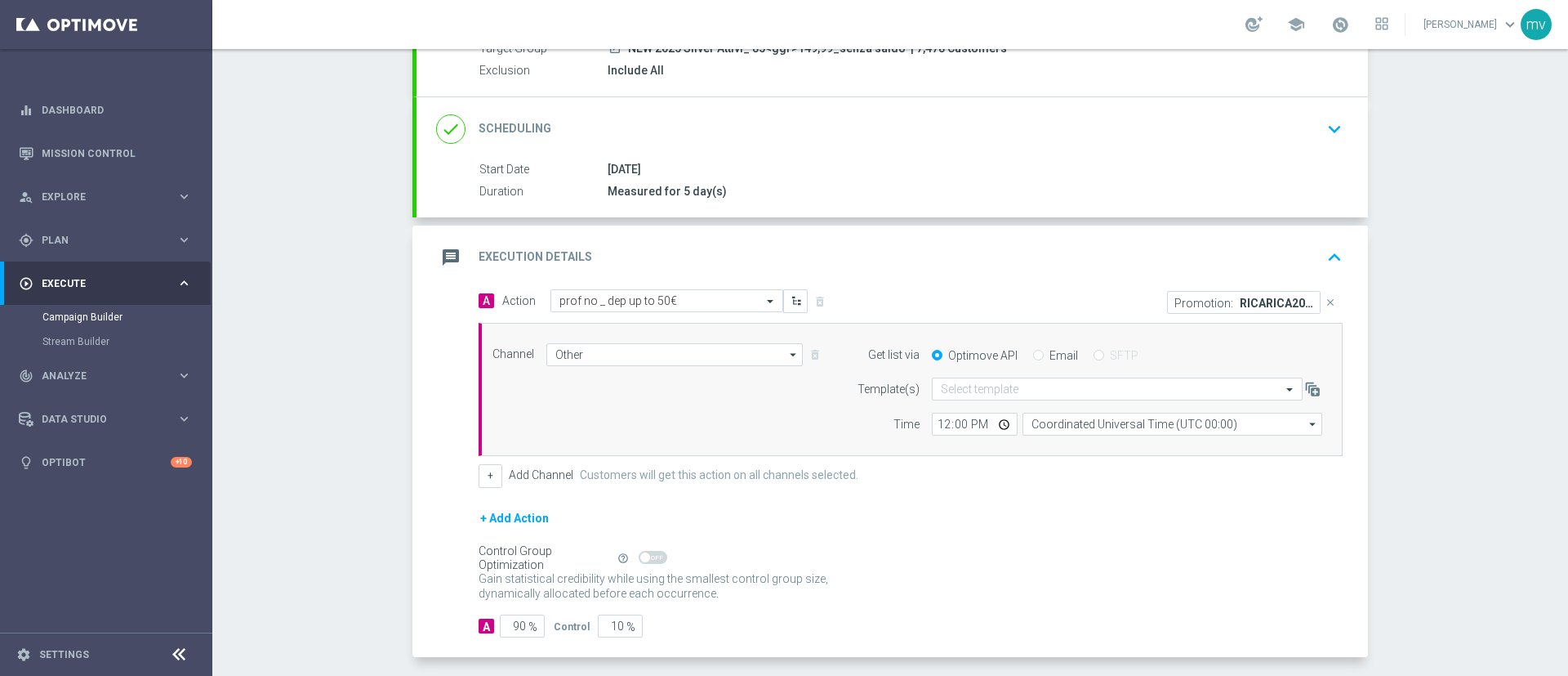
click at [1033, 356] on input "Email" at bounding box center [1038, 356] width 11 height 11
radio input "true"
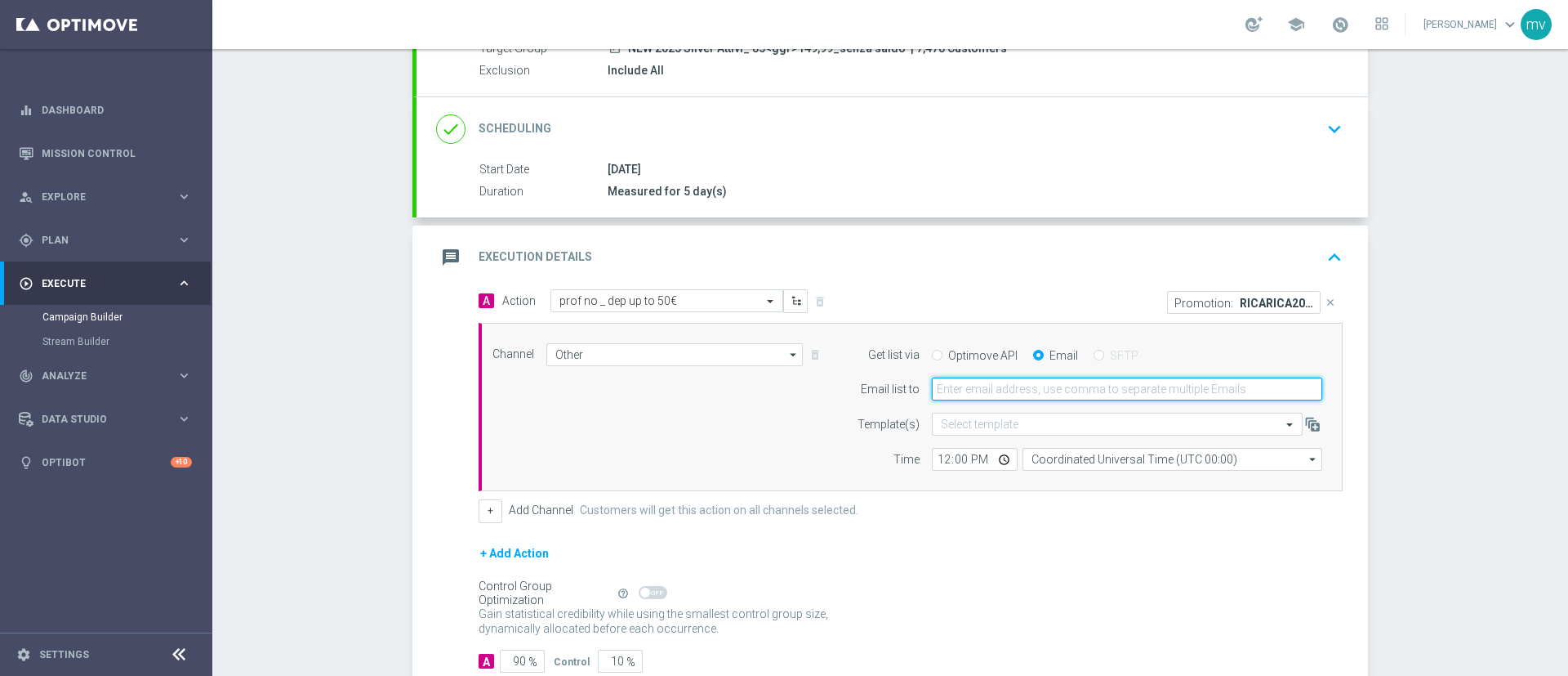
click at [1016, 393] on input "email" at bounding box center [1127, 389] width 391 height 23
type input "[EMAIL_ADDRESS][PERSON_NAME][DOMAIN_NAME]"
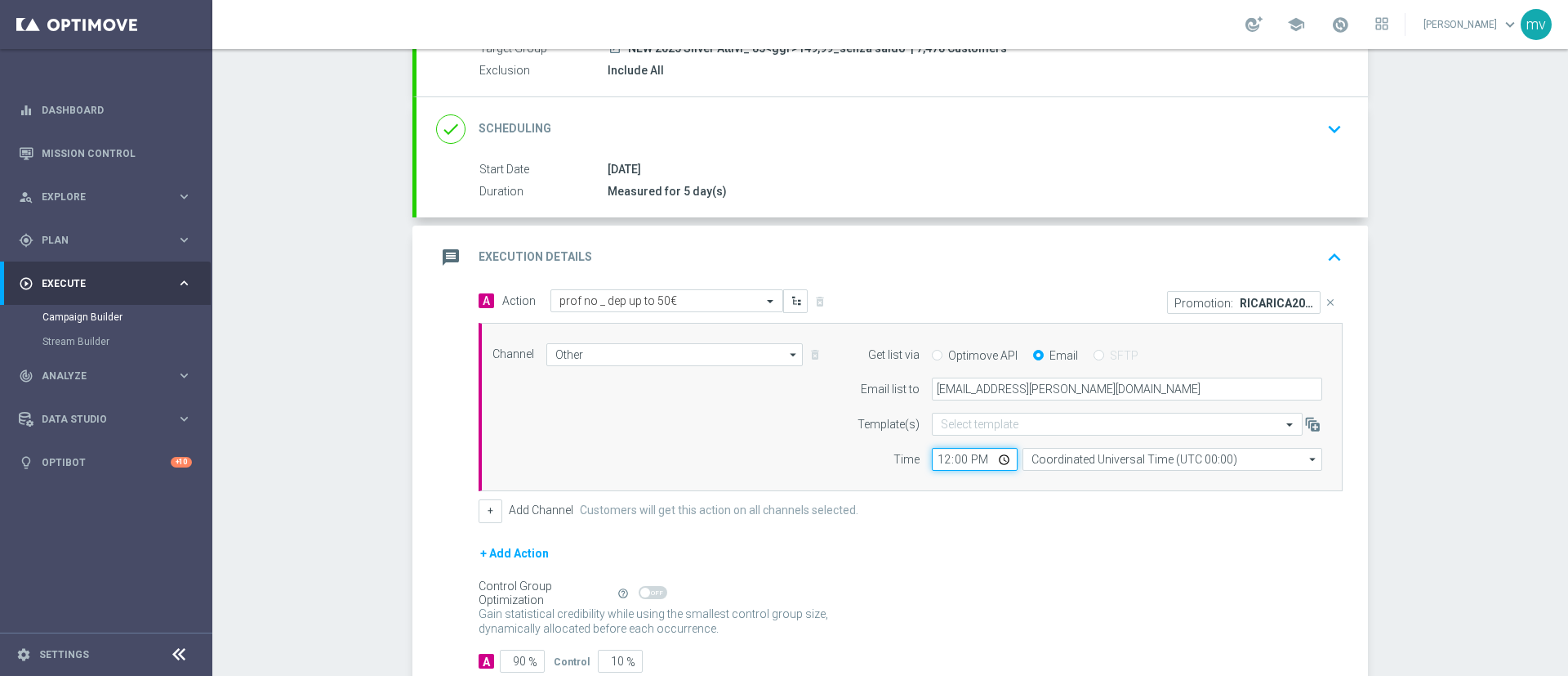
click at [935, 459] on input "12:00" at bounding box center [974, 459] width 86 height 23
type input "15:55"
click at [1000, 499] on div "+ Add Channel Customers will get this action on all channels selected." at bounding box center [910, 510] width 864 height 23
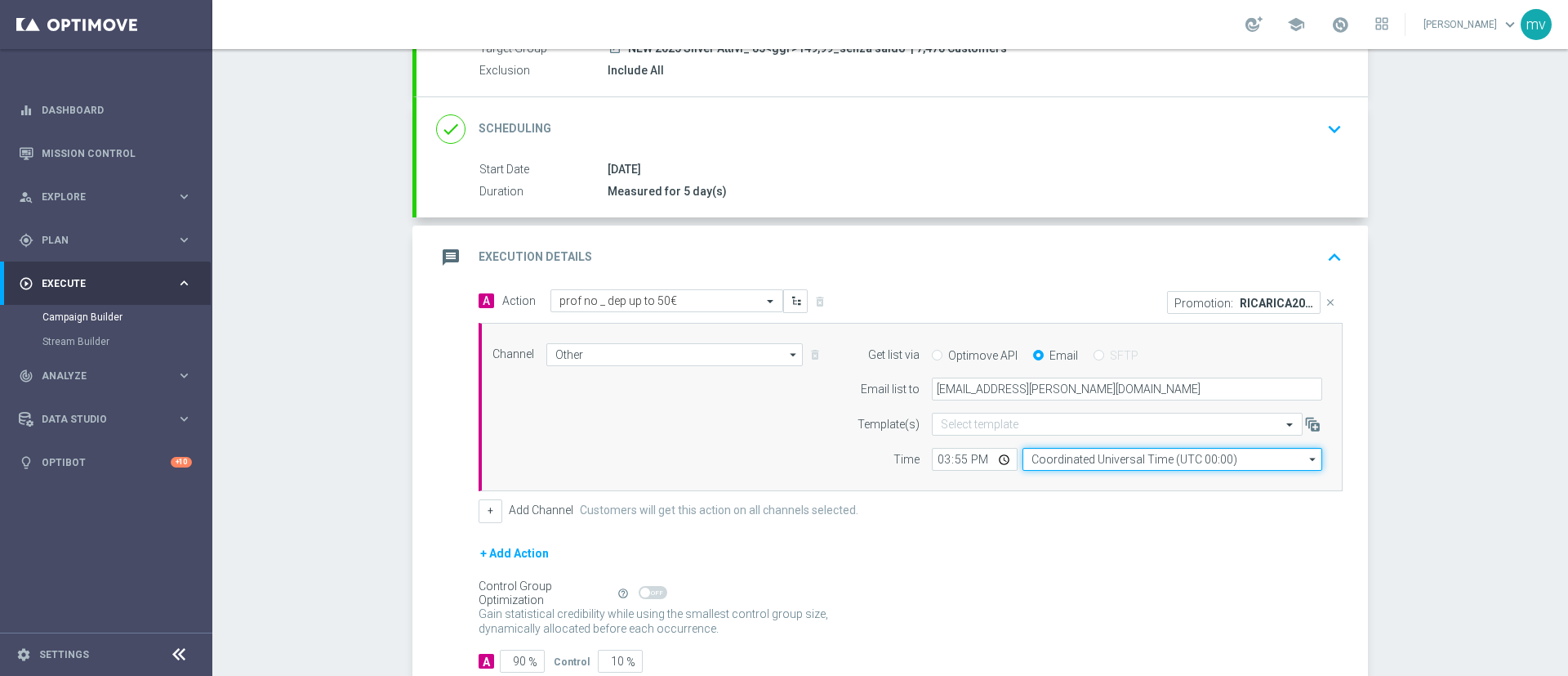
click at [1032, 462] on input "Coordinated Universal Time (UTC 00:00)" at bounding box center [1173, 459] width 300 height 23
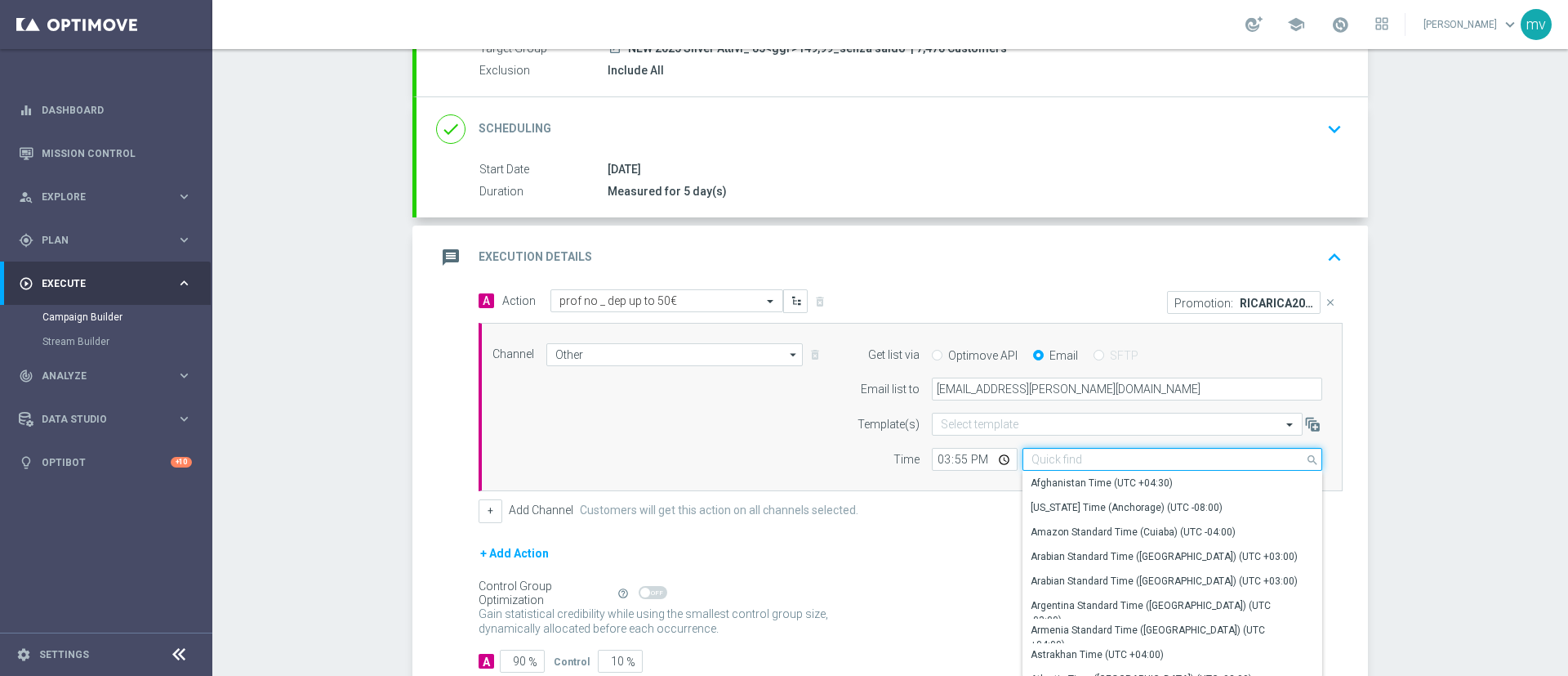
type input "n"
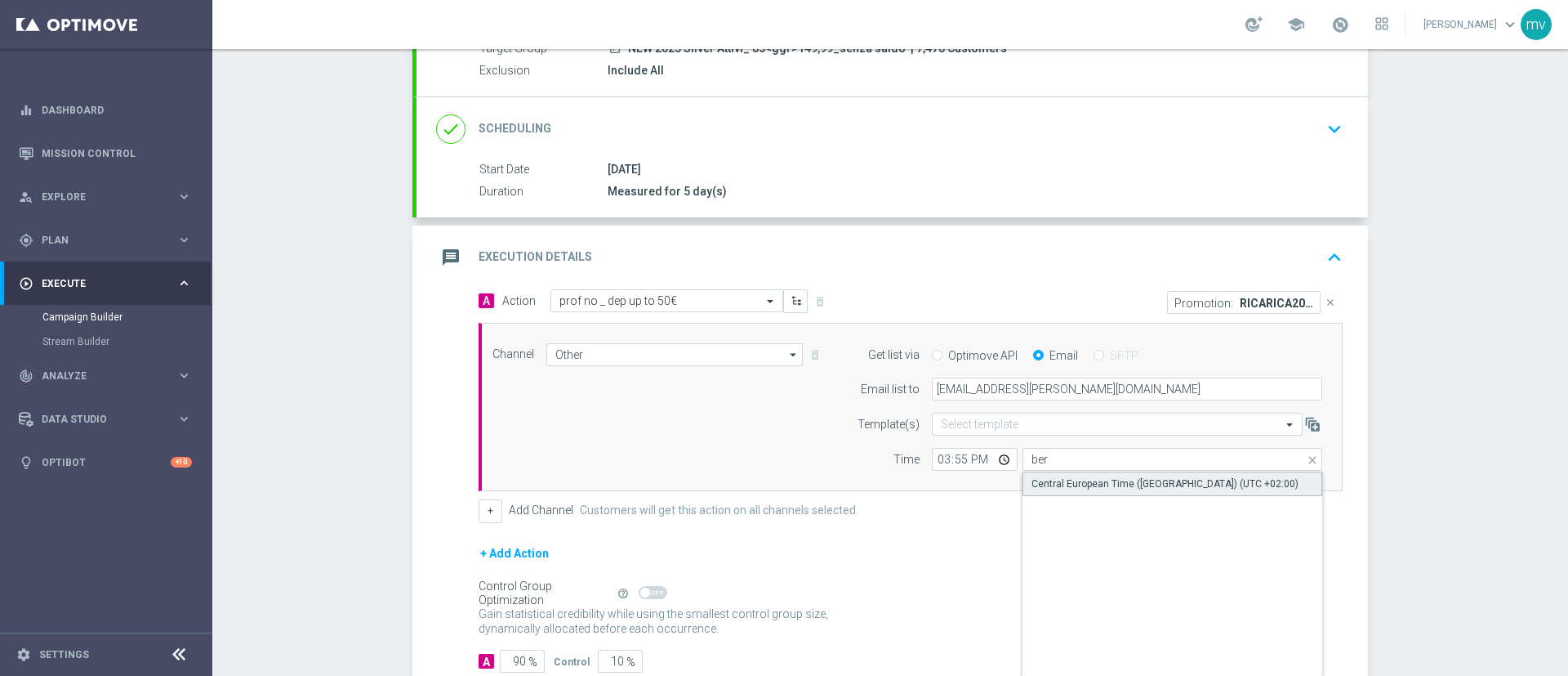
click at [1084, 488] on div "Central European Time ([GEOGRAPHIC_DATA]) (UTC +02:00)" at bounding box center [1165, 484] width 267 height 15
type input "Central European Time ([GEOGRAPHIC_DATA]) (UTC +02:00)"
click at [942, 558] on div "+ Add Action" at bounding box center [910, 563] width 864 height 40
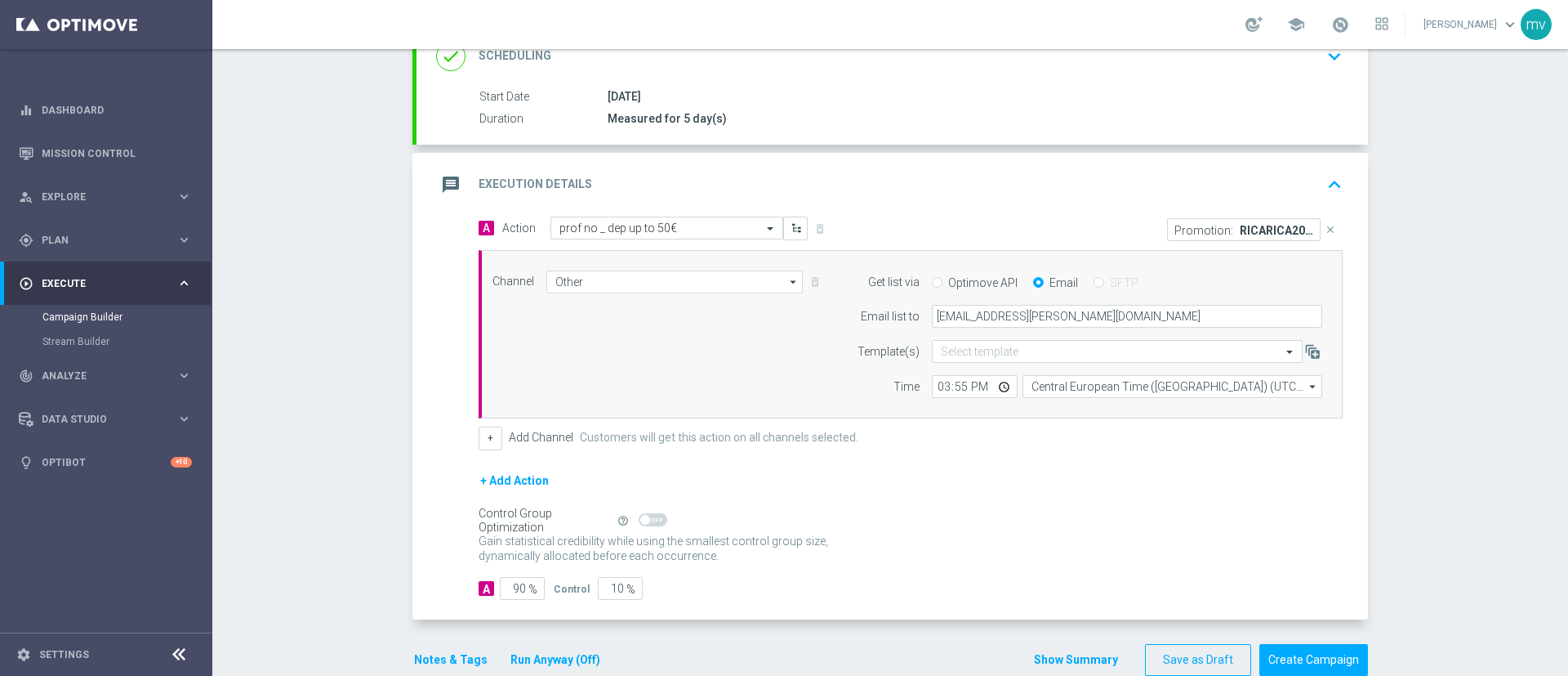
scroll to position [275, 0]
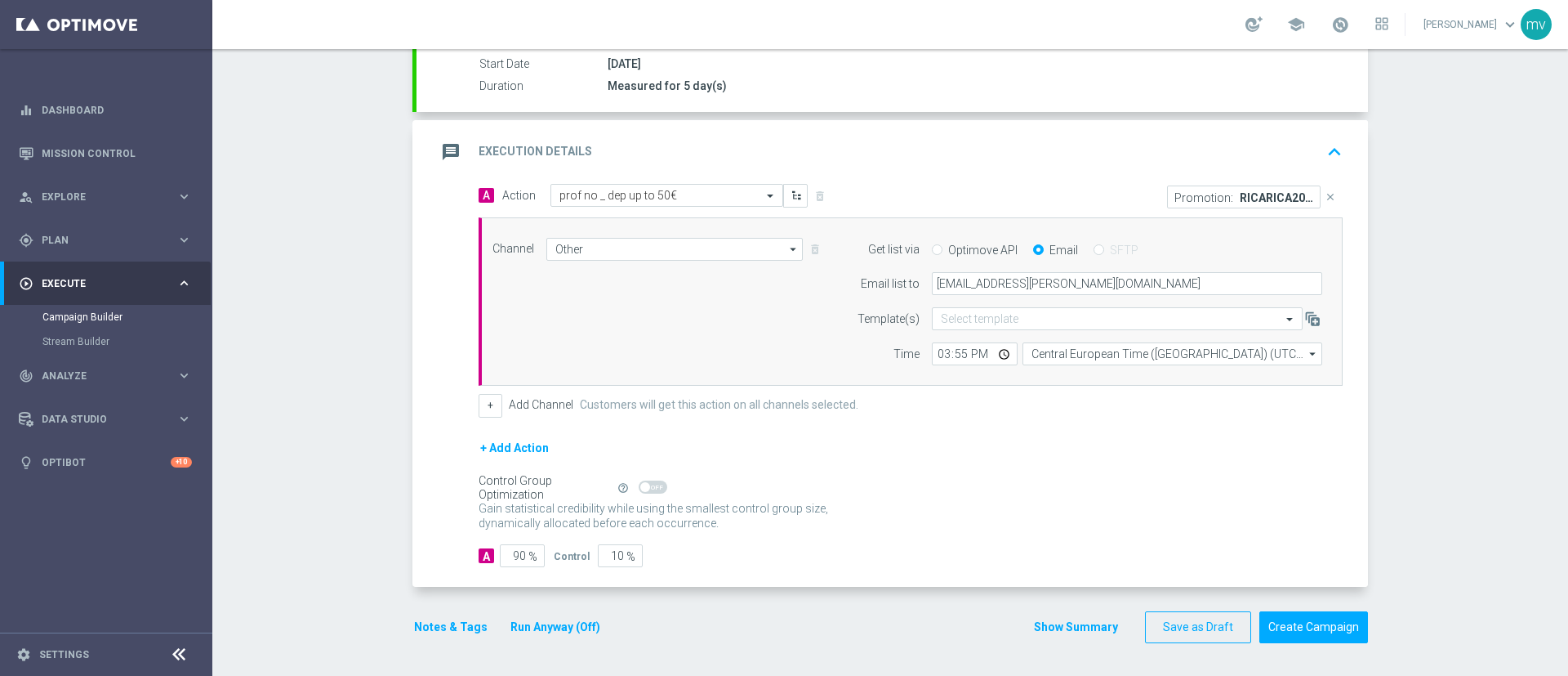
click at [451, 627] on button "Notes & Tags" at bounding box center [451, 627] width 77 height 21
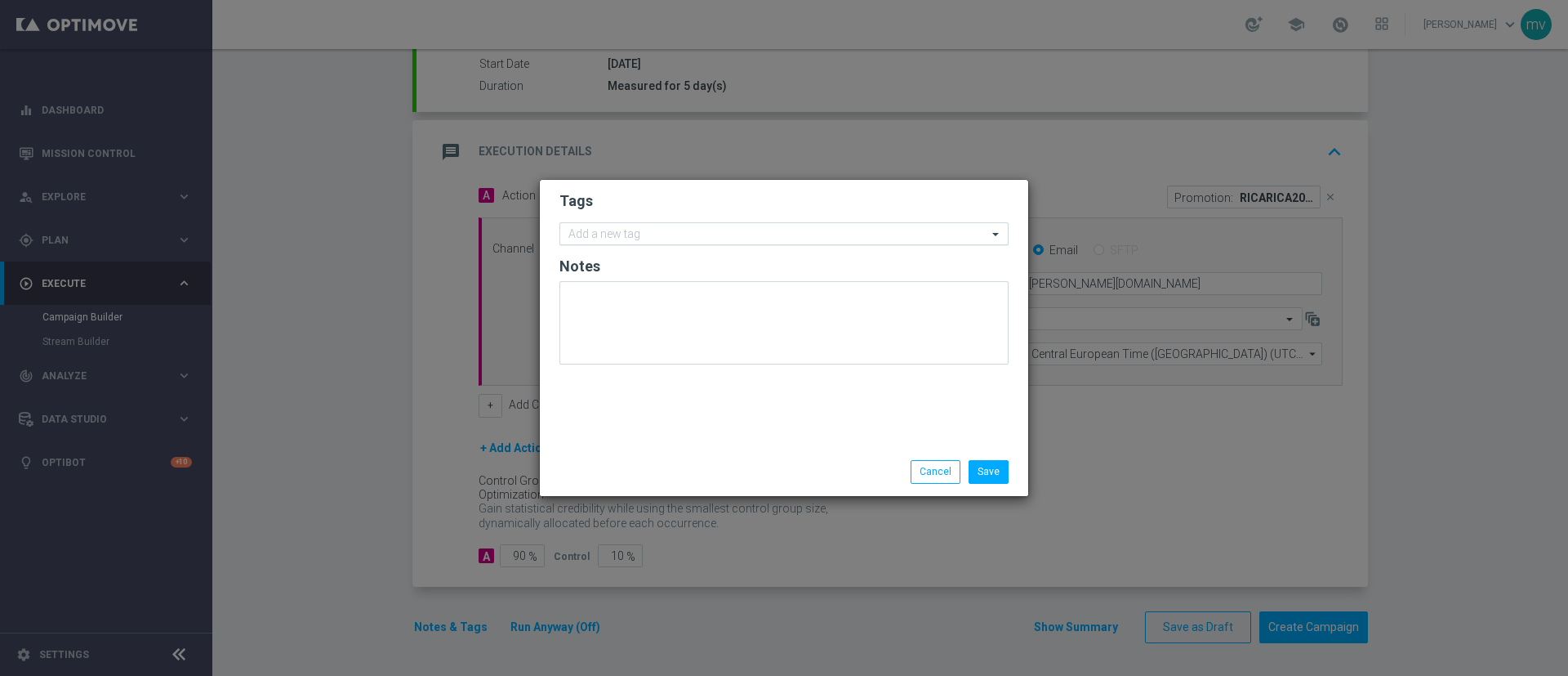
click at [681, 236] on input "text" at bounding box center [778, 235] width 419 height 14
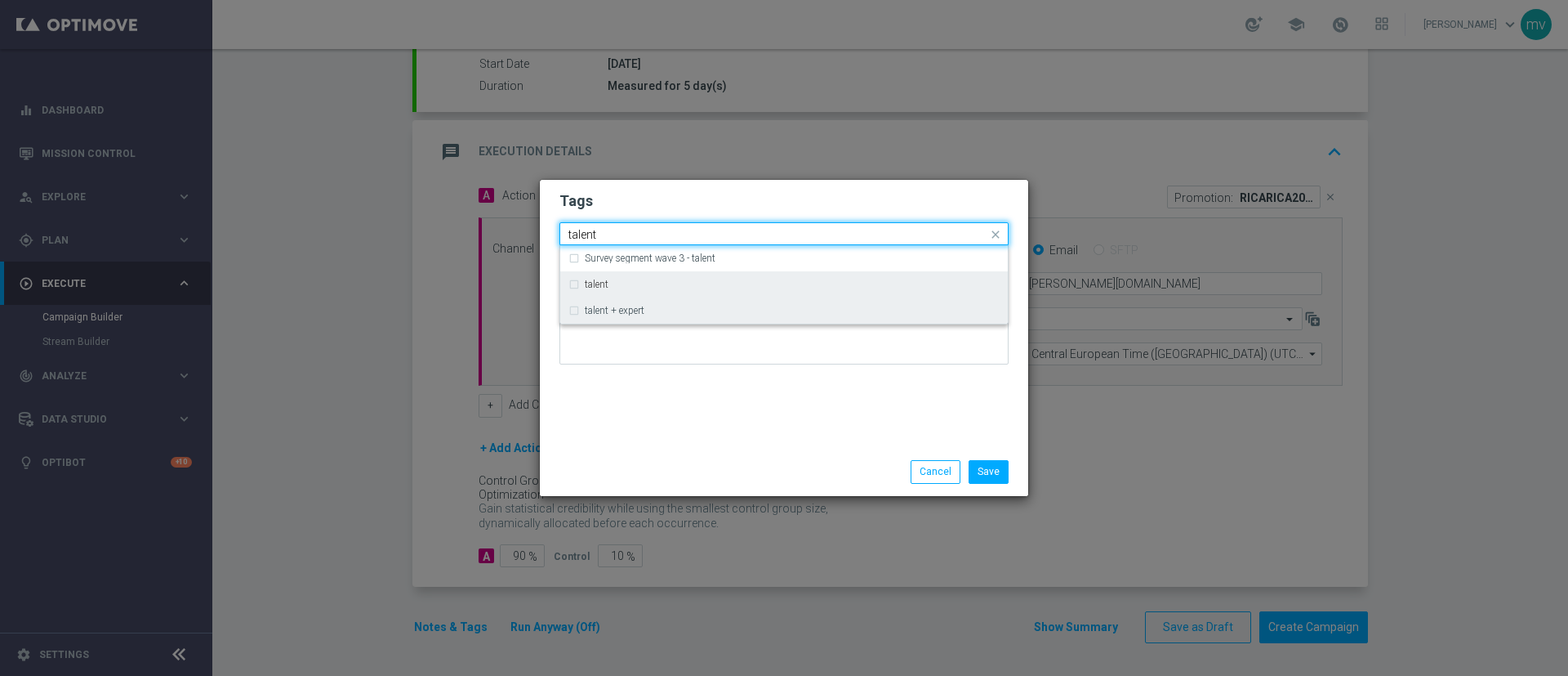
drag, startPoint x: 598, startPoint y: 285, endPoint x: 598, endPoint y: 299, distance: 14.0
click at [598, 287] on label "talent" at bounding box center [597, 284] width 24 height 10
type input "talent"
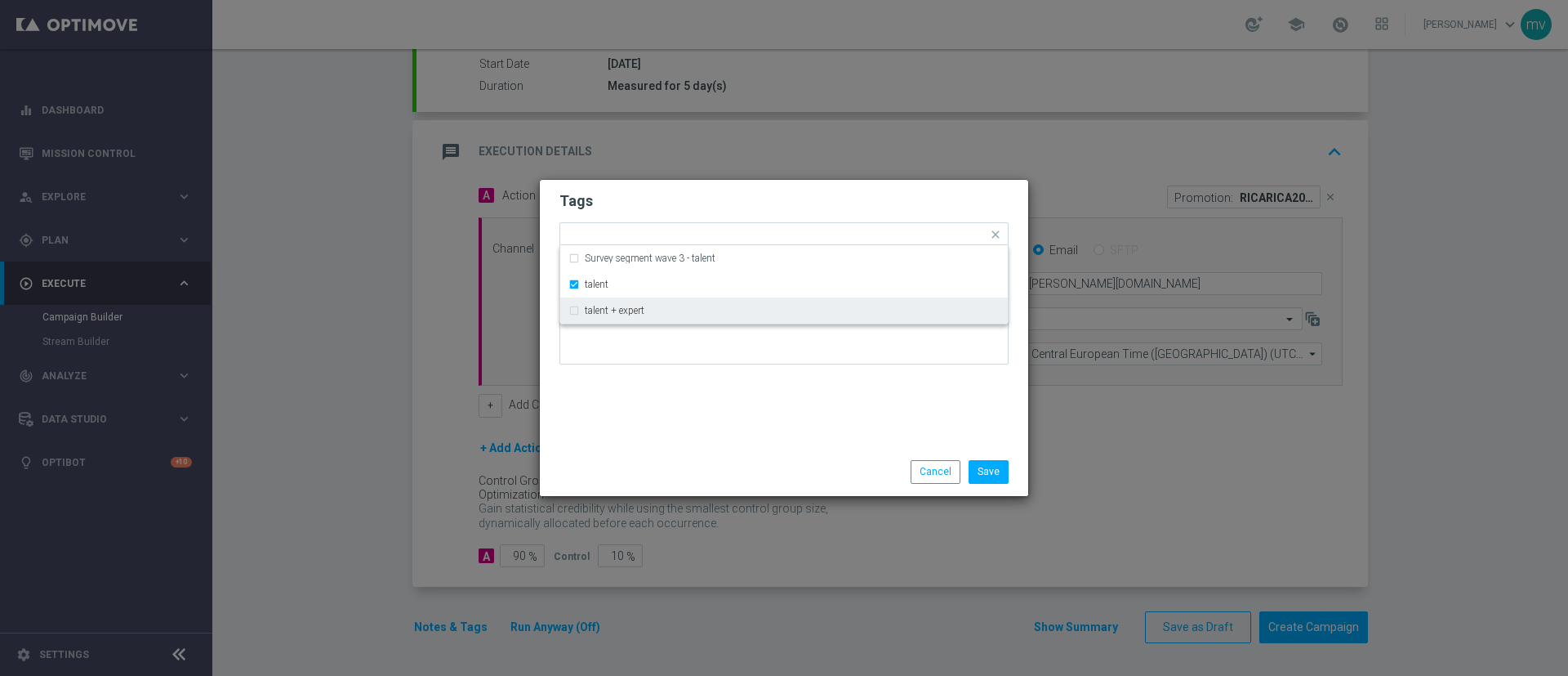
click at [612, 416] on div "Tags Quick find × talent Survey segment wave 3 - talent talent talent + expert …" at bounding box center [784, 314] width 488 height 268
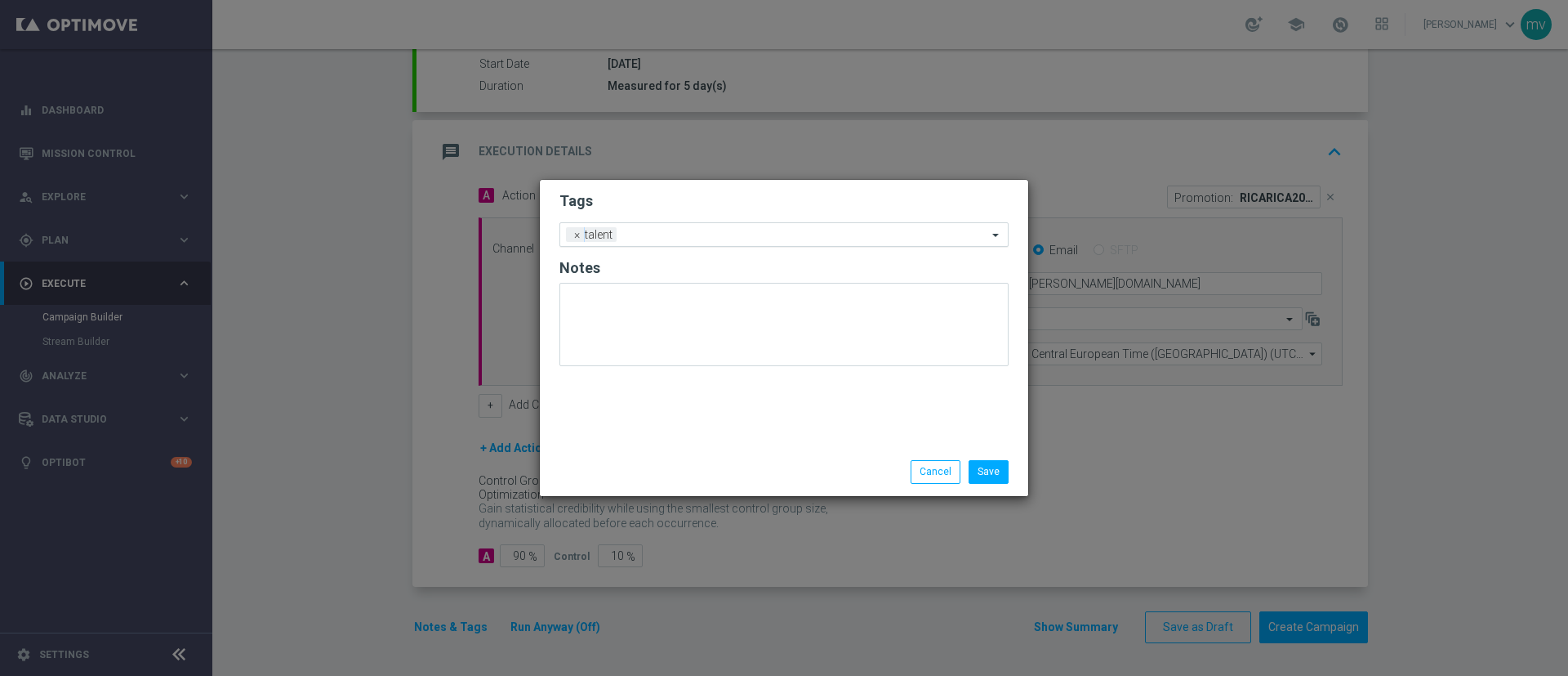
click at [661, 239] on input "text" at bounding box center [805, 236] width 364 height 14
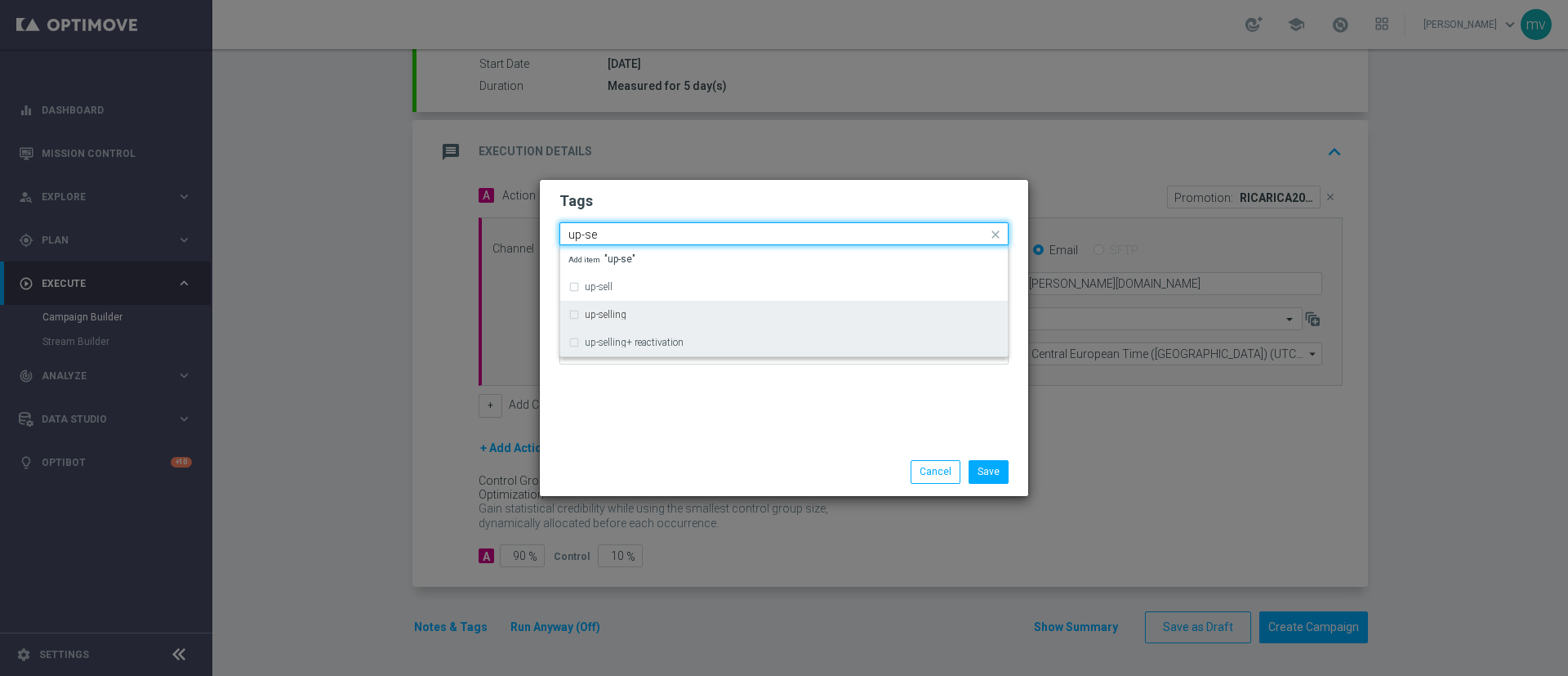
drag, startPoint x: 660, startPoint y: 307, endPoint x: 662, endPoint y: 354, distance: 47.0
click at [661, 308] on div "up-selling" at bounding box center [784, 315] width 431 height 27
type input "up-se"
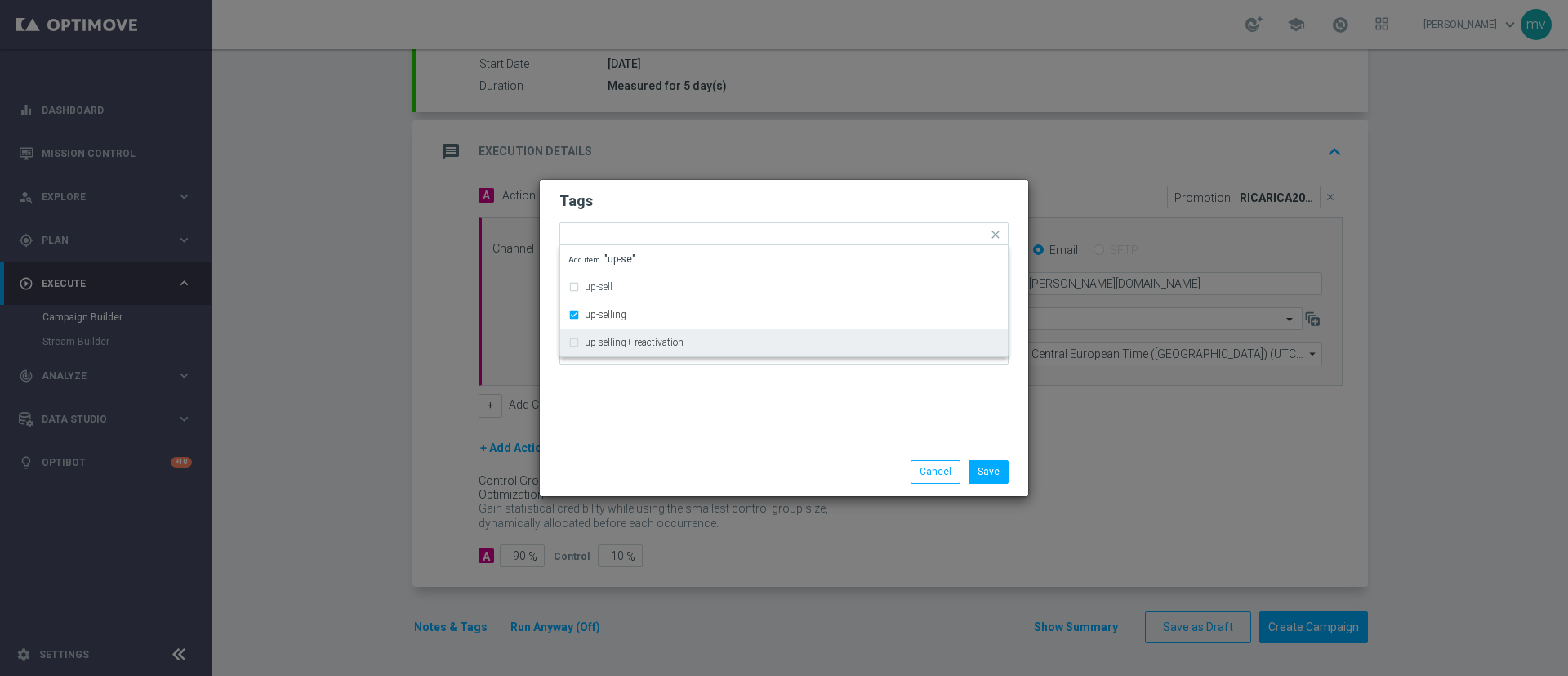
click at [660, 415] on div "Tags Quick find × talent × up-selling up-sell up-selling up-selling+ reactivati…" at bounding box center [784, 314] width 488 height 268
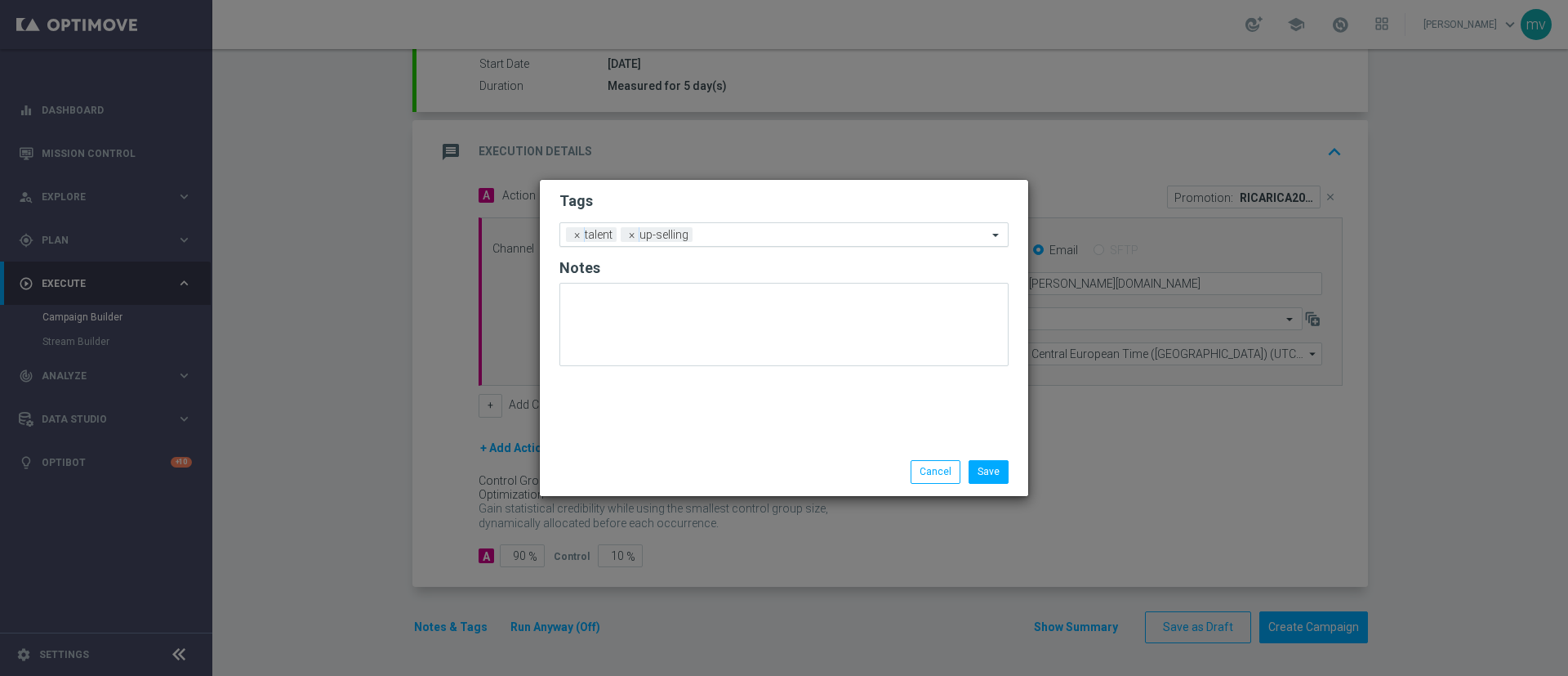
click at [726, 228] on div "Add a new tag × talent × up-selling" at bounding box center [773, 234] width 427 height 23
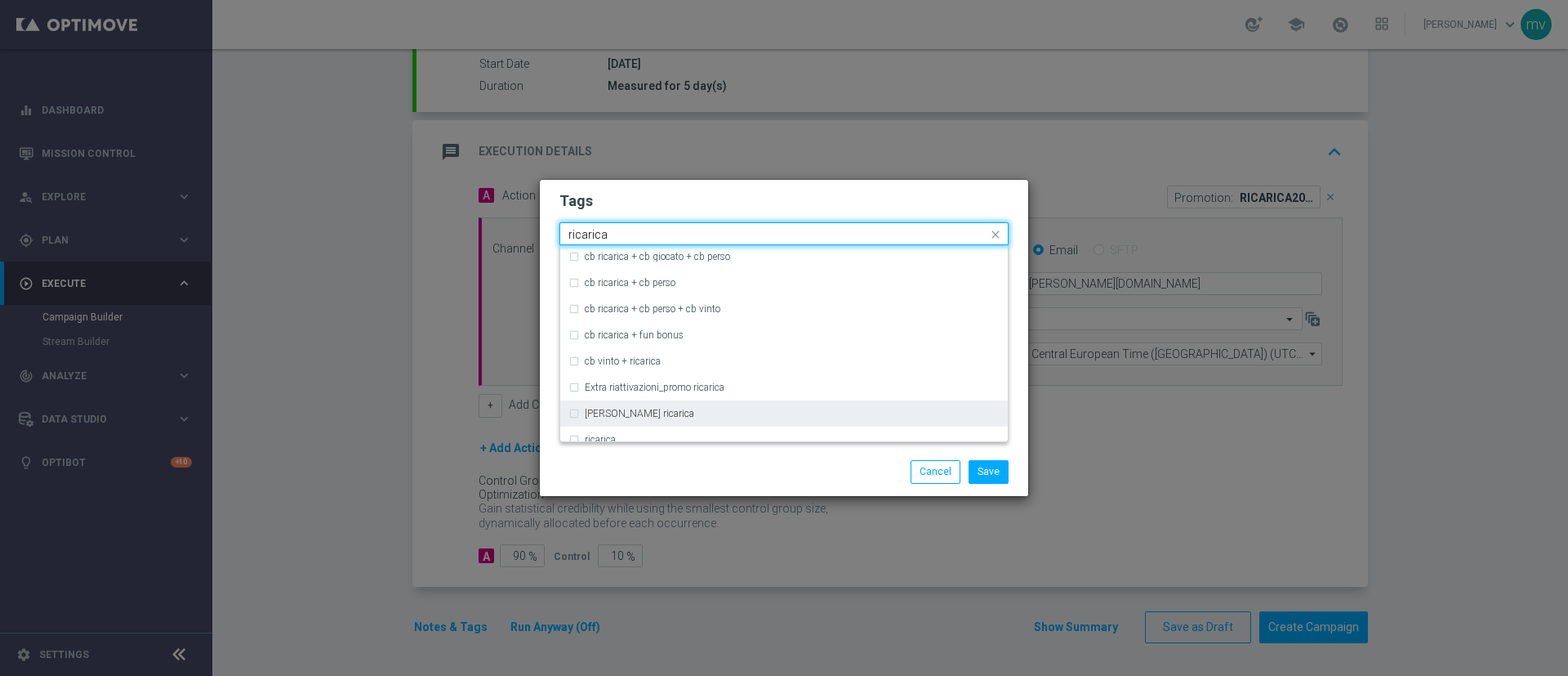
scroll to position [490, 0]
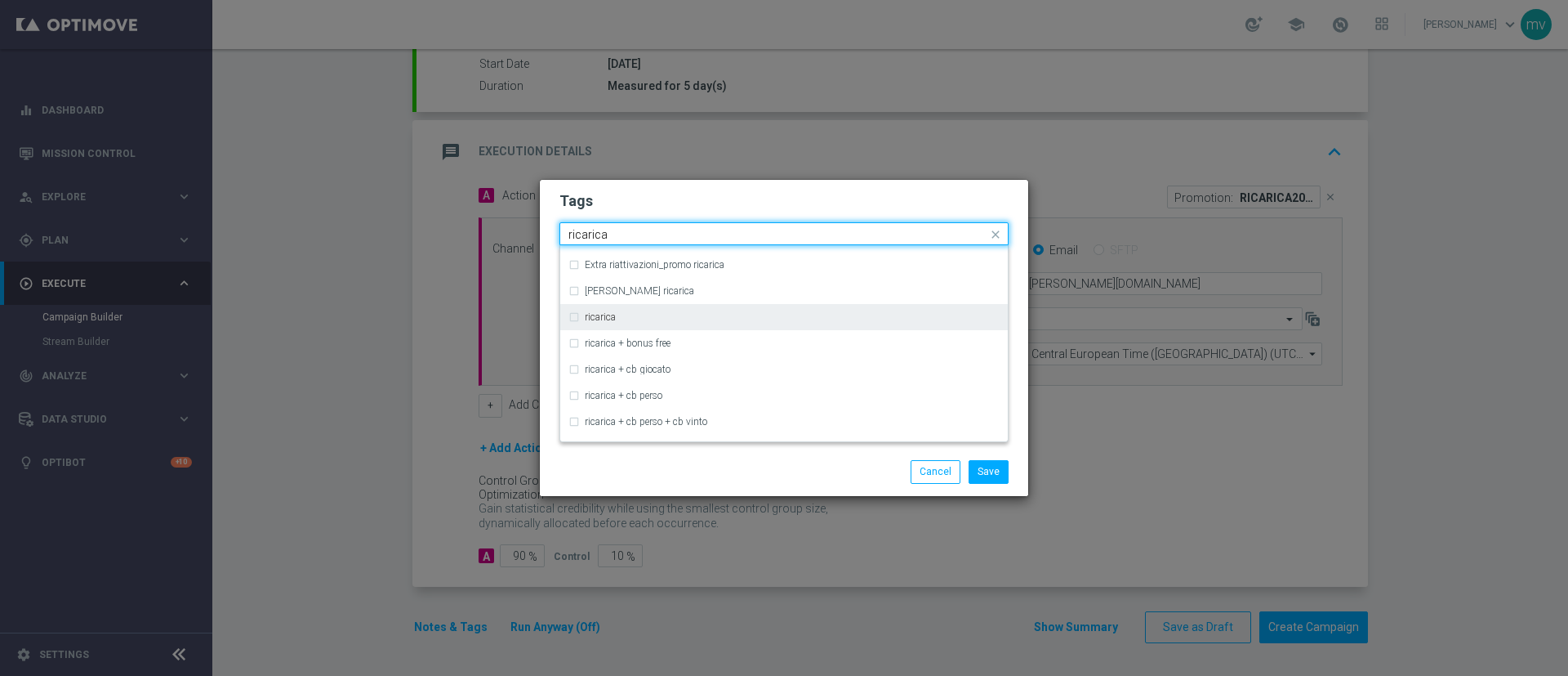
click at [604, 316] on label "ricarica" at bounding box center [600, 317] width 31 height 10
type input "ricarica"
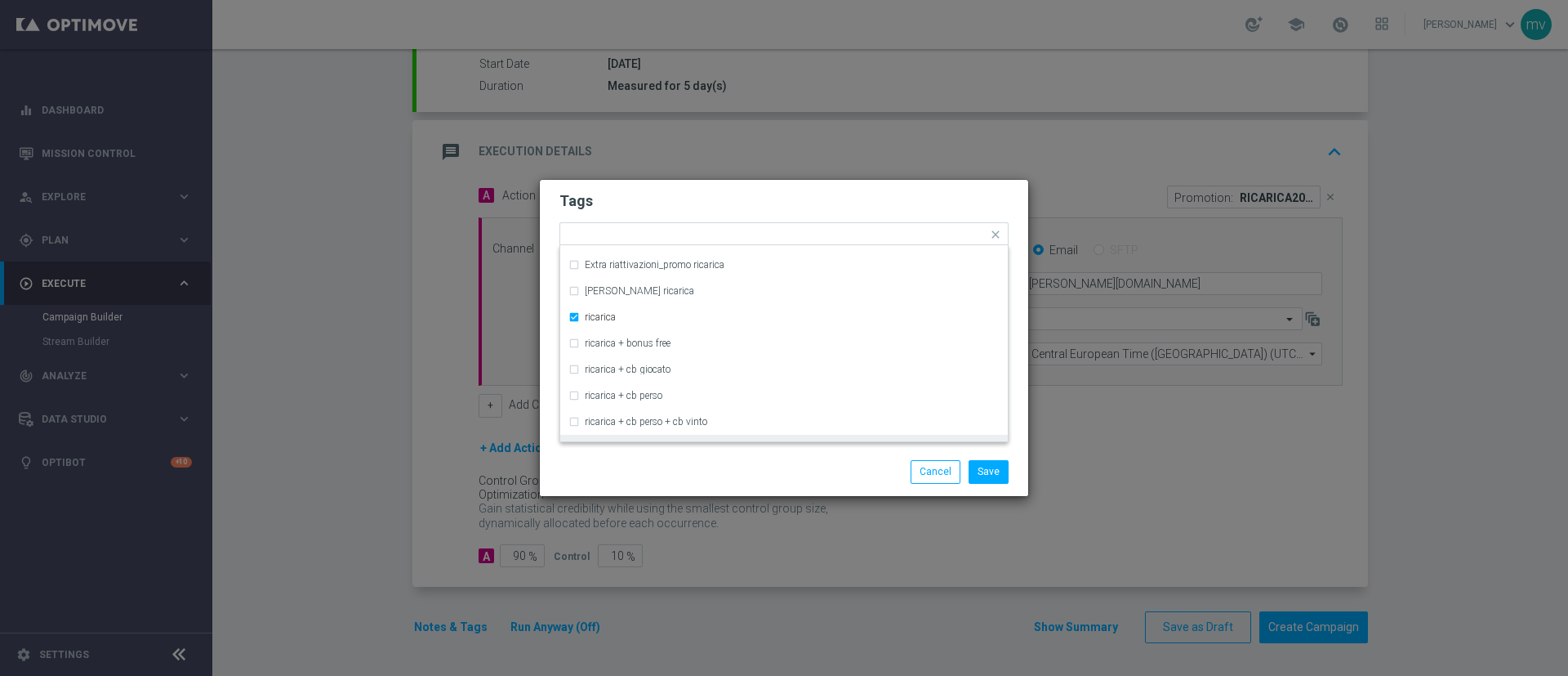
click at [702, 479] on div "Save Cancel" at bounding box center [784, 471] width 473 height 23
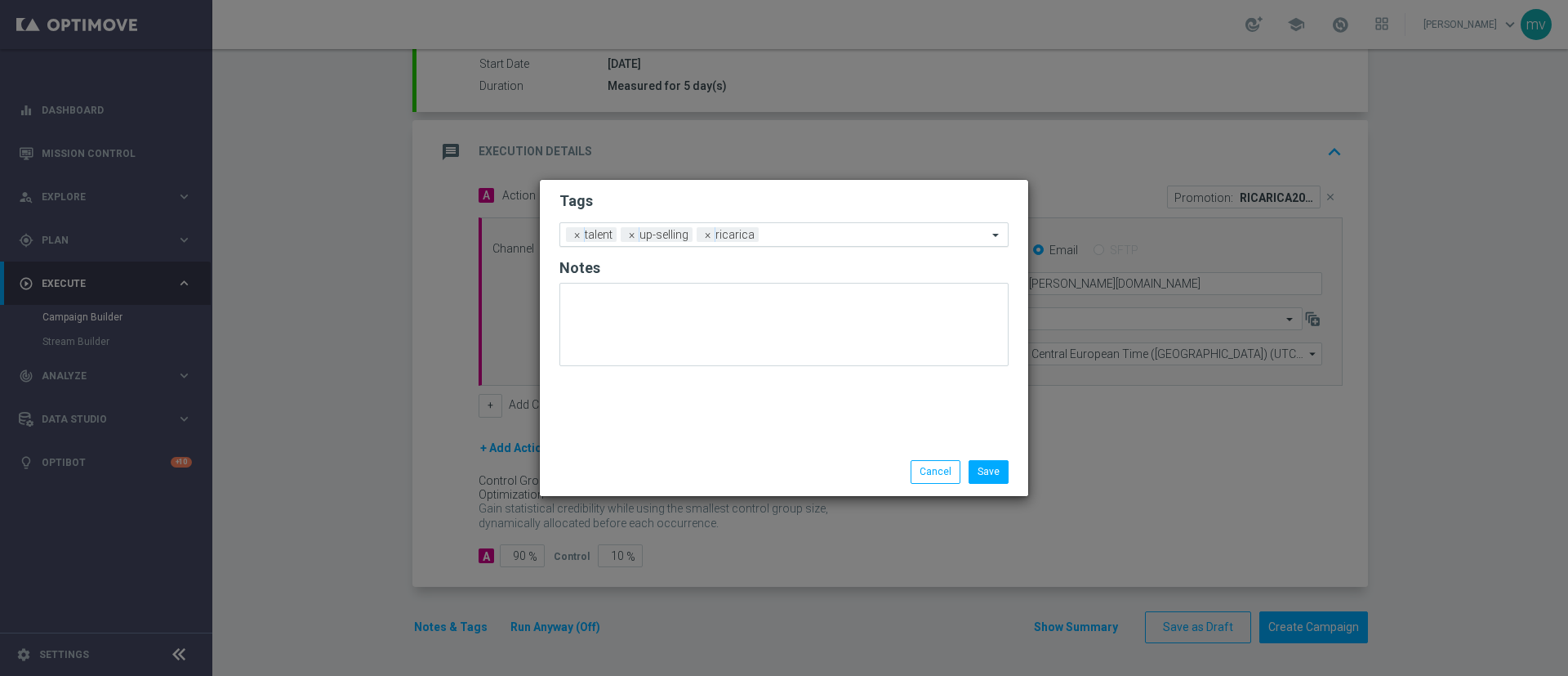
click at [783, 234] on input "text" at bounding box center [876, 236] width 222 height 14
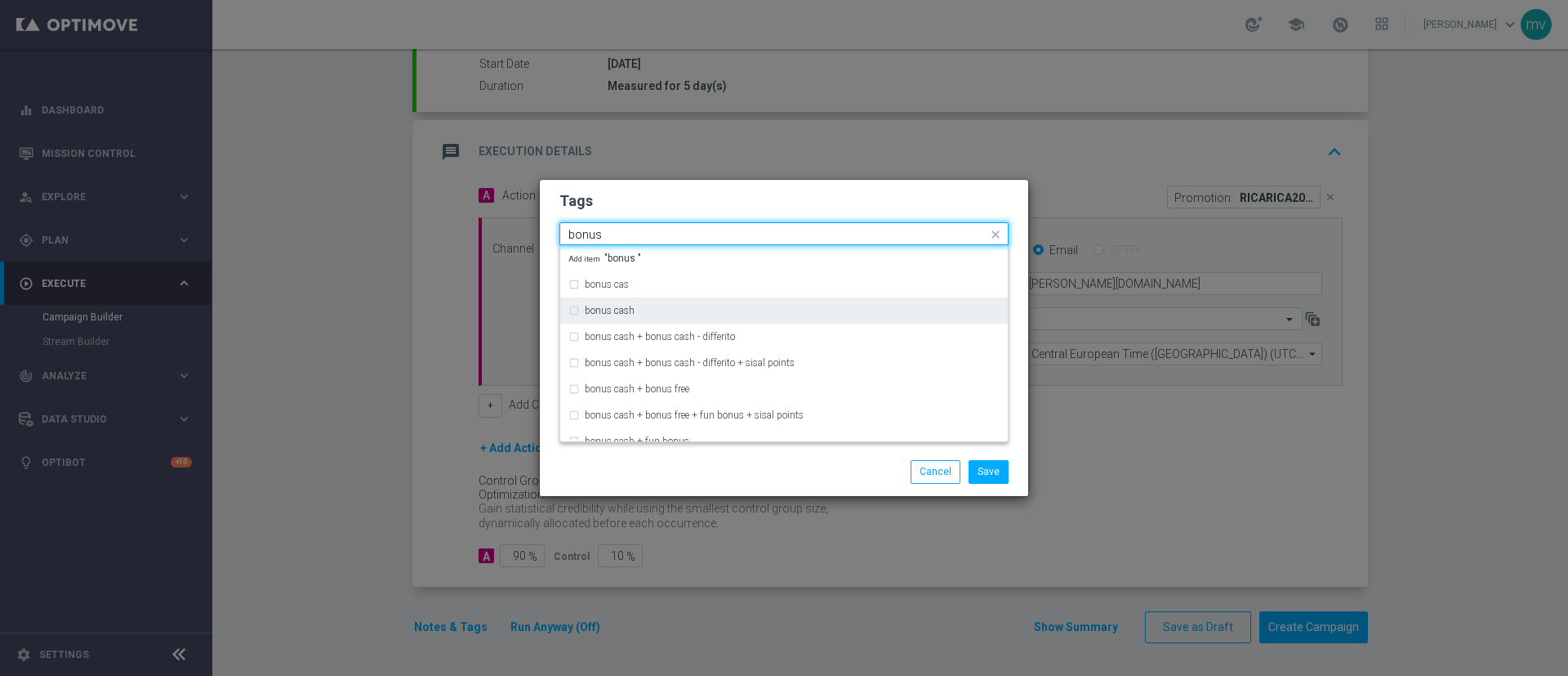
click at [574, 310] on div "bonus cash" at bounding box center [784, 311] width 431 height 27
type input "bonus"
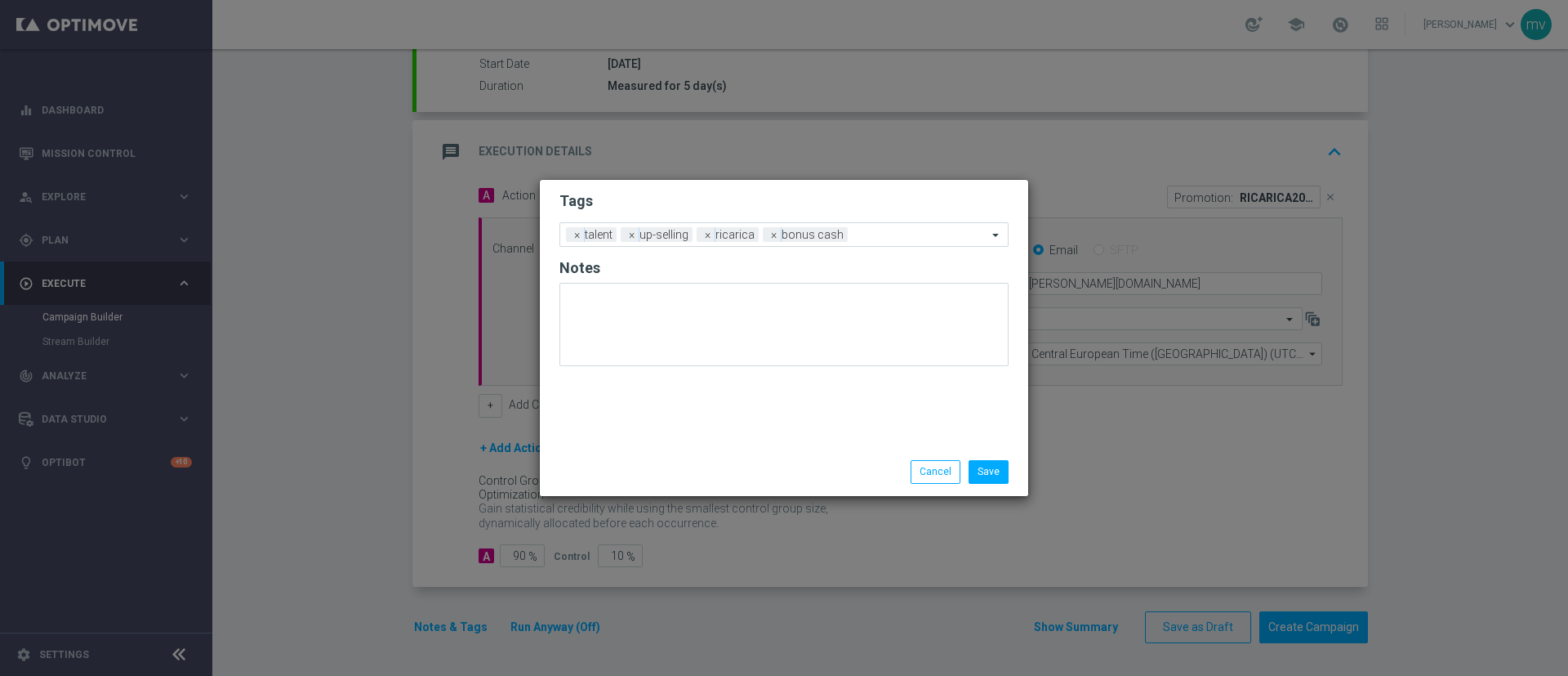
click at [687, 464] on div "Save Cancel" at bounding box center [784, 471] width 473 height 23
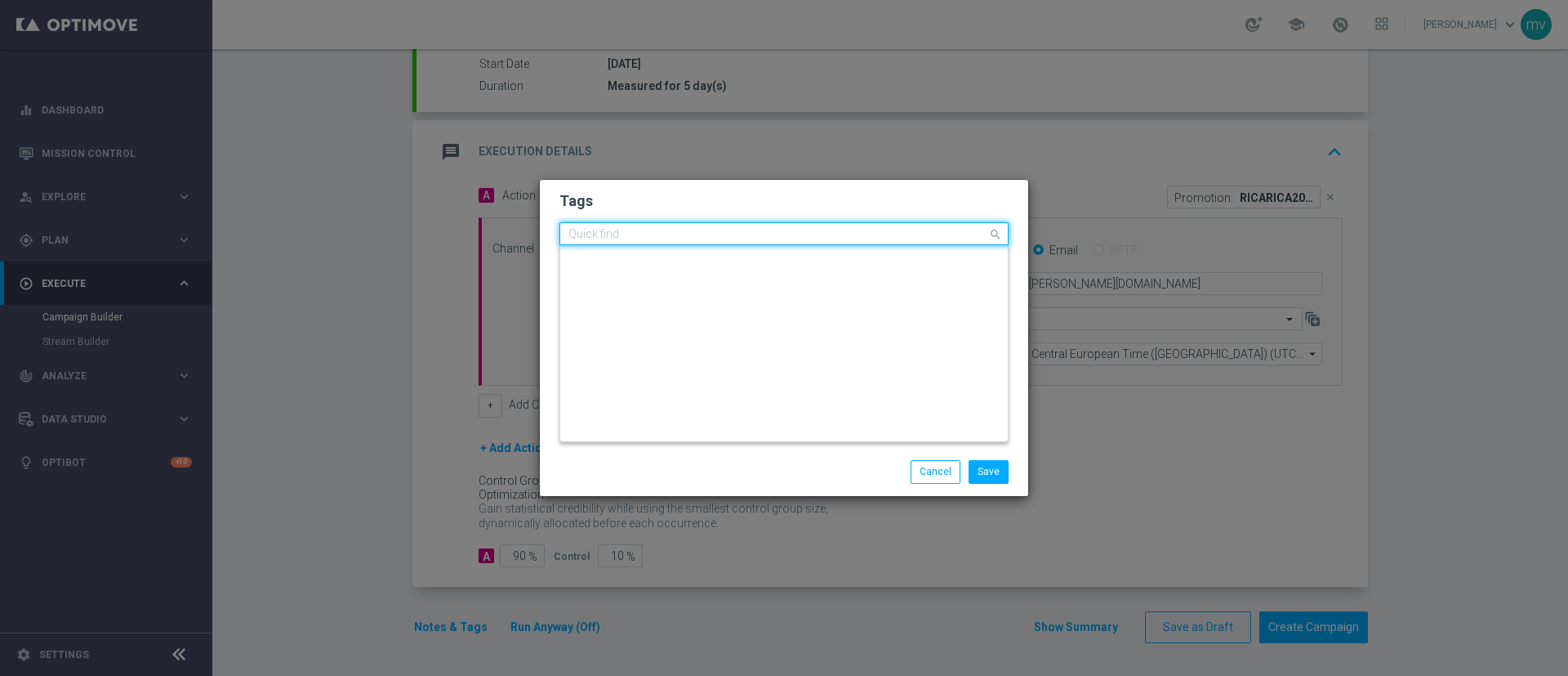
click at [868, 234] on input "text" at bounding box center [778, 235] width 419 height 14
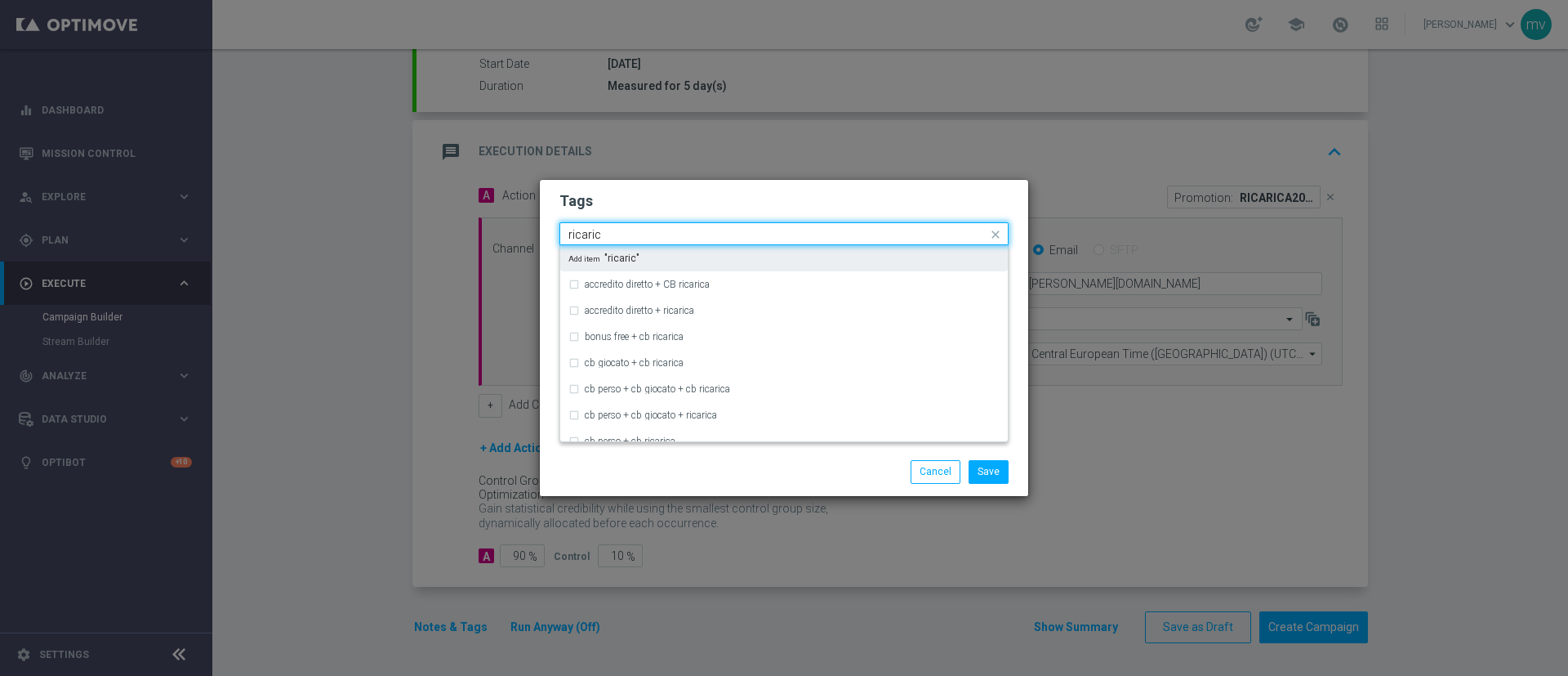
type input "ricarica"
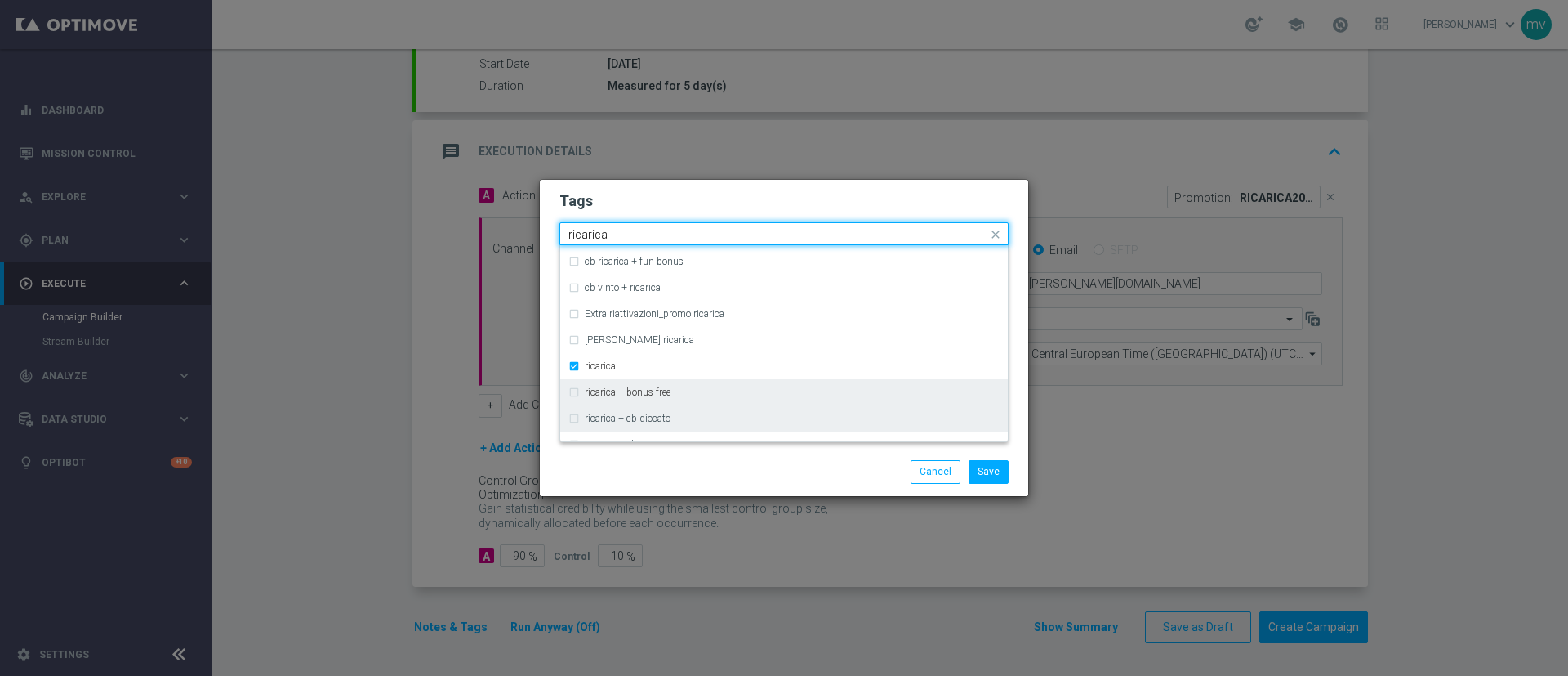
scroll to position [490, 0]
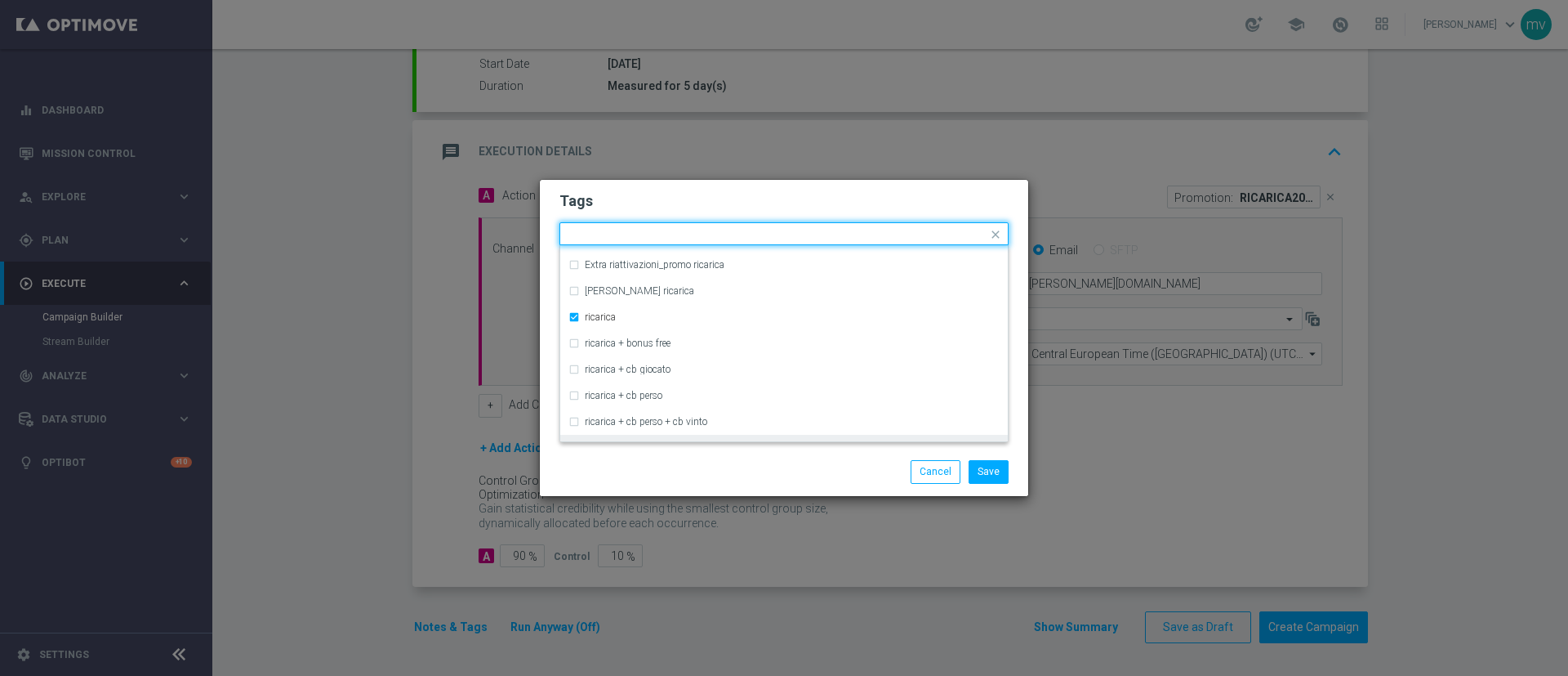
click at [626, 466] on div "Save Cancel" at bounding box center [784, 471] width 473 height 23
click at [895, 233] on input "text" at bounding box center [778, 235] width 419 height 14
click at [656, 261] on div "all" at bounding box center [792, 259] width 415 height 10
type input "all"
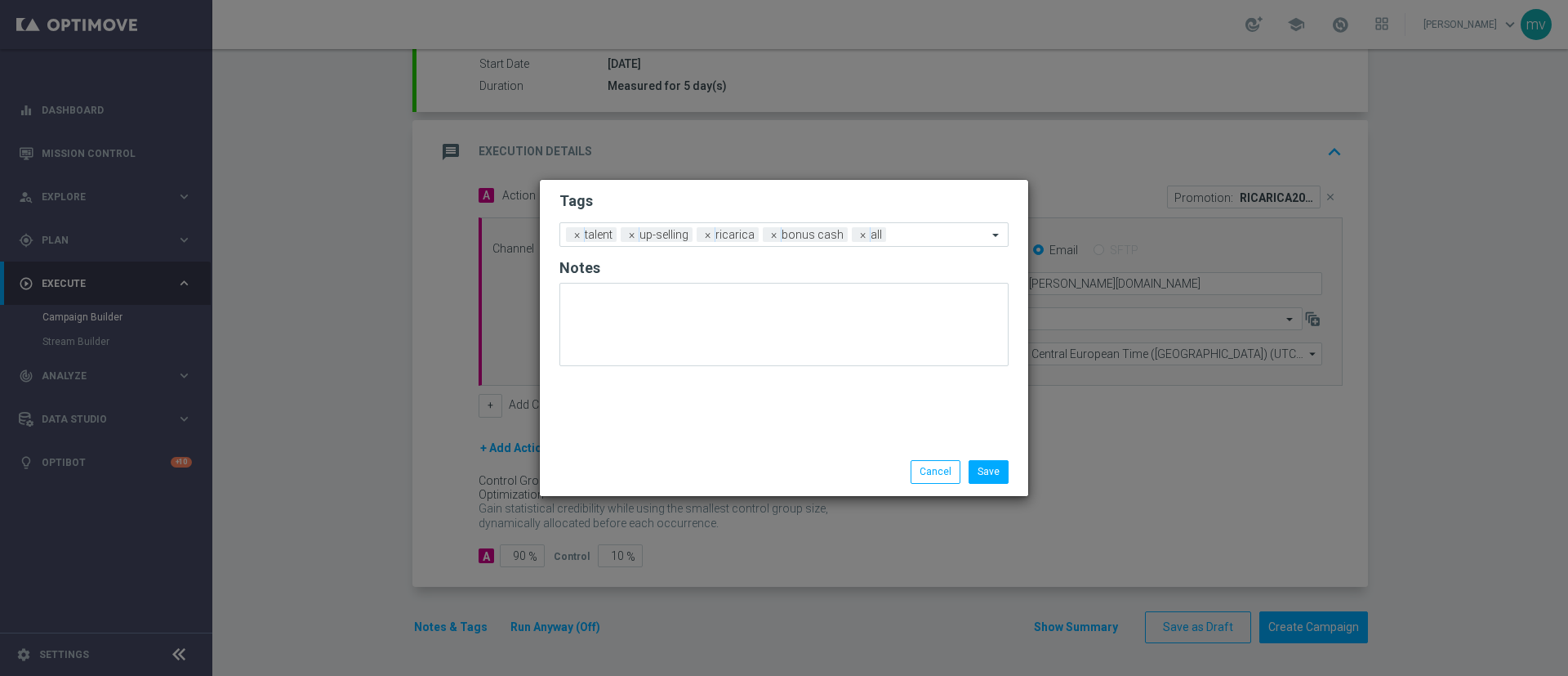
click at [678, 491] on div "Save Cancel" at bounding box center [784, 472] width 488 height 47
click at [993, 470] on button "Save" at bounding box center [988, 471] width 40 height 23
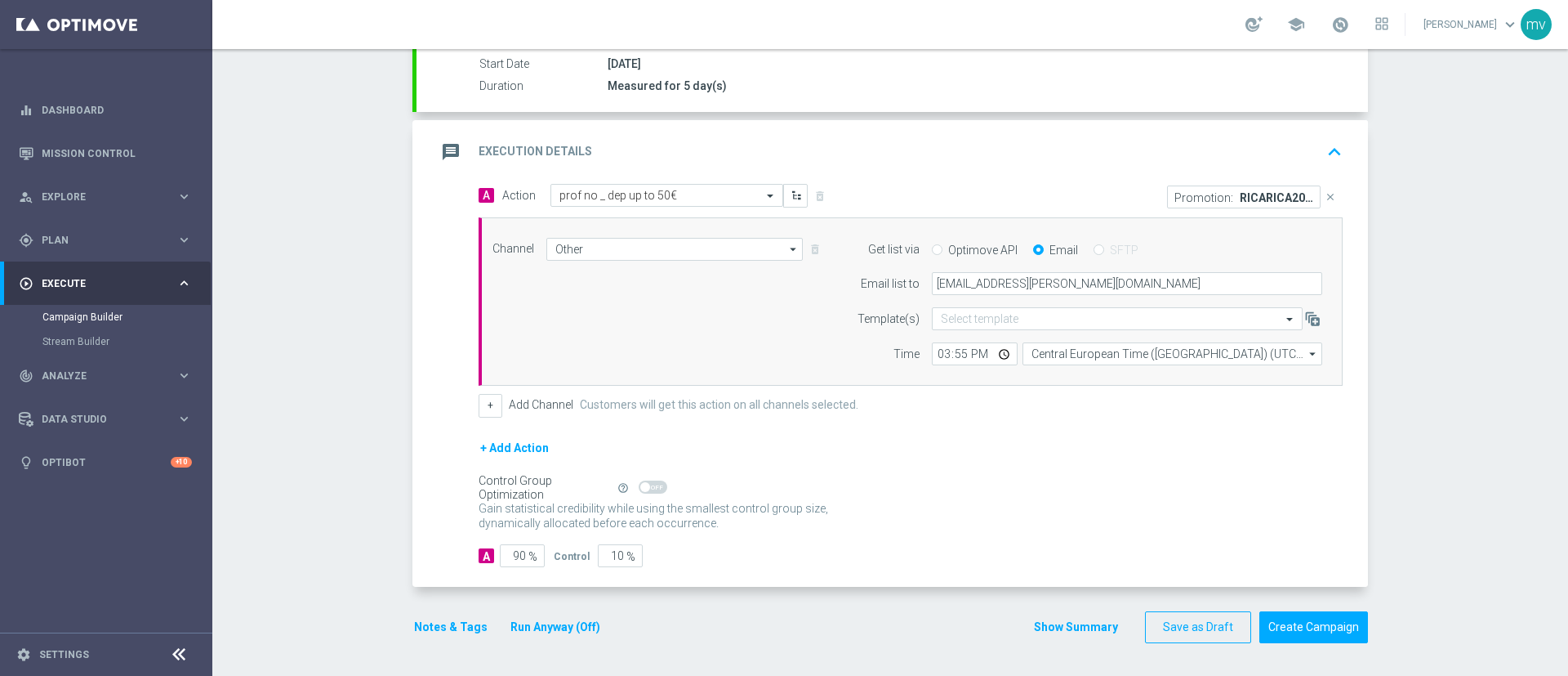
click at [1017, 495] on div "Control Group Optimization Self Optimizing Campaign help_outline" at bounding box center [910, 488] width 864 height 18
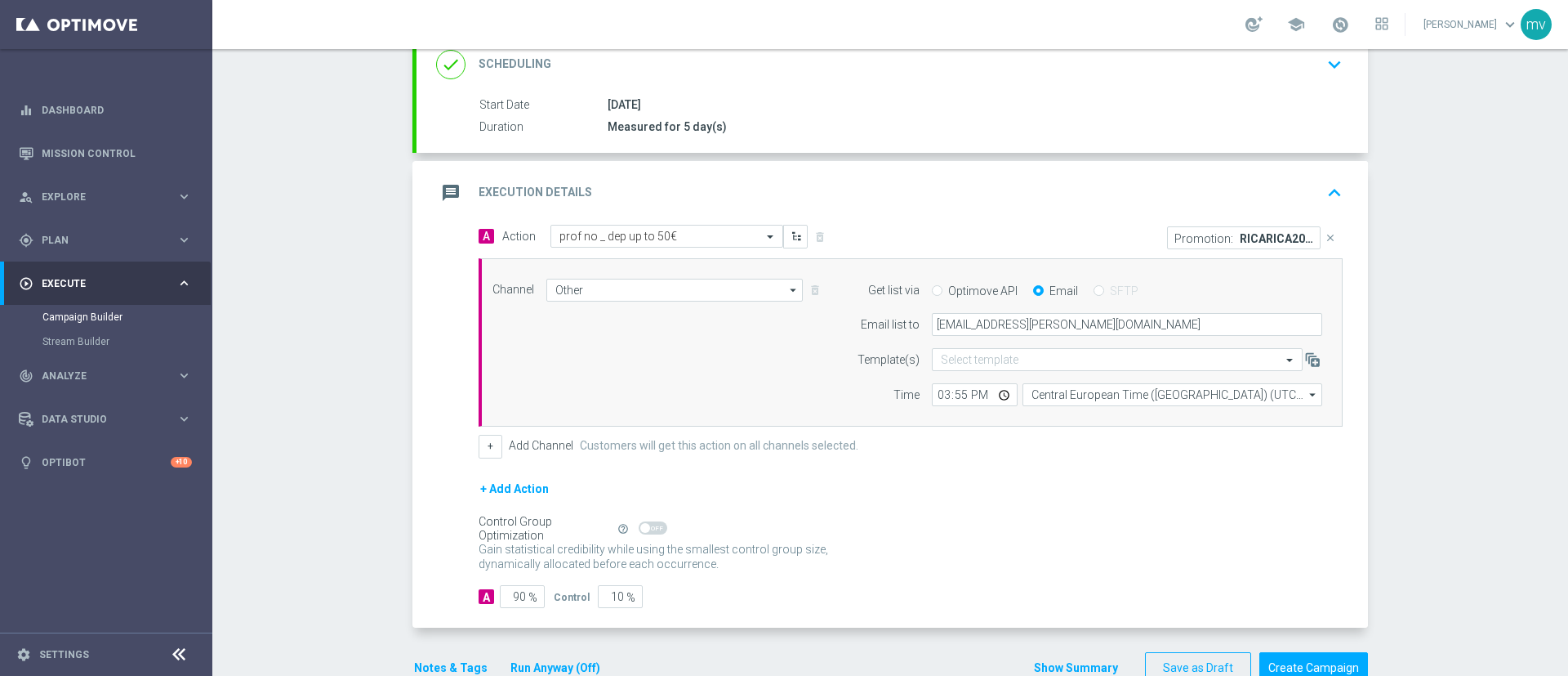
scroll to position [246, 0]
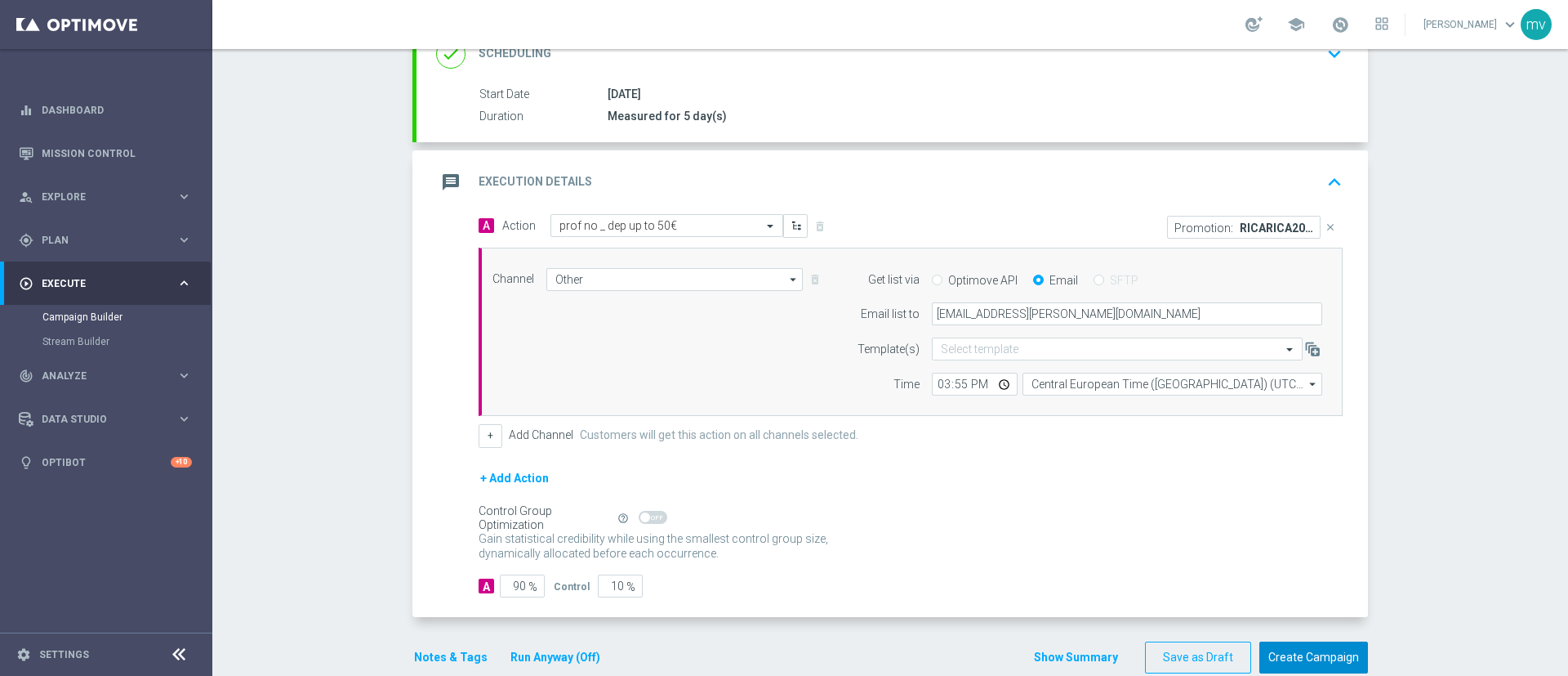
click at [1309, 645] on button "Create Campaign" at bounding box center [1314, 657] width 108 height 32
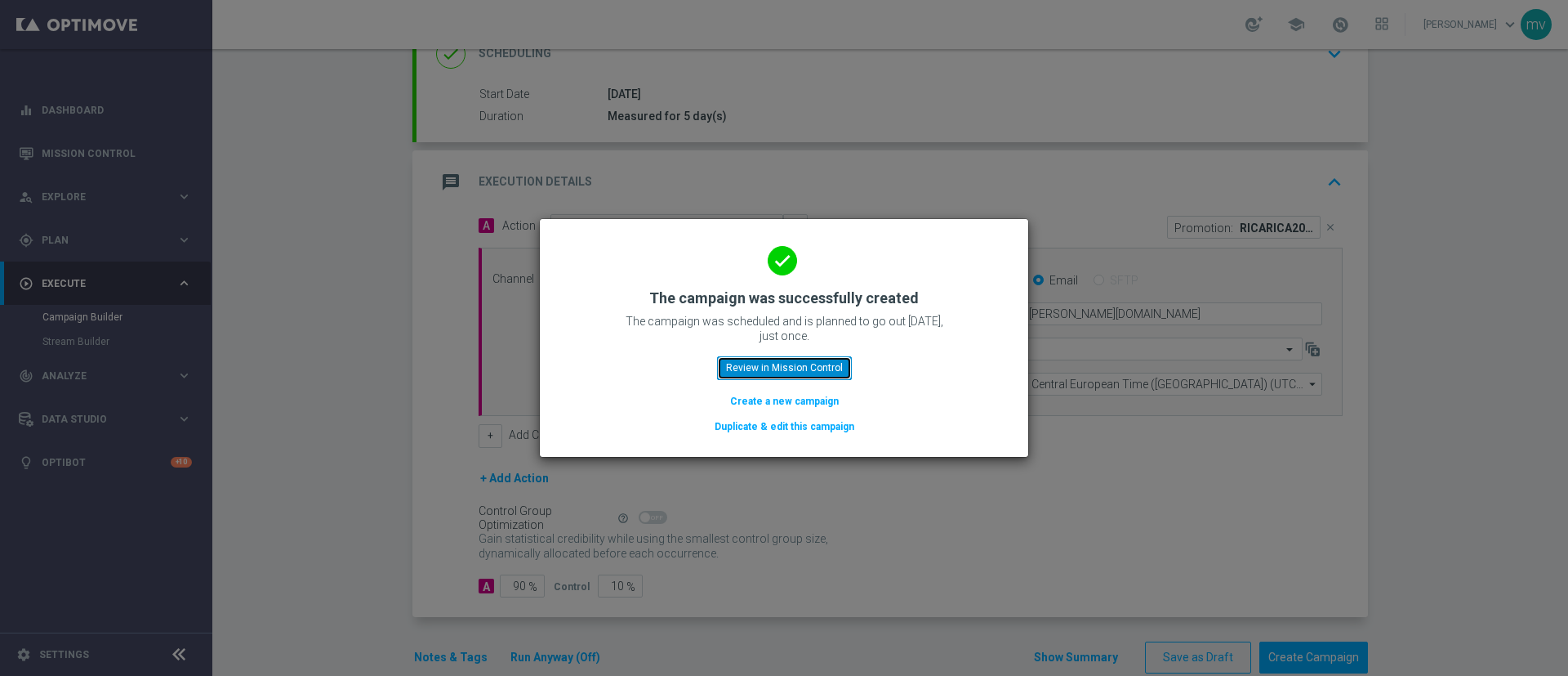
click at [774, 369] on button "Review in Mission Control" at bounding box center [784, 367] width 135 height 23
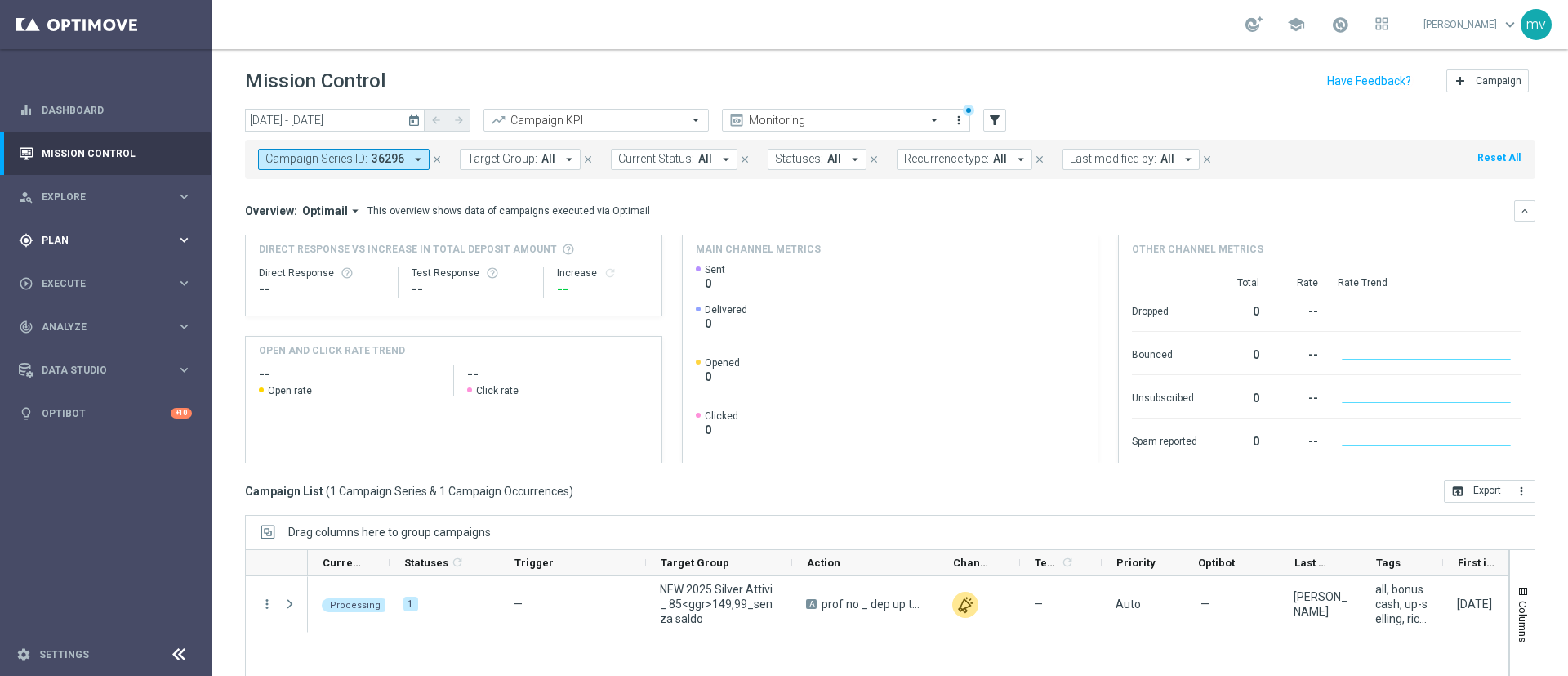
click at [81, 242] on span "Plan" at bounding box center [108, 241] width 135 height 10
click at [103, 281] on div "Target Groups" at bounding box center [126, 273] width 169 height 25
click at [100, 269] on link "Target Groups" at bounding box center [106, 273] width 127 height 13
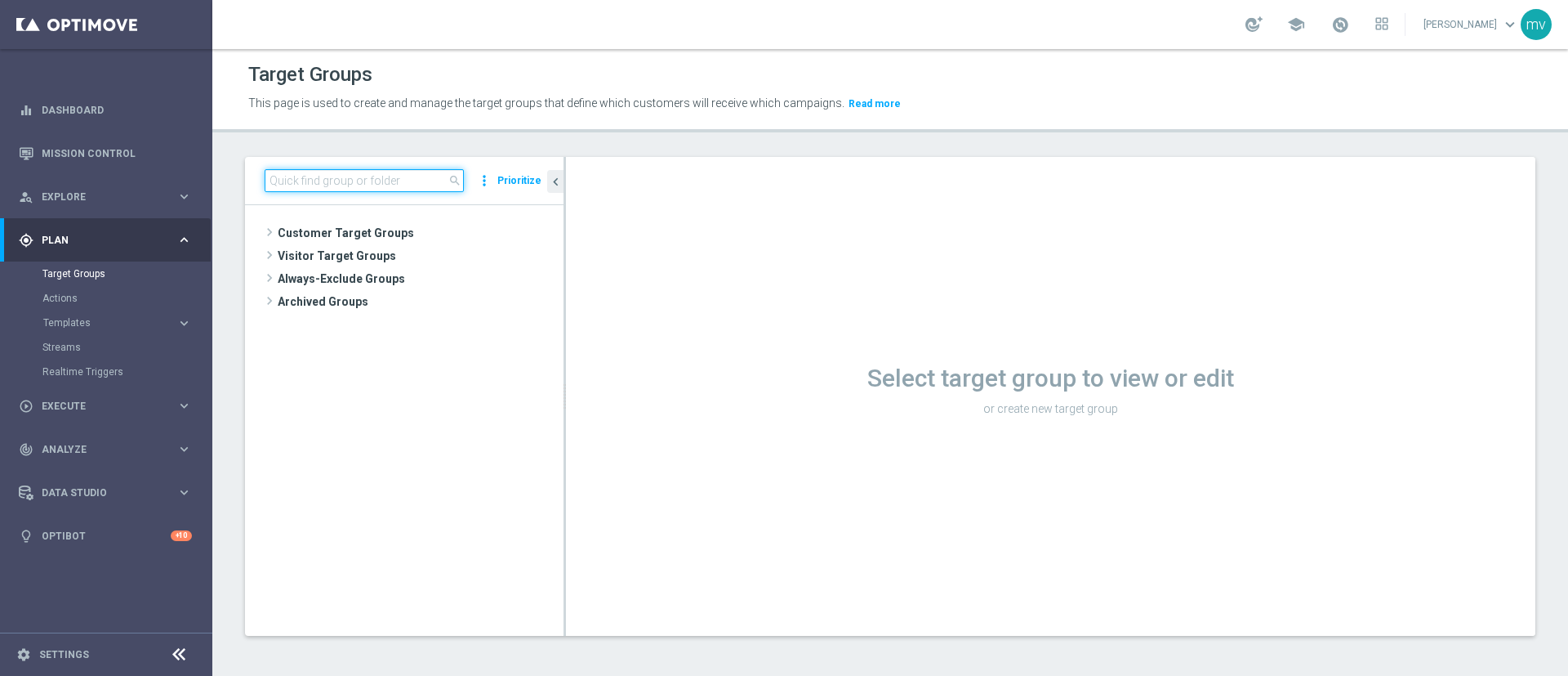
drag, startPoint x: 386, startPoint y: 184, endPoint x: 391, endPoint y: 192, distance: 9.4
click at [386, 185] on input at bounding box center [364, 180] width 199 height 23
paste input "NEW 2025 Silver Attivi_ 15<ggr>84,99_senza saldo"
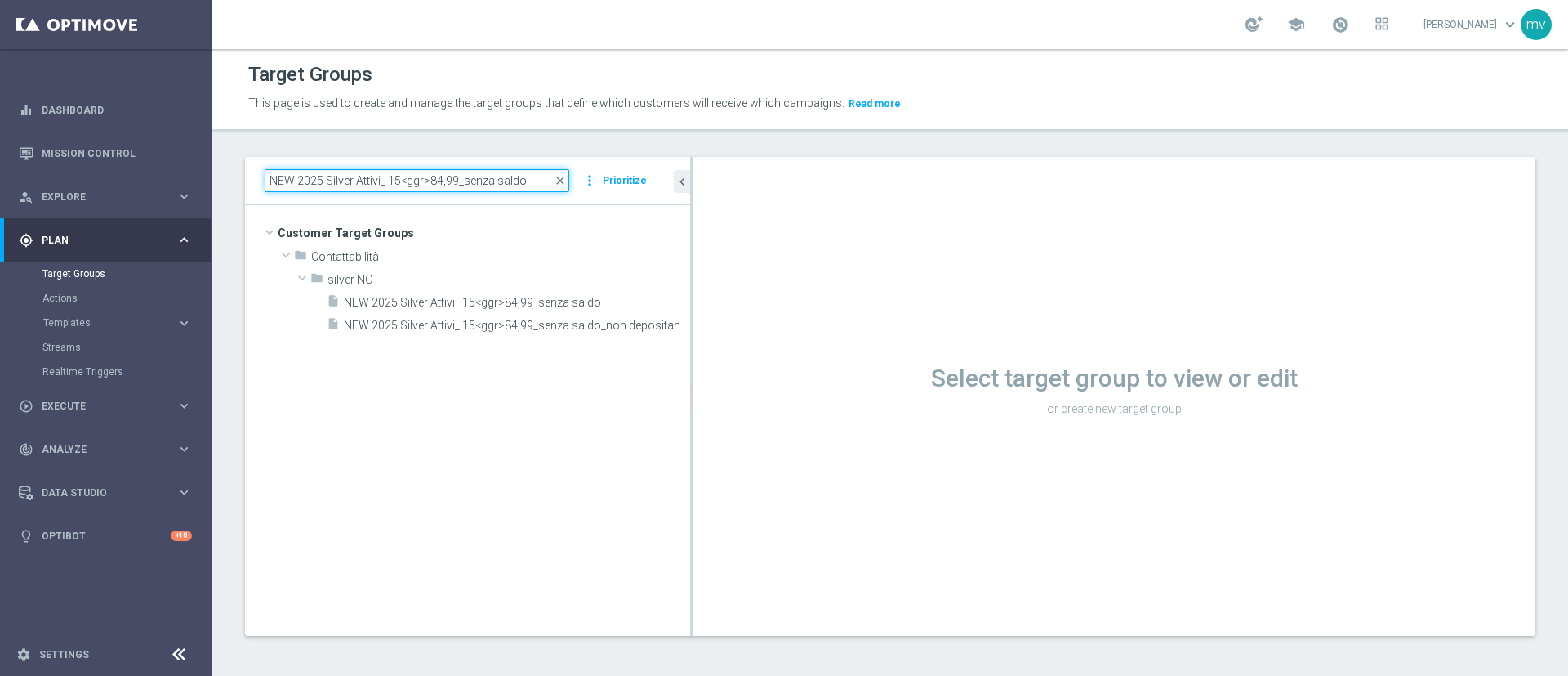
drag, startPoint x: 564, startPoint y: 318, endPoint x: 766, endPoint y: 345, distance: 203.8
click at [766, 345] on as-split "NEW 2025 Silver Attivi_ 15<ggr>84,99_senza saldo close more_vert Prioritize Cus…" at bounding box center [891, 396] width 1291 height 479
type input "NEW 2025 Silver Attivi_ 15<ggr>84,99_senza saldo"
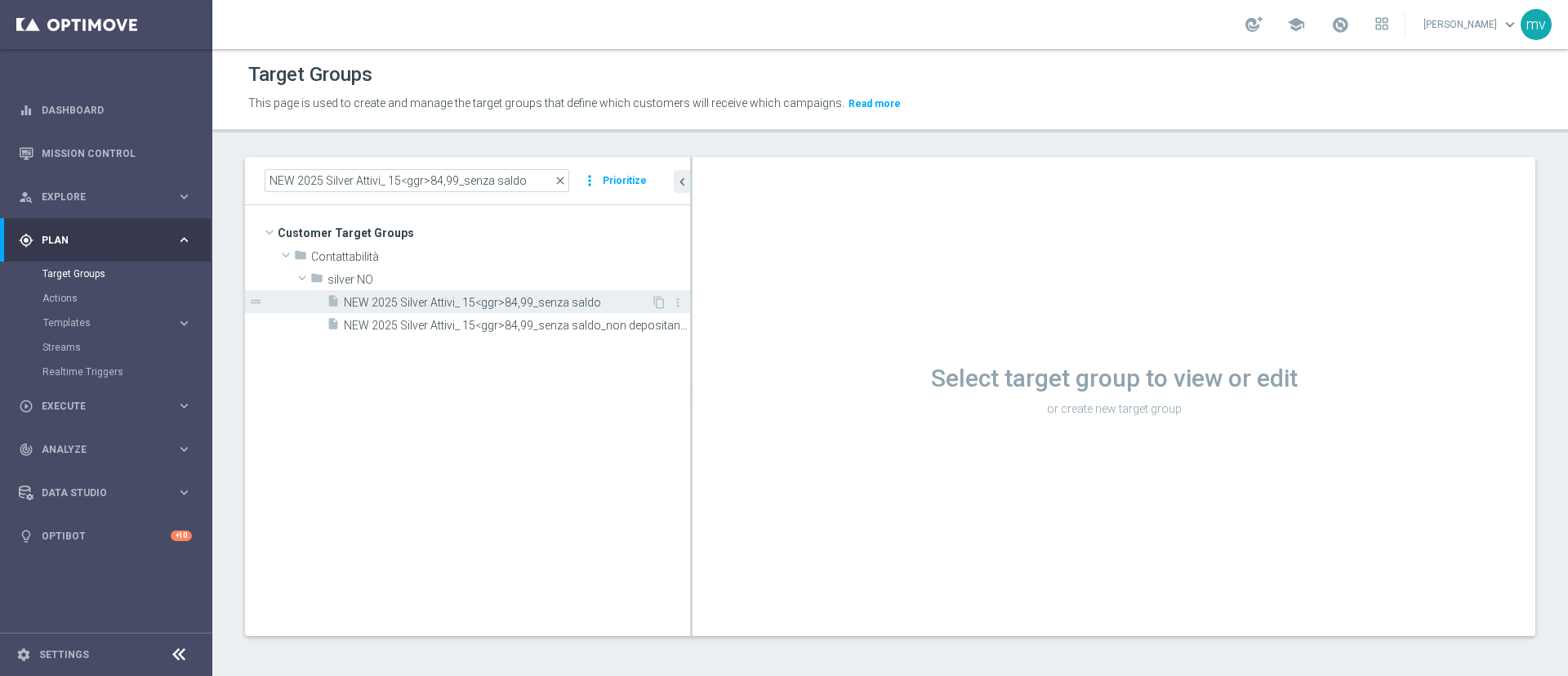
click at [554, 297] on span "NEW 2025 Silver Attivi_ 15<ggr>84,99_senza saldo" at bounding box center [497, 303] width 307 height 14
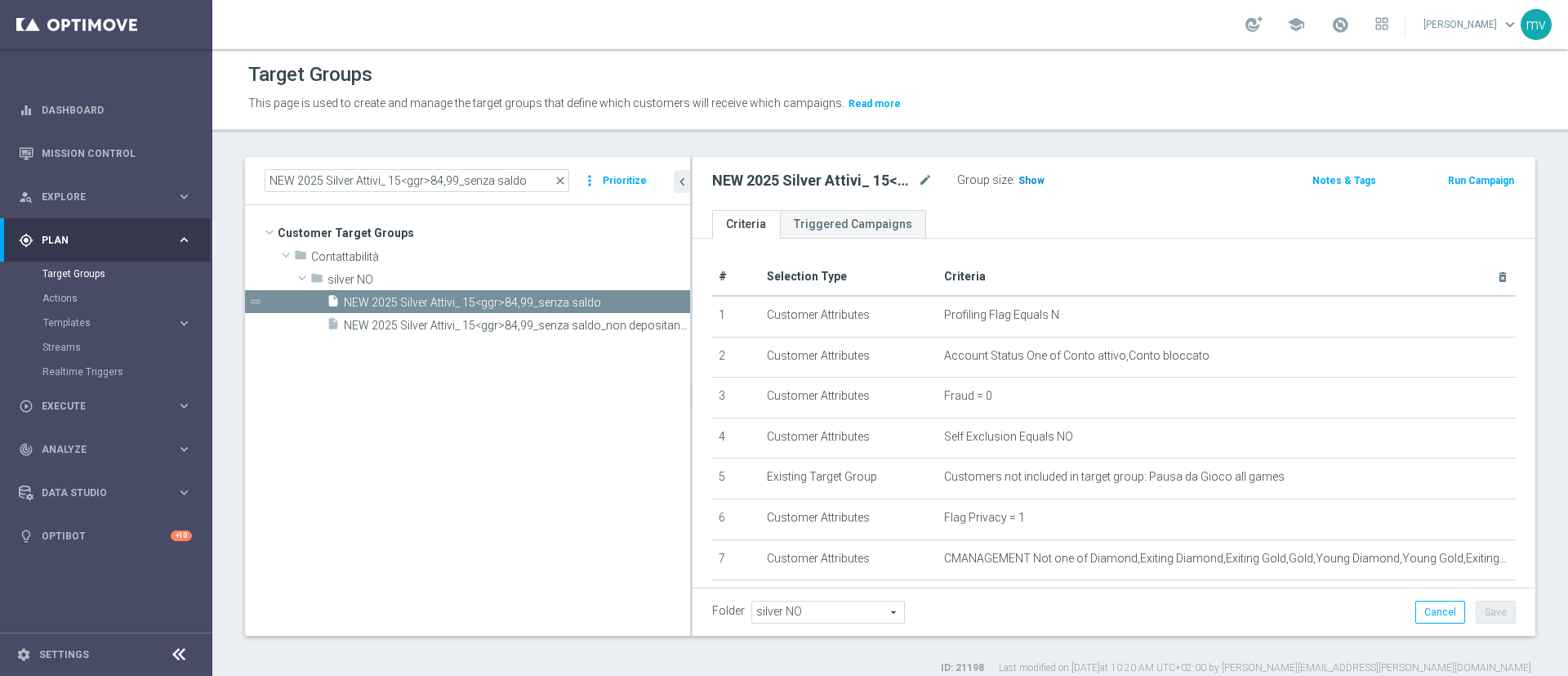
click at [1033, 180] on span "Show" at bounding box center [1032, 181] width 27 height 12
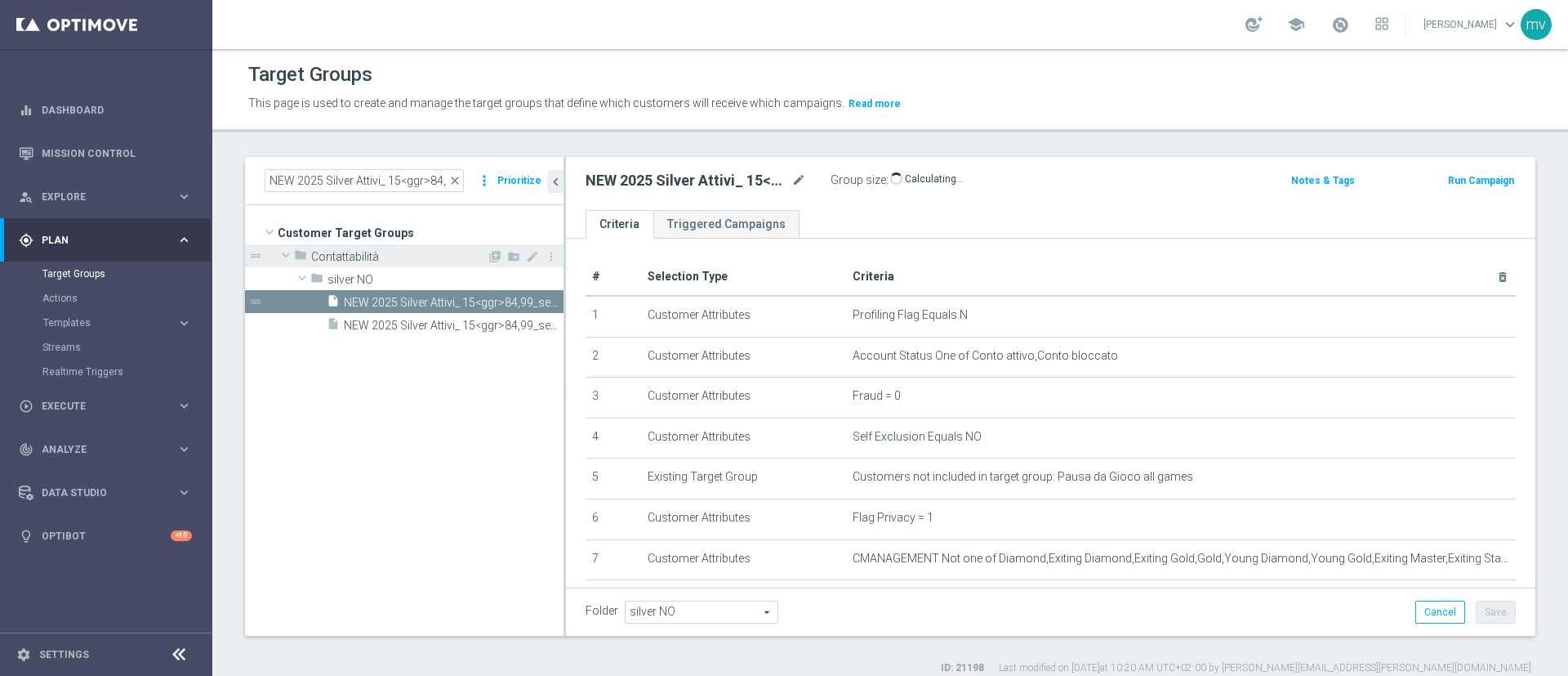
drag, startPoint x: 690, startPoint y: 262, endPoint x: 372, endPoint y: 253, distance: 318.1
click at [372, 253] on as-split "NEW 2025 Silver Attivi_ 15<ggr>84,99_senza saldo close more_vert Prioritize Cus…" at bounding box center [891, 396] width 1291 height 479
click at [1447, 181] on button "Run Campaign" at bounding box center [1481, 181] width 69 height 18
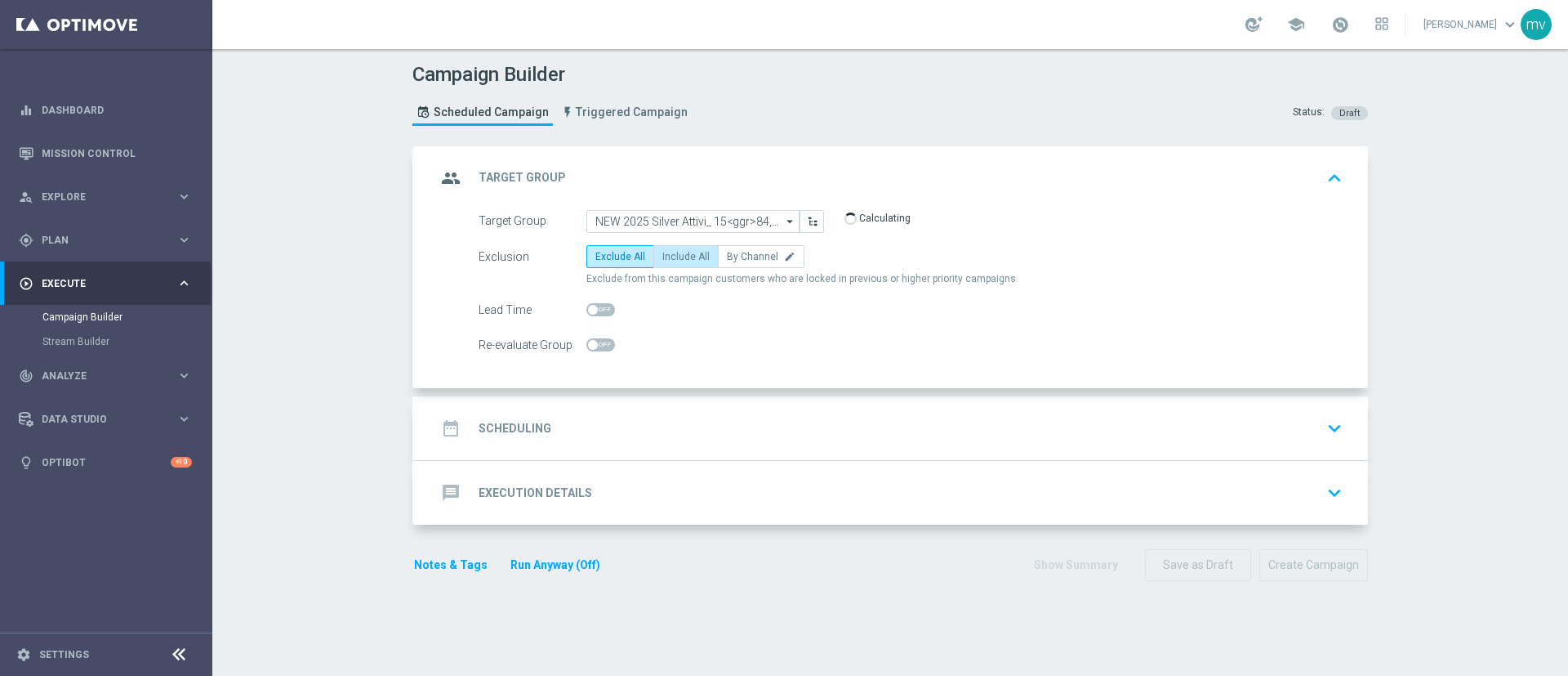
click at [667, 251] on span "Include All" at bounding box center [686, 257] width 47 height 12
click at [667, 255] on input "Include All" at bounding box center [668, 260] width 11 height 11
radio input "true"
click at [628, 417] on div "date_range Scheduling keyboard_arrow_down" at bounding box center [891, 427] width 912 height 31
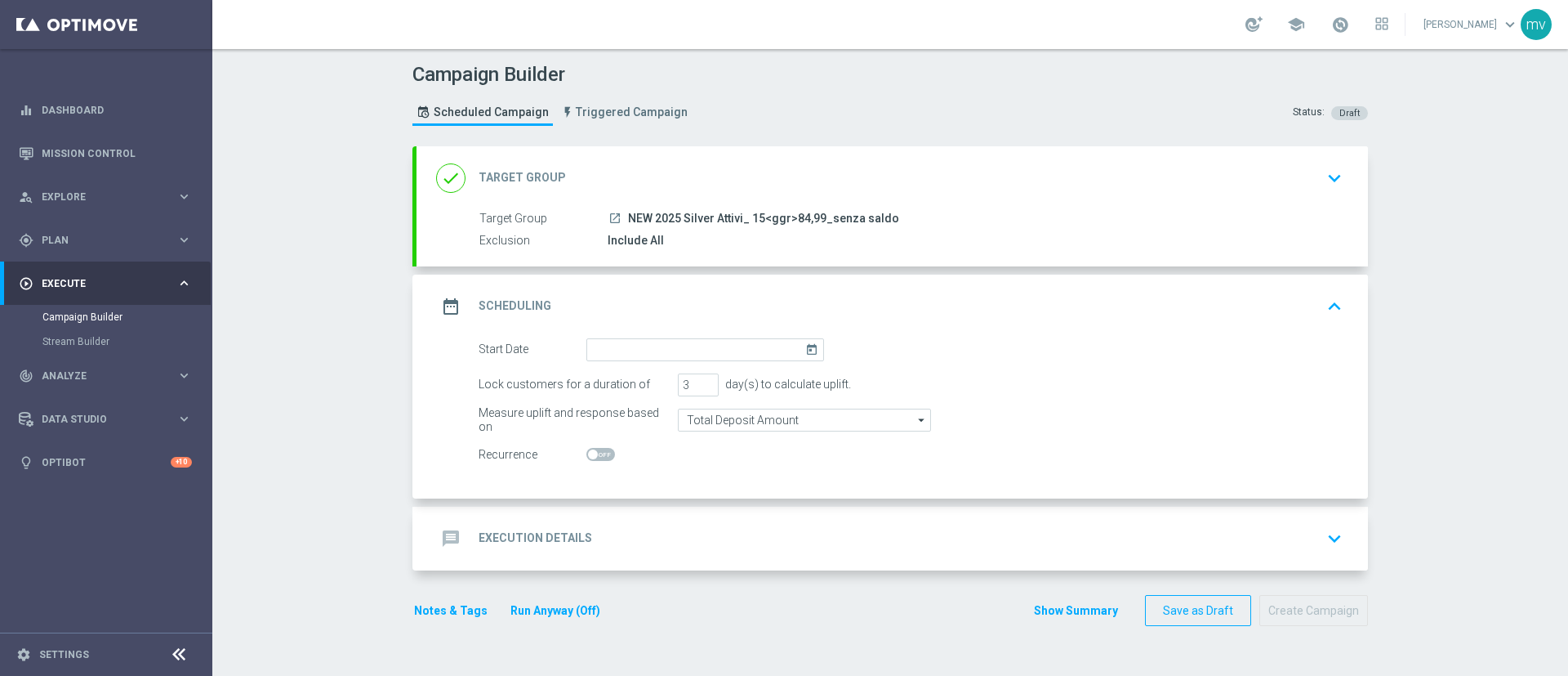
click at [806, 348] on icon "today" at bounding box center [815, 347] width 19 height 18
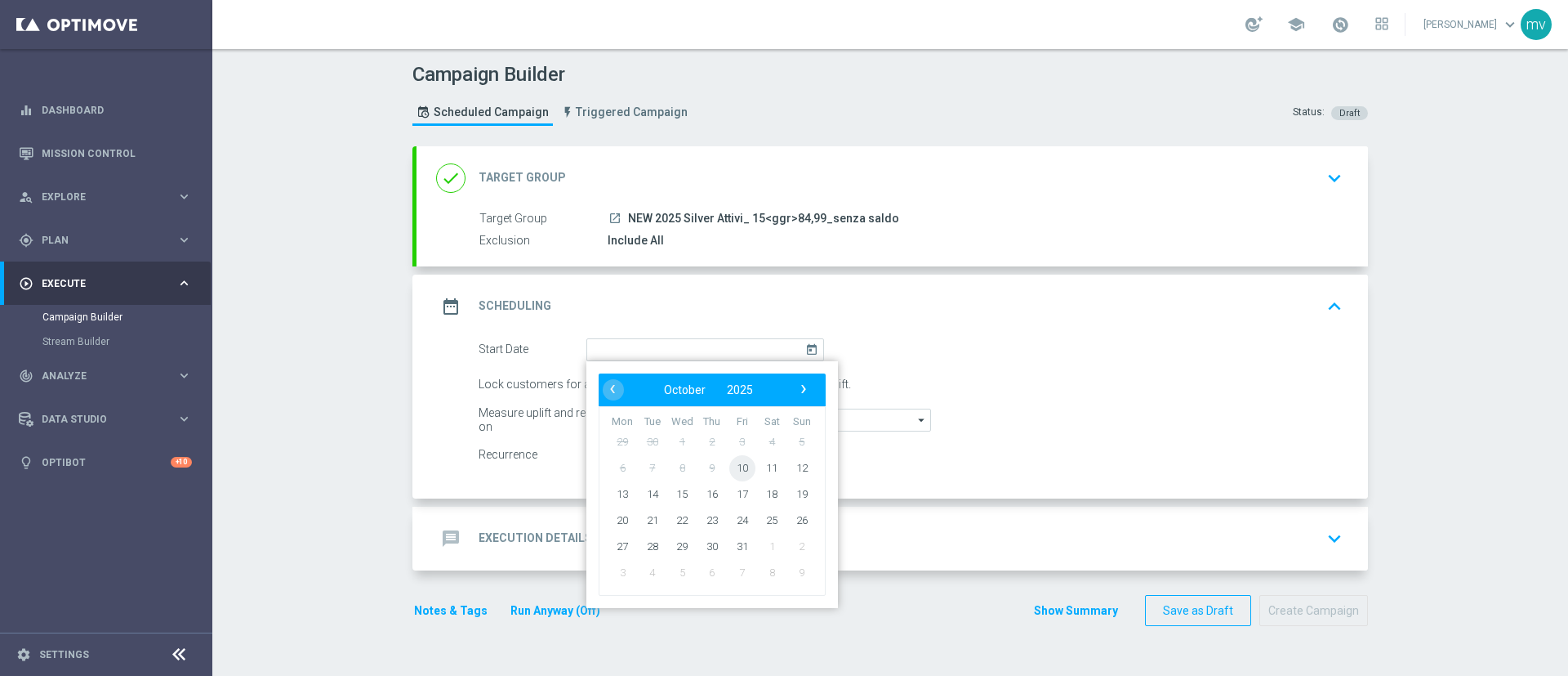
click at [735, 465] on span "10" at bounding box center [743, 468] width 27 height 27
type input "[DATE]"
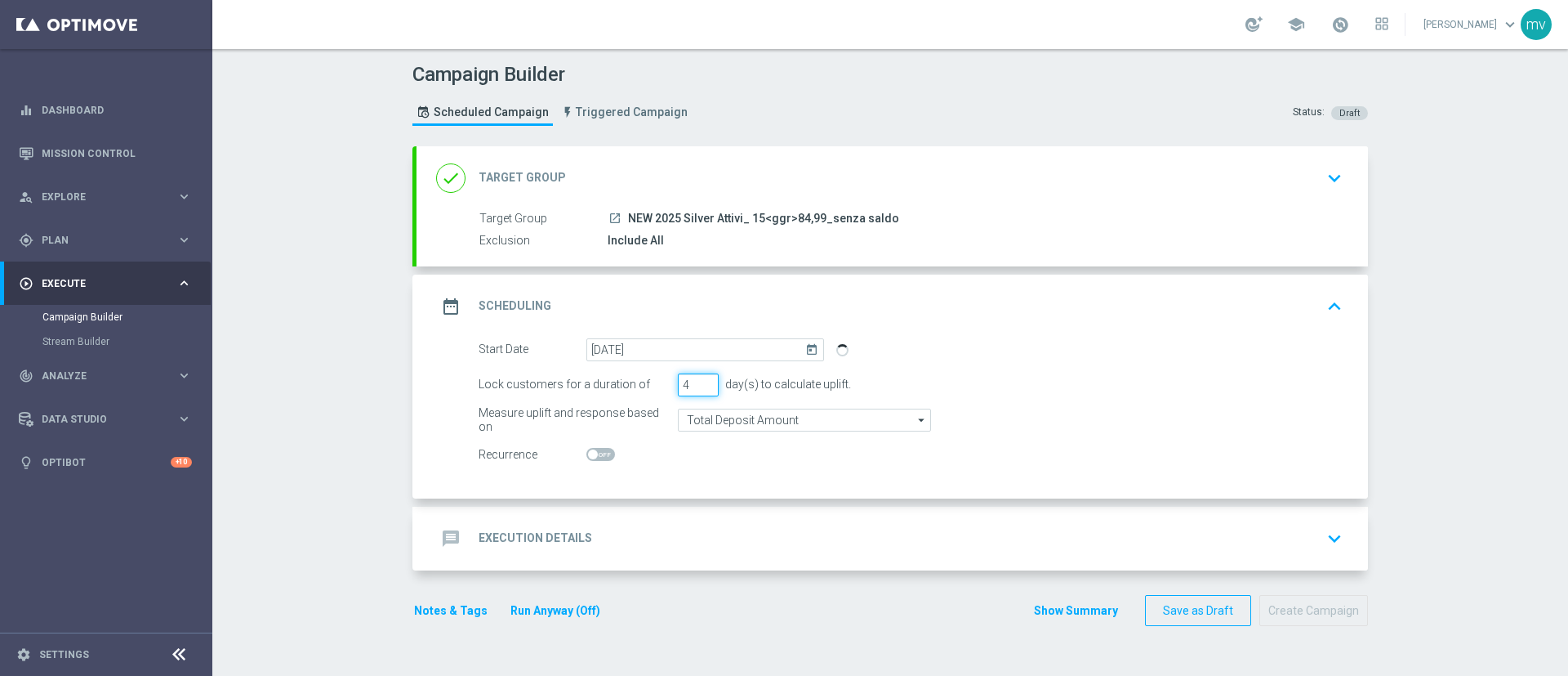
click at [701, 379] on input "4" at bounding box center [698, 385] width 40 height 23
type input "5"
click at [701, 379] on input "5" at bounding box center [698, 385] width 40 height 23
click at [704, 454] on switch at bounding box center [705, 455] width 238 height 14
click at [640, 539] on div "message Execution Details keyboard_arrow_down" at bounding box center [891, 538] width 912 height 31
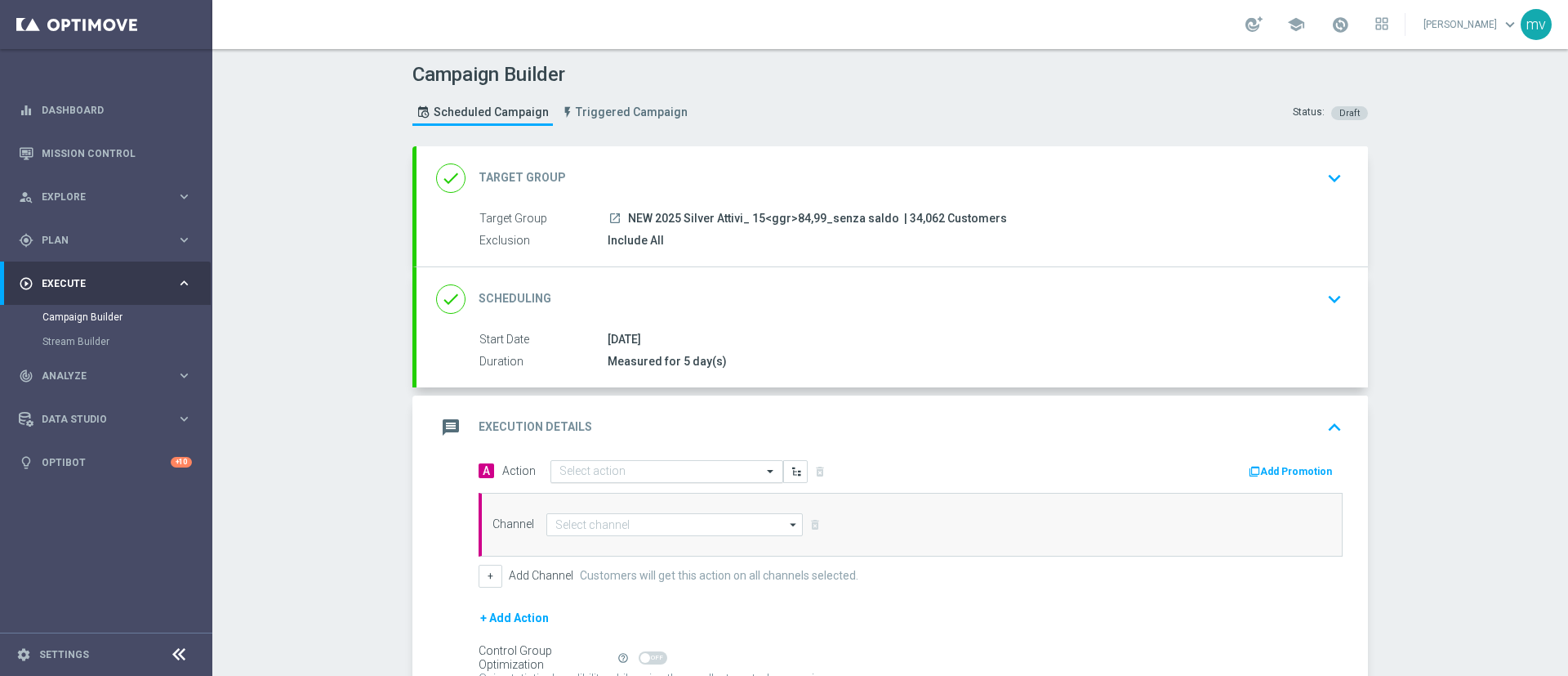
click at [651, 463] on div "Select action" at bounding box center [667, 471] width 233 height 23
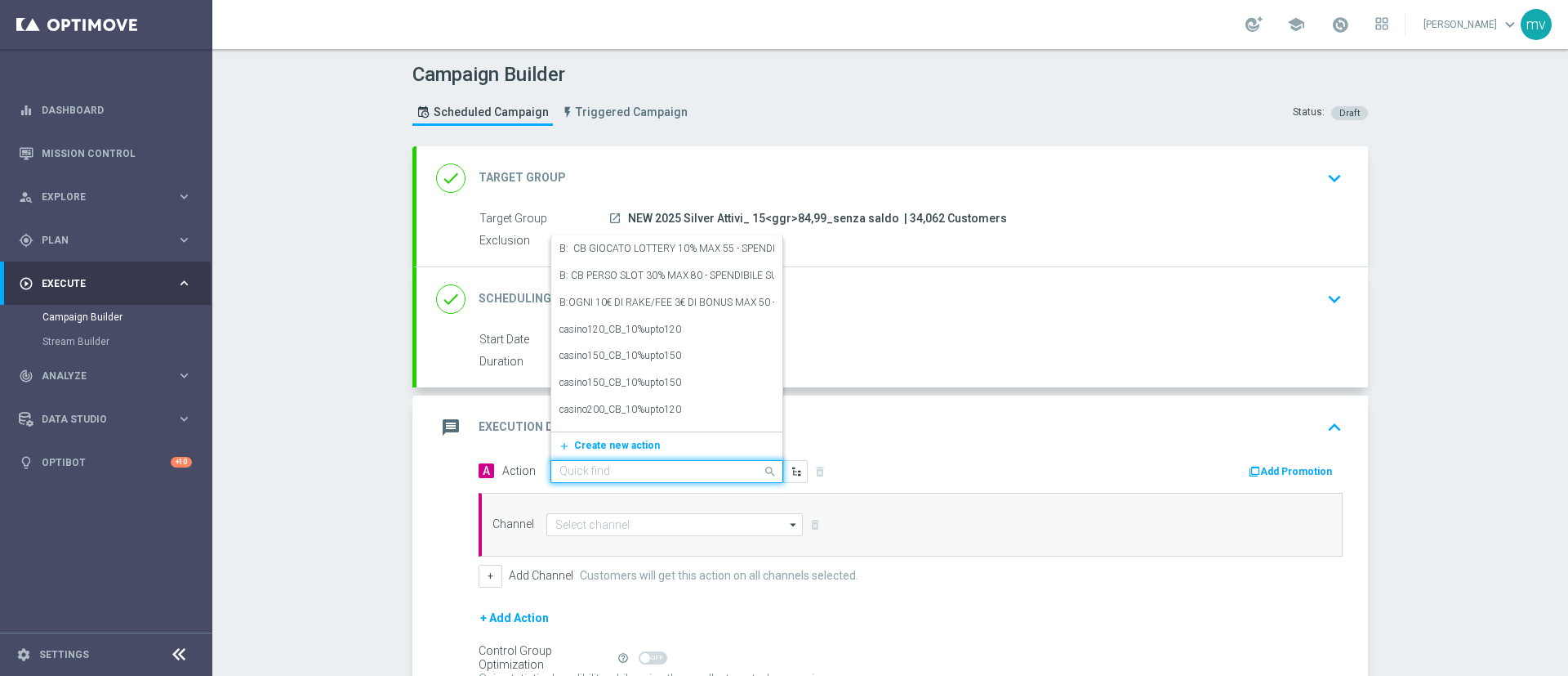
paste input "prof no _ dep up to 50€"
type input "prof no _ dep up to 50€"
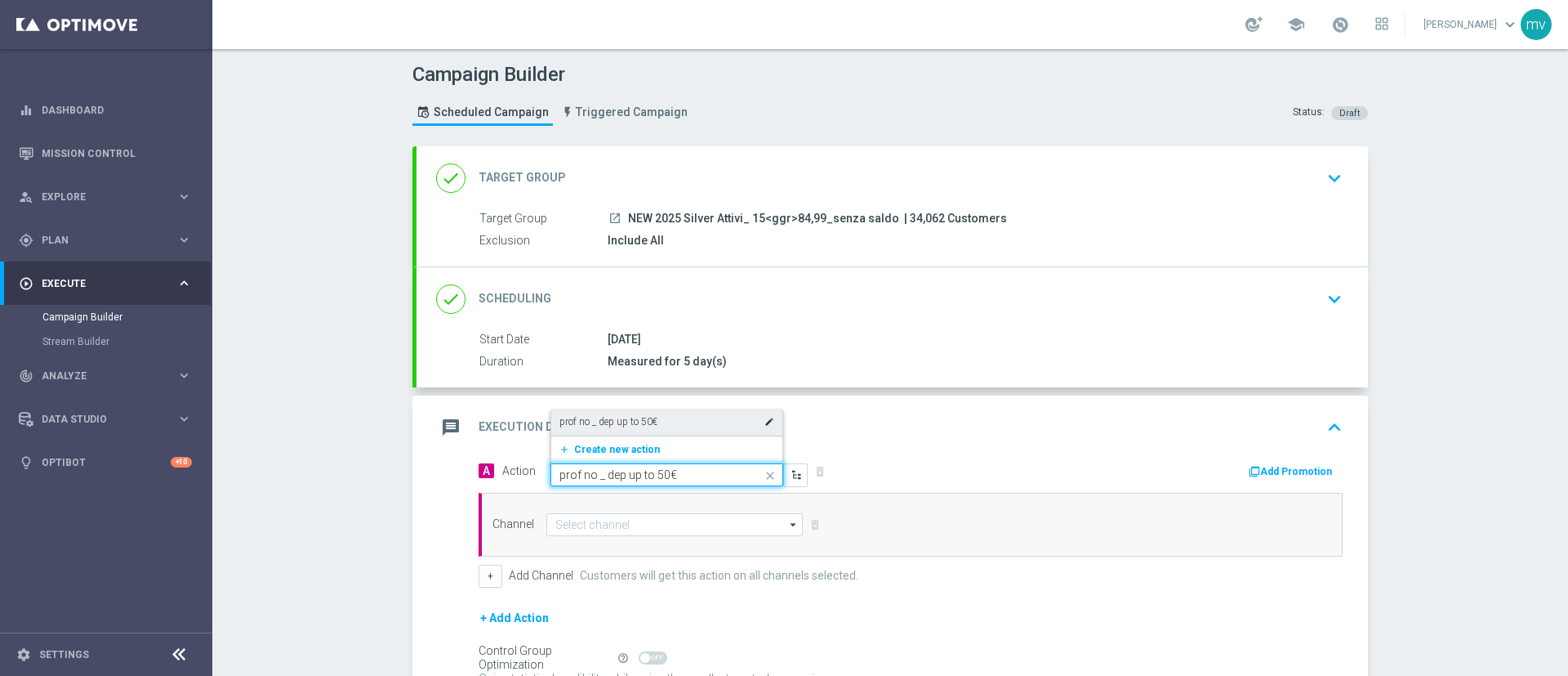
click at [649, 410] on div "prof no _ dep up to 50€ edit" at bounding box center [667, 421] width 215 height 27
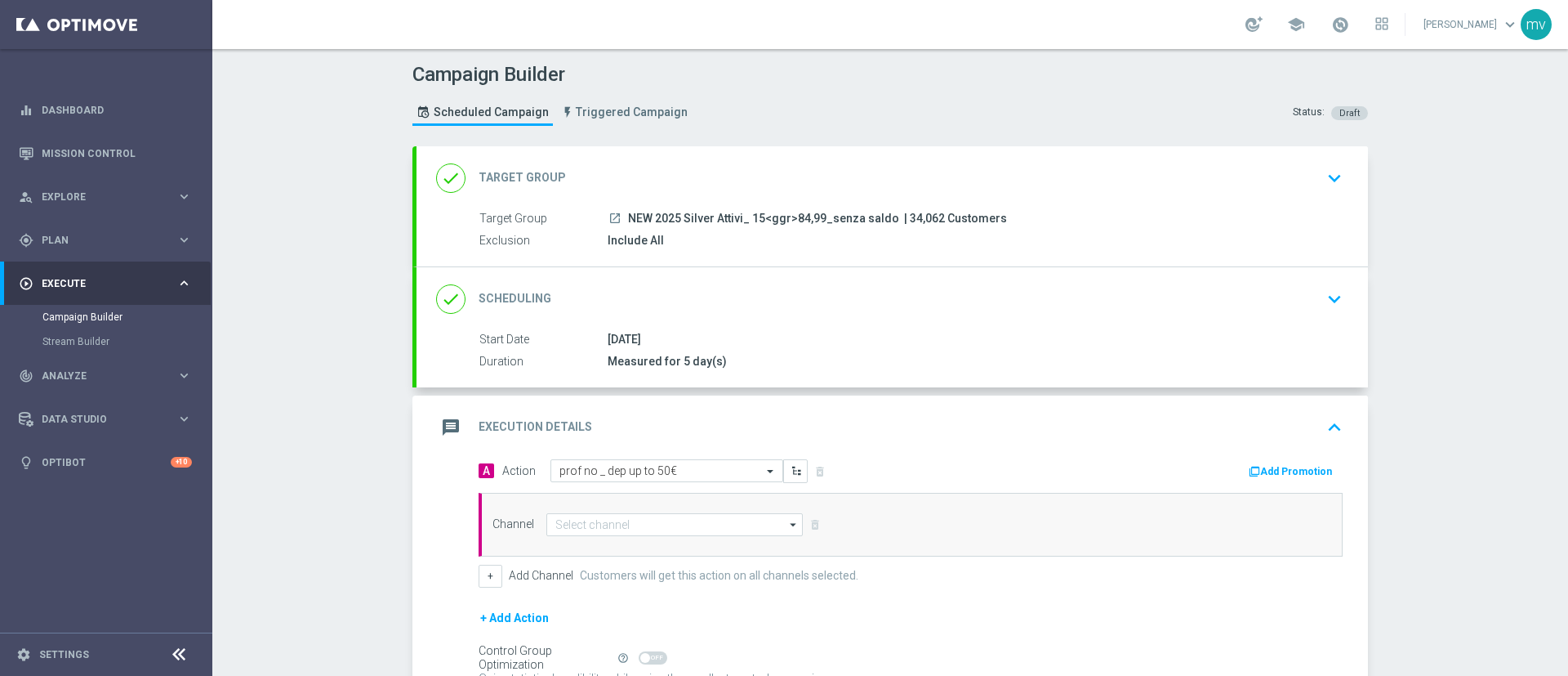
click at [1292, 467] on button "Add Promotion" at bounding box center [1293, 472] width 91 height 18
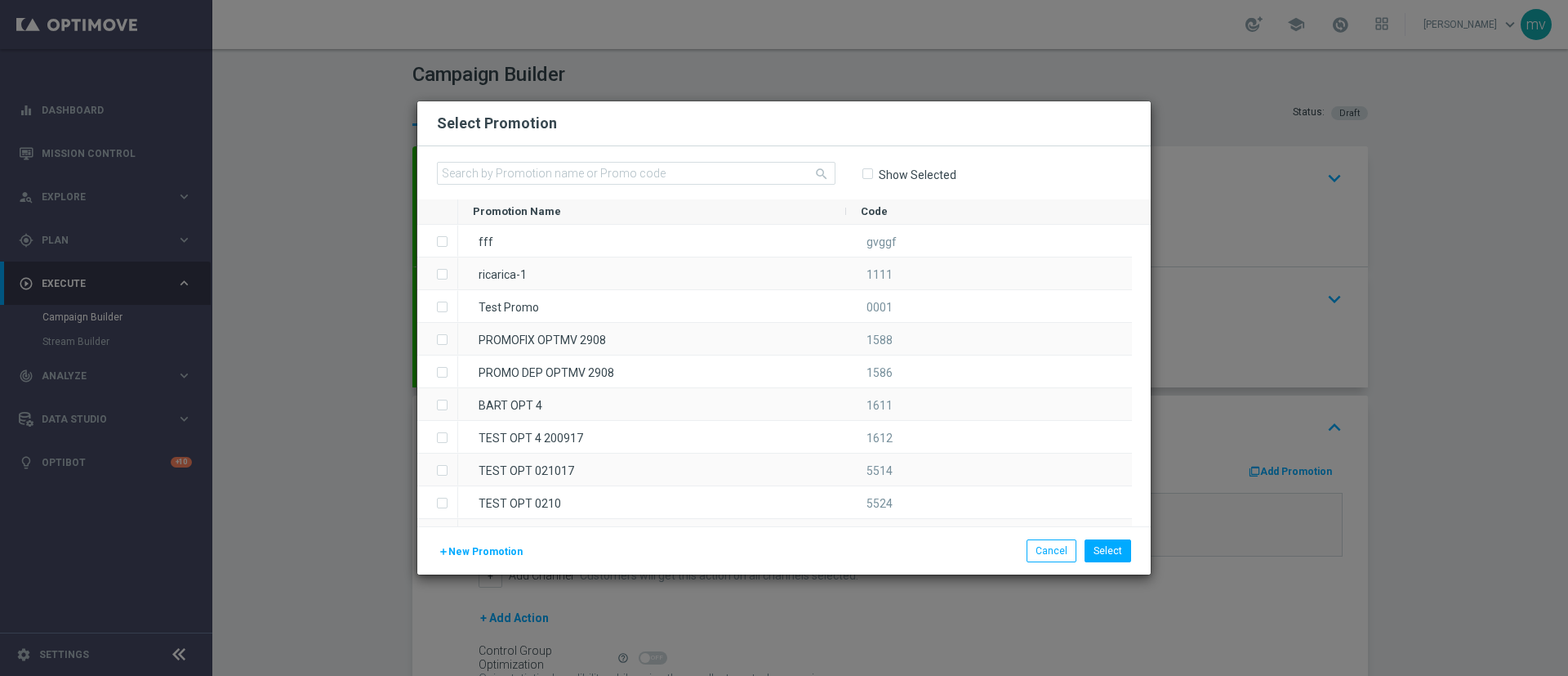
click at [681, 160] on div "search Show Selected" at bounding box center [784, 173] width 734 height 53
click at [677, 169] on input "text" at bounding box center [636, 173] width 398 height 23
paste input "336499"
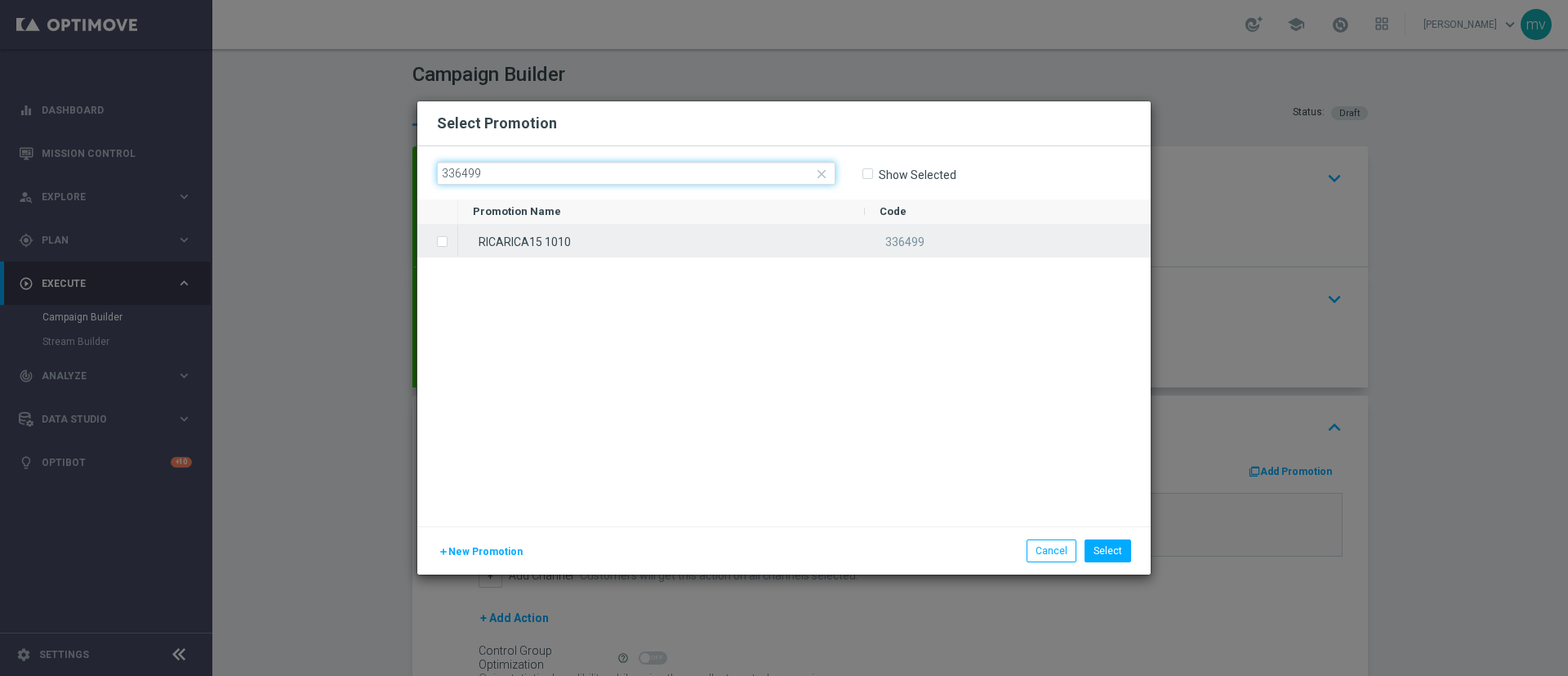
type input "336499"
click at [545, 237] on div "RICARICA15 1010" at bounding box center [662, 241] width 407 height 32
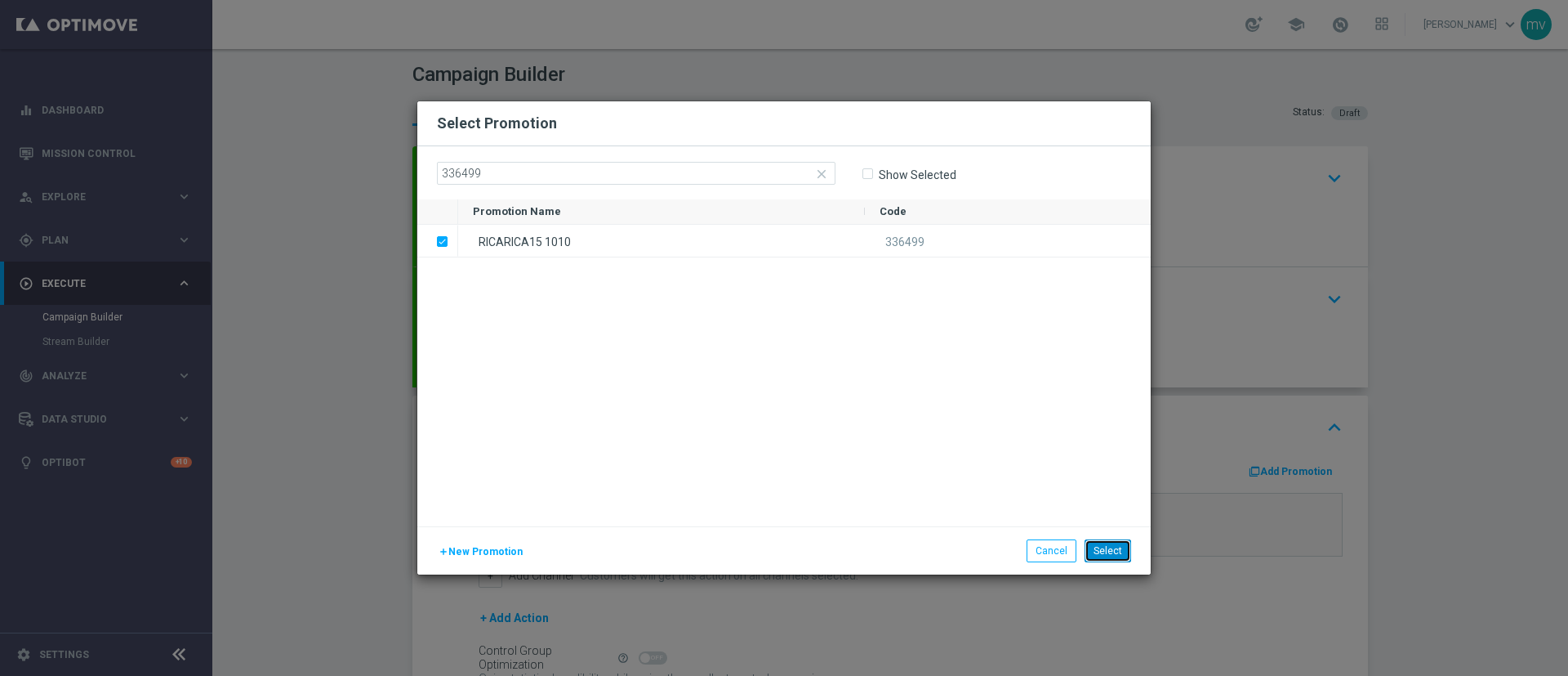
click at [1119, 547] on button "Select" at bounding box center [1107, 551] width 46 height 23
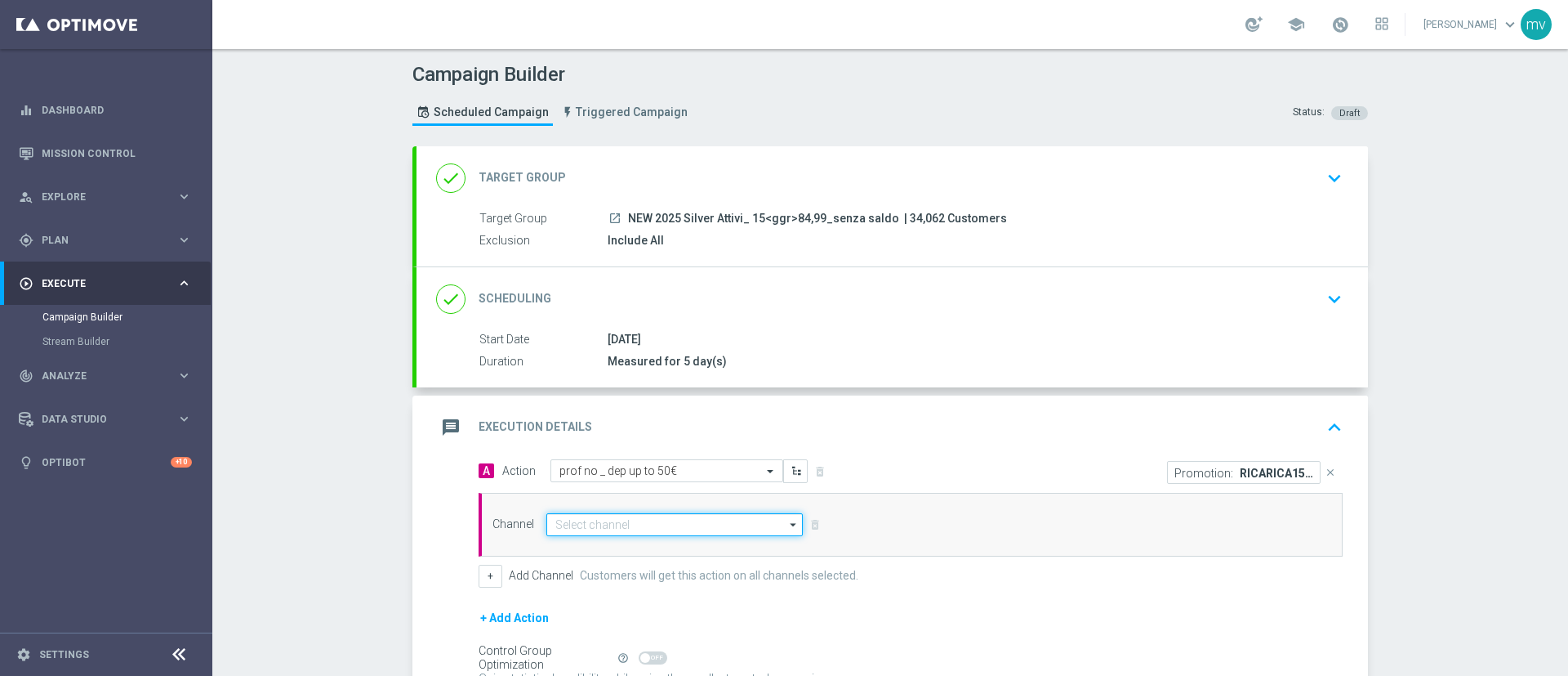
click at [606, 522] on input at bounding box center [675, 524] width 256 height 23
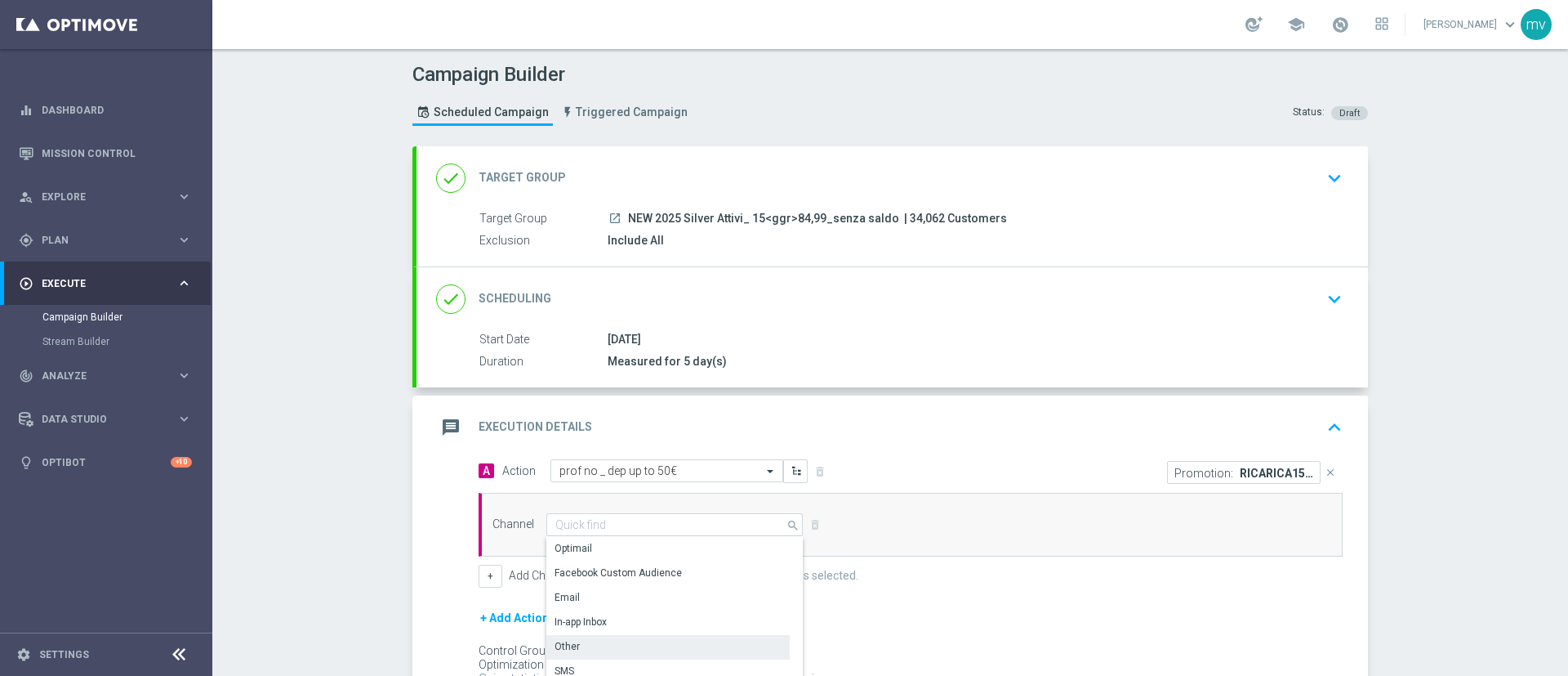
click at [592, 650] on div "Other" at bounding box center [668, 646] width 244 height 23
type input "Other"
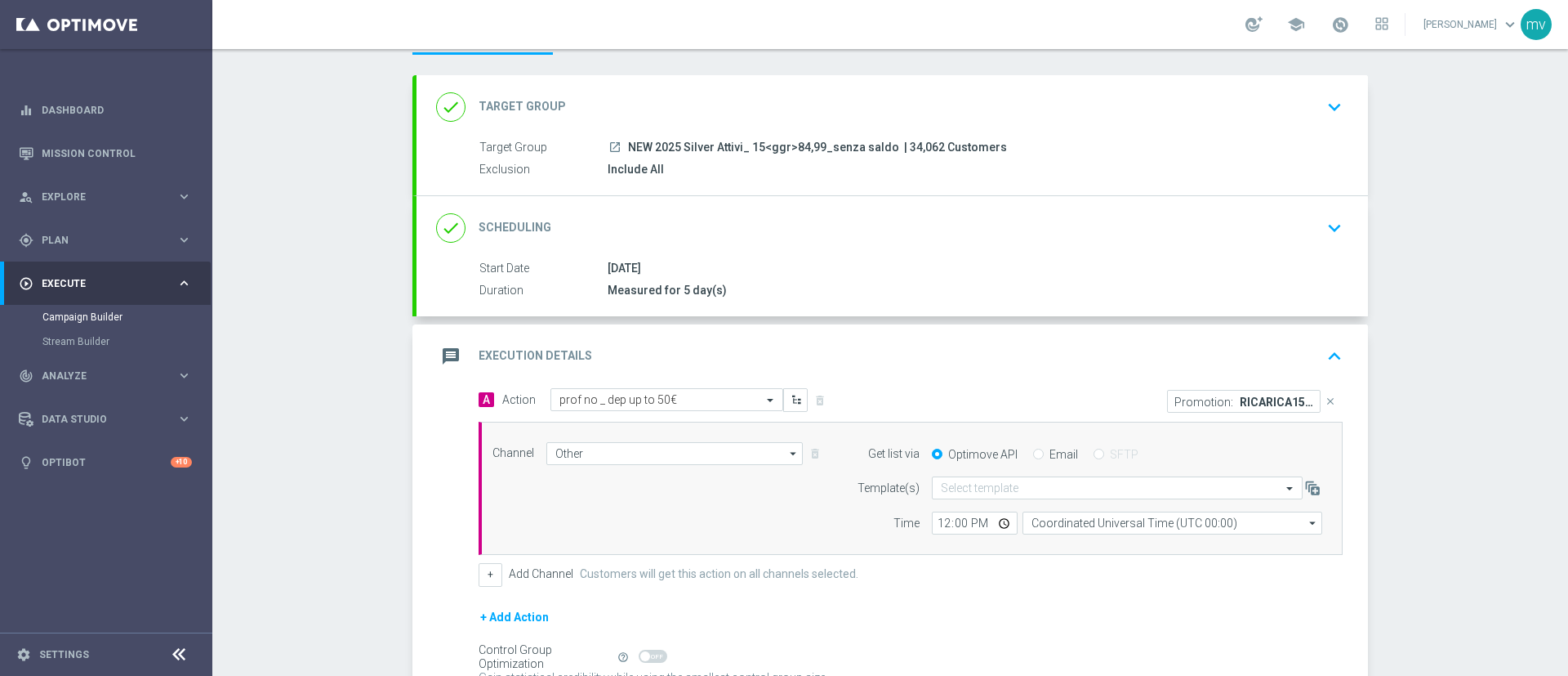
scroll to position [122, 0]
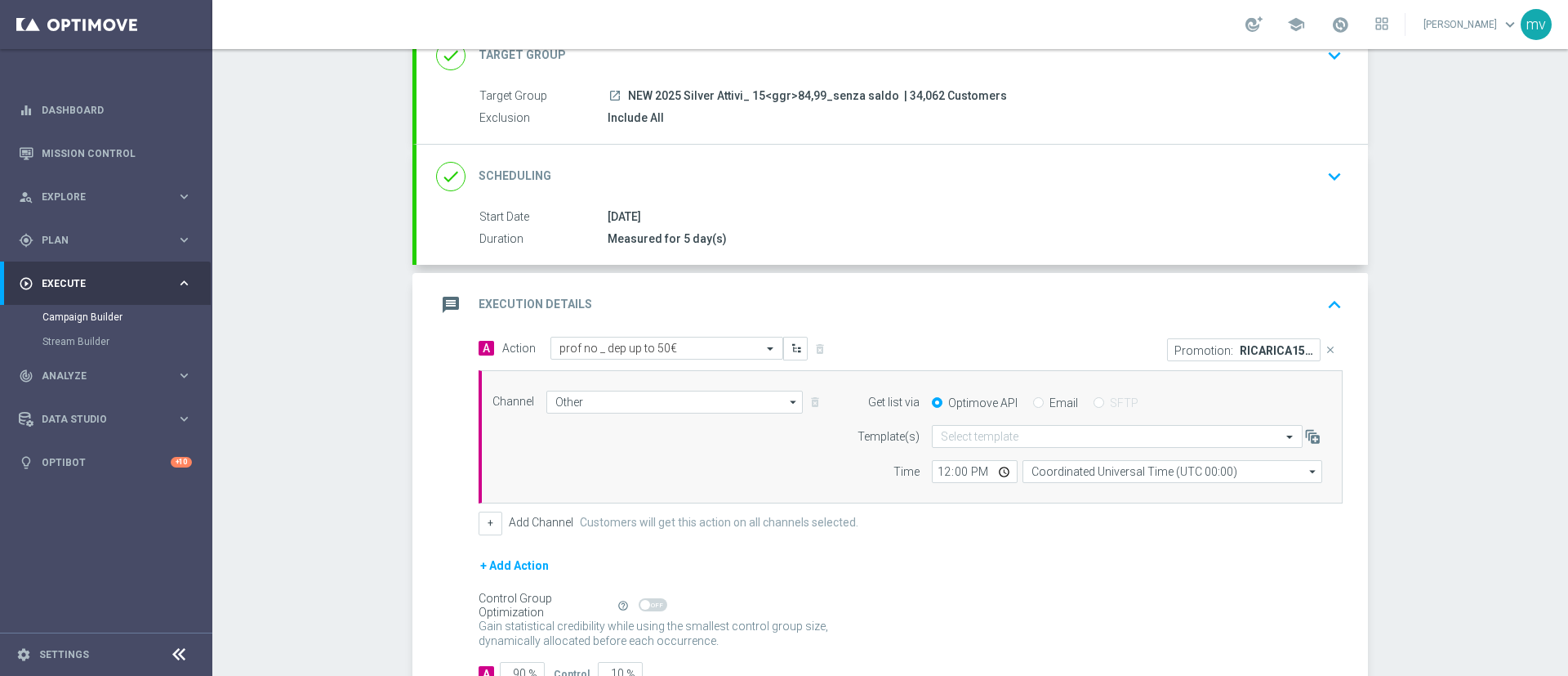
click at [1033, 403] on input "Email" at bounding box center [1038, 404] width 11 height 11
radio input "true"
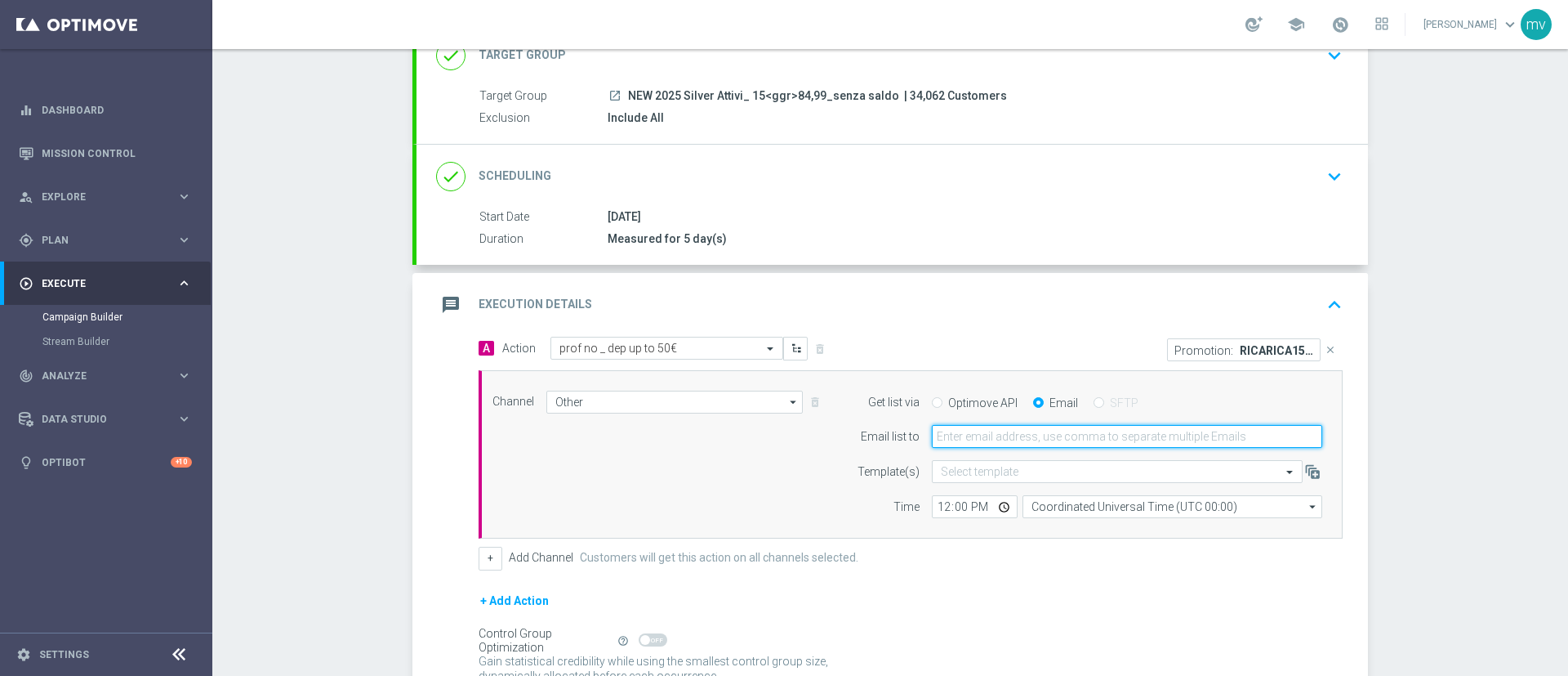
click at [1018, 443] on input "email" at bounding box center [1127, 436] width 391 height 23
type input "[EMAIL_ADDRESS][PERSON_NAME][DOMAIN_NAME]"
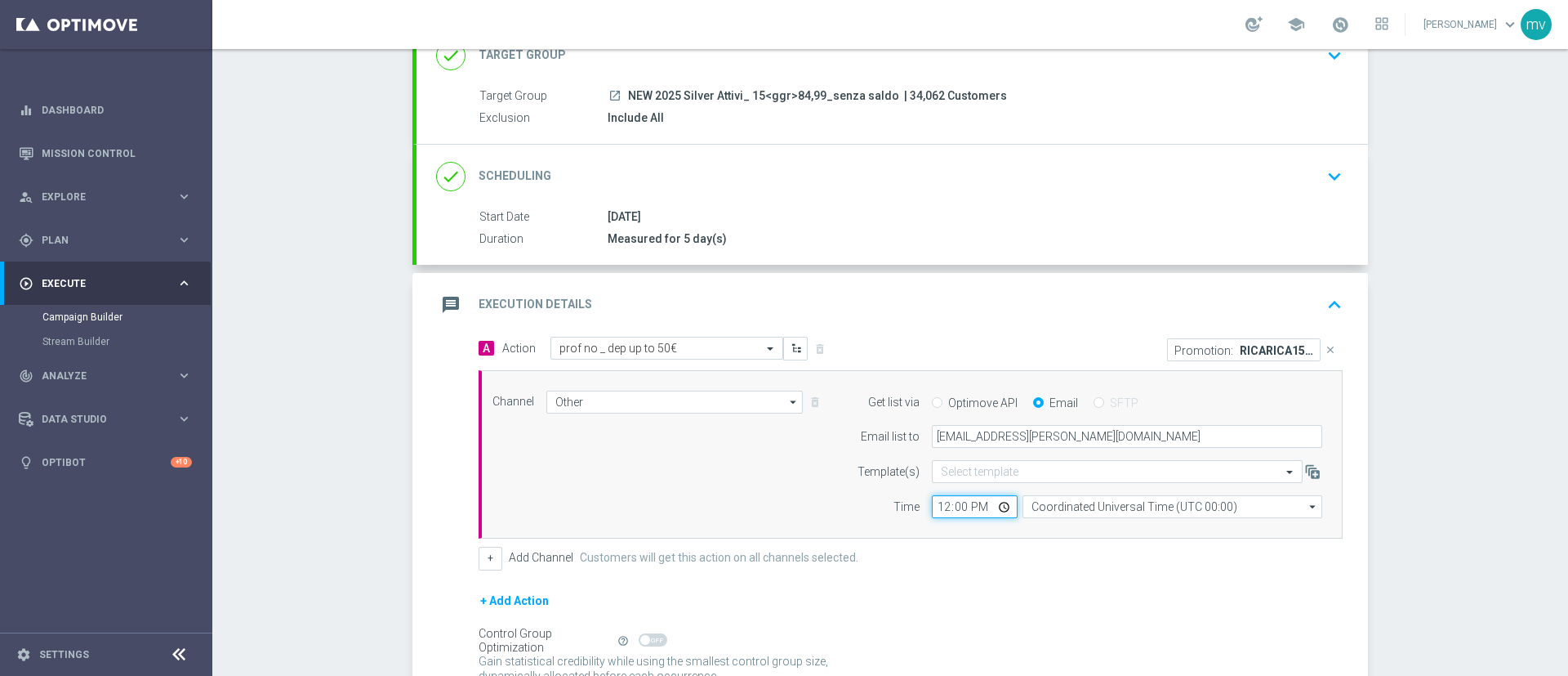
click at [935, 507] on input "12:00" at bounding box center [974, 506] width 86 height 23
type input "16:00"
click at [979, 547] on div "+ Add Channel Customers will get this action on all channels selected." at bounding box center [910, 558] width 864 height 23
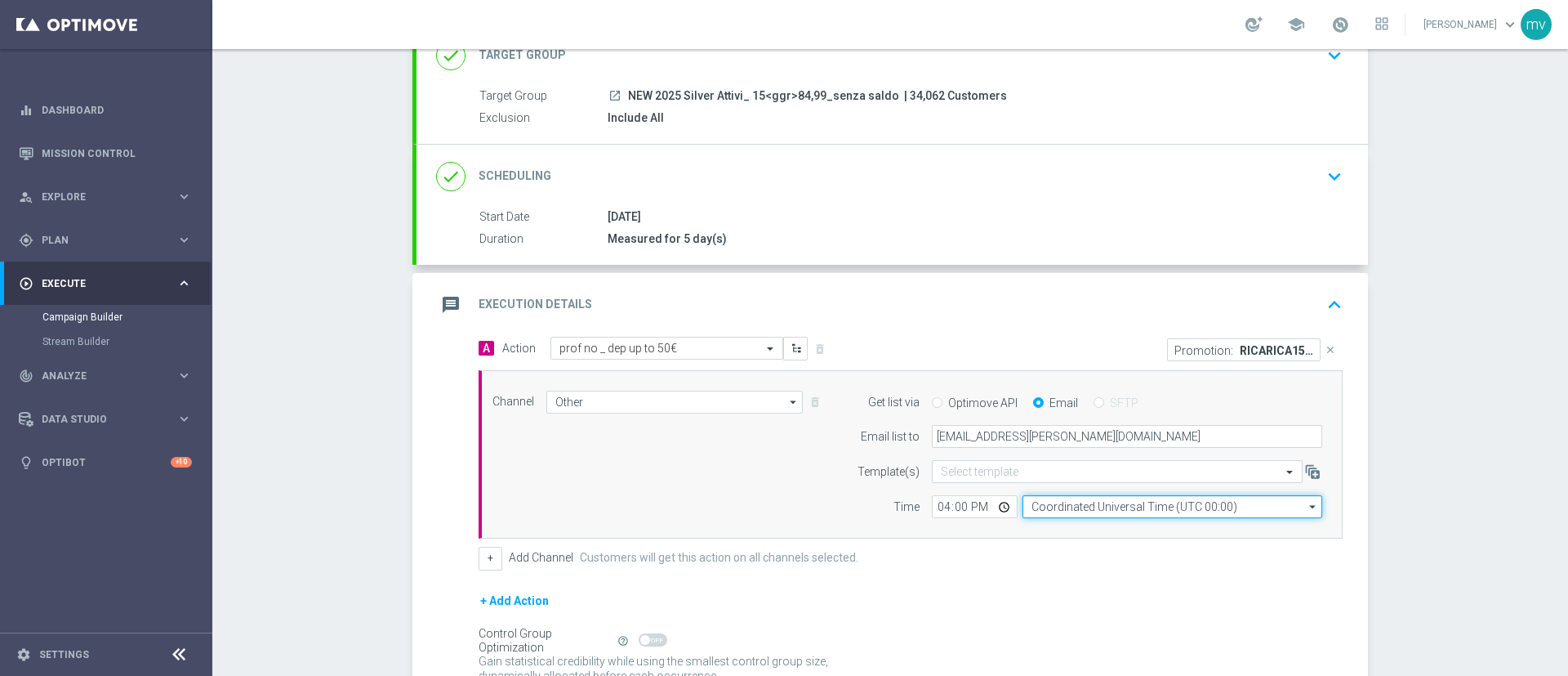
click at [1047, 508] on input "Coordinated Universal Time (UTC 00:00)" at bounding box center [1173, 506] width 300 height 23
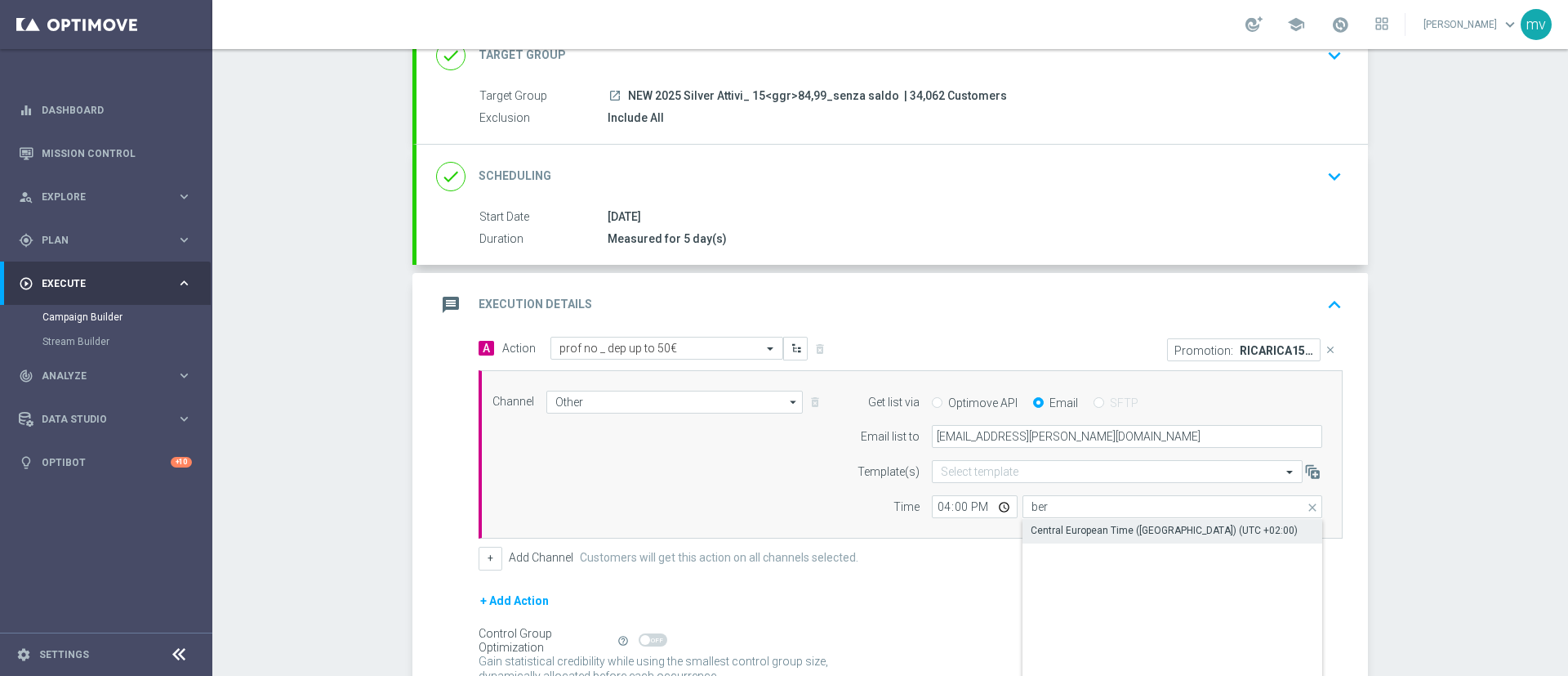
click at [1059, 532] on div "Central European Time ([GEOGRAPHIC_DATA]) (UTC +02:00)" at bounding box center [1164, 530] width 267 height 15
type input "Central European Time ([GEOGRAPHIC_DATA]) (UTC +02:00)"
click at [955, 592] on div "+ Add Action" at bounding box center [910, 611] width 864 height 40
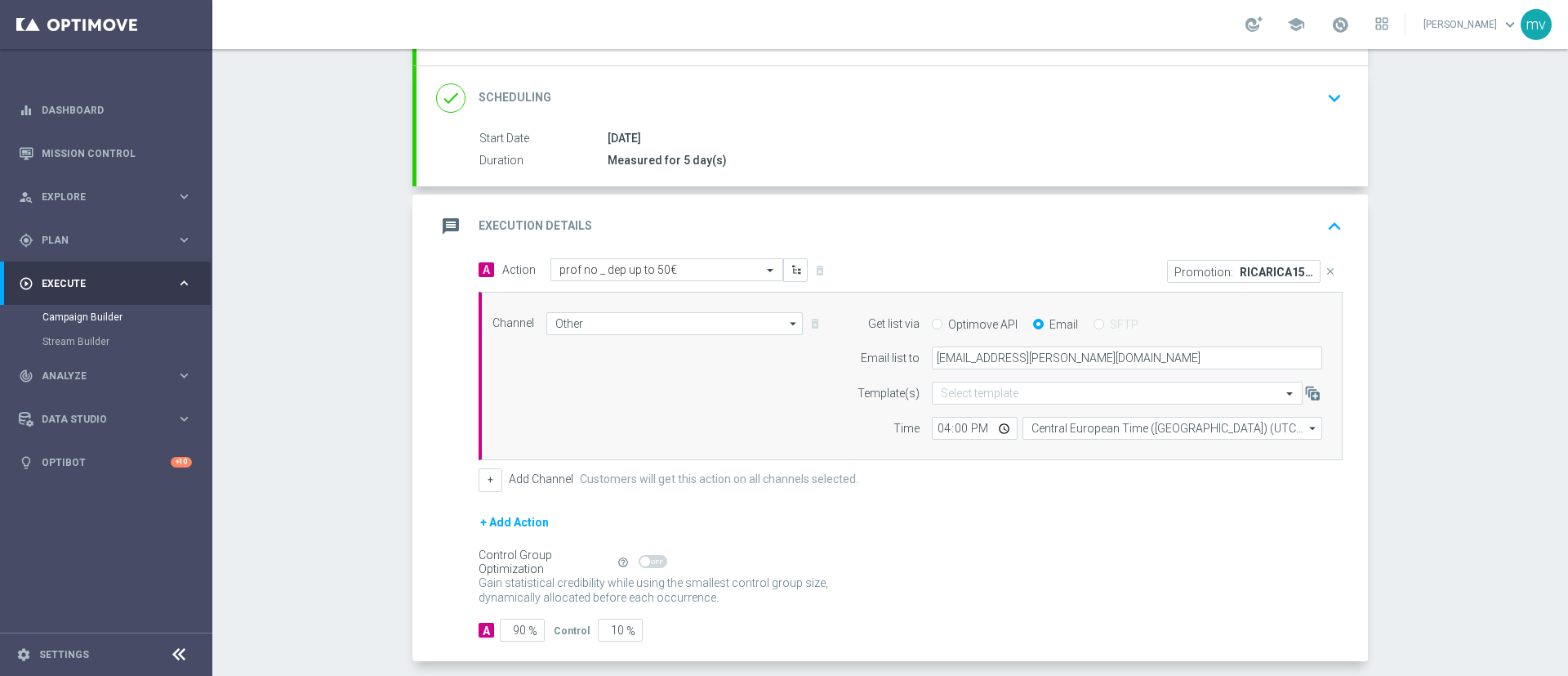
scroll to position [275, 0]
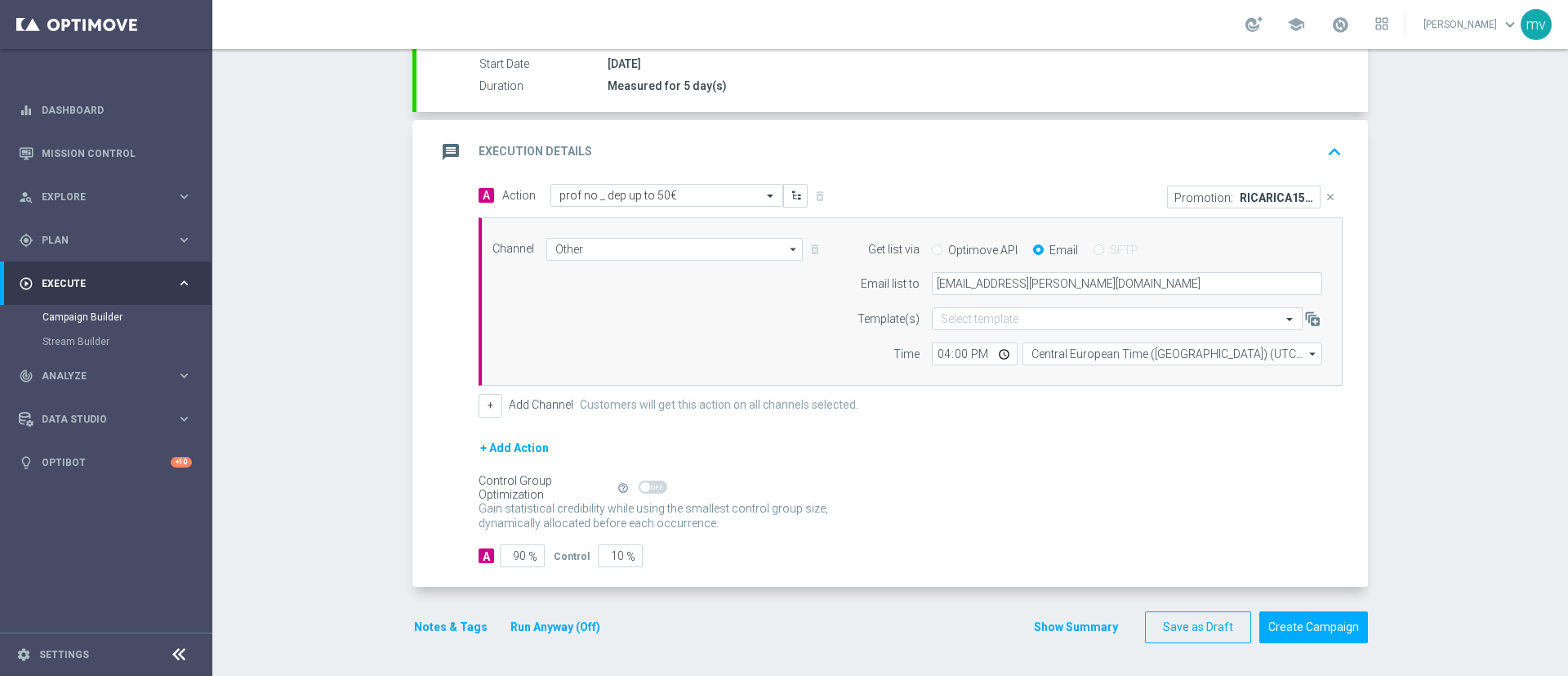
click at [455, 622] on button "Notes & Tags" at bounding box center [451, 627] width 77 height 21
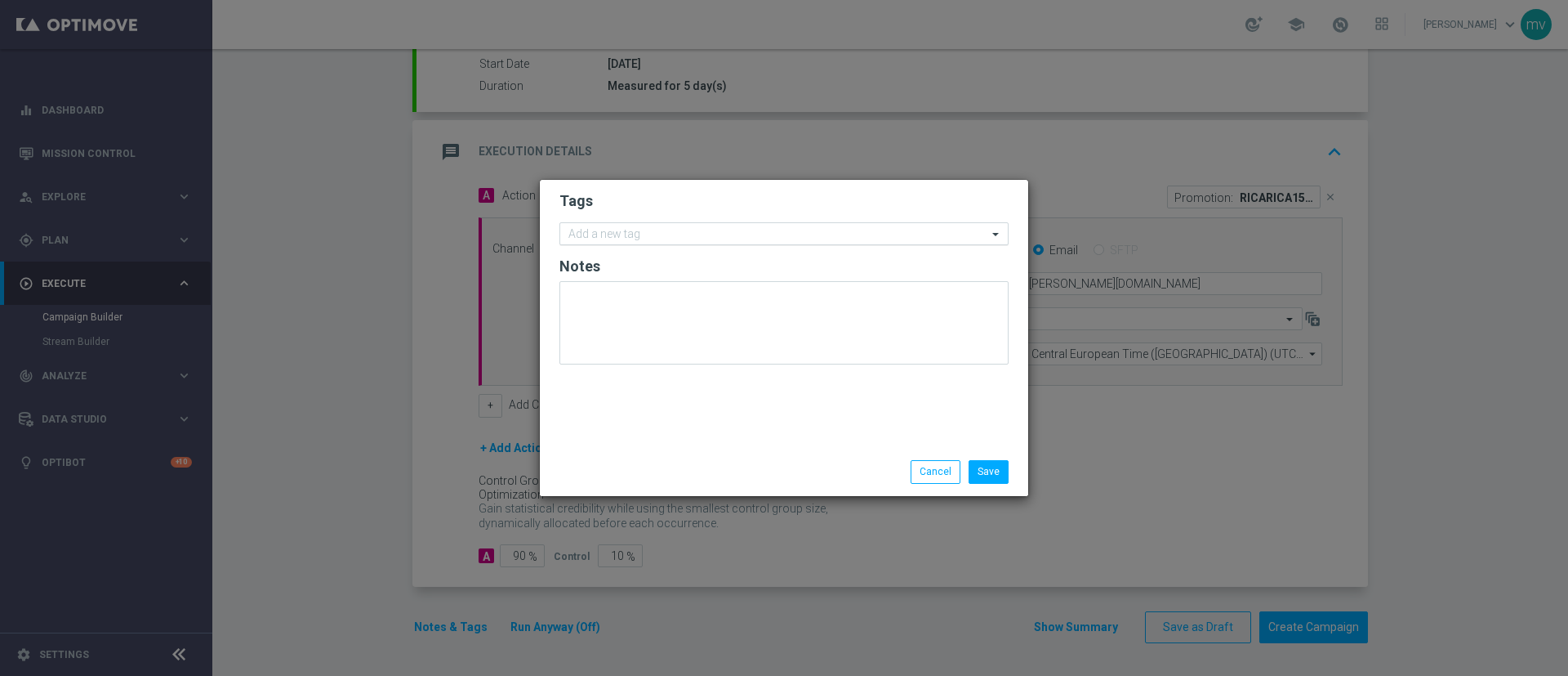
click at [669, 232] on input "text" at bounding box center [778, 235] width 419 height 14
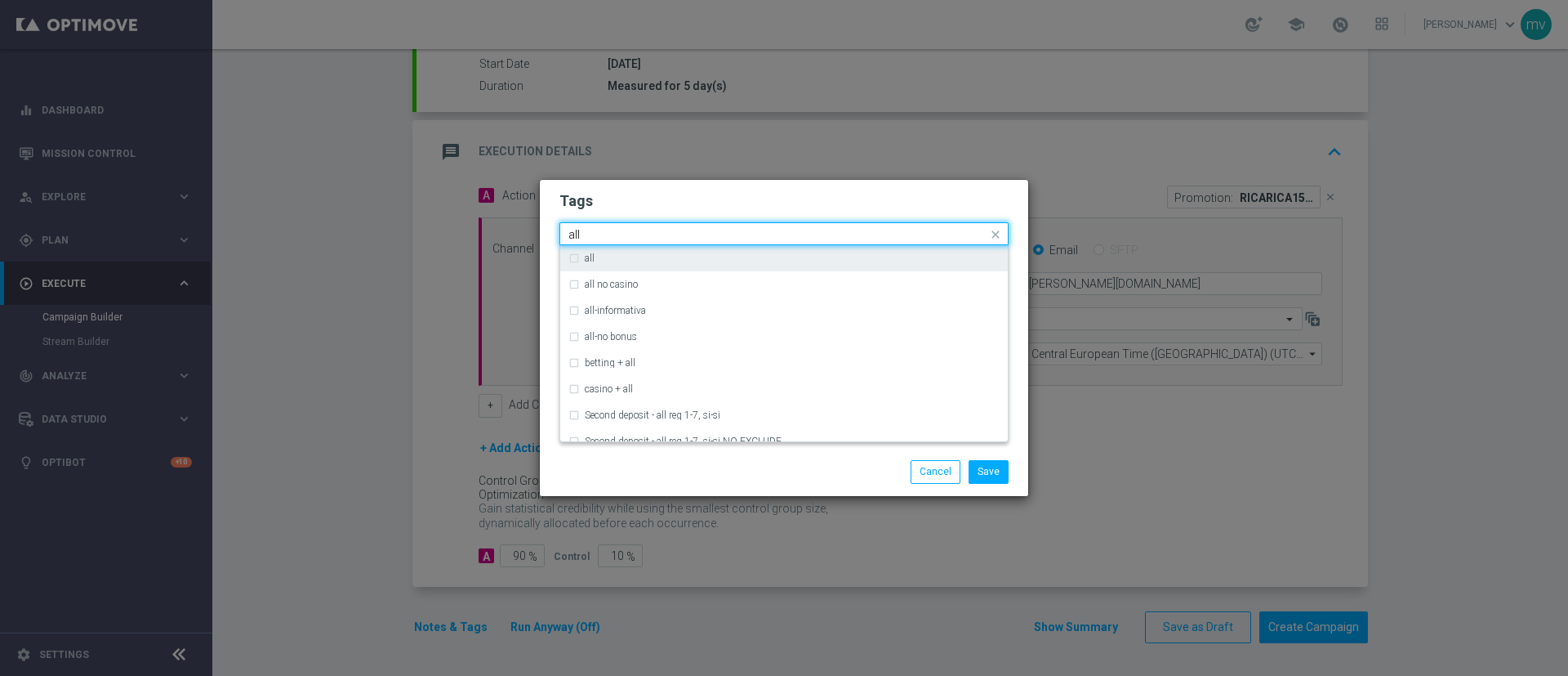
click at [632, 260] on div "all" at bounding box center [792, 259] width 415 height 10
type input "all"
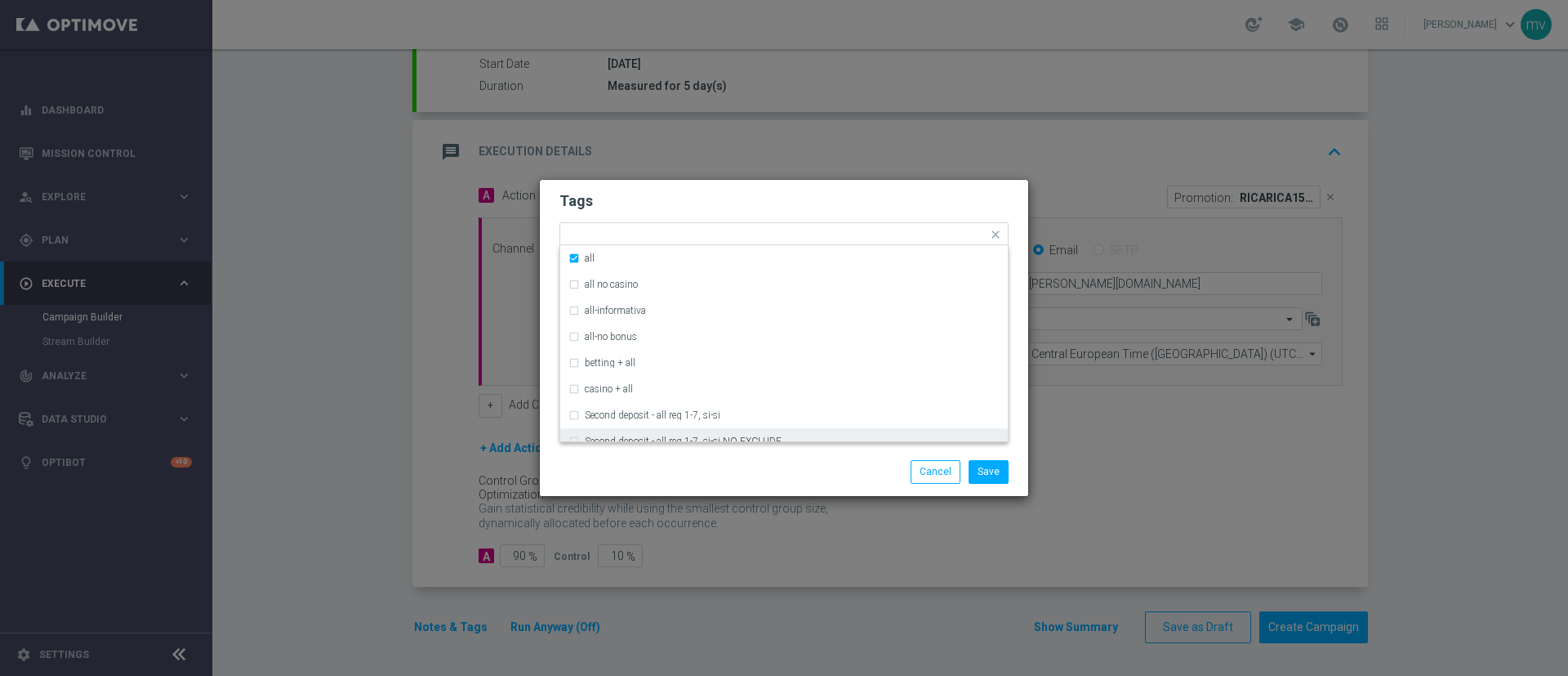
click at [696, 487] on div "Save Cancel" at bounding box center [784, 472] width 488 height 47
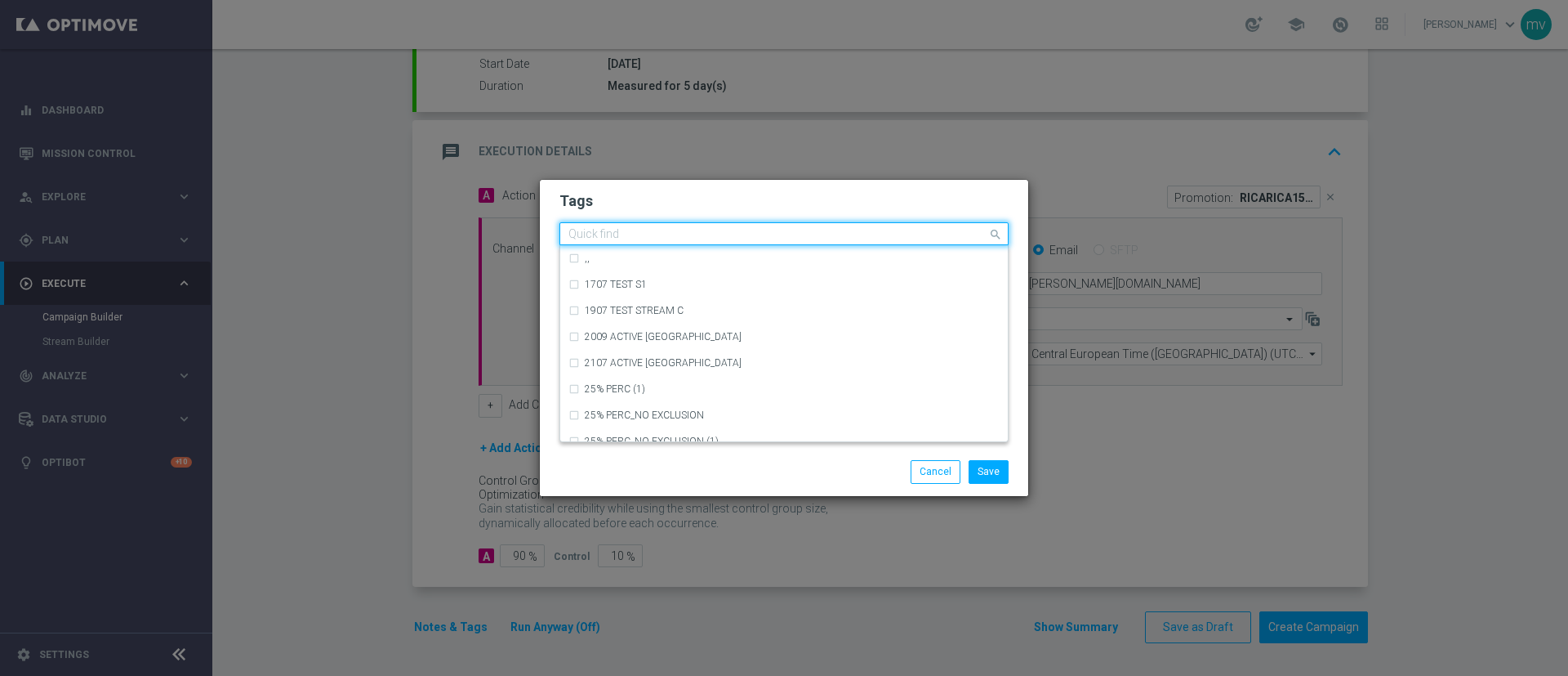
click at [656, 226] on div "Quick find × all" at bounding box center [773, 234] width 427 height 21
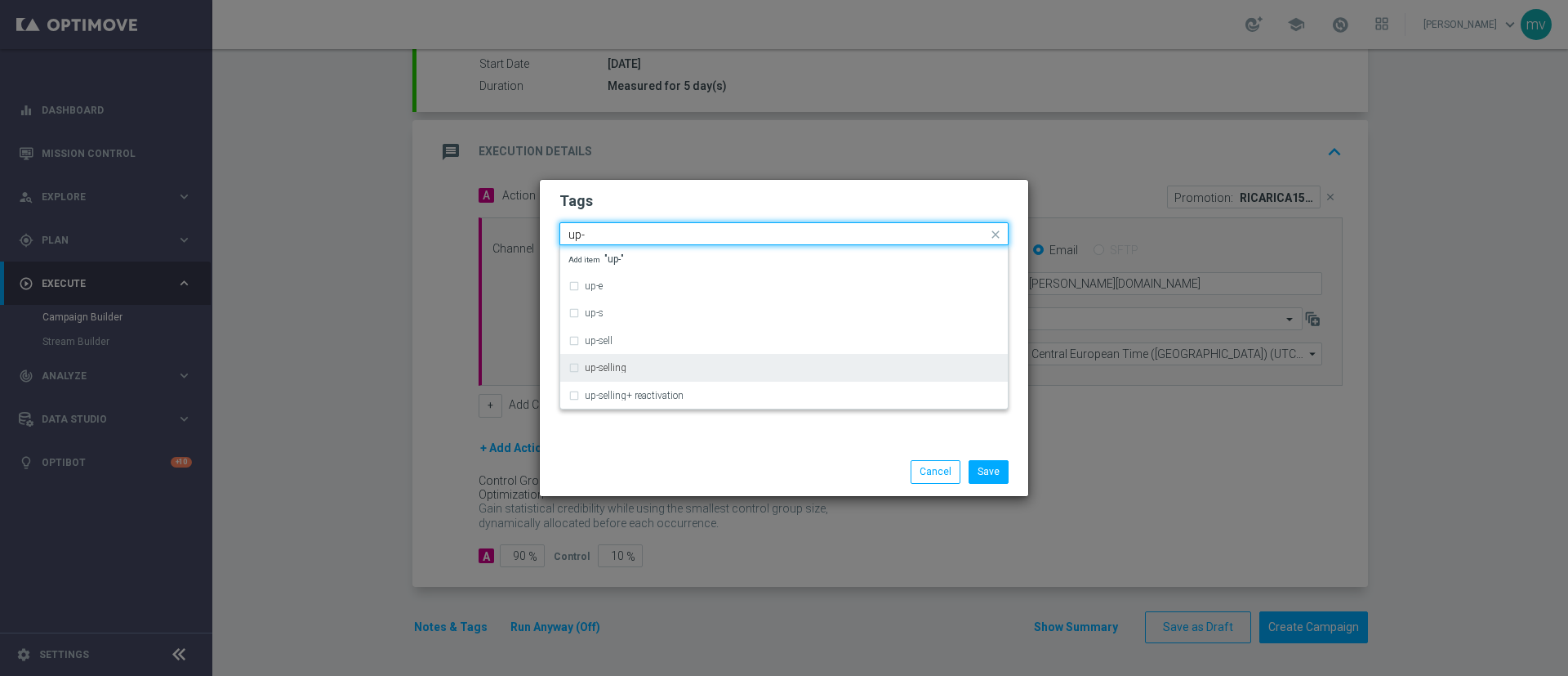
click at [640, 375] on div "up-selling" at bounding box center [784, 368] width 431 height 27
type input "up-"
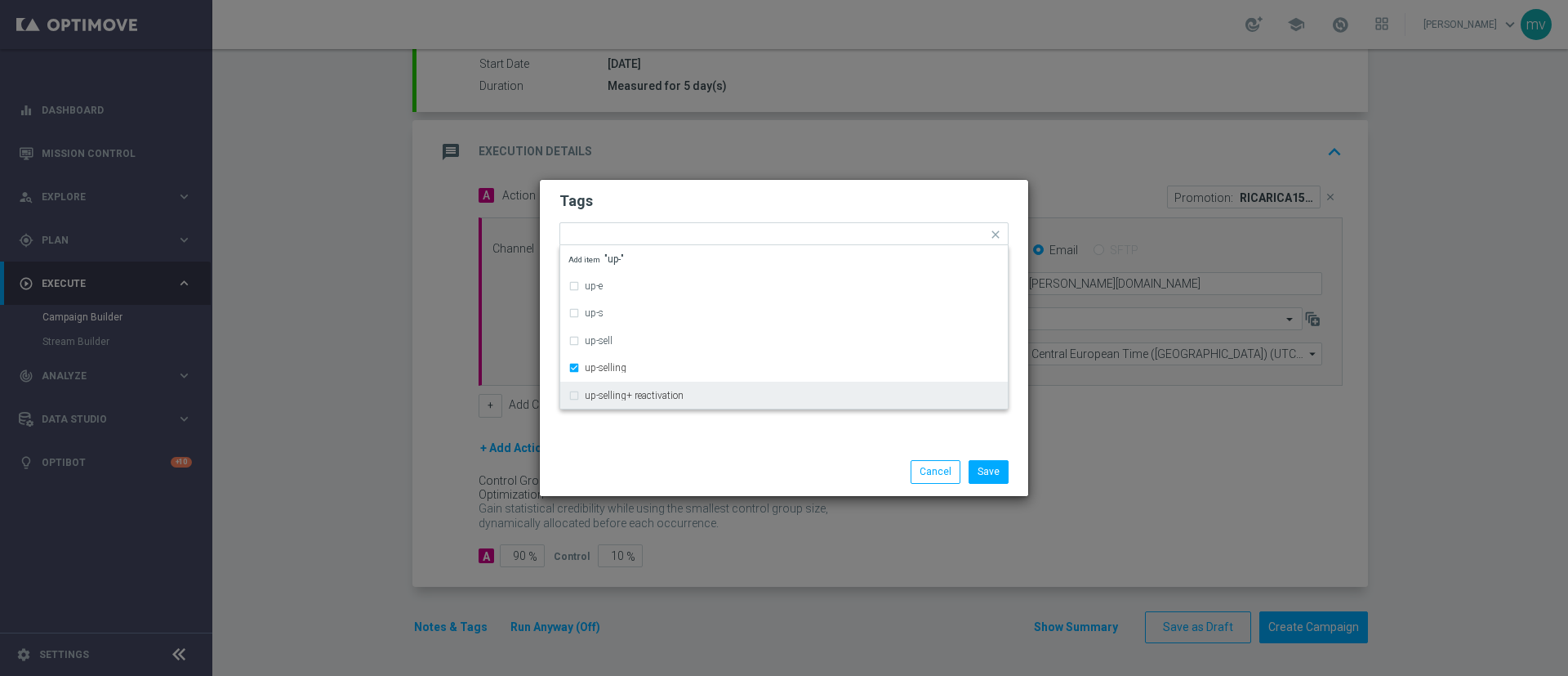
click at [635, 437] on div "Tags Quick find × all × up-selling up-e up-s up-sell up-selling up-selling+ rea…" at bounding box center [784, 314] width 488 height 268
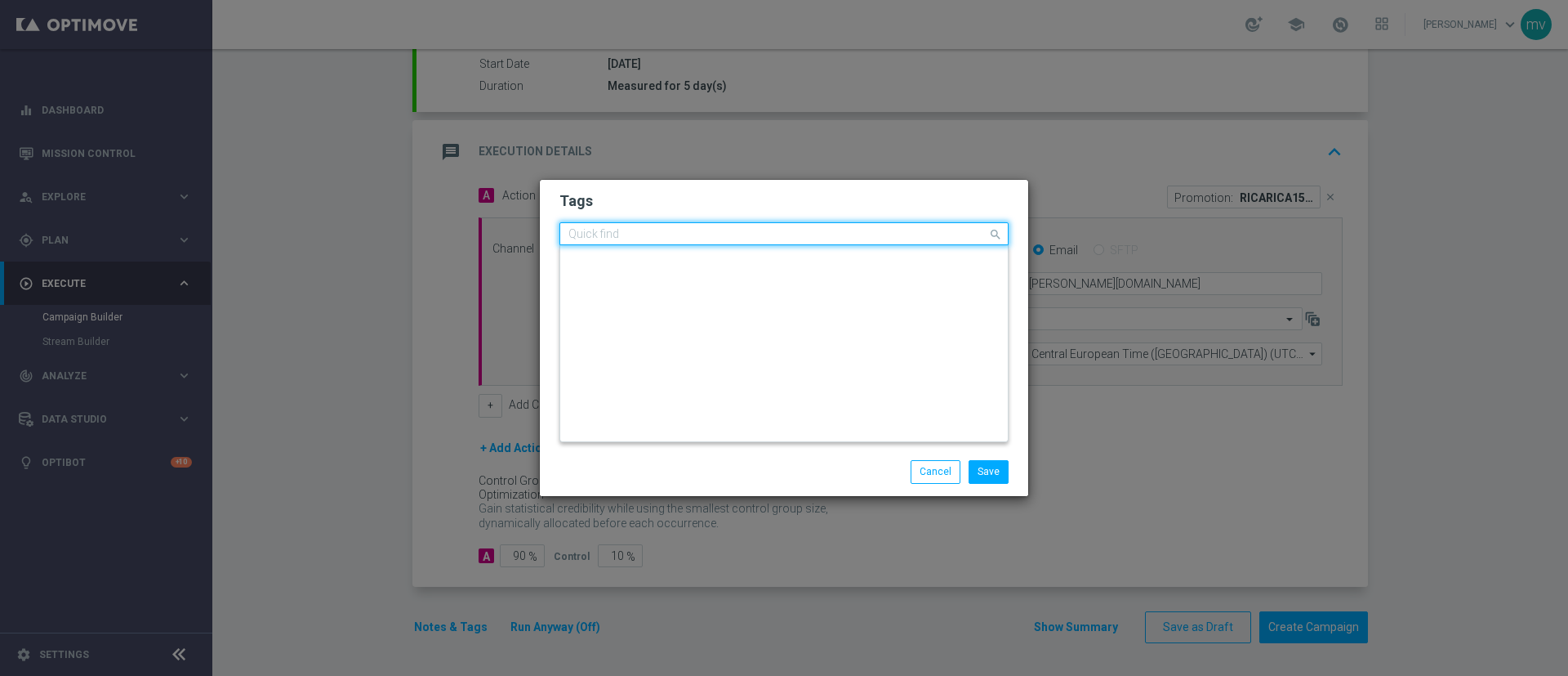
click at [697, 225] on div "Quick find × all × up-selling" at bounding box center [773, 234] width 427 height 21
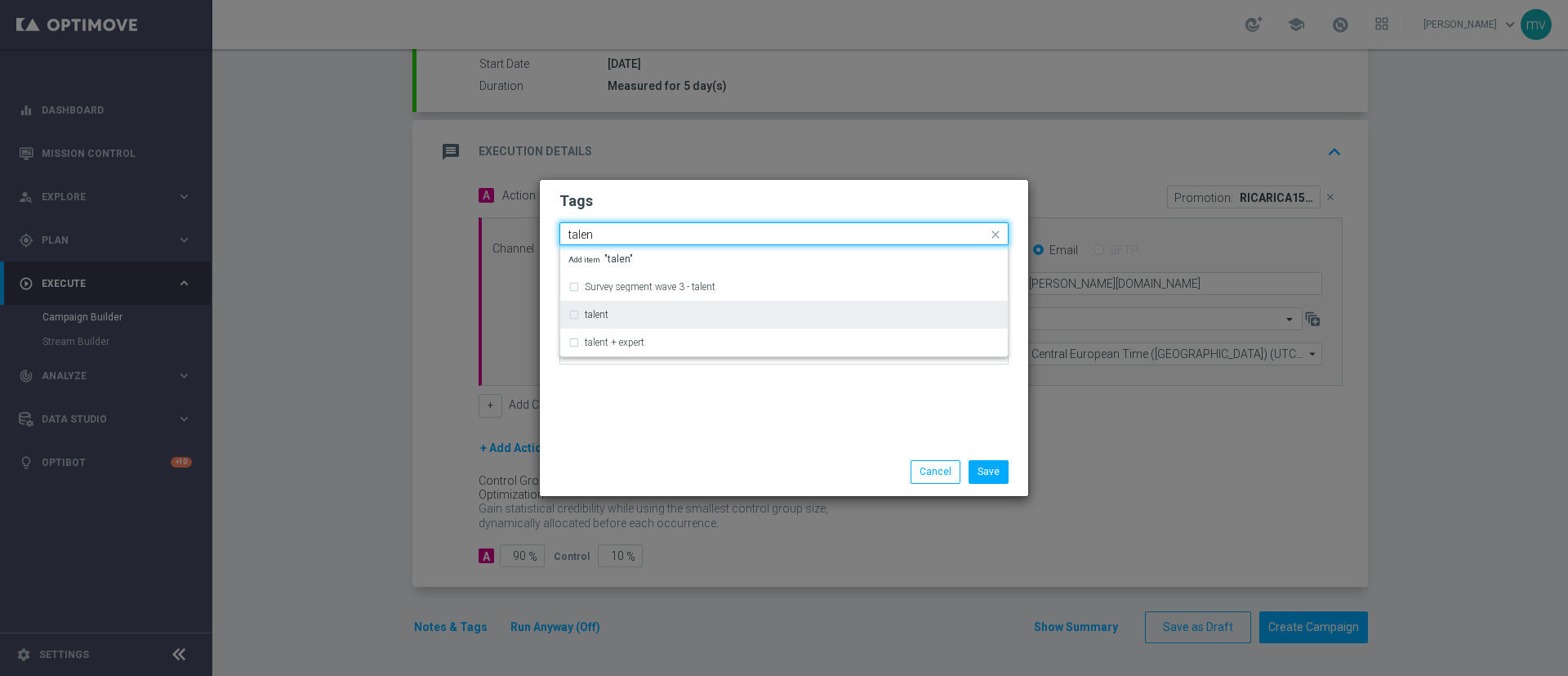
click at [663, 319] on div "talent" at bounding box center [792, 315] width 415 height 10
type input "talen"
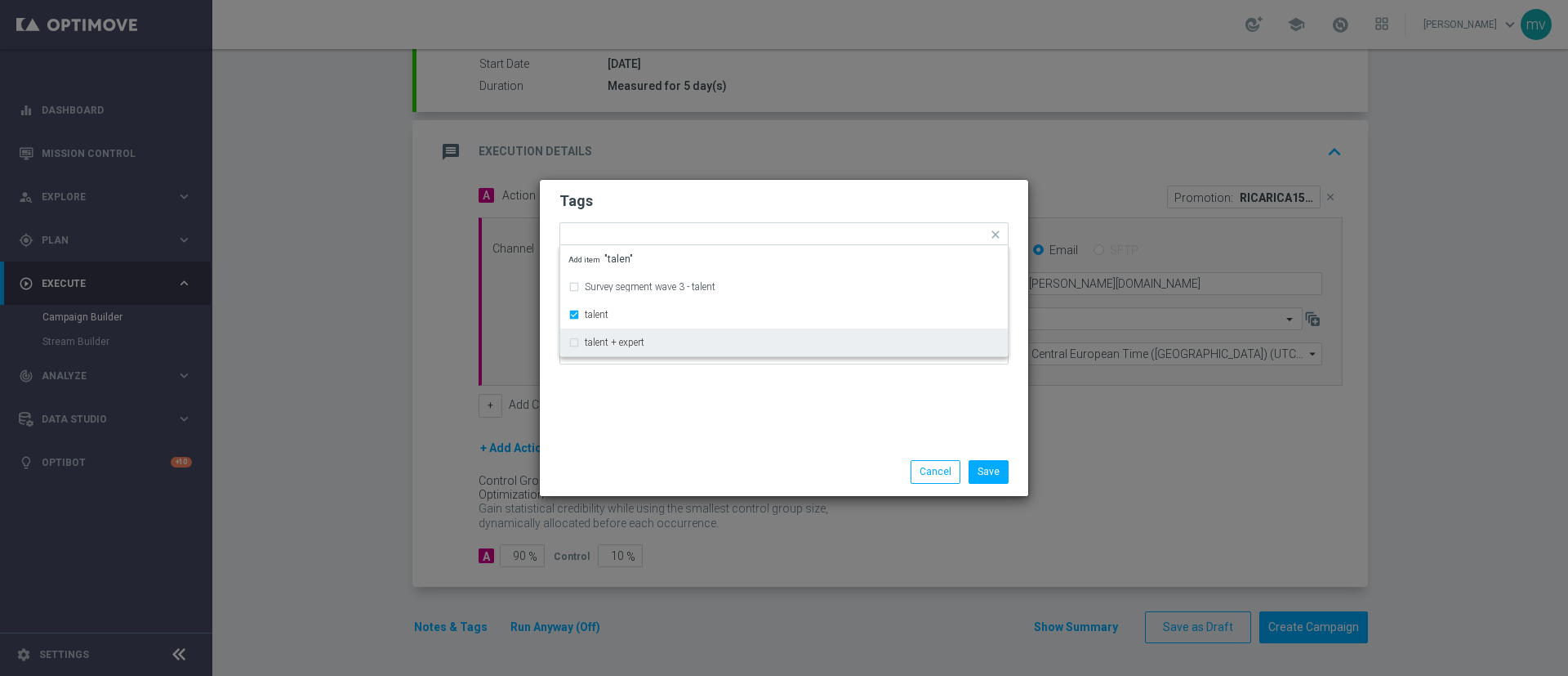
drag, startPoint x: 671, startPoint y: 445, endPoint x: 676, endPoint y: 382, distance: 63.2
click at [672, 446] on div "Tags Quick find × all × up-selling × talent Survey segment wave 3 - talent tale…" at bounding box center [784, 314] width 488 height 268
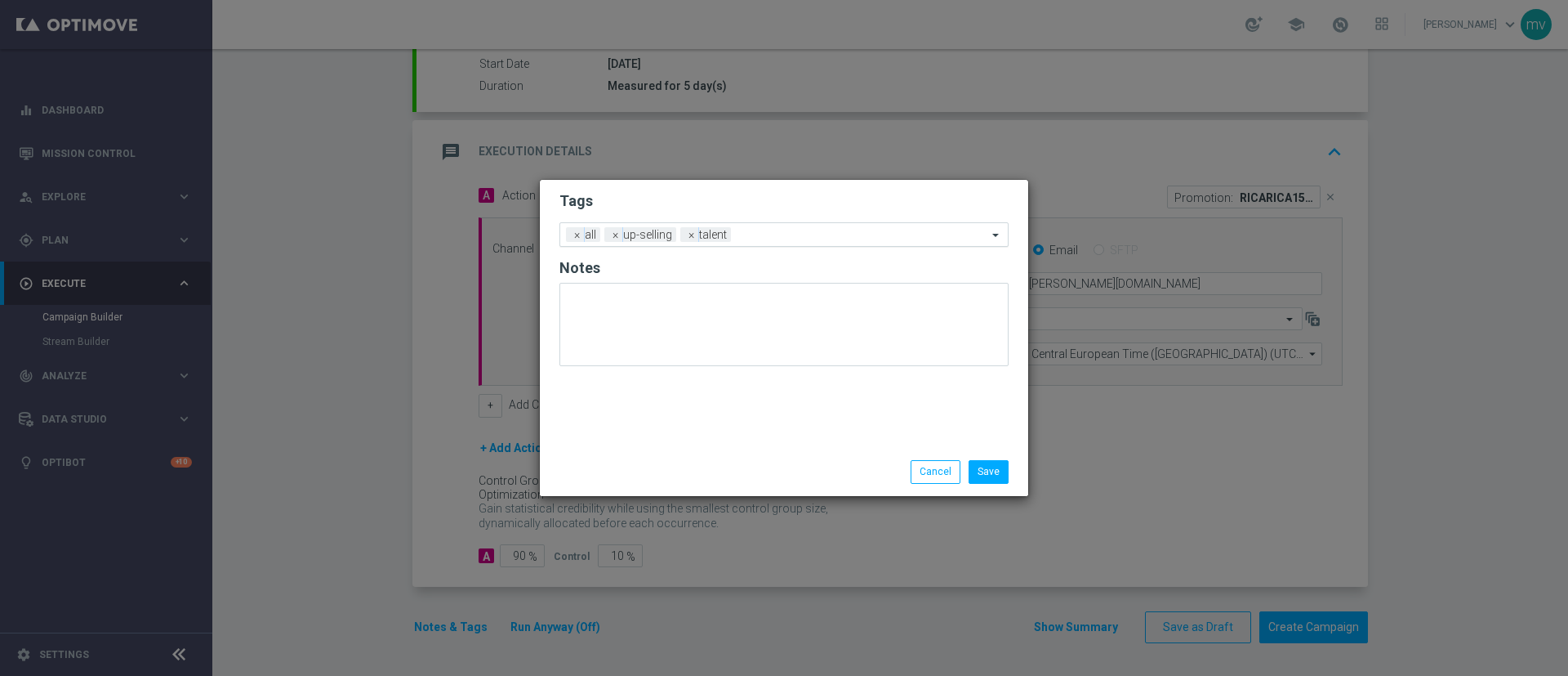
click at [774, 234] on input "text" at bounding box center [862, 236] width 249 height 14
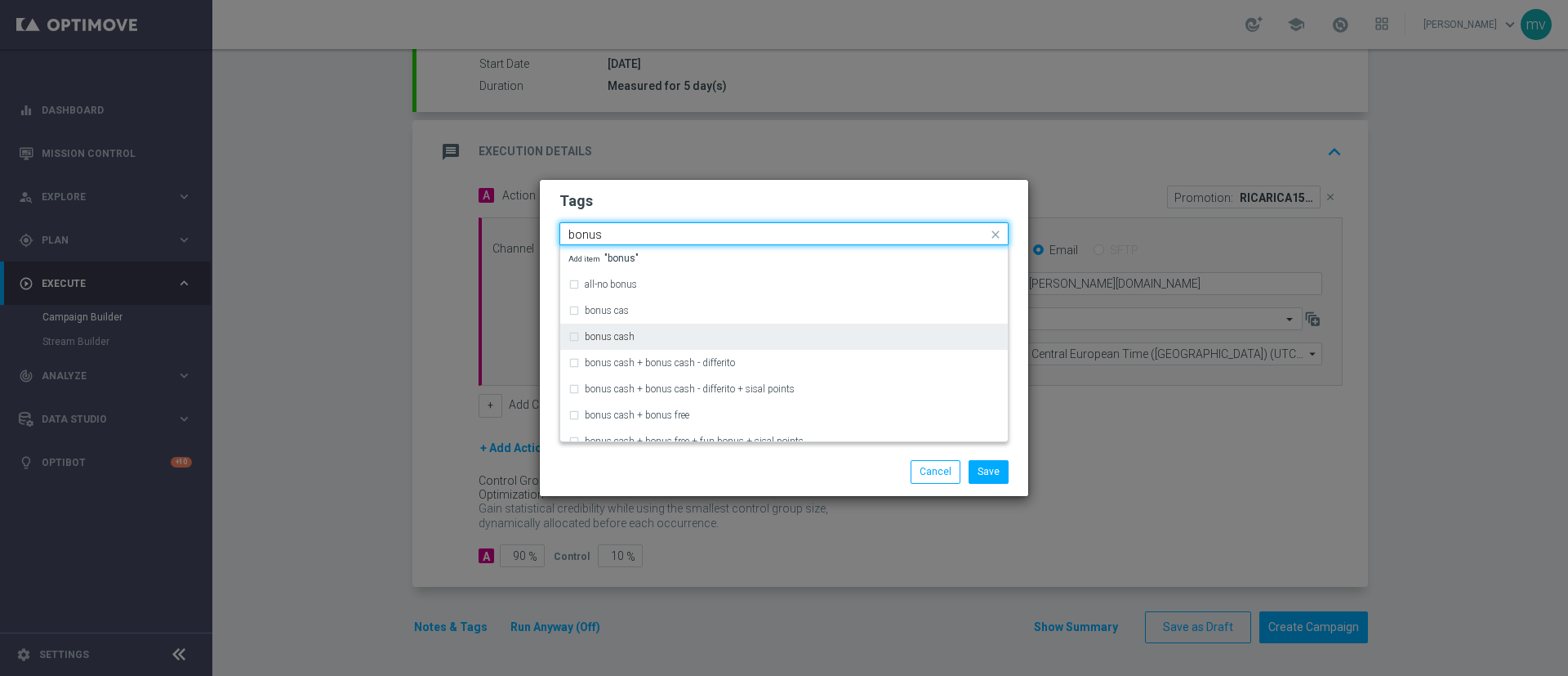
click at [619, 336] on label "bonus cash" at bounding box center [609, 337] width 50 height 10
type input "bonus"
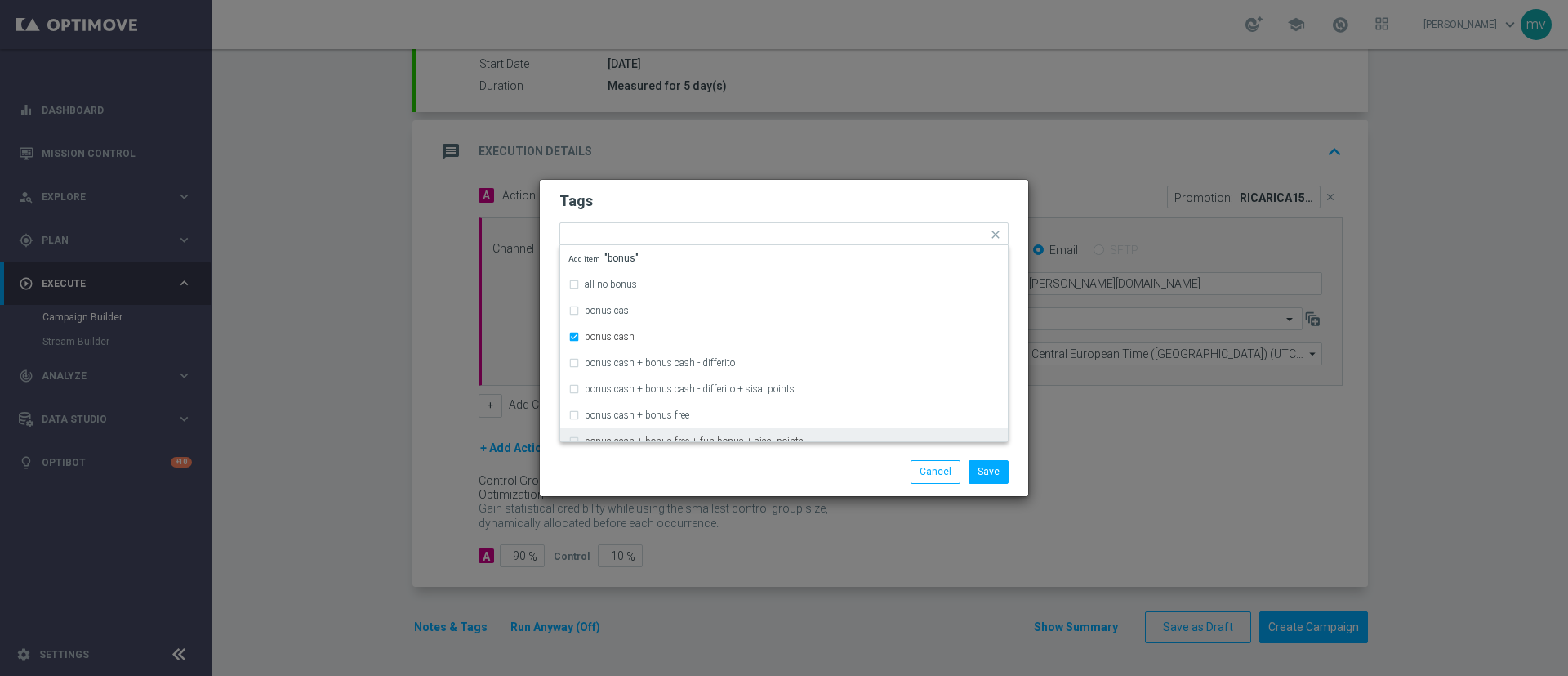
click at [645, 493] on div "Save Cancel" at bounding box center [784, 472] width 488 height 47
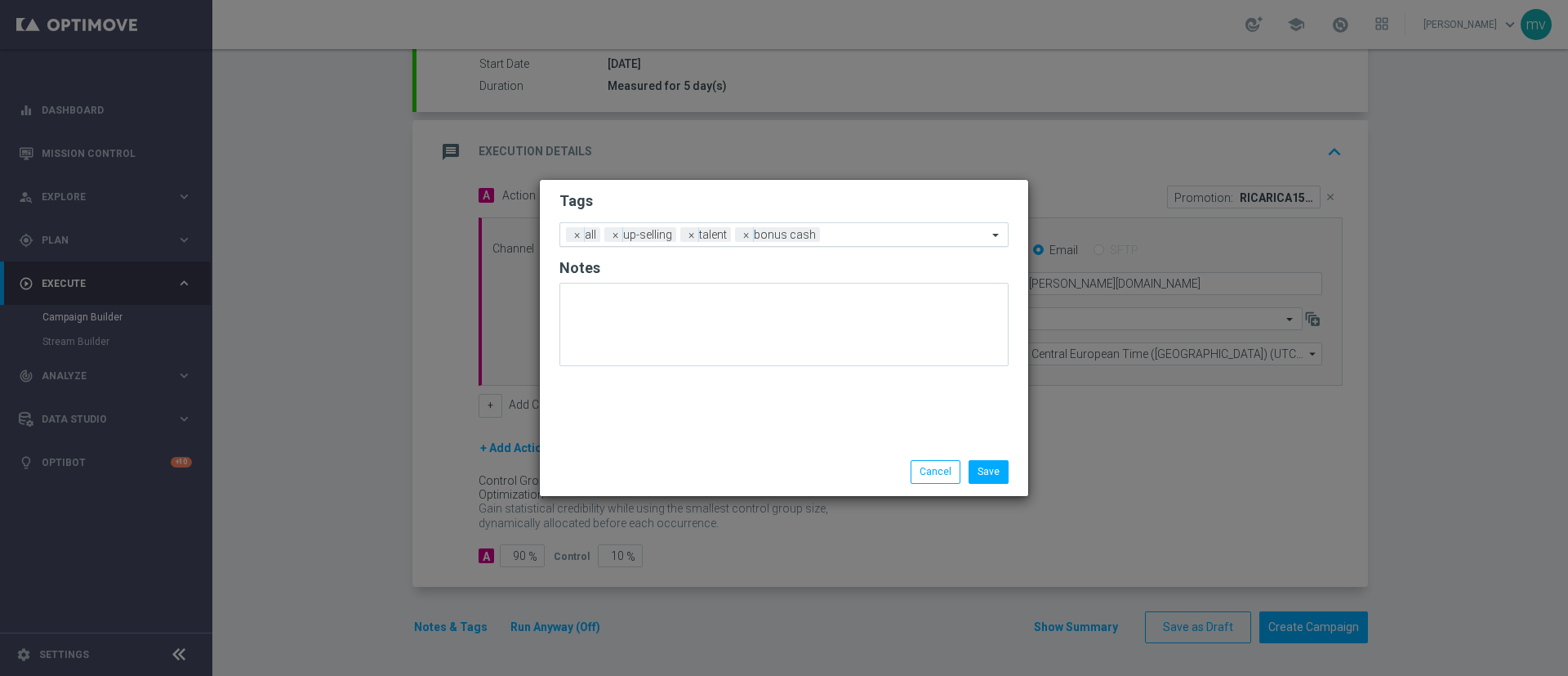
click at [861, 232] on input "text" at bounding box center [906, 236] width 161 height 14
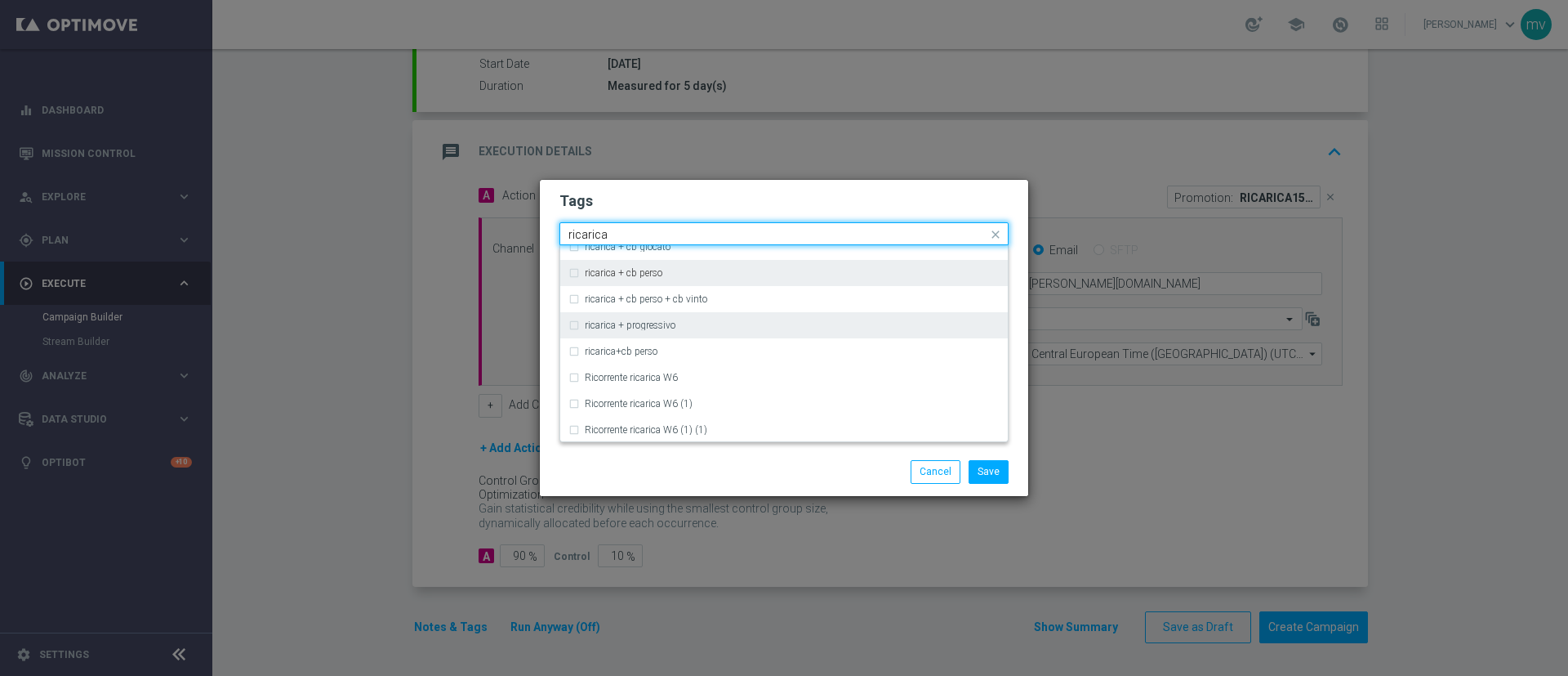
scroll to position [490, 0]
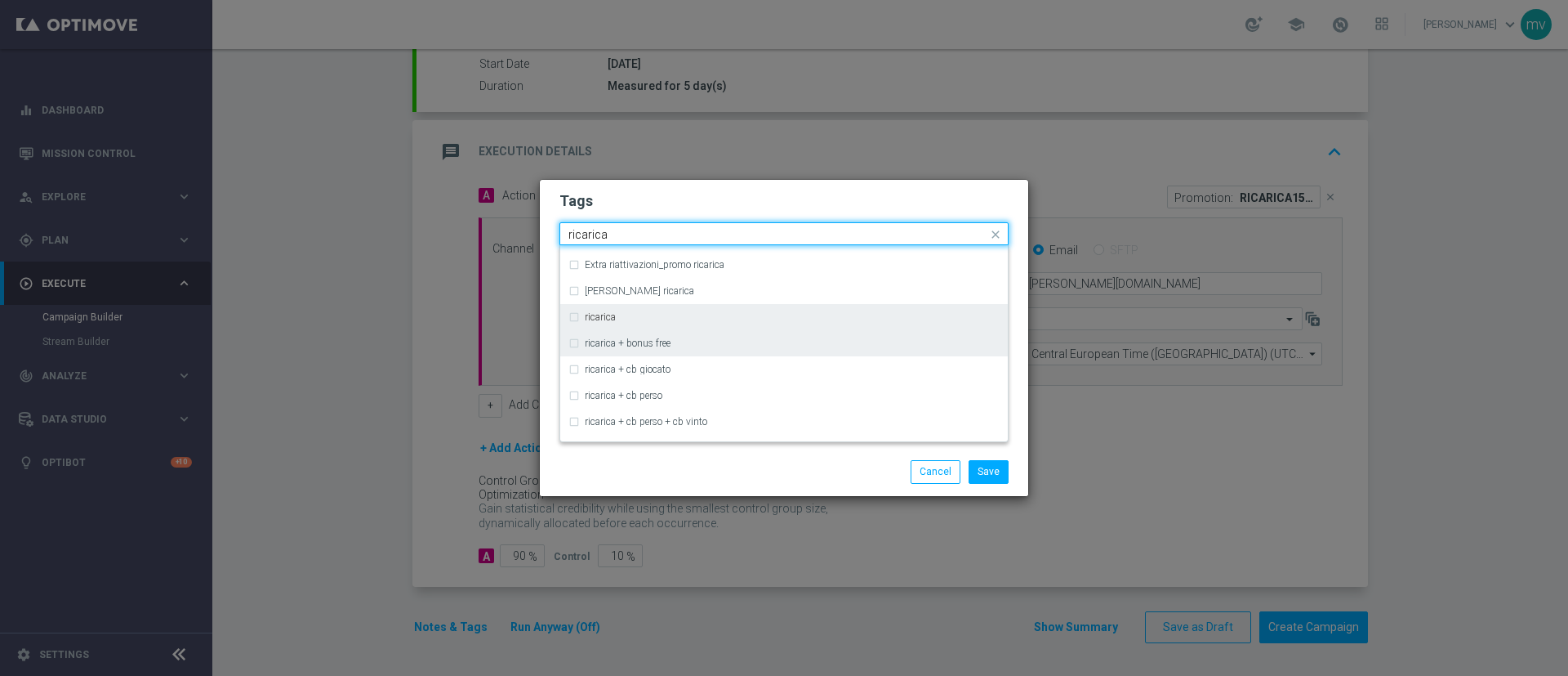
click at [572, 317] on div "ricarica" at bounding box center [784, 317] width 431 height 27
type input "ricarica"
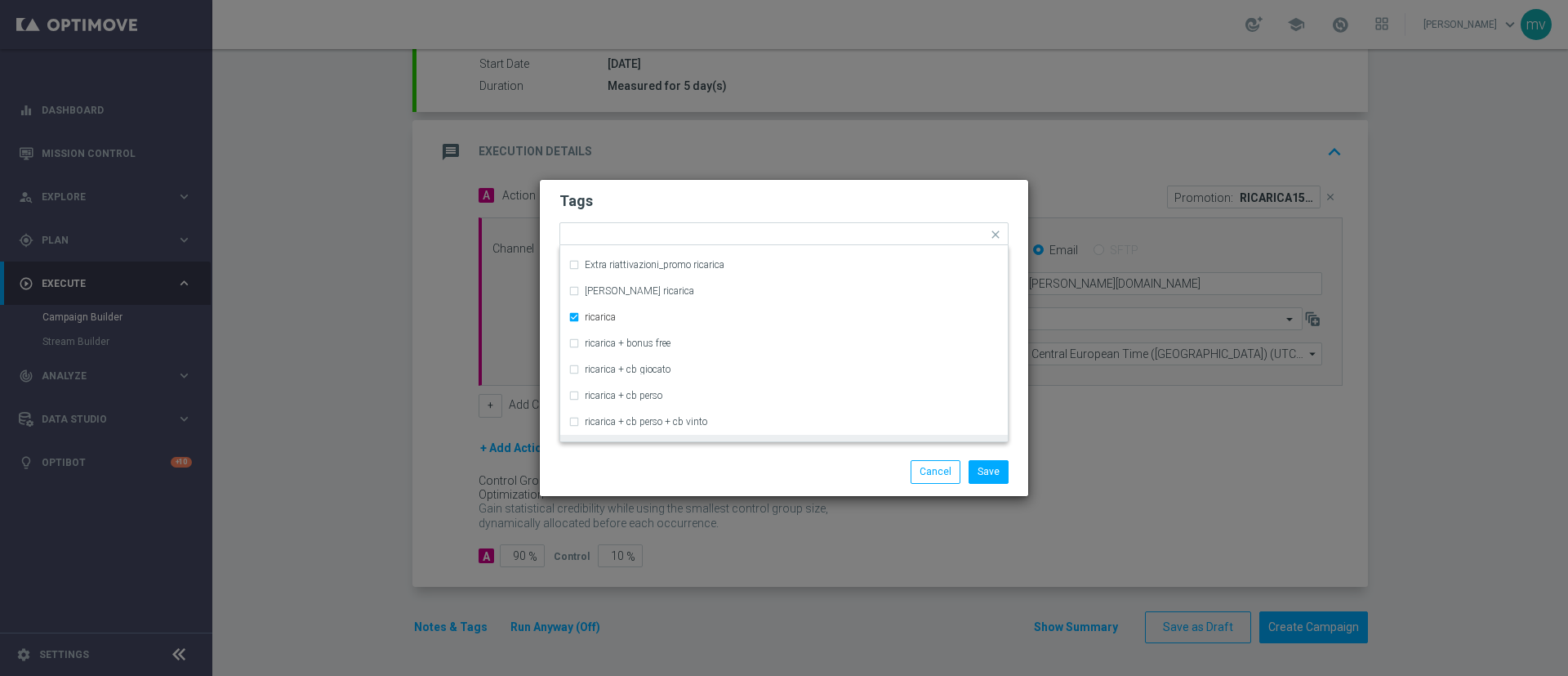
click at [627, 459] on div "Save Cancel" at bounding box center [784, 472] width 488 height 47
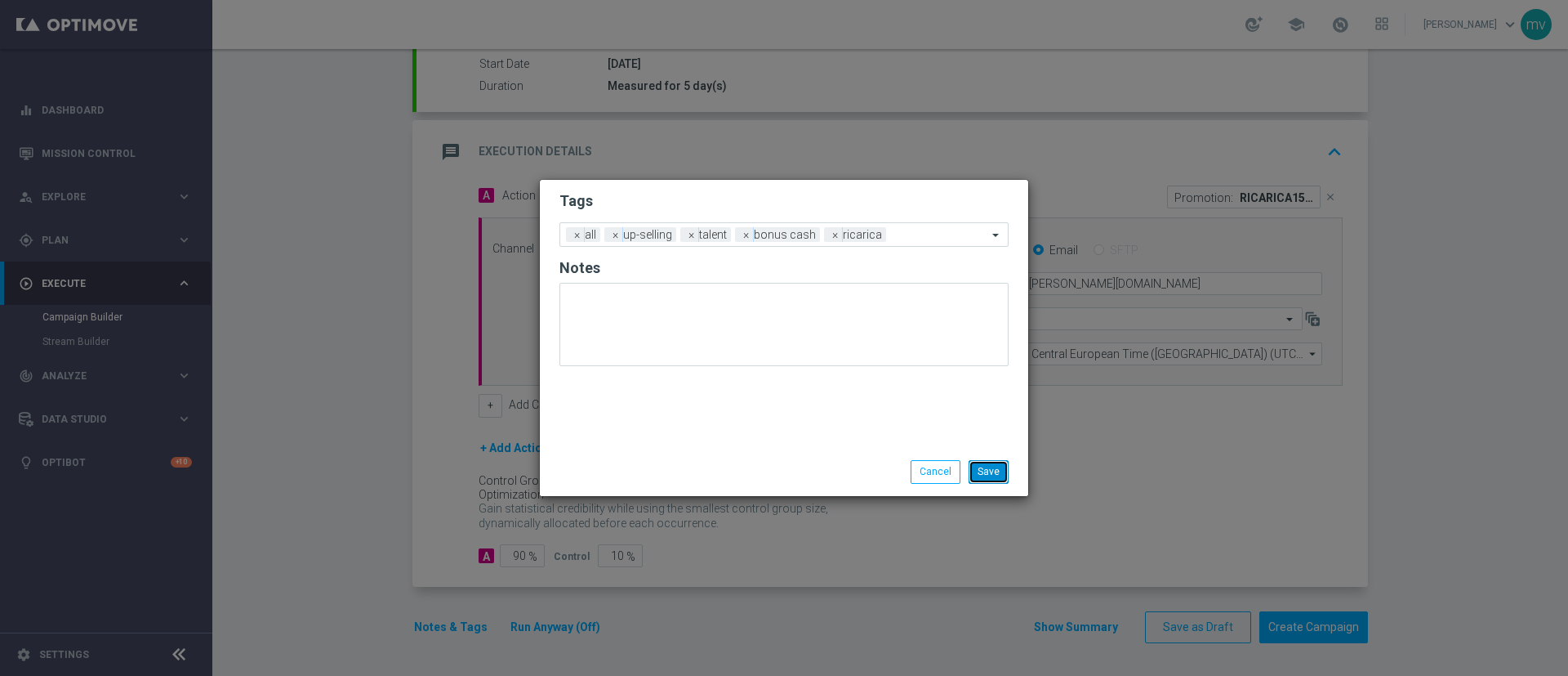
click at [988, 475] on button "Save" at bounding box center [988, 471] width 40 height 23
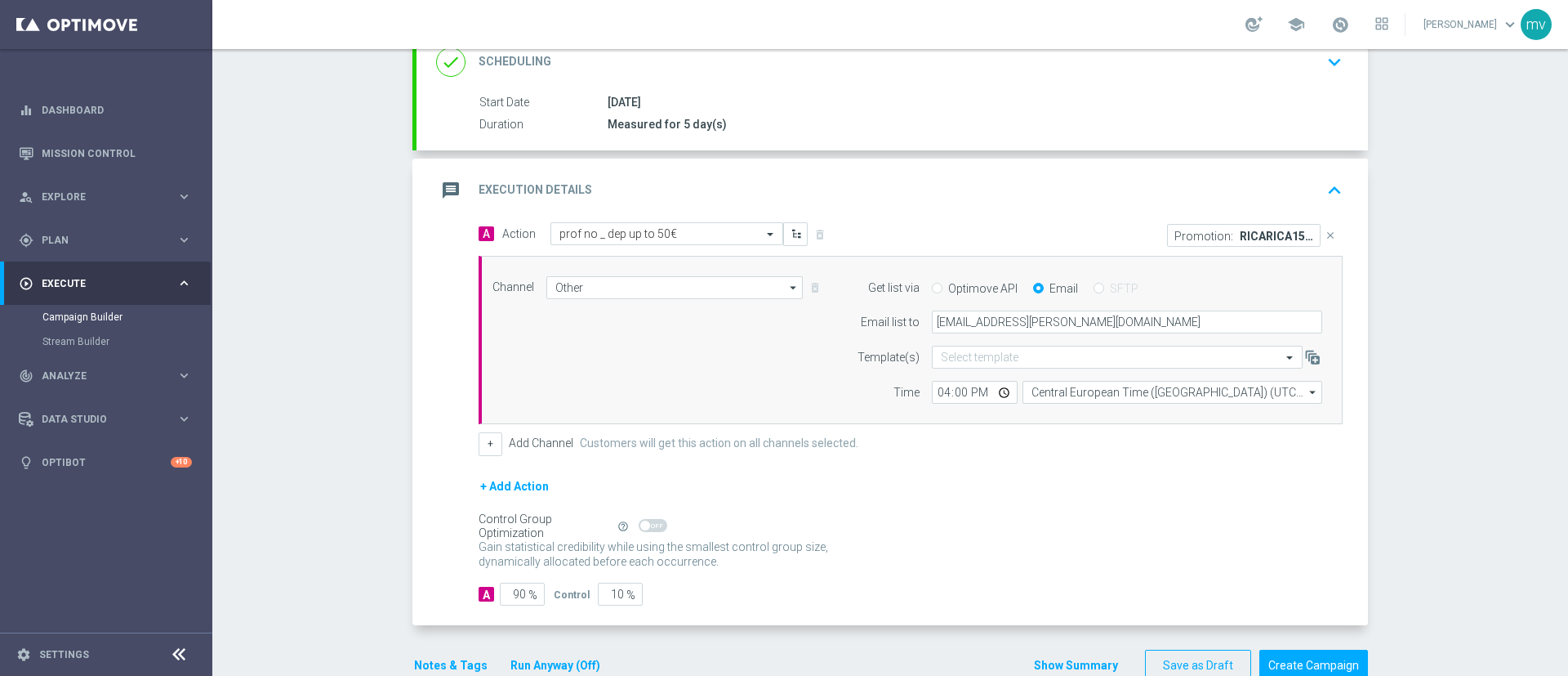
scroll to position [275, 0]
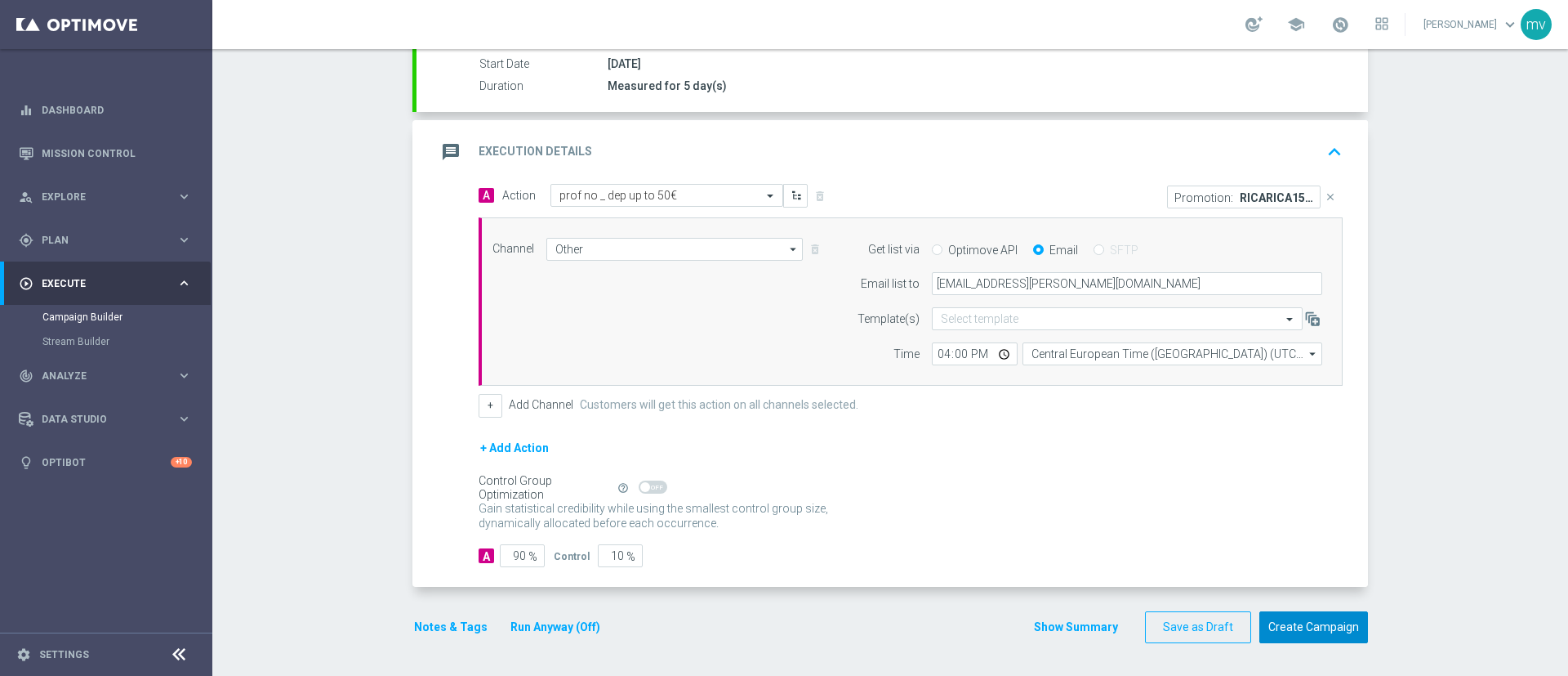
click at [1324, 622] on button "Create Campaign" at bounding box center [1314, 628] width 108 height 32
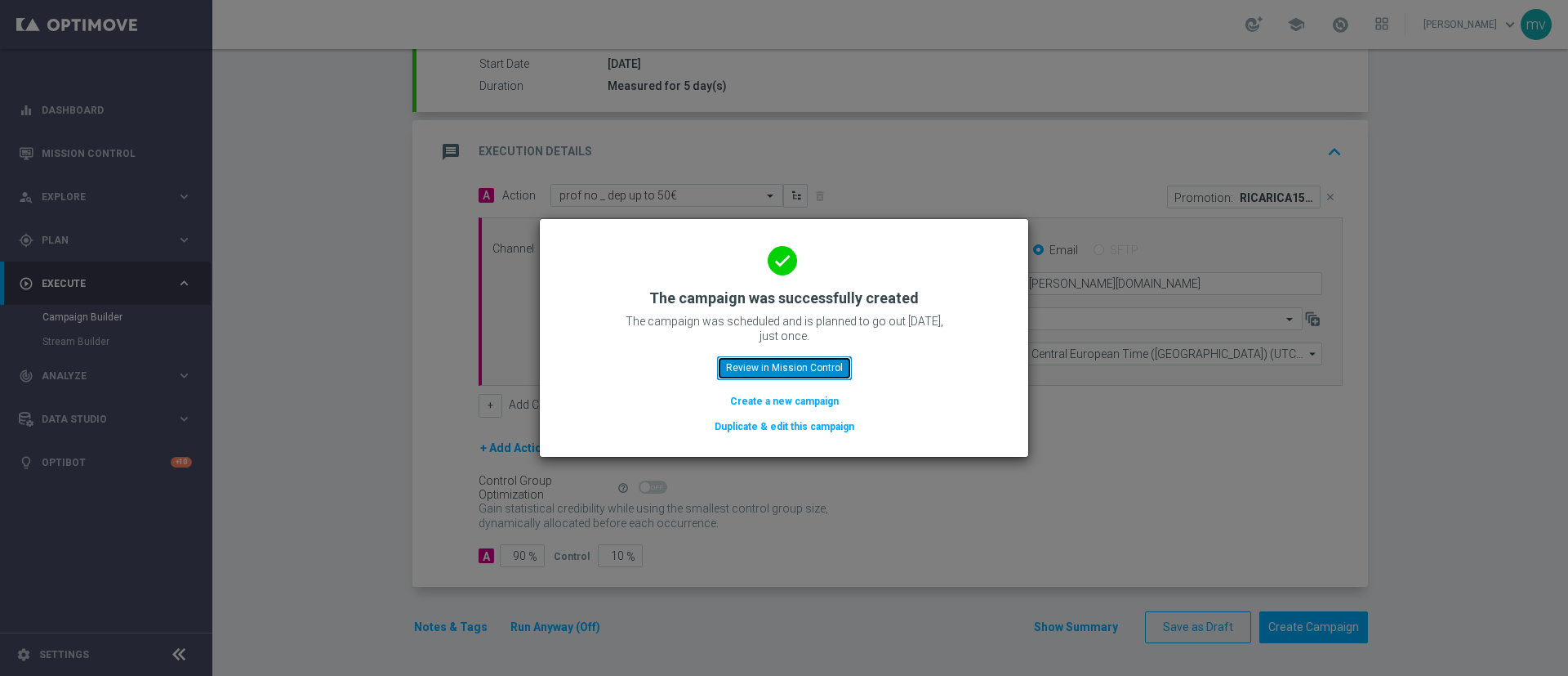
click at [826, 370] on button "Review in Mission Control" at bounding box center [784, 367] width 135 height 23
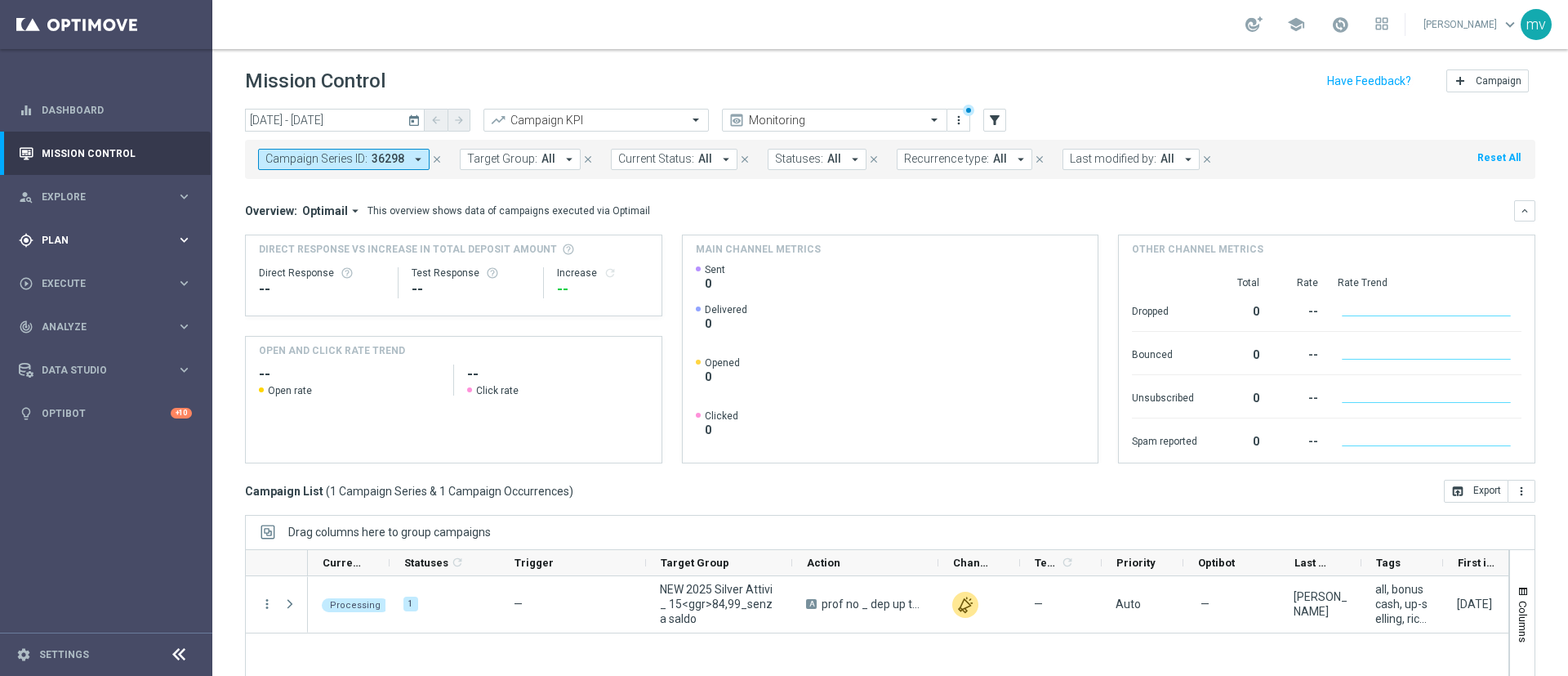
click at [105, 242] on span "Plan" at bounding box center [108, 241] width 135 height 10
click at [84, 270] on link "Target Groups" at bounding box center [106, 273] width 127 height 13
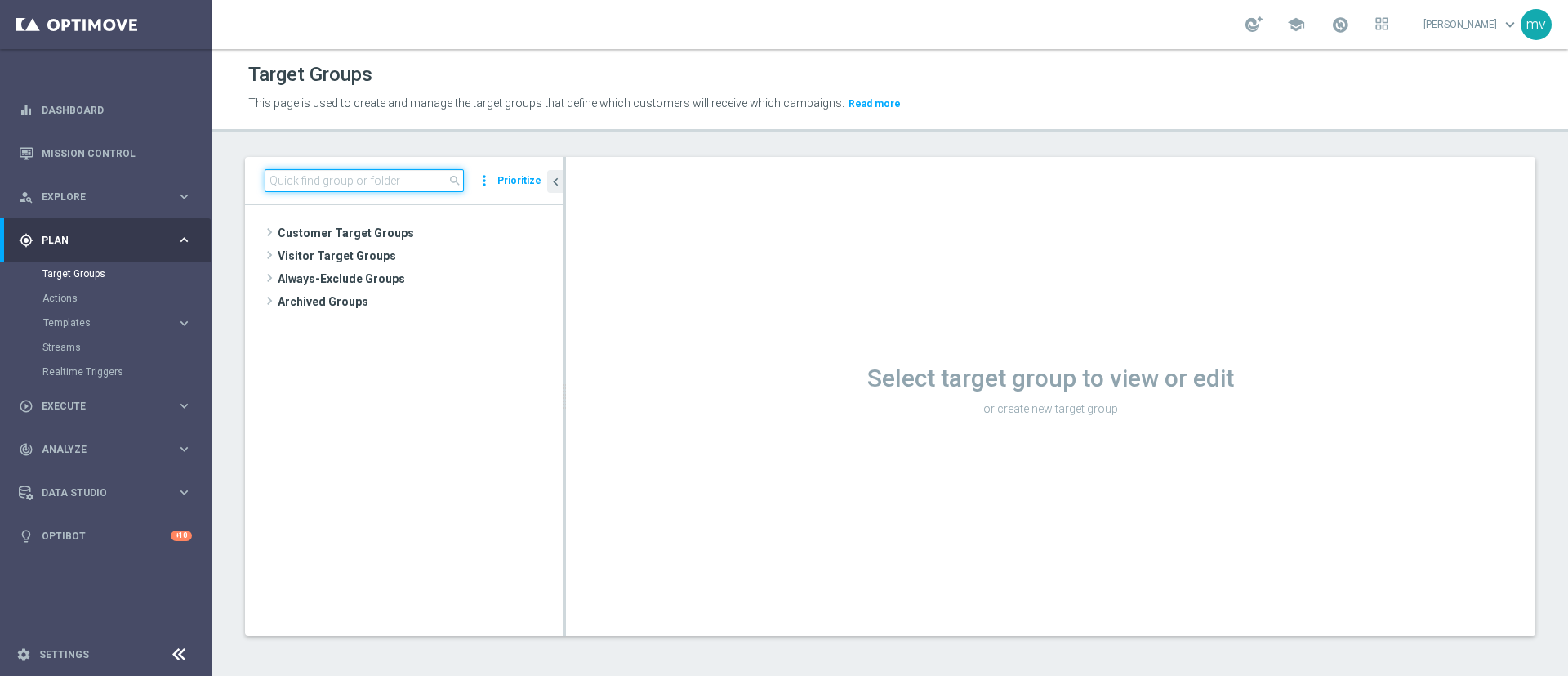
click at [360, 182] on input at bounding box center [364, 180] width 199 height 23
paste input "NEW 2025 Master Low Attivi"
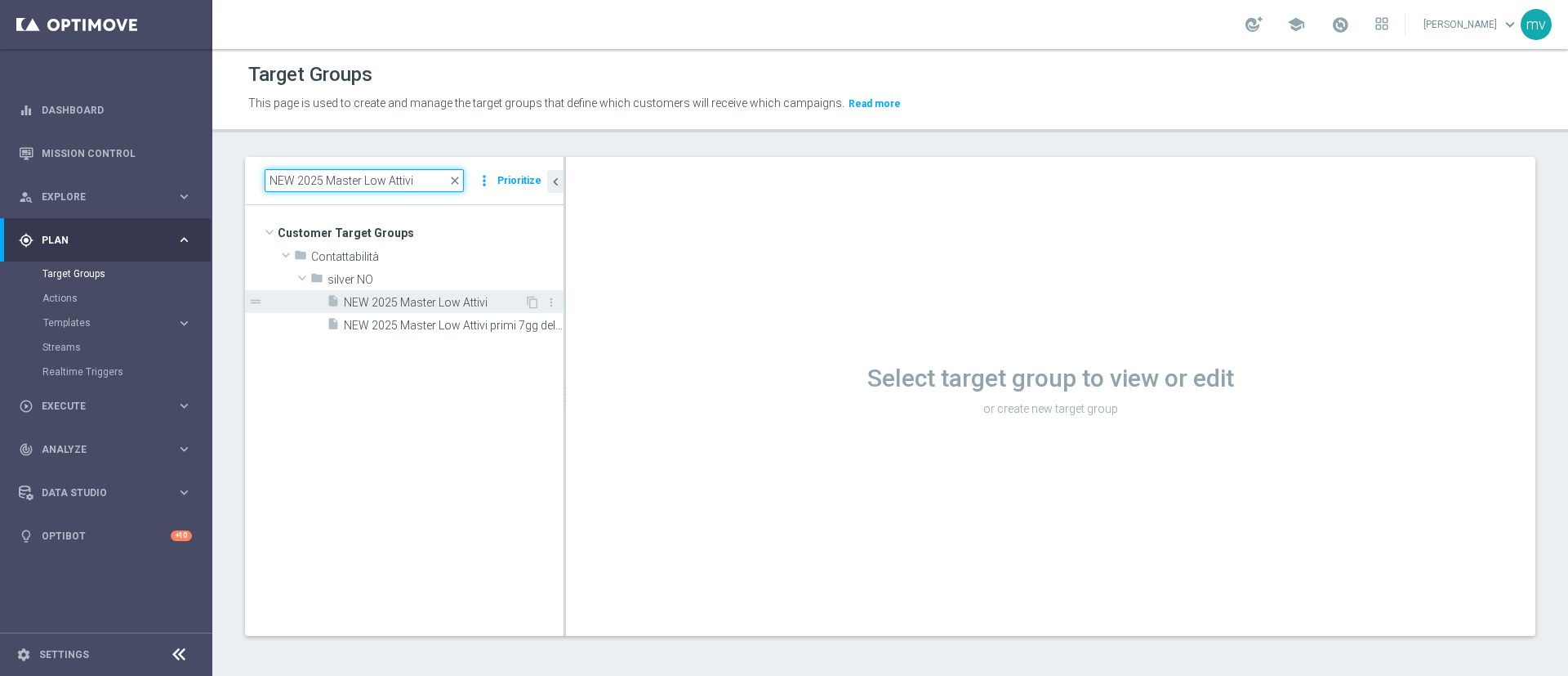
type input "NEW 2025 Master Low Attivi"
click at [452, 301] on span "NEW 2025 Master Low Attivi" at bounding box center [434, 303] width 180 height 14
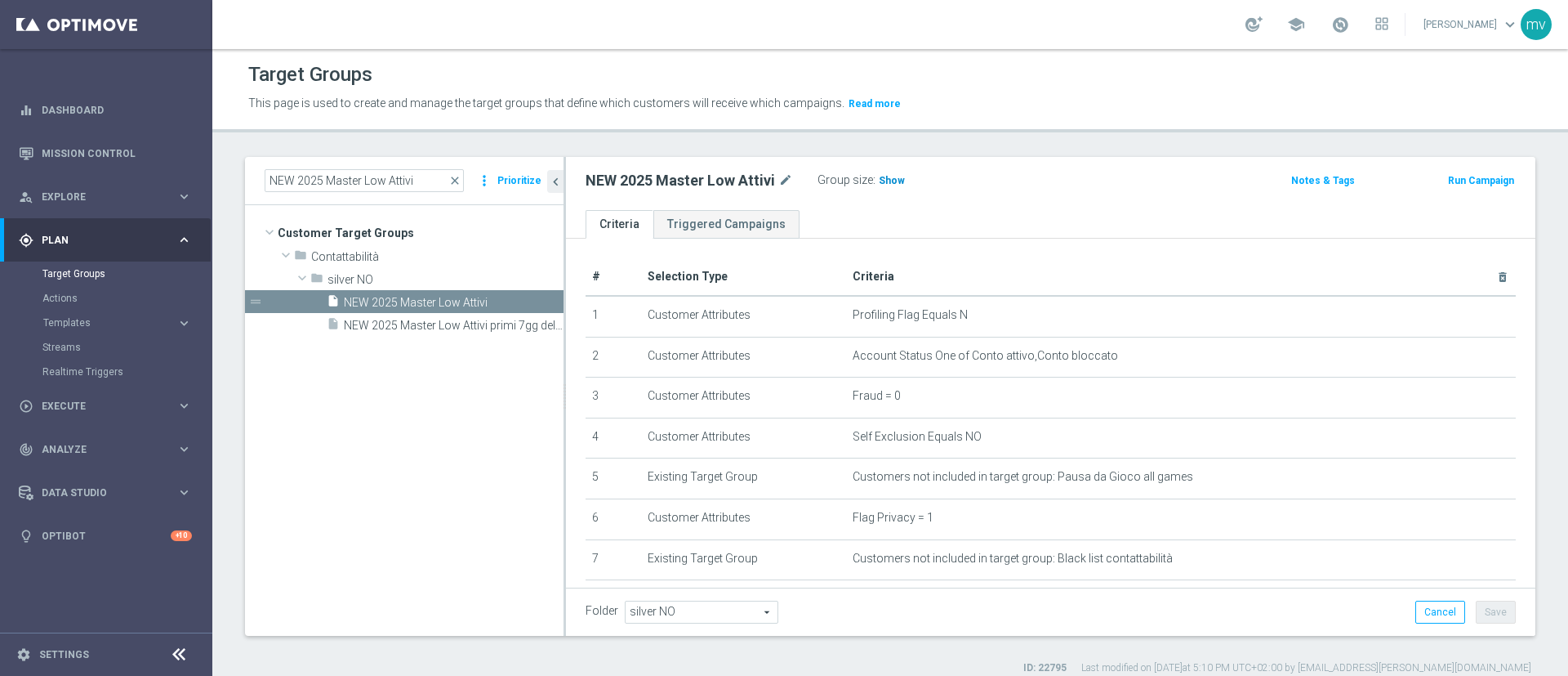
click at [892, 175] on span "Show" at bounding box center [891, 181] width 27 height 12
click at [1468, 186] on button "Run Campaign" at bounding box center [1481, 181] width 69 height 18
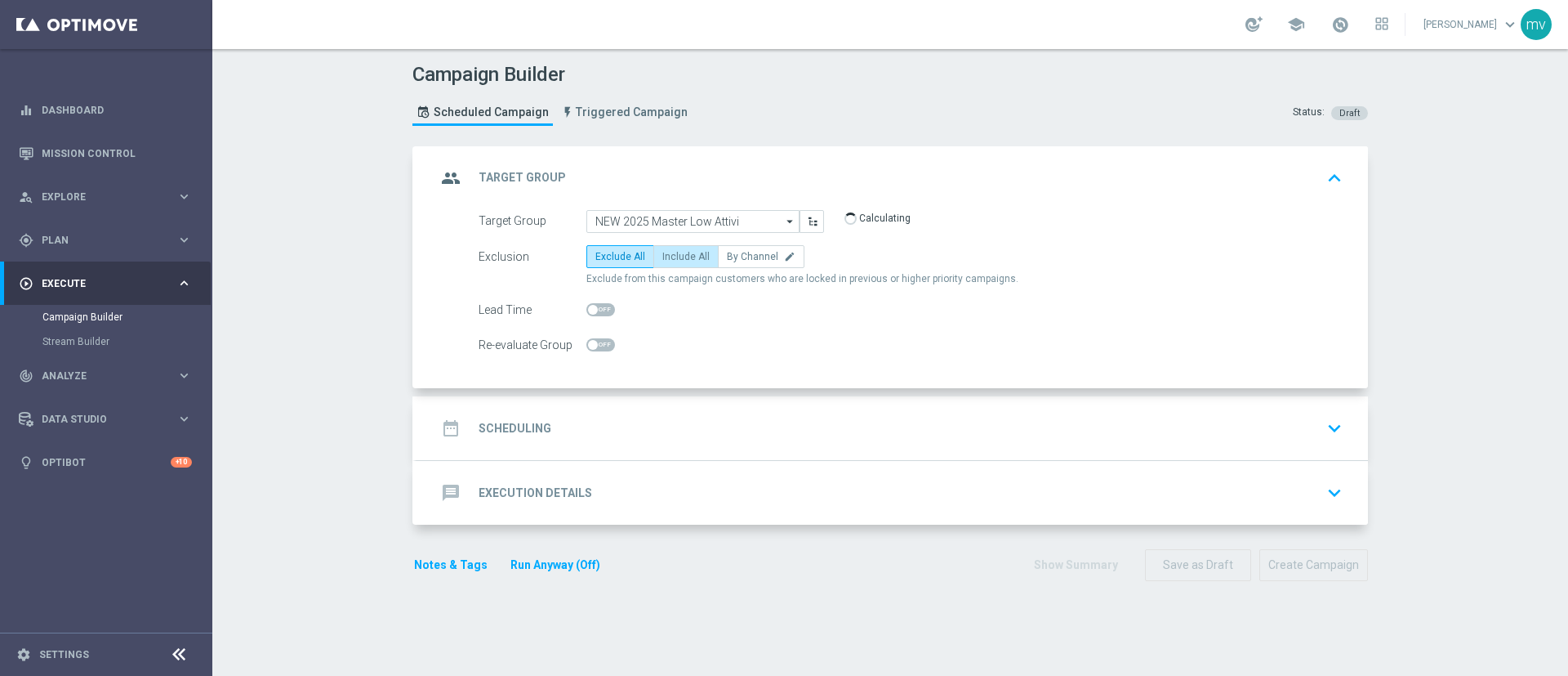
click at [674, 260] on span "Include All" at bounding box center [686, 257] width 47 height 12
click at [674, 260] on input "Include All" at bounding box center [668, 260] width 11 height 11
radio input "true"
click at [585, 417] on div "date_range Scheduling keyboard_arrow_down" at bounding box center [891, 427] width 912 height 31
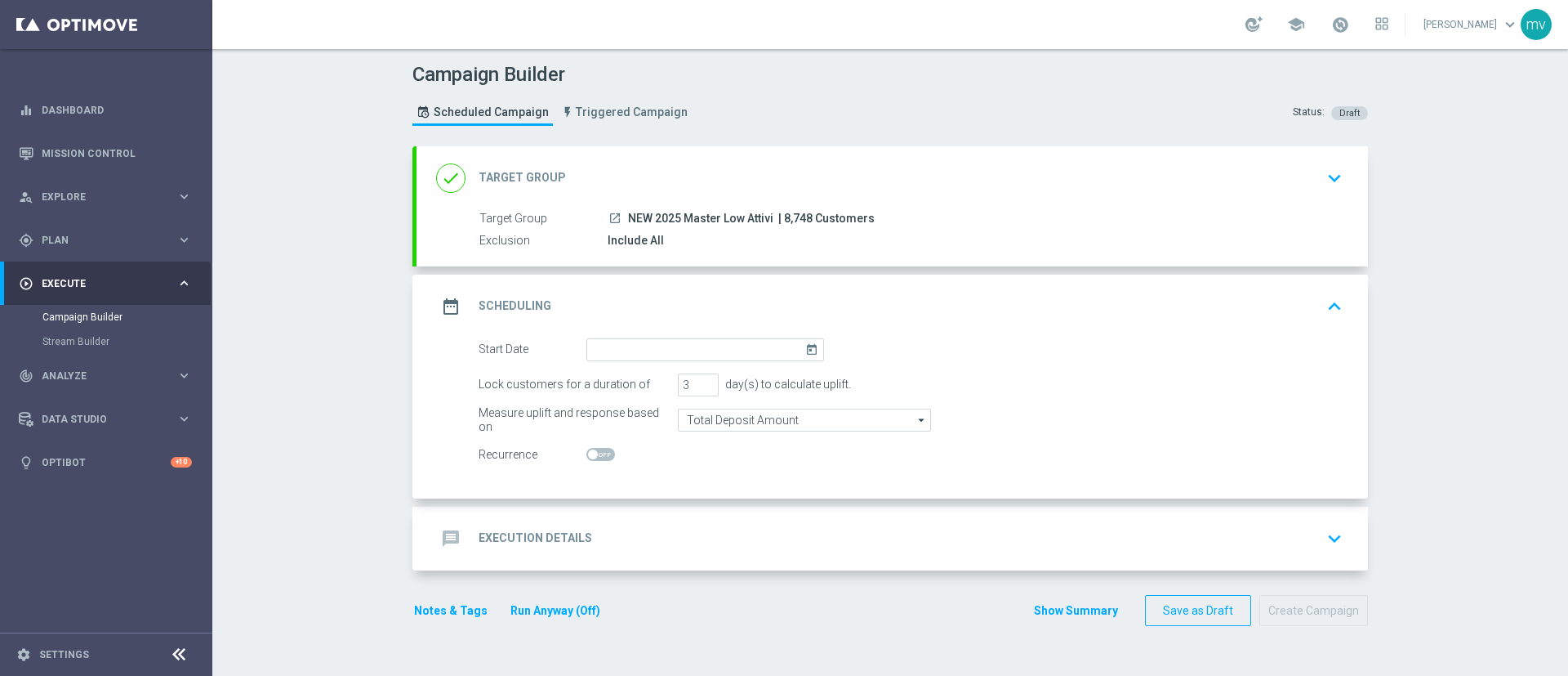
click at [807, 352] on icon "today" at bounding box center [815, 347] width 19 height 18
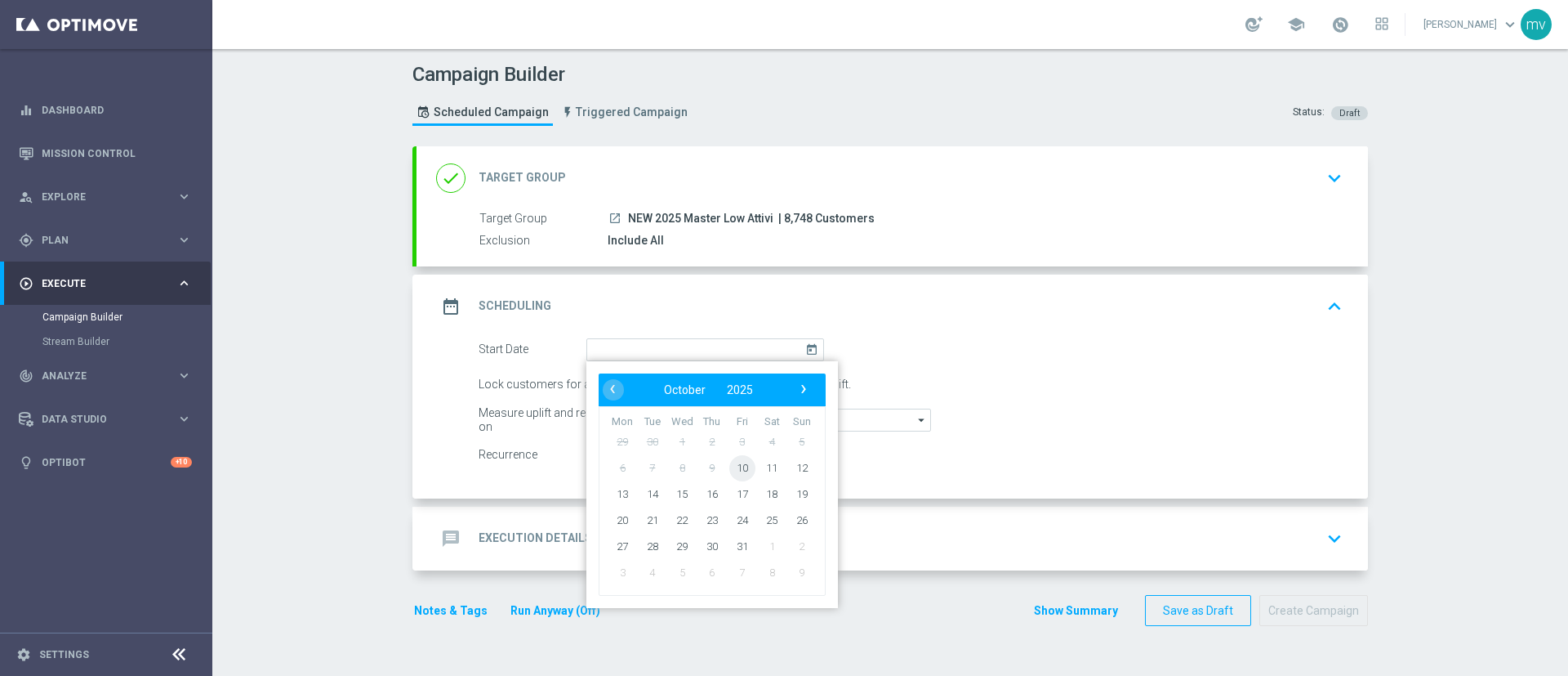
click at [736, 464] on span "10" at bounding box center [743, 468] width 27 height 27
type input "[DATE]"
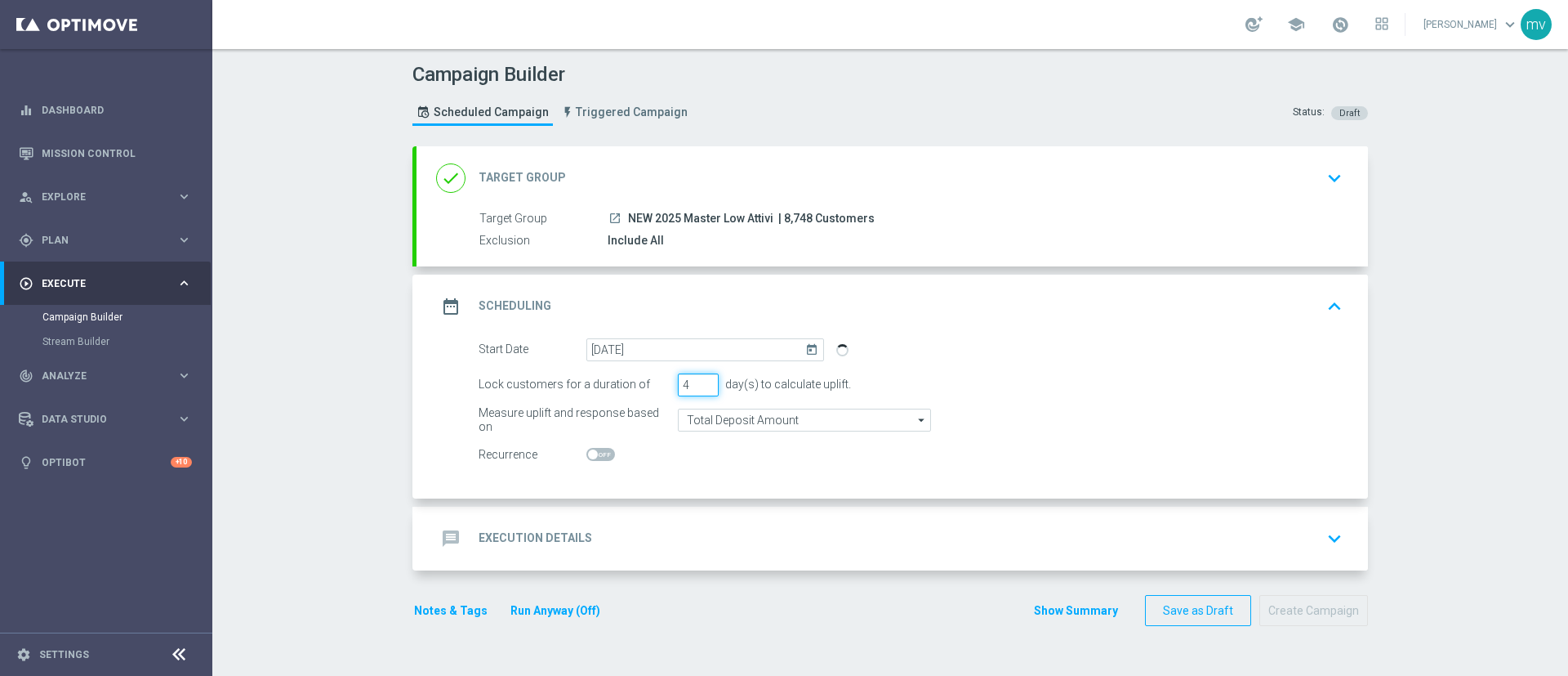
click at [698, 383] on input "4" at bounding box center [698, 385] width 40 height 23
type input "5"
click at [698, 382] on input "5" at bounding box center [698, 385] width 40 height 23
click at [693, 465] on div at bounding box center [705, 455] width 238 height 23
click at [628, 551] on div "message Execution Details keyboard_arrow_down" at bounding box center [891, 538] width 912 height 31
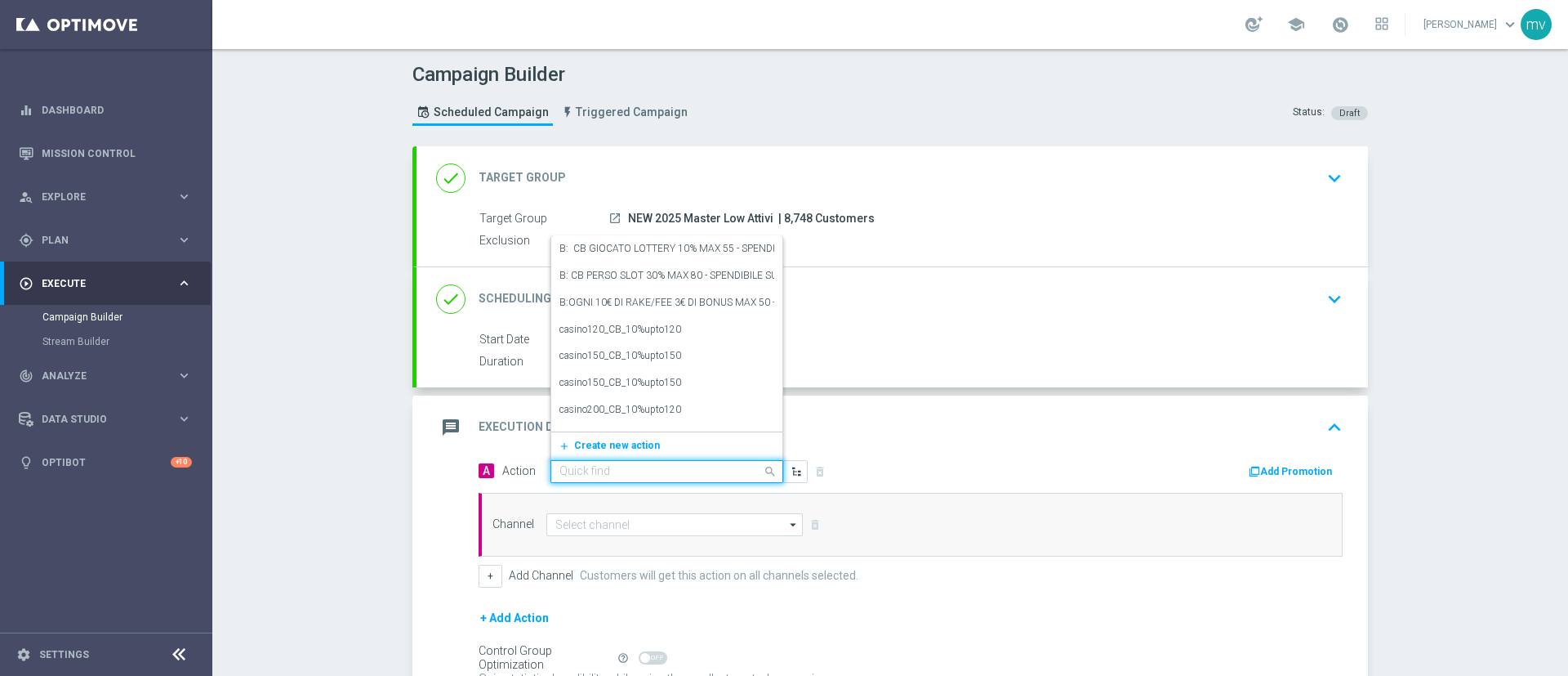
click at [601, 469] on input "text" at bounding box center [650, 472] width 182 height 14
paste input "prof no _ dep up to 100€"
type input "prof no _ dep up to 100€"
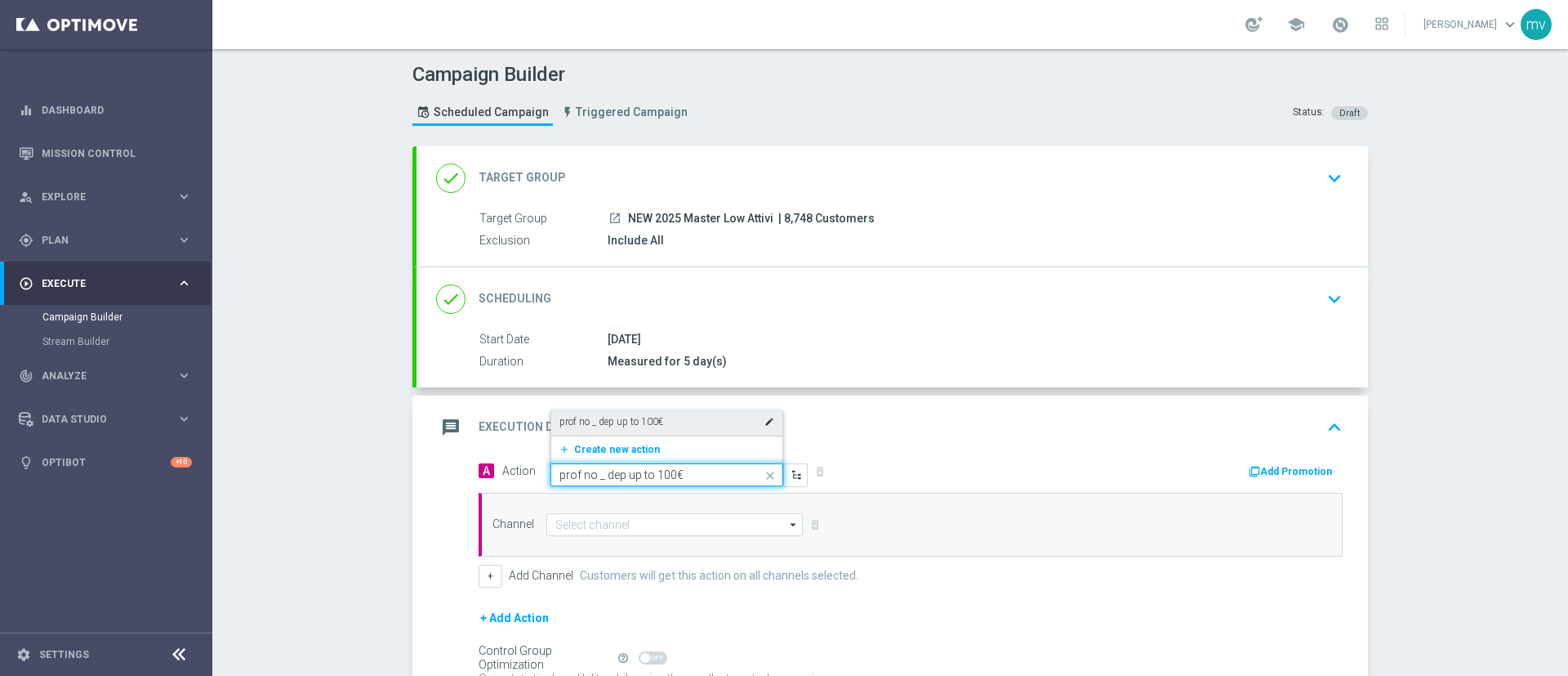
click at [669, 419] on div "prof no _ dep up to 100€ edit" at bounding box center [667, 421] width 215 height 27
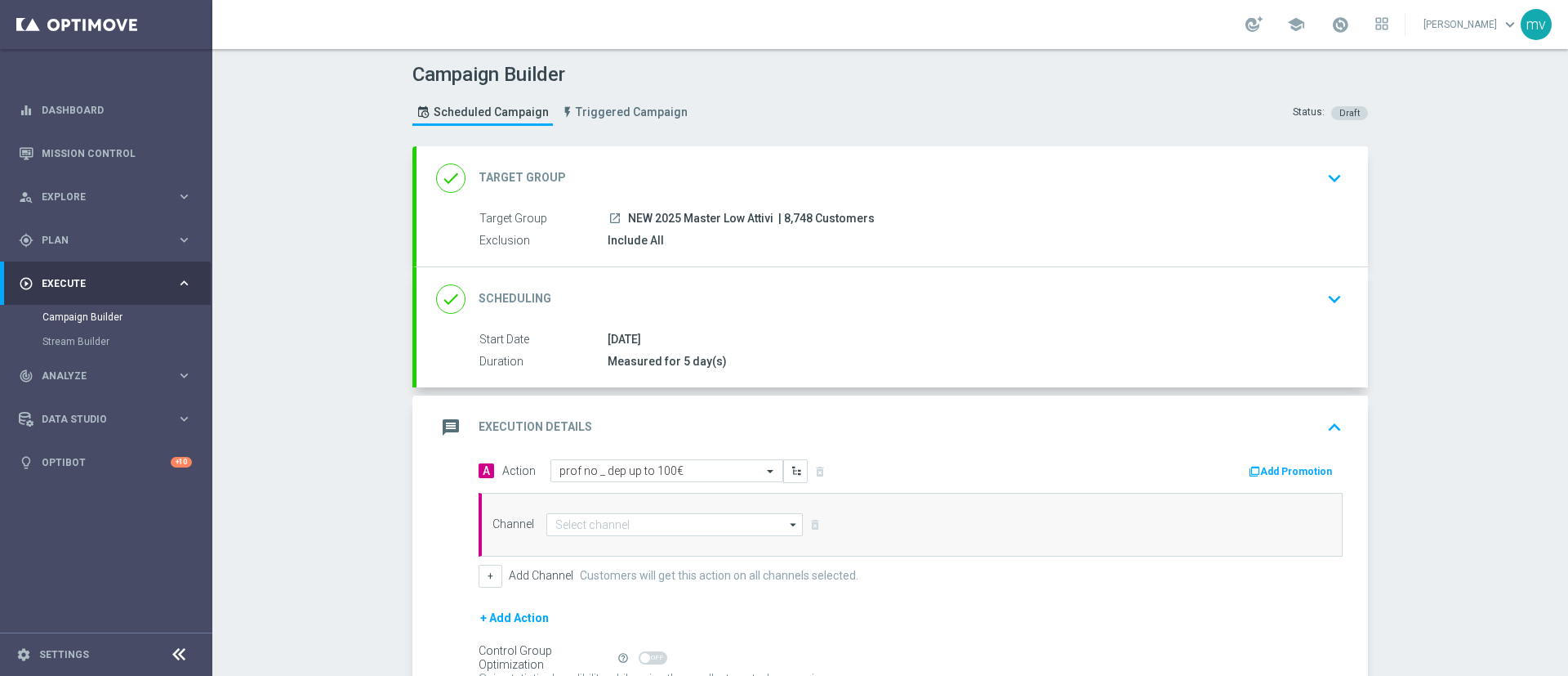
click at [897, 444] on div "message Execution Details keyboard_arrow_up" at bounding box center [891, 427] width 952 height 64
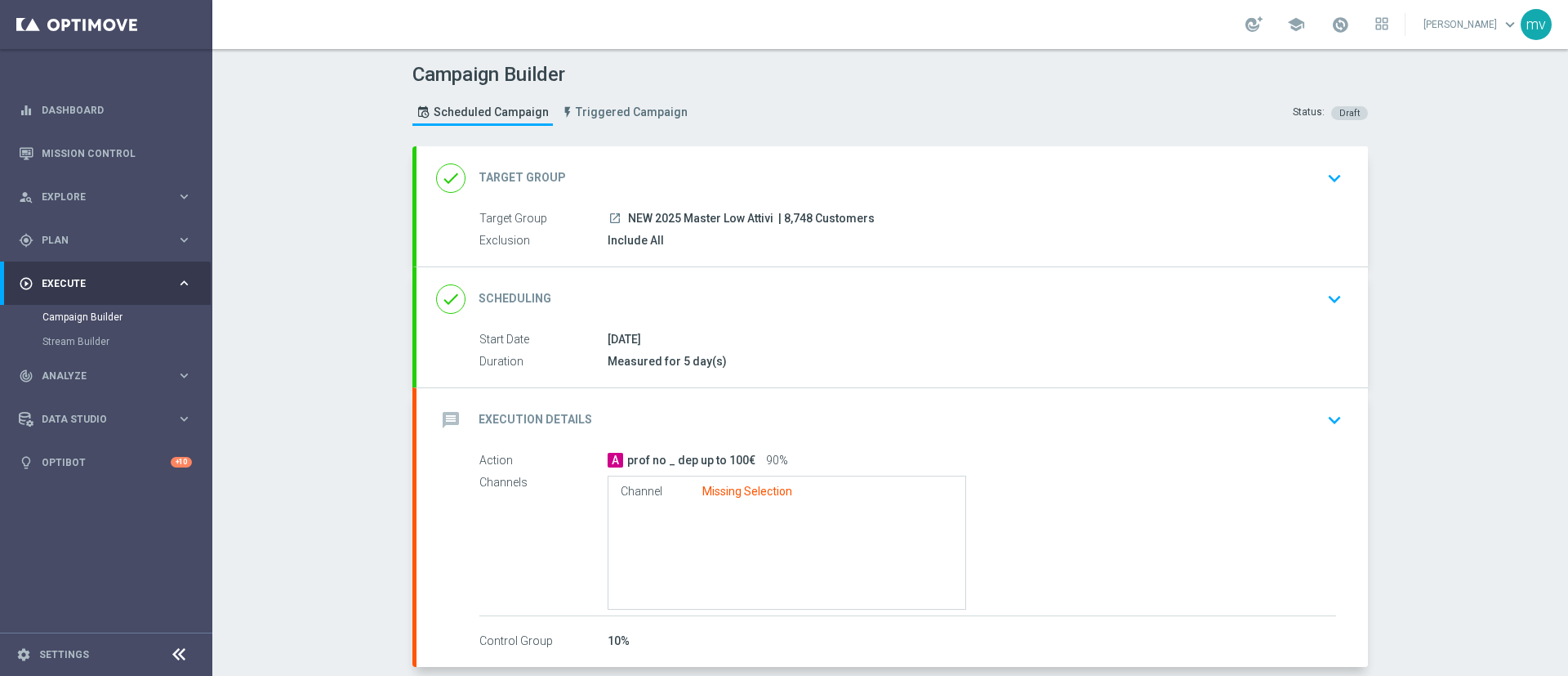
click at [882, 428] on div "message Execution Details keyboard_arrow_down" at bounding box center [891, 419] width 912 height 31
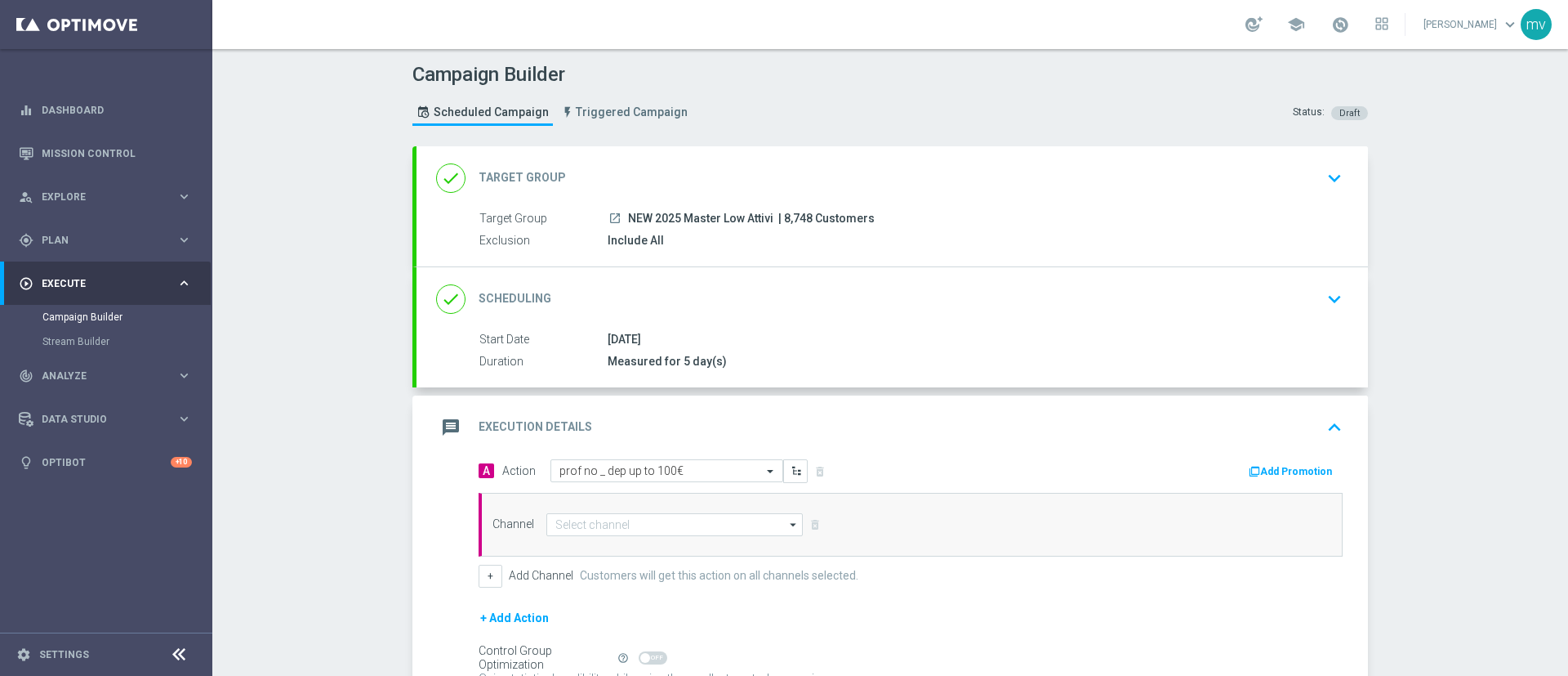
click at [1283, 470] on button "Add Promotion" at bounding box center [1293, 472] width 91 height 18
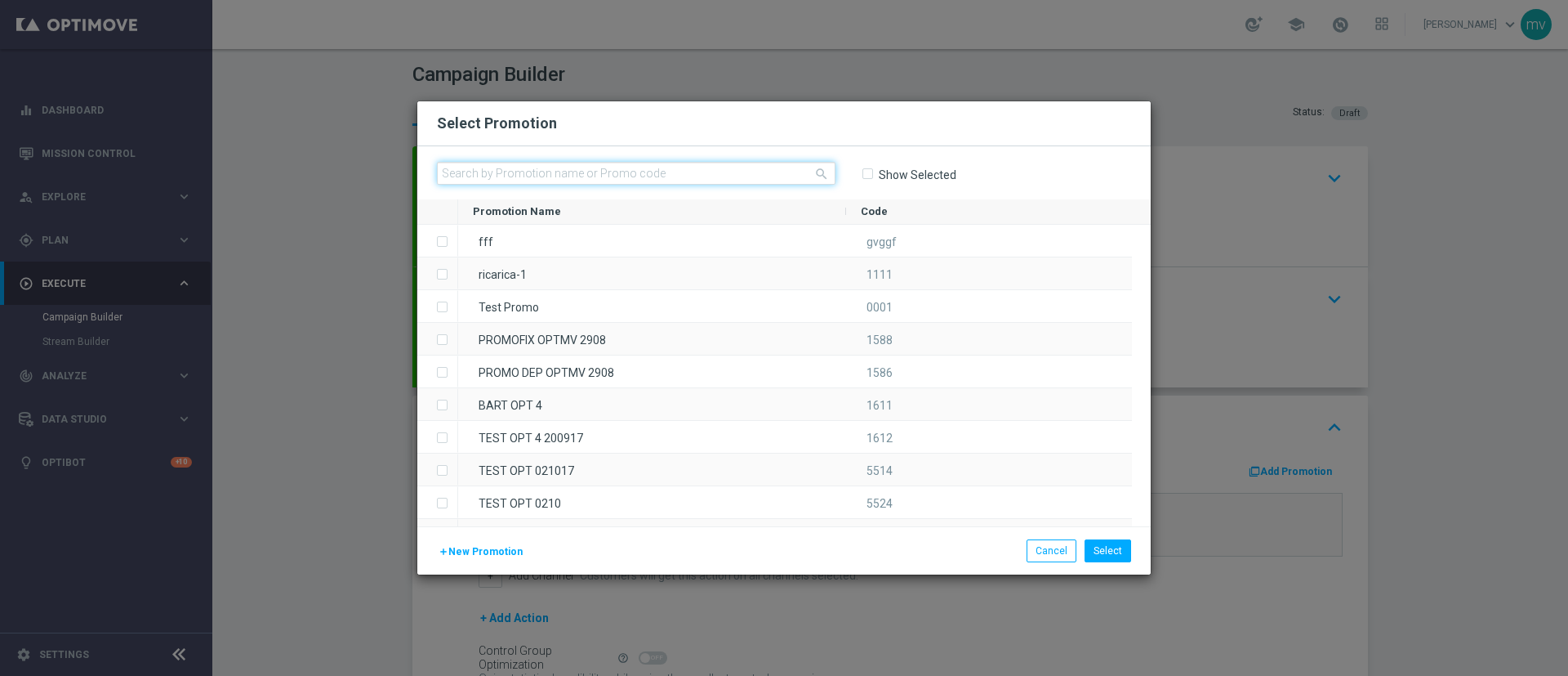
click at [645, 172] on input "text" at bounding box center [636, 173] width 398 height 23
paste input "336500"
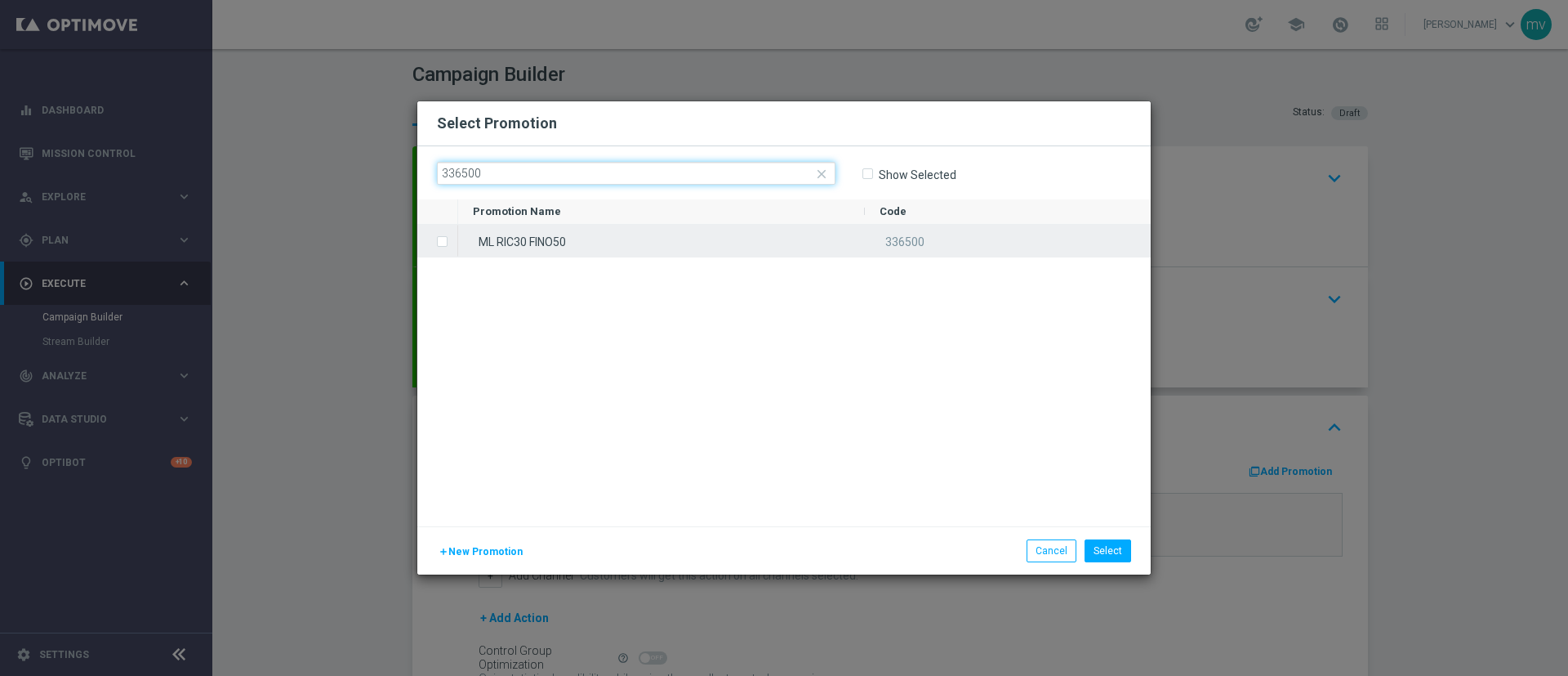
type input "336500"
click at [453, 239] on label "Press SPACE to select this row." at bounding box center [456, 243] width 6 height 15
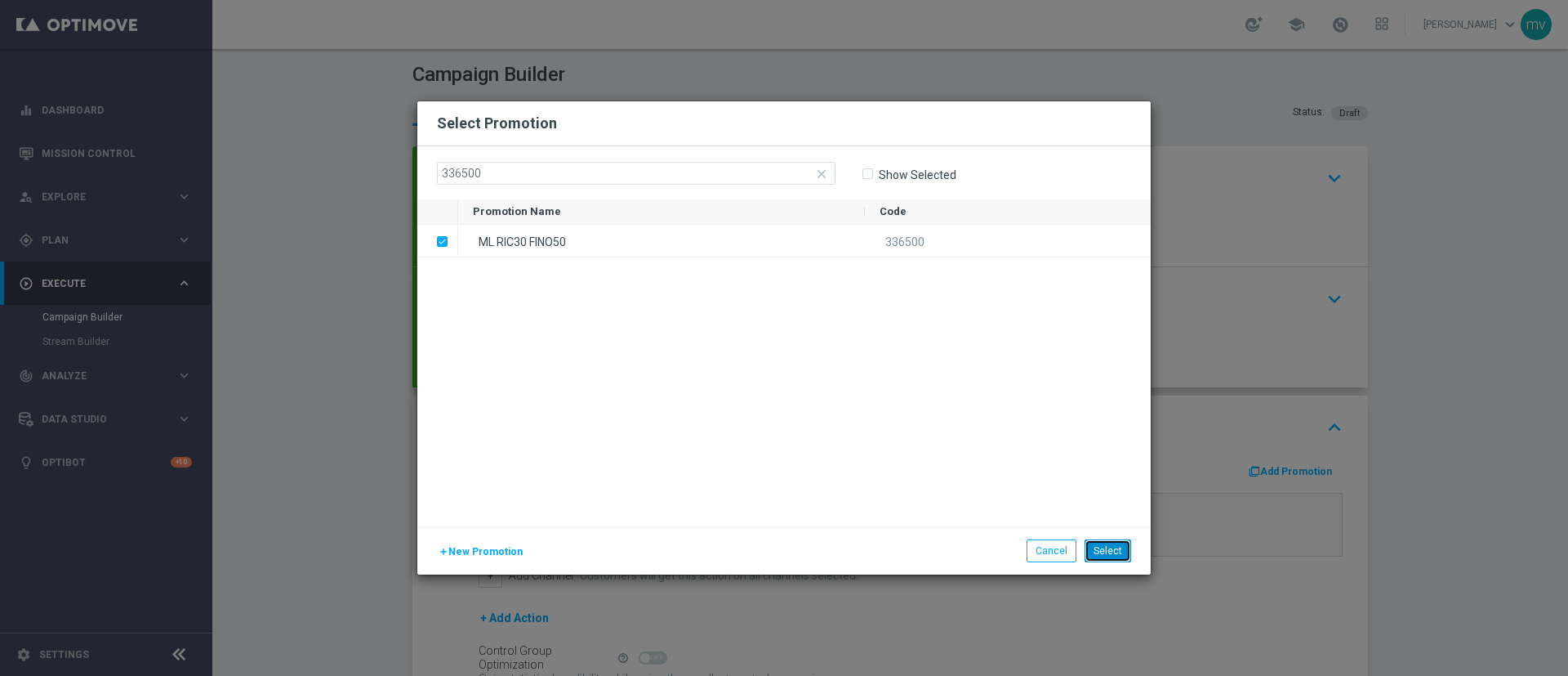
click at [1109, 541] on button "Select" at bounding box center [1107, 551] width 46 height 23
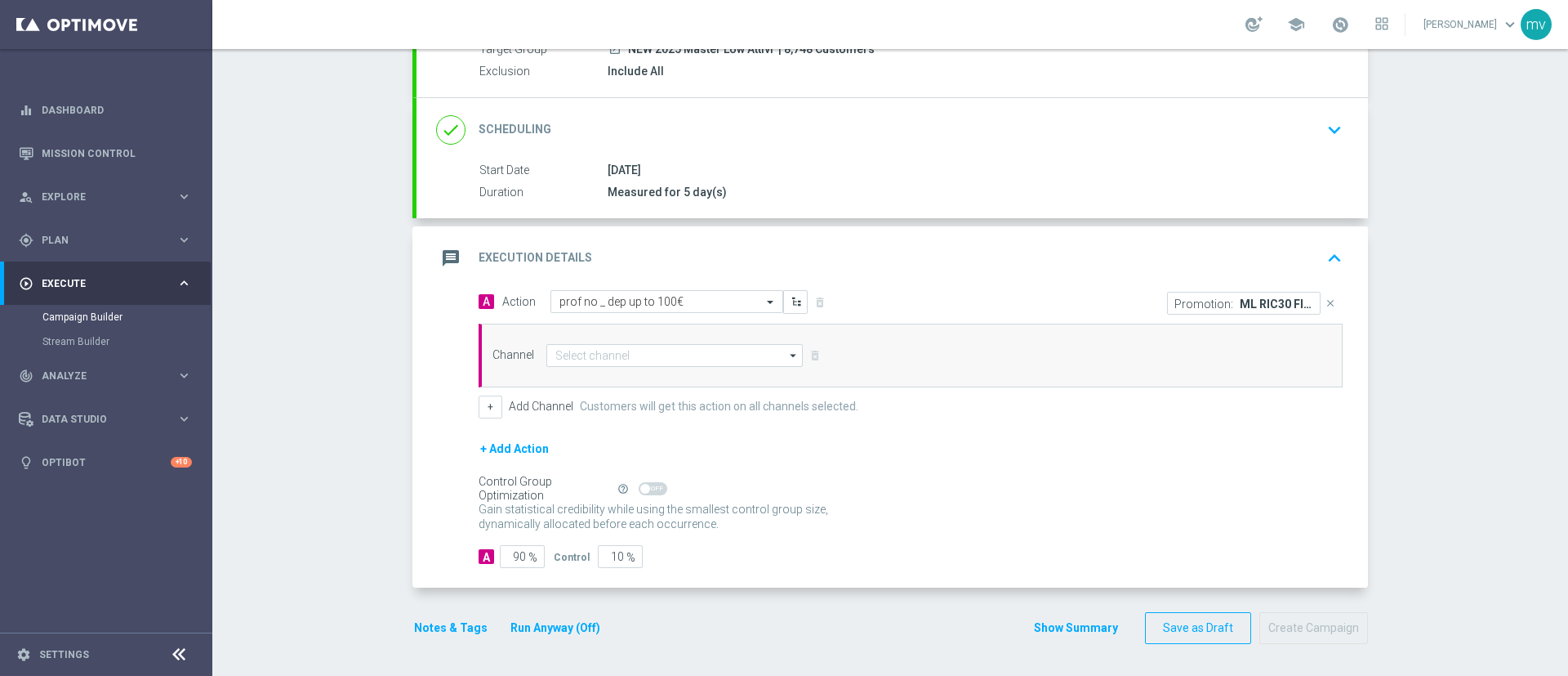
scroll to position [170, 0]
click at [617, 351] on input at bounding box center [675, 354] width 256 height 23
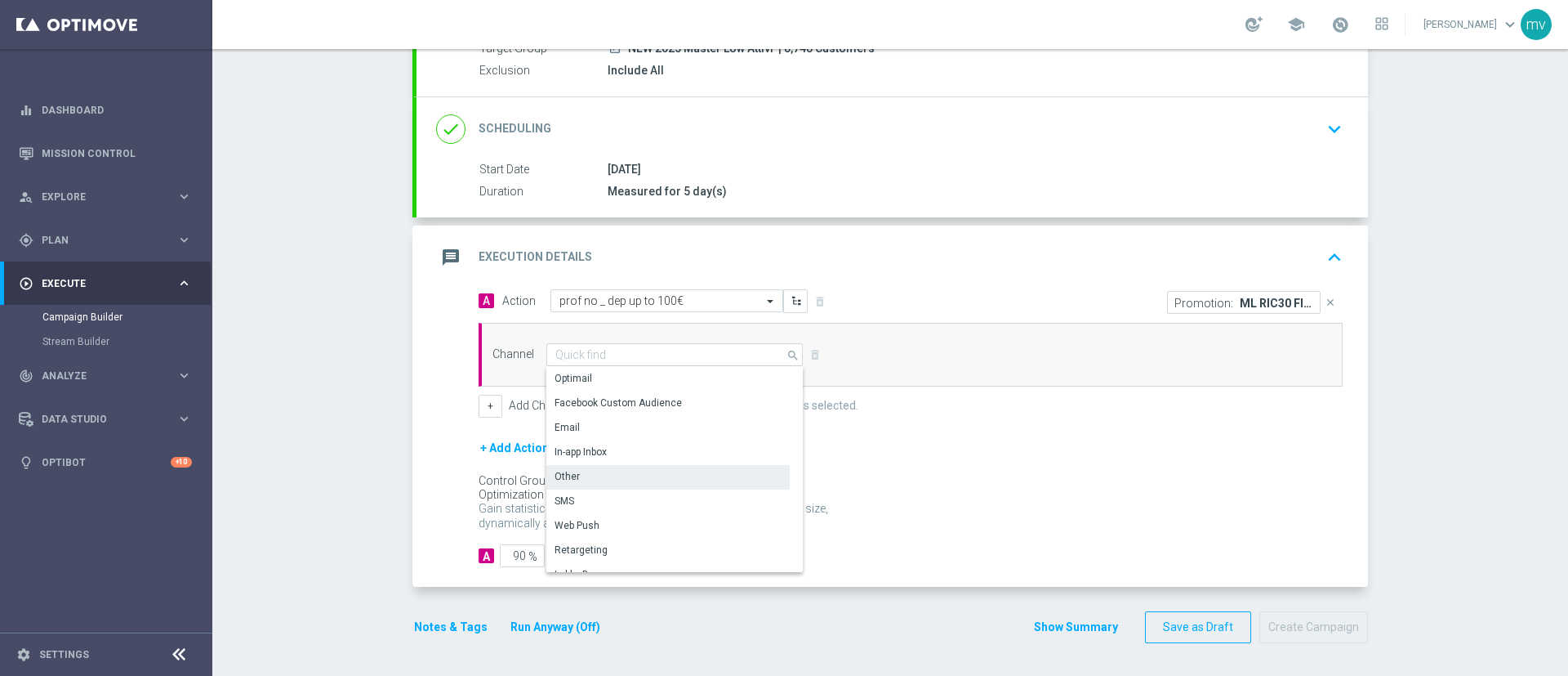
click at [620, 471] on div "Other" at bounding box center [668, 476] width 244 height 23
type input "Other"
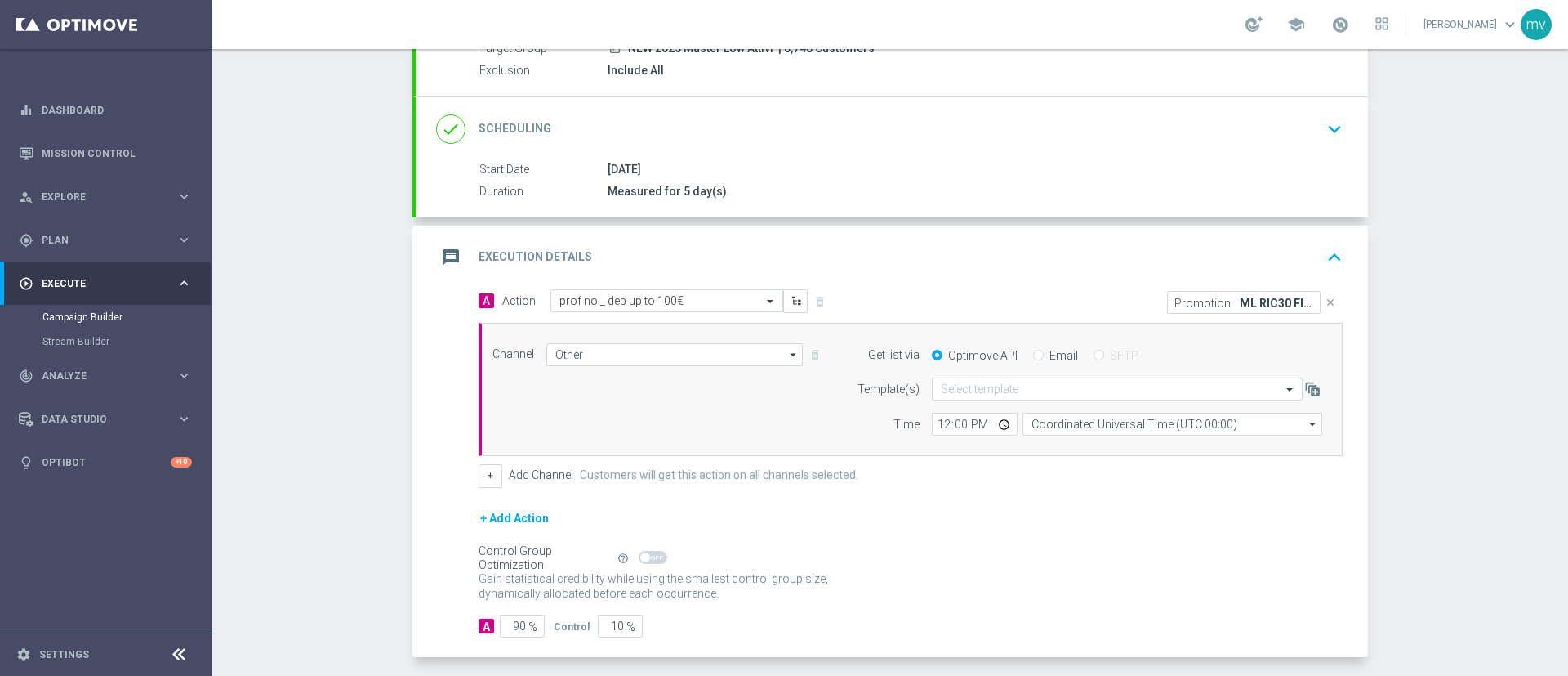
click at [1033, 355] on div "Email" at bounding box center [1056, 355] width 45 height 15
click at [1033, 359] on input "Email" at bounding box center [1038, 356] width 11 height 11
radio input "true"
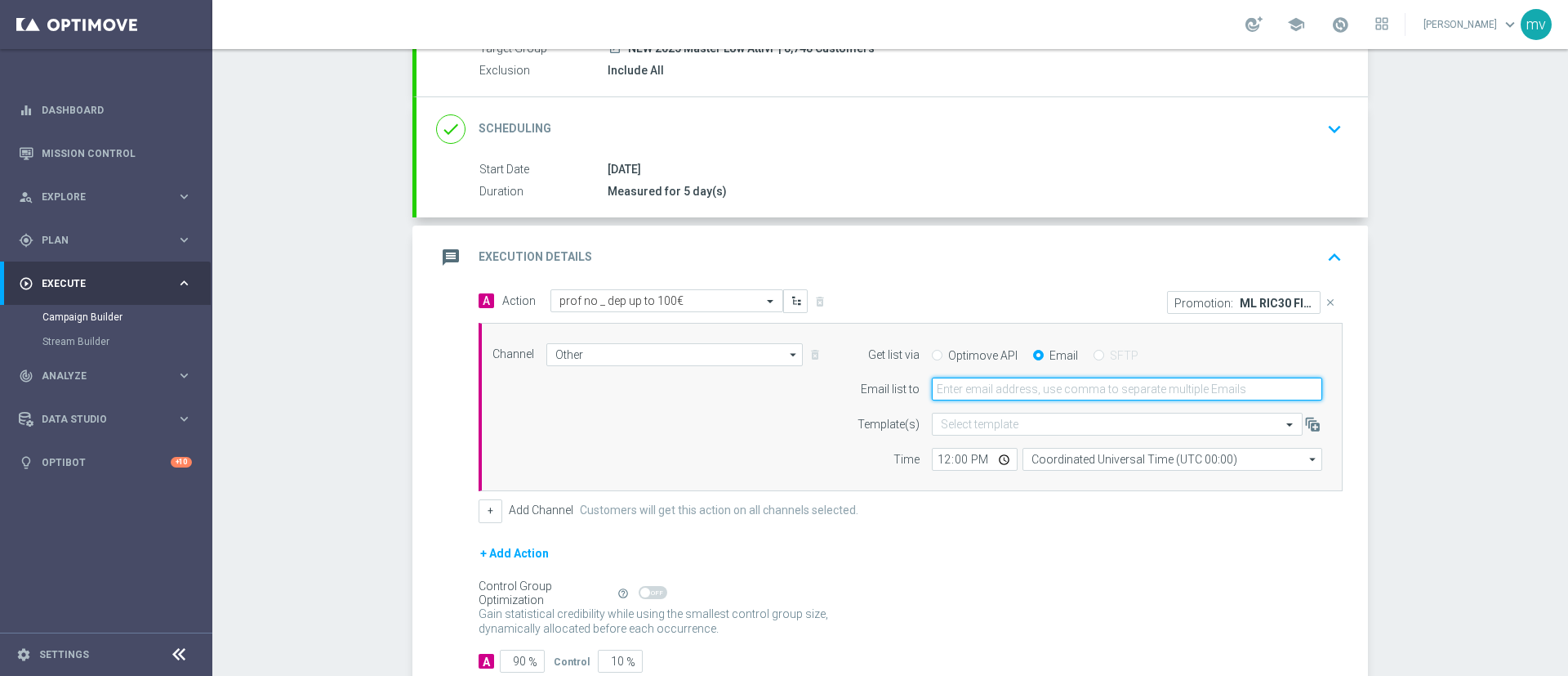
drag, startPoint x: 1032, startPoint y: 383, endPoint x: 1032, endPoint y: 393, distance: 10.0
click at [1032, 384] on input "email" at bounding box center [1127, 389] width 391 height 23
type input "[EMAIL_ADDRESS][PERSON_NAME][DOMAIN_NAME]"
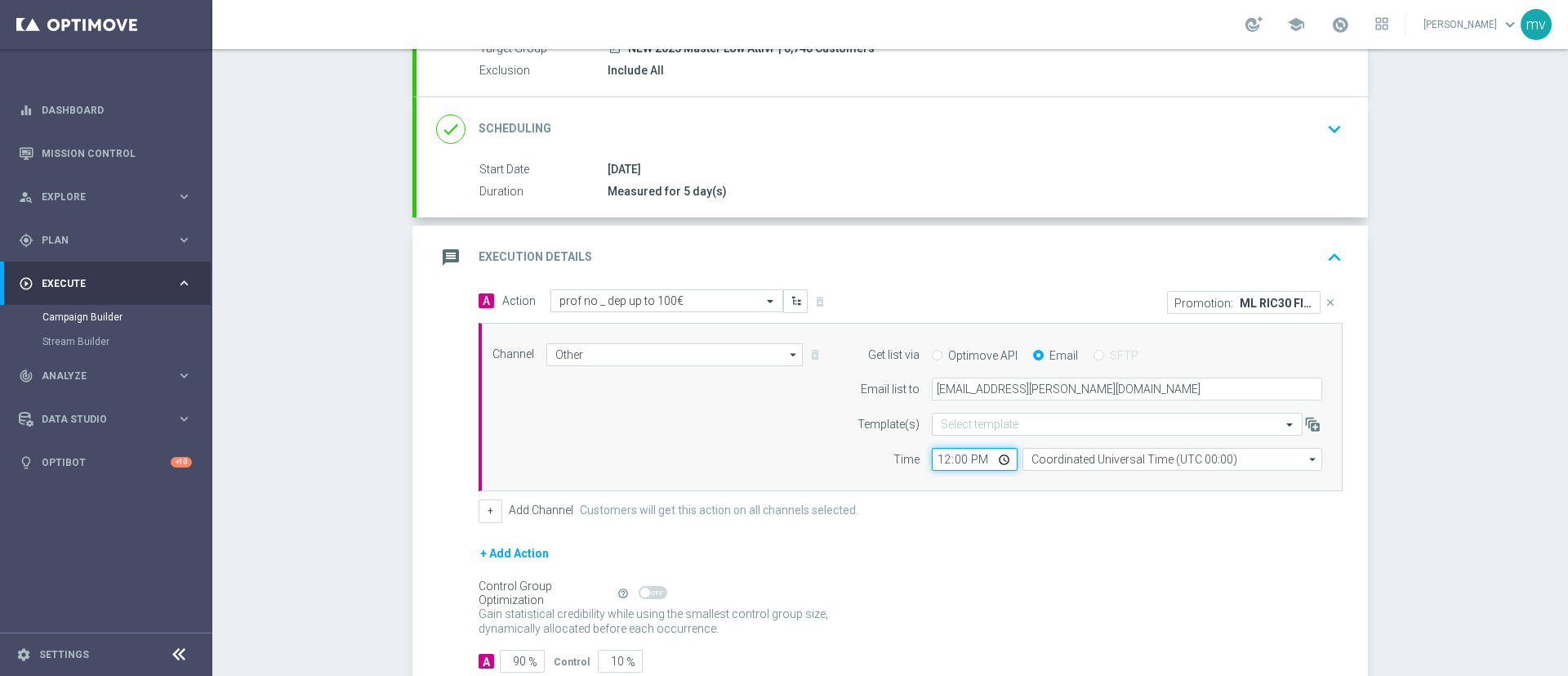
click at [934, 464] on input "12:00" at bounding box center [974, 459] width 86 height 23
type input "16:00"
click at [996, 507] on div "+ Add Channel Customers will get this action on all channels selected." at bounding box center [910, 510] width 864 height 23
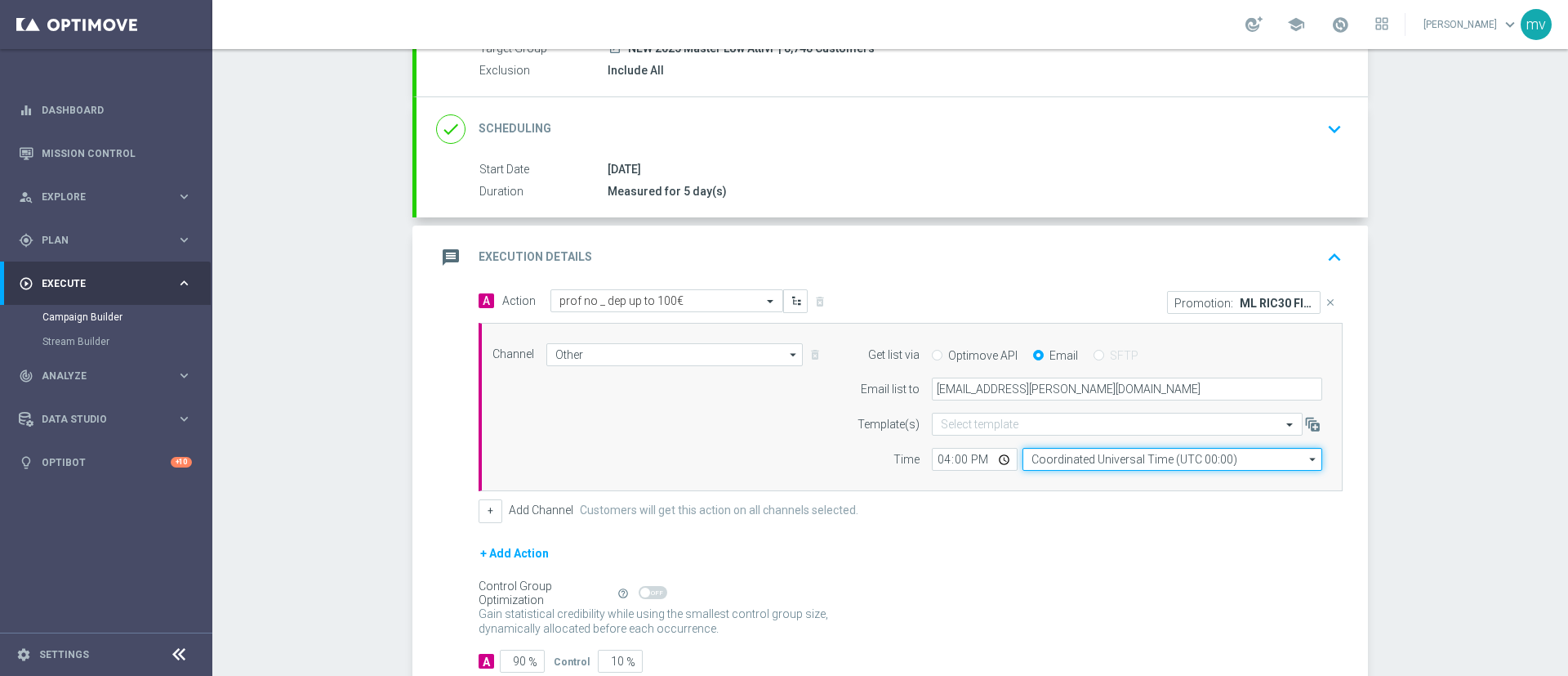
click at [1049, 460] on input "Coordinated Universal Time (UTC 00:00)" at bounding box center [1173, 459] width 300 height 23
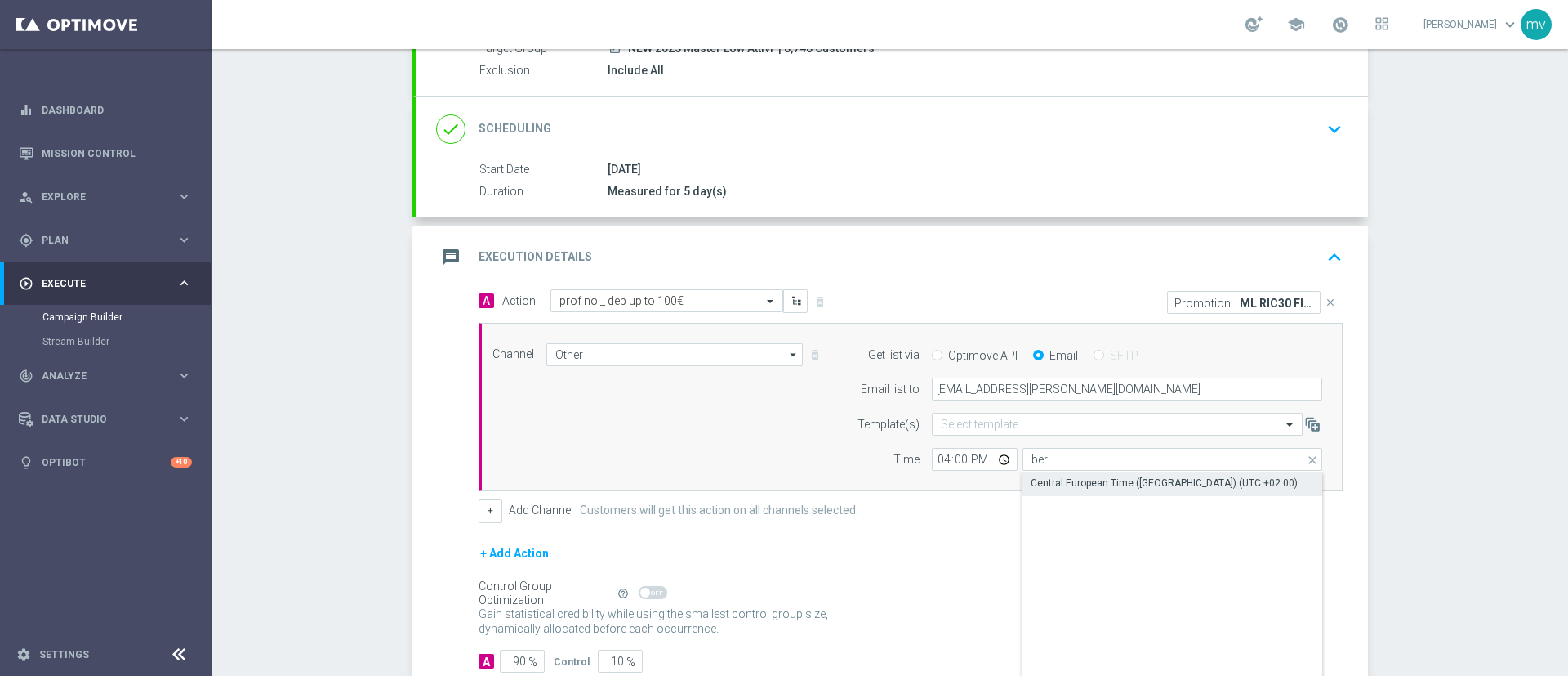
click at [1158, 488] on div "Central European Time ([GEOGRAPHIC_DATA]) (UTC +02:00)" at bounding box center [1164, 483] width 267 height 15
type input "Central European Time ([GEOGRAPHIC_DATA]) (UTC +02:00)"
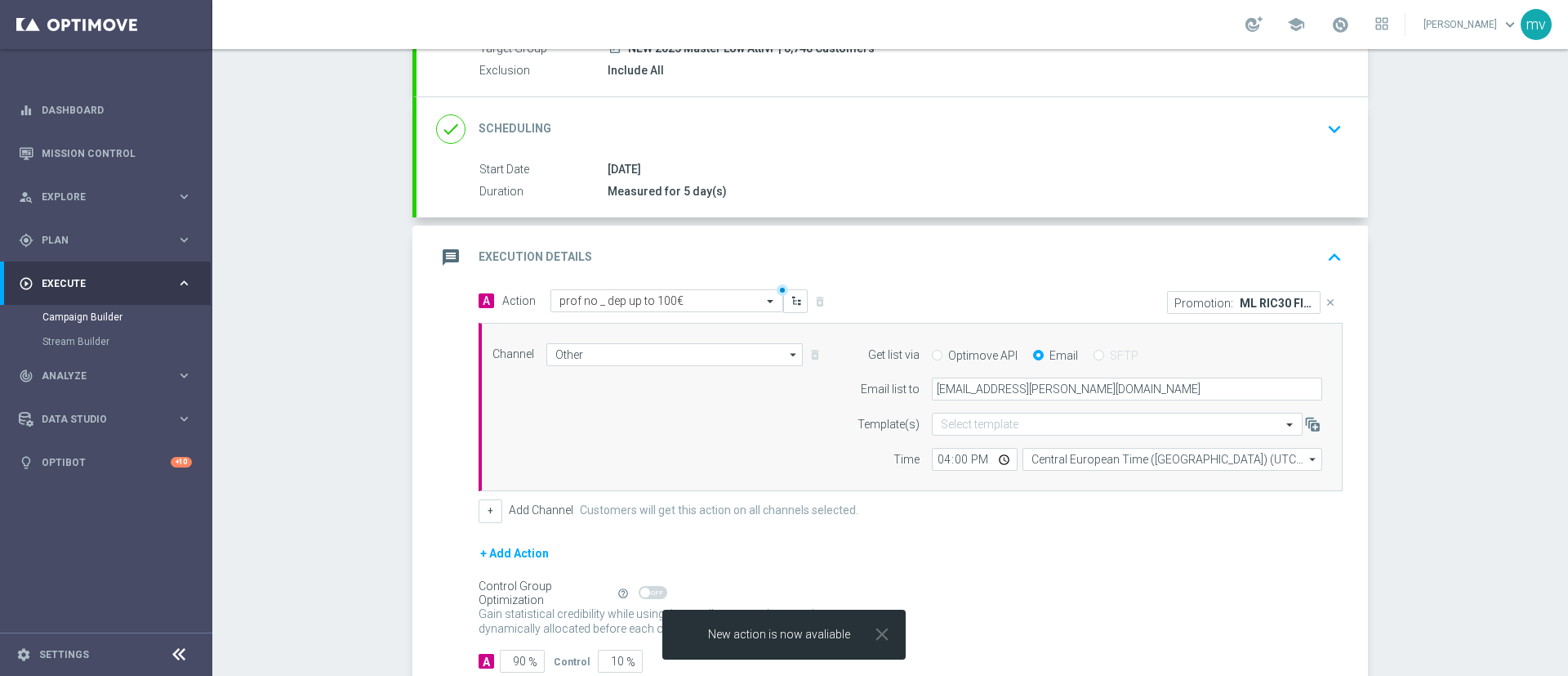
click at [891, 552] on div "+ Add Action" at bounding box center [910, 563] width 864 height 40
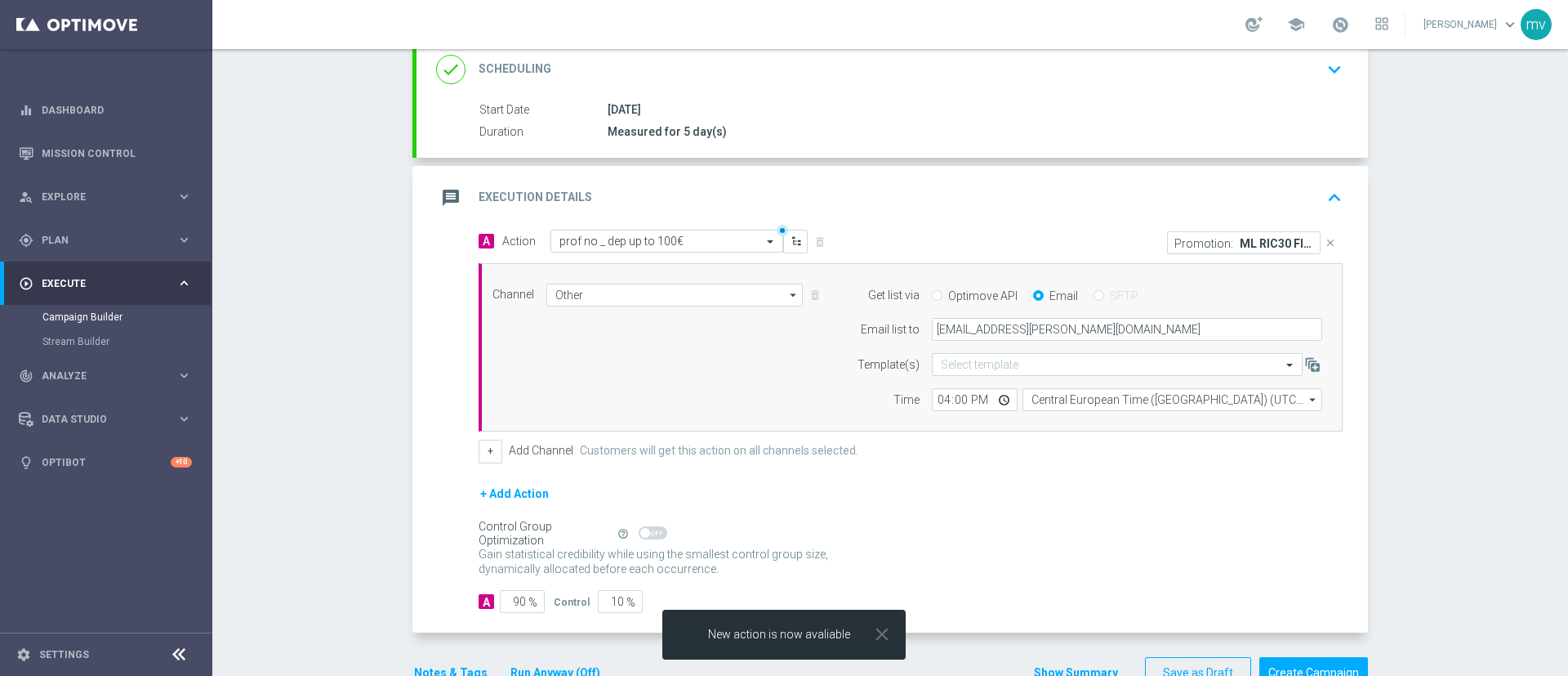
scroll to position [275, 0]
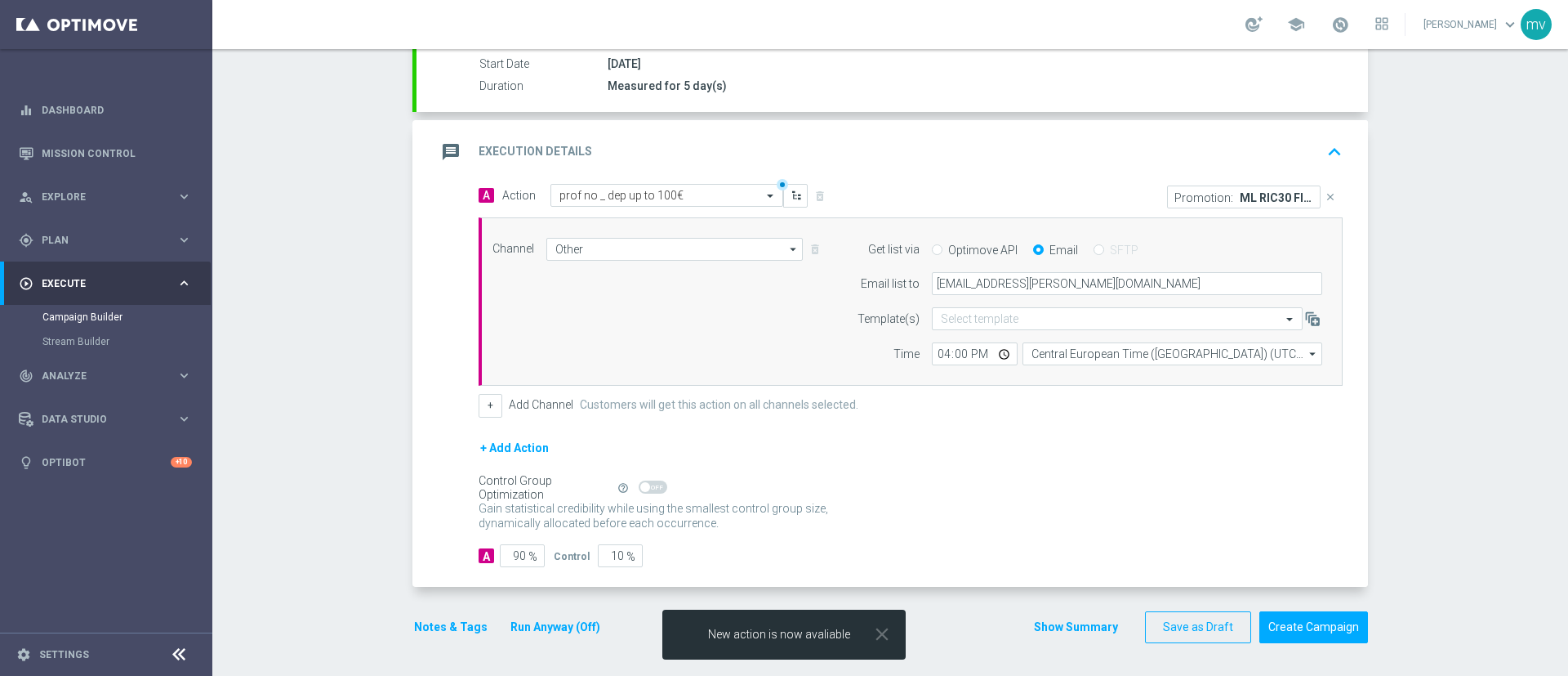
click at [436, 622] on button "Notes & Tags" at bounding box center [451, 627] width 77 height 21
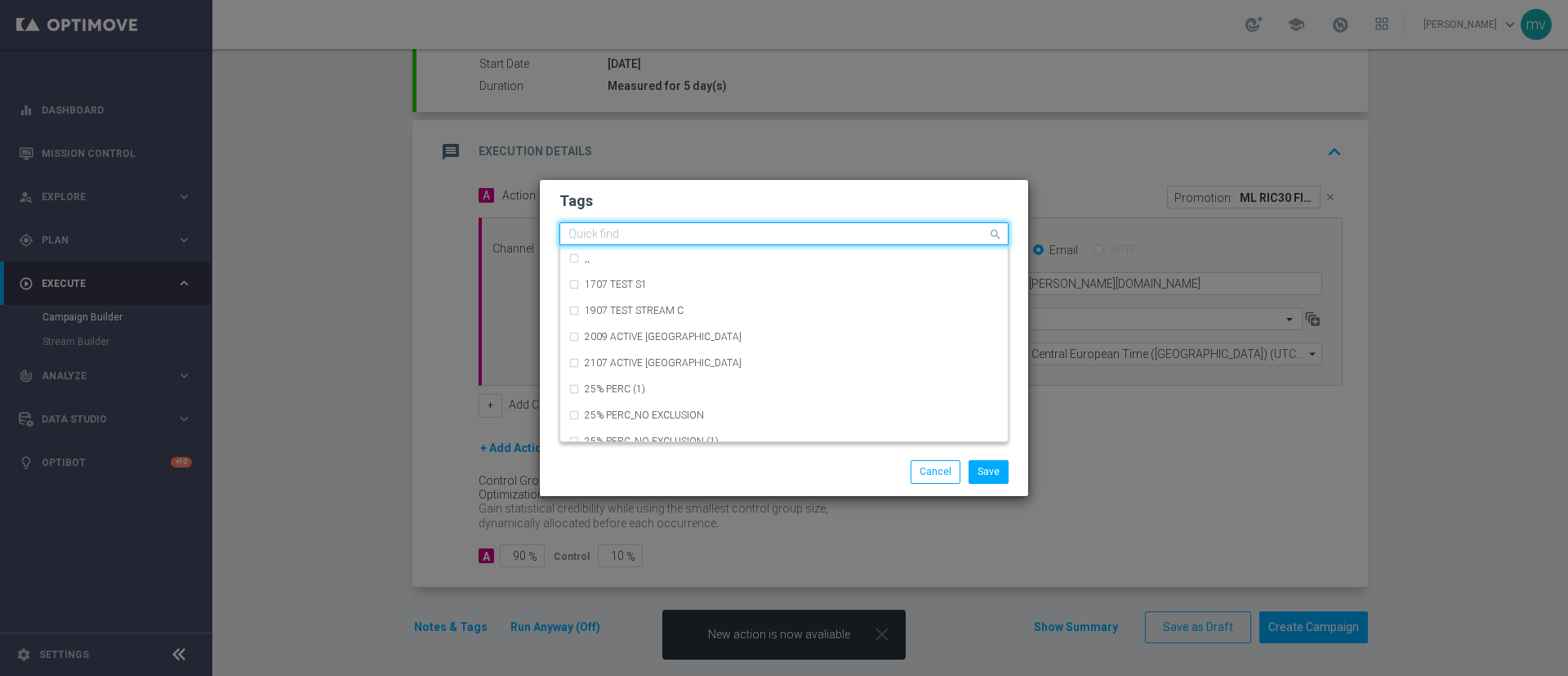
click at [646, 234] on input "text" at bounding box center [778, 235] width 419 height 14
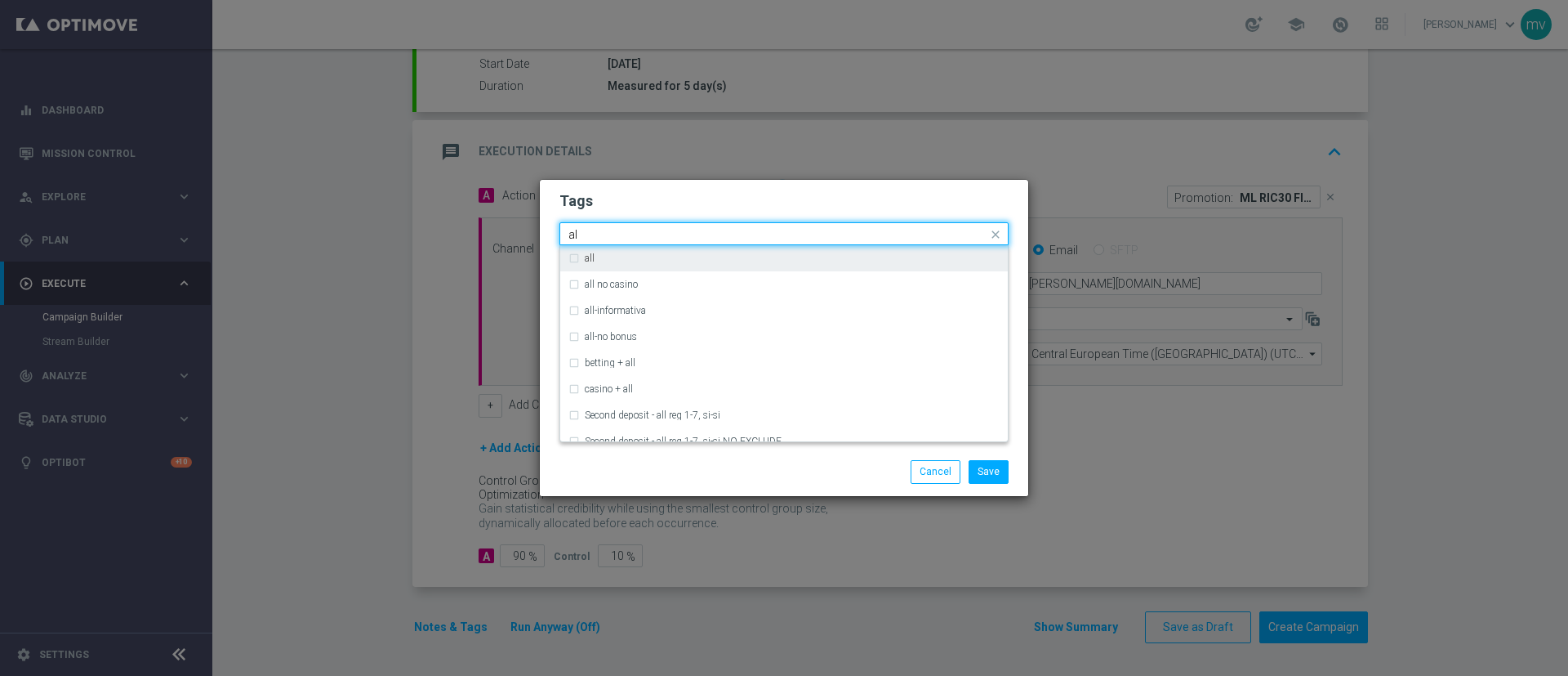
type input "a"
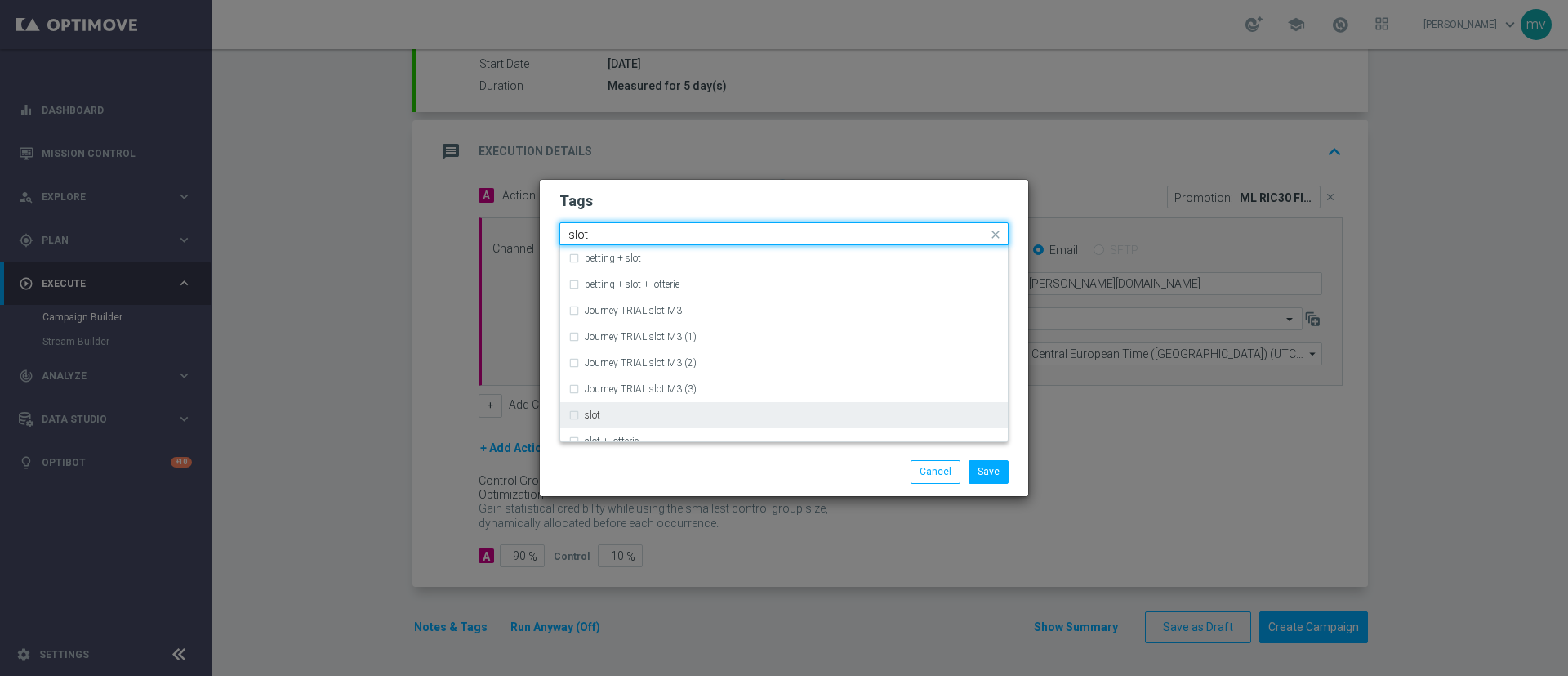
click at [611, 413] on div "slot" at bounding box center [792, 415] width 415 height 10
type input "slot"
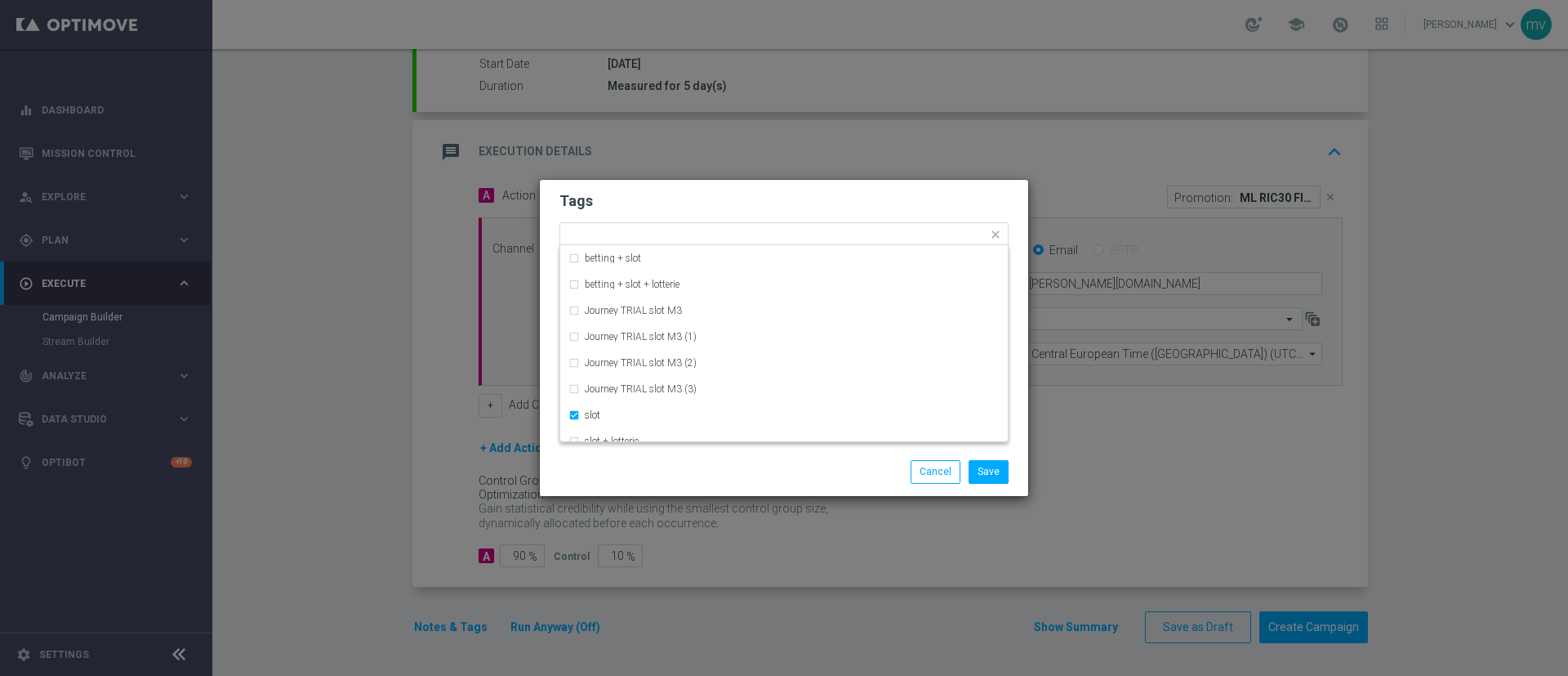
click at [639, 481] on div "Save Cancel" at bounding box center [784, 471] width 473 height 23
click at [636, 231] on input "text" at bounding box center [802, 236] width 373 height 14
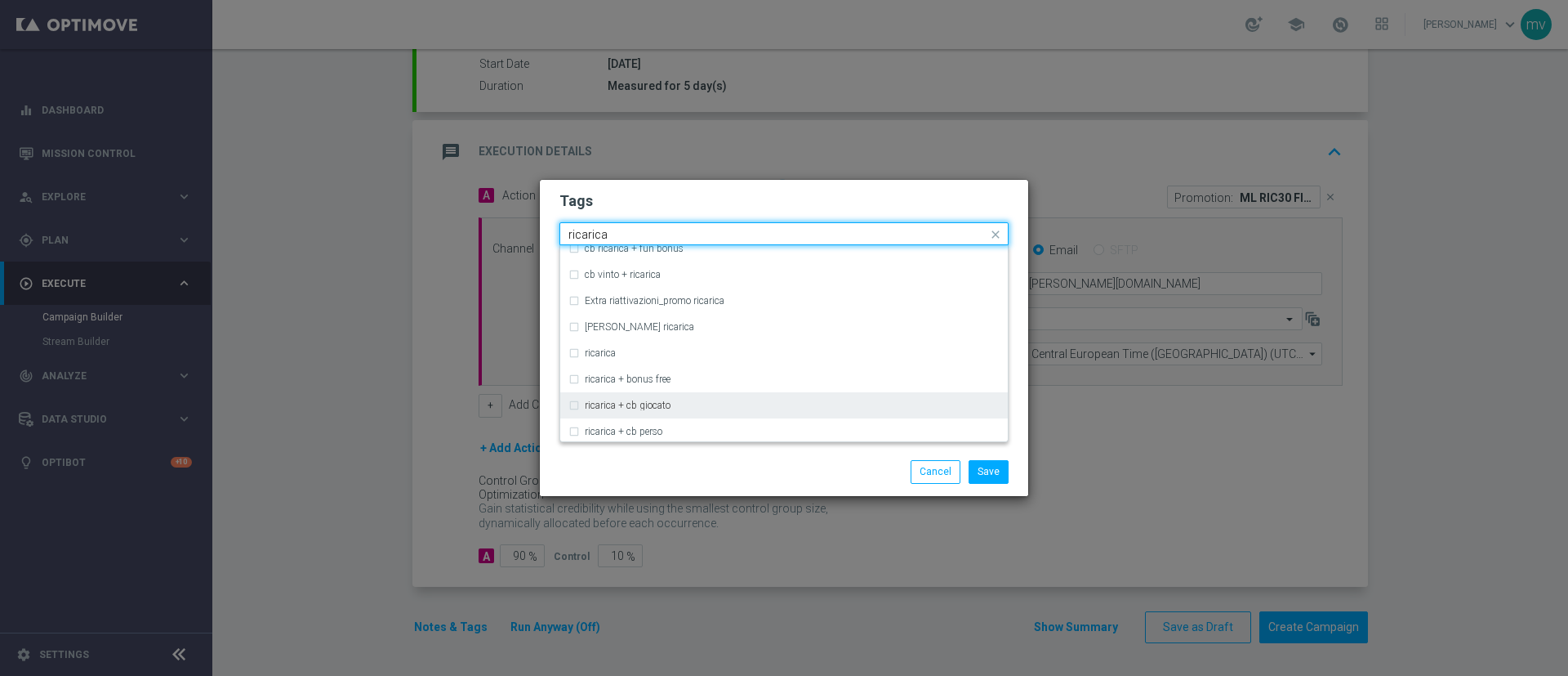
scroll to position [490, 0]
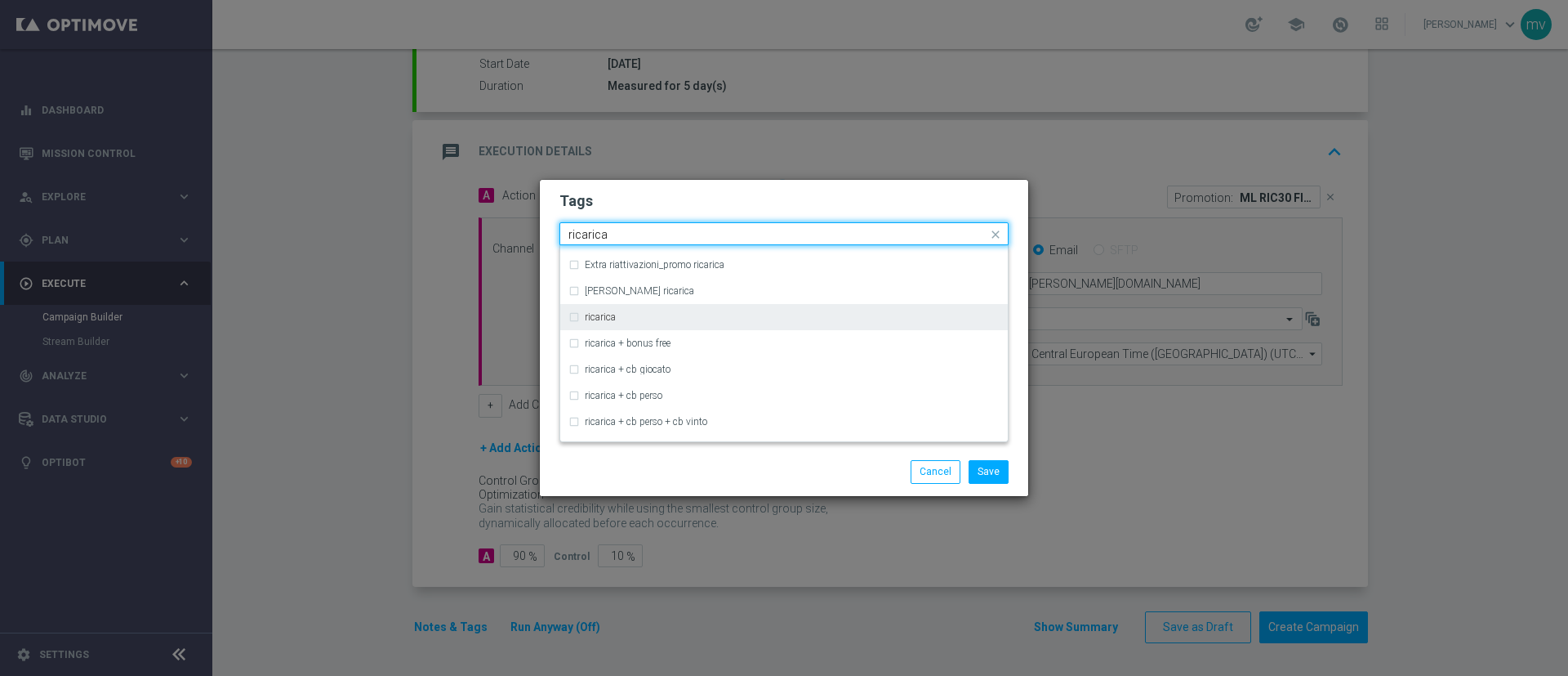
click at [607, 315] on label "ricarica" at bounding box center [600, 317] width 31 height 10
type input "ricarica"
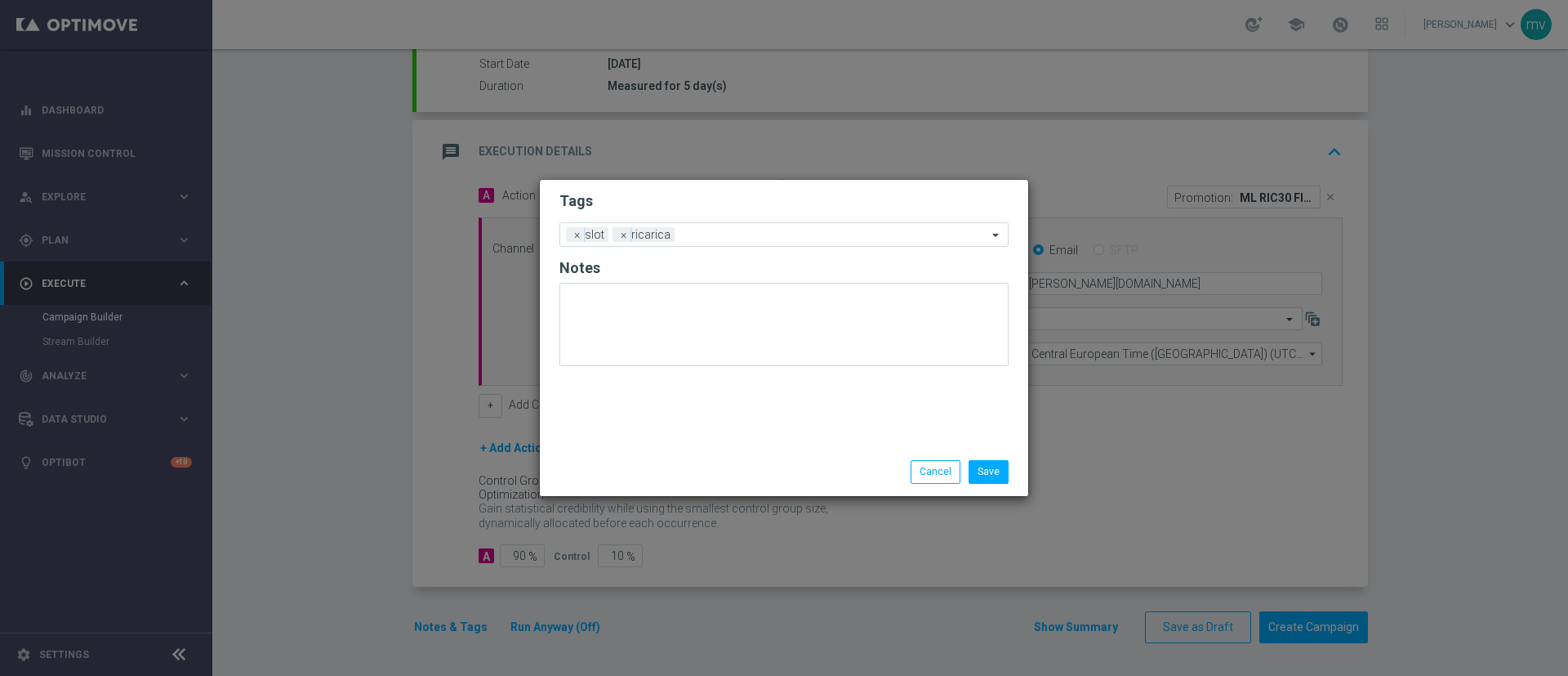
click at [629, 474] on div "Save Cancel" at bounding box center [784, 471] width 473 height 23
click at [688, 233] on input "text" at bounding box center [834, 236] width 307 height 14
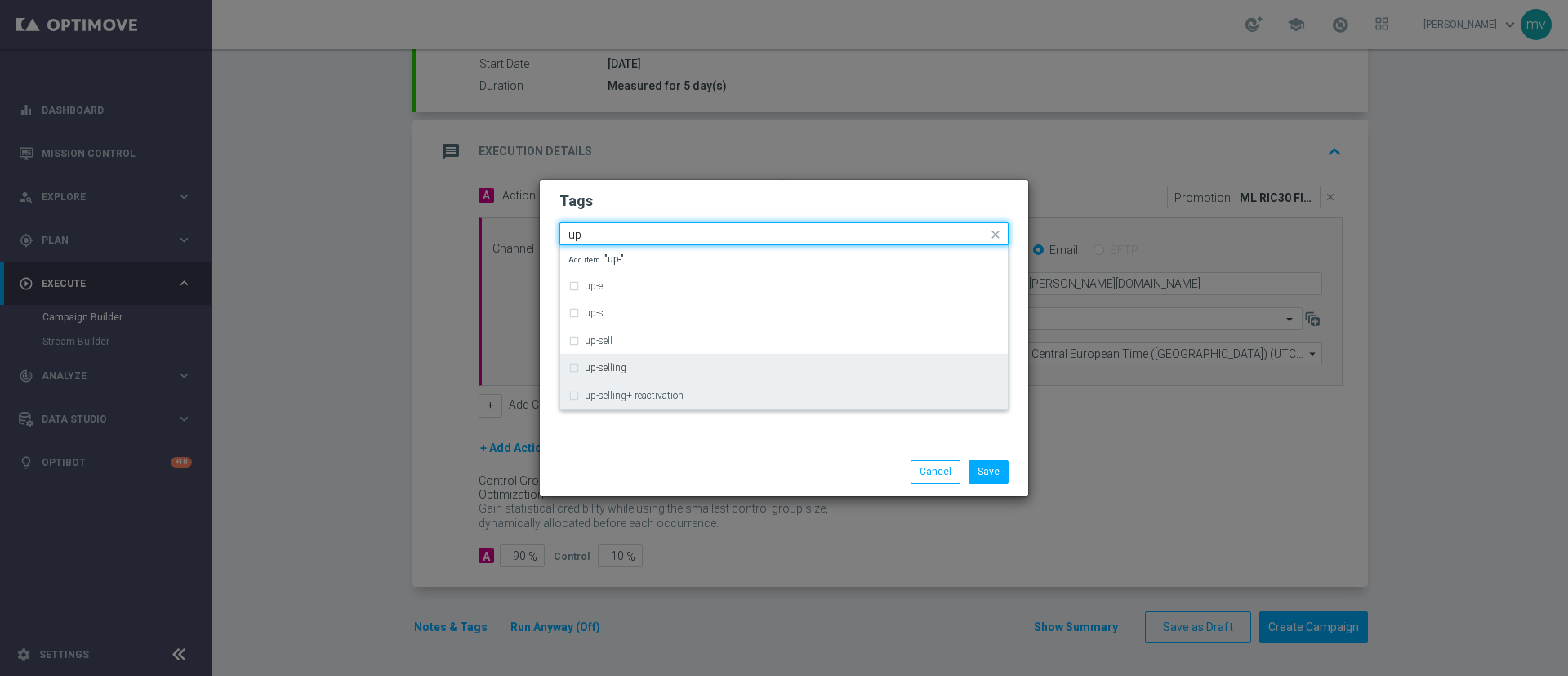
drag, startPoint x: 689, startPoint y: 361, endPoint x: 698, endPoint y: 389, distance: 29.4
click at [690, 363] on div "up-selling" at bounding box center [792, 368] width 415 height 10
type input "up-"
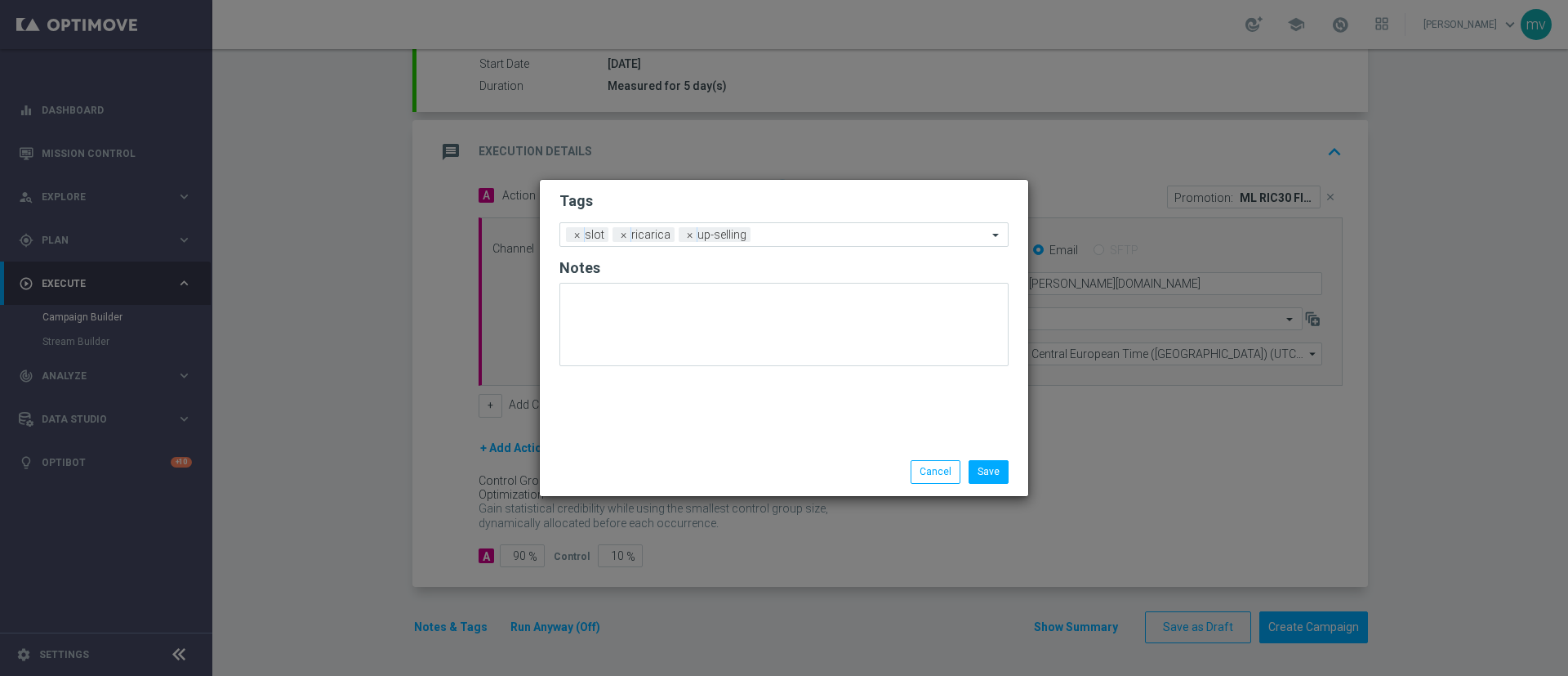
click at [700, 460] on div at bounding box center [626, 460] width 158 height 1
click at [793, 232] on input "text" at bounding box center [873, 236] width 231 height 14
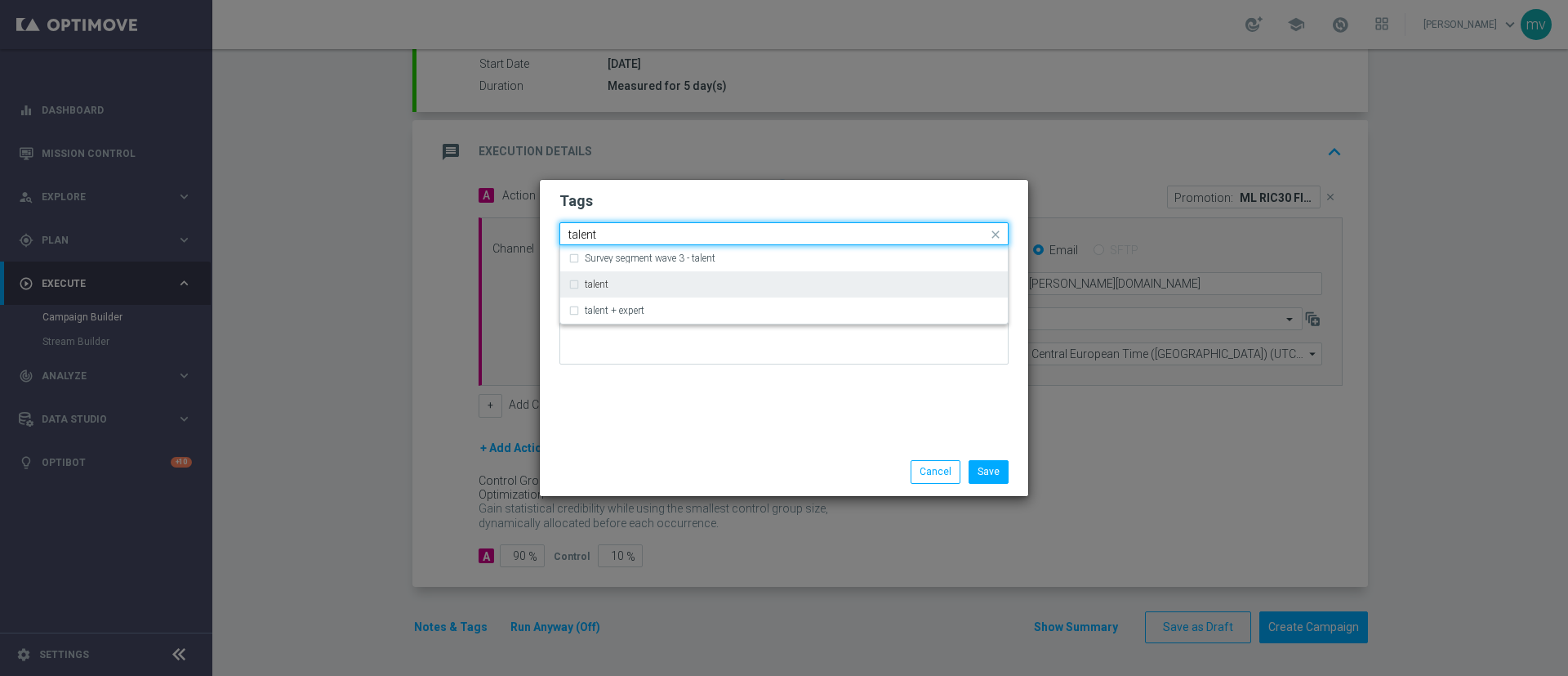
click at [645, 278] on div "talent" at bounding box center [784, 284] width 431 height 27
type input "talent"
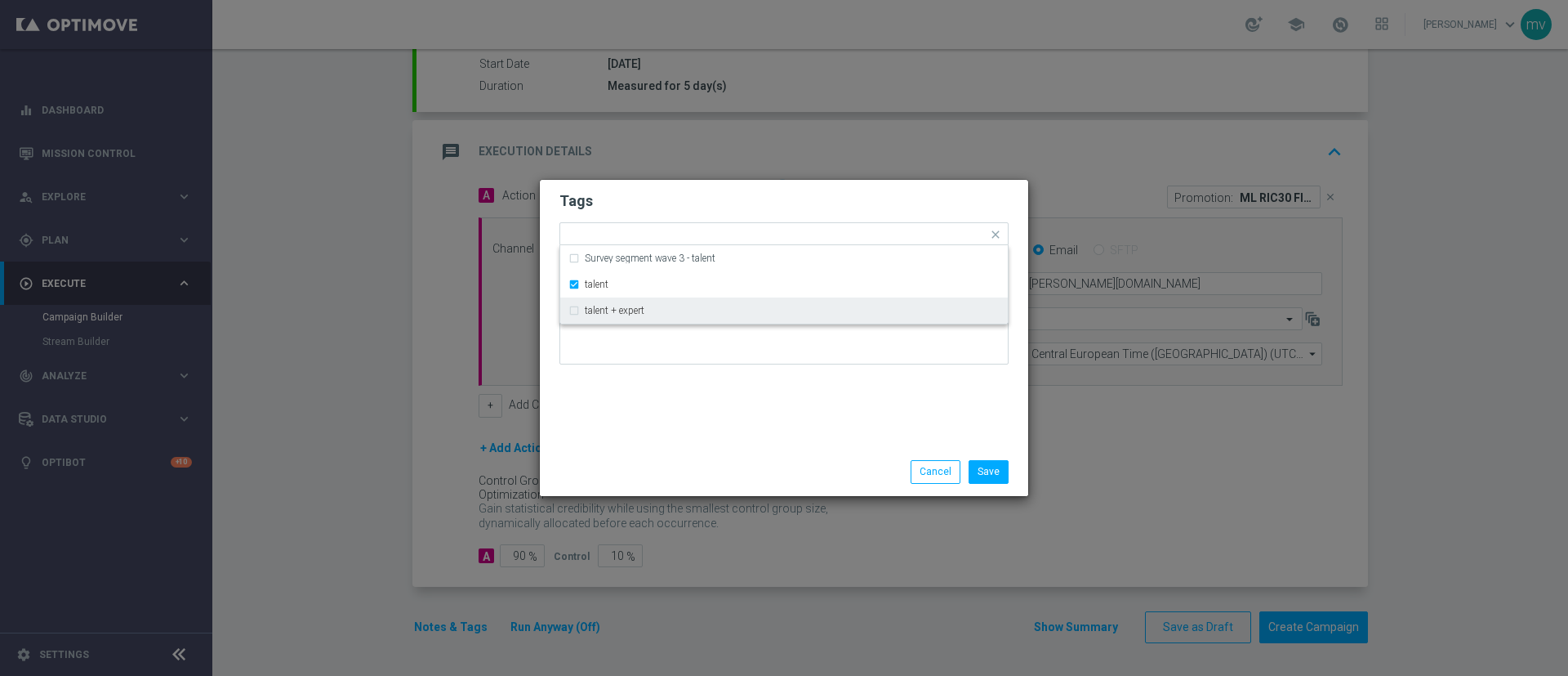
click at [630, 404] on div "Tags Quick find × slot × ricarica × up-selling × talent Survey segment wave 3 -…" at bounding box center [784, 314] width 488 height 268
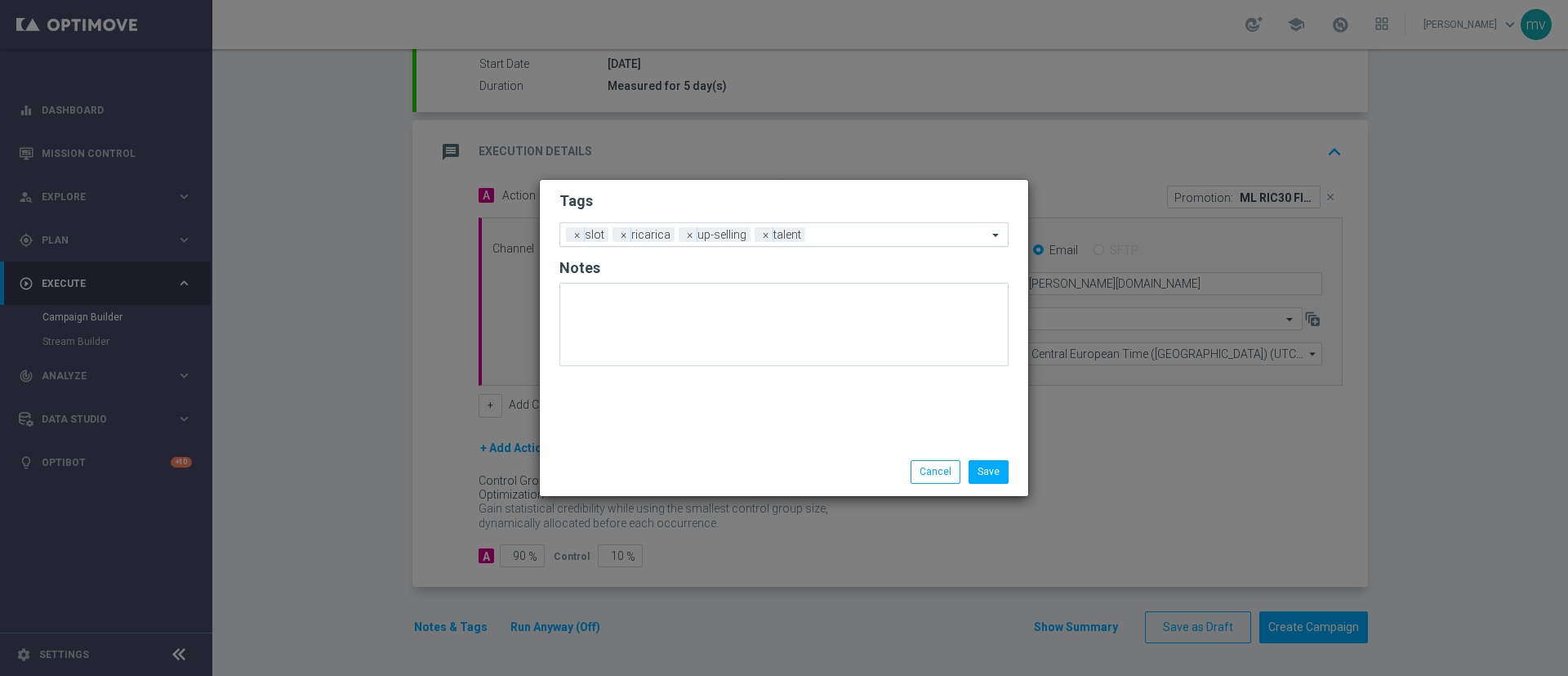
click at [840, 237] on input "text" at bounding box center [899, 236] width 176 height 14
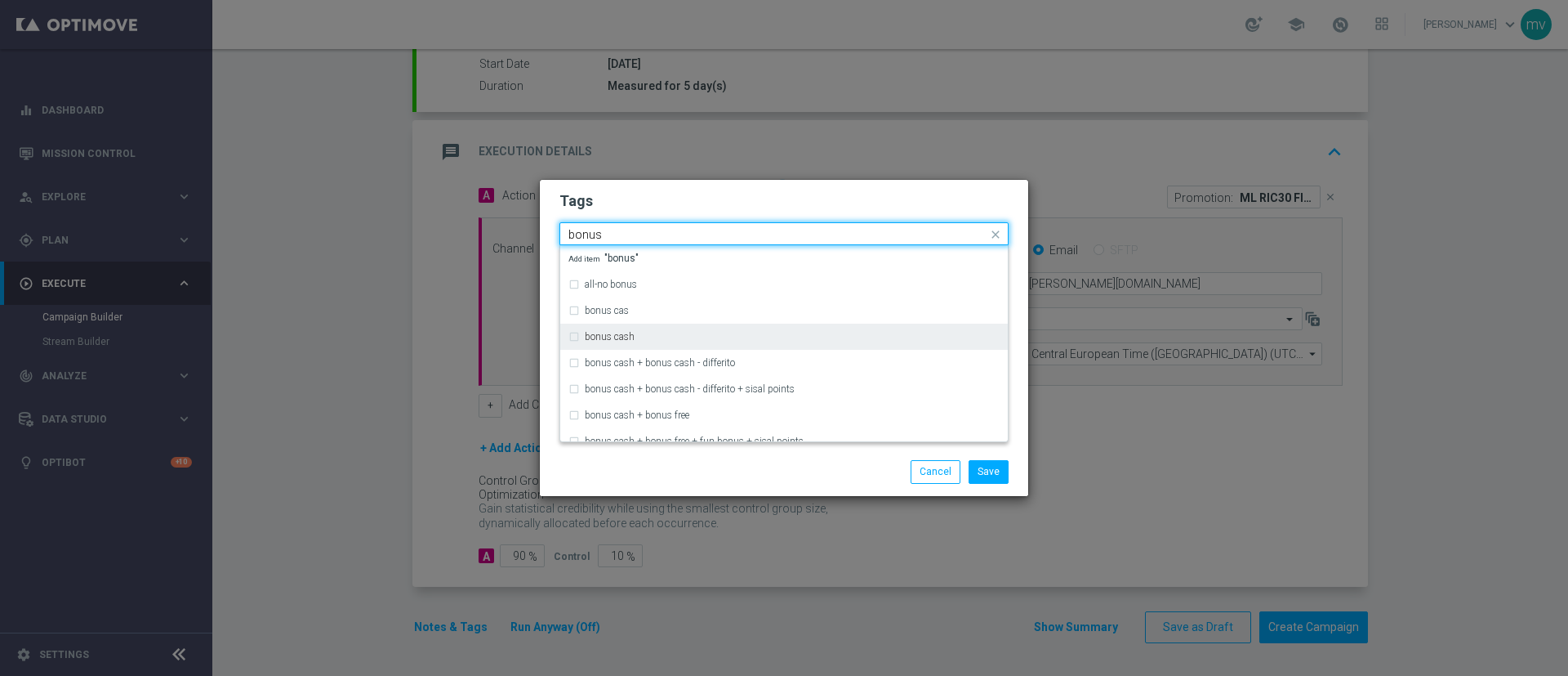
click at [609, 338] on label "bonus cash" at bounding box center [609, 337] width 50 height 10
type input "bonus"
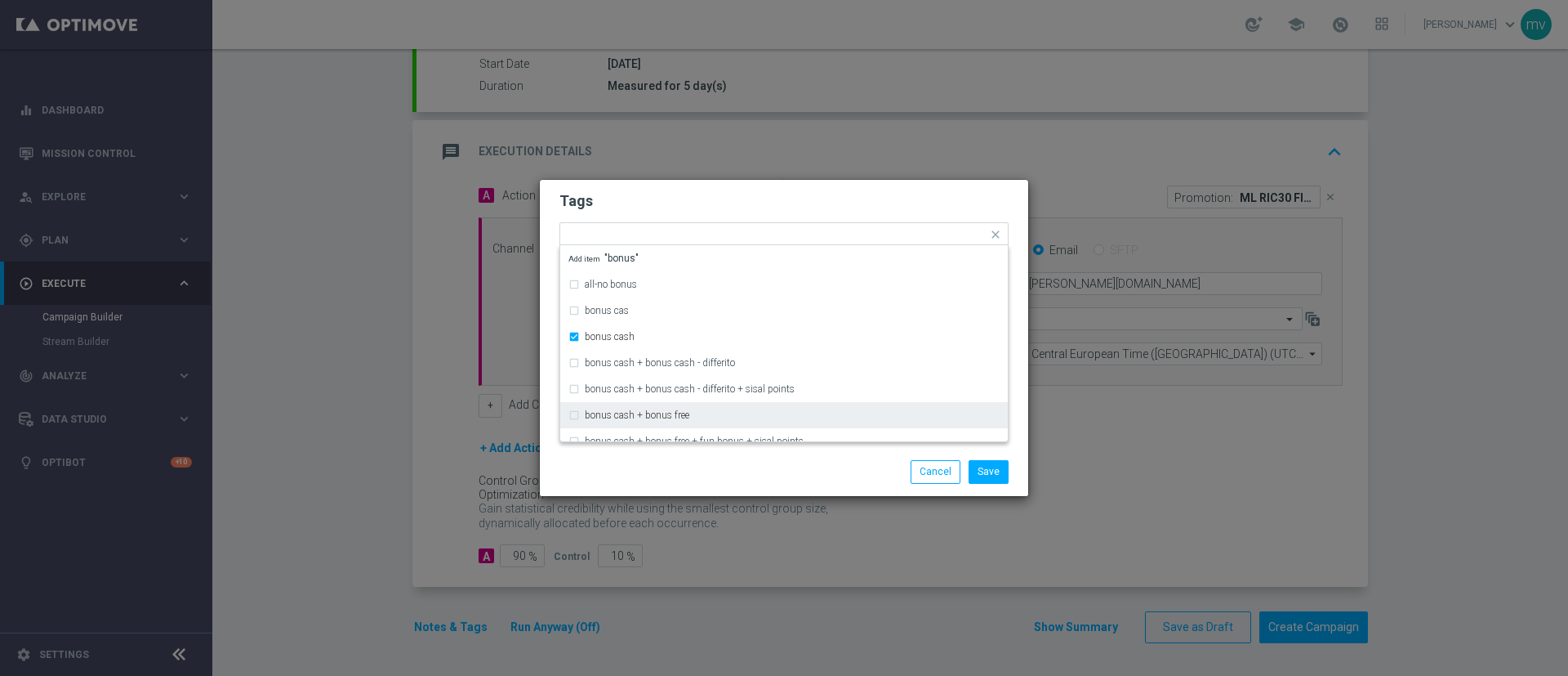
click at [655, 473] on div "Save Cancel" at bounding box center [784, 471] width 473 height 23
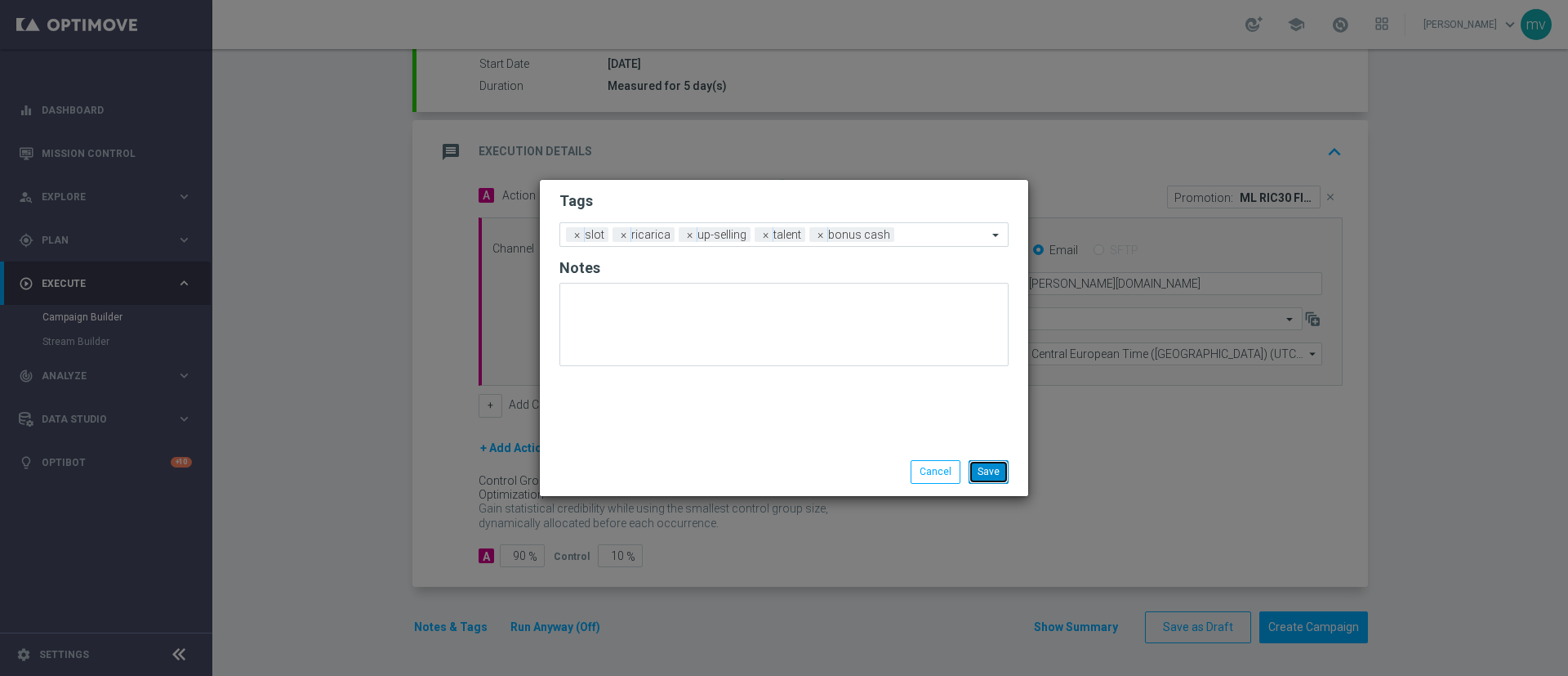
click at [1006, 469] on button "Save" at bounding box center [988, 471] width 40 height 23
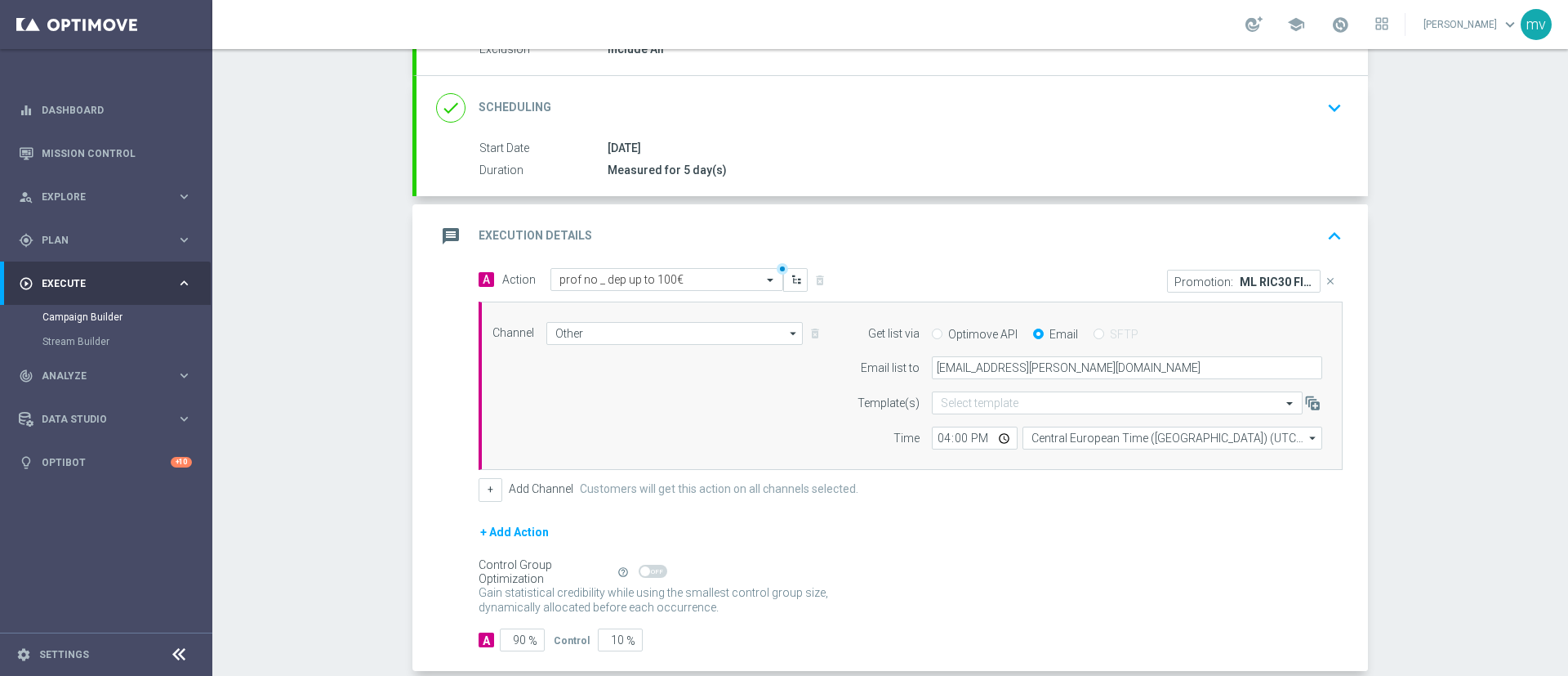
scroll to position [153, 0]
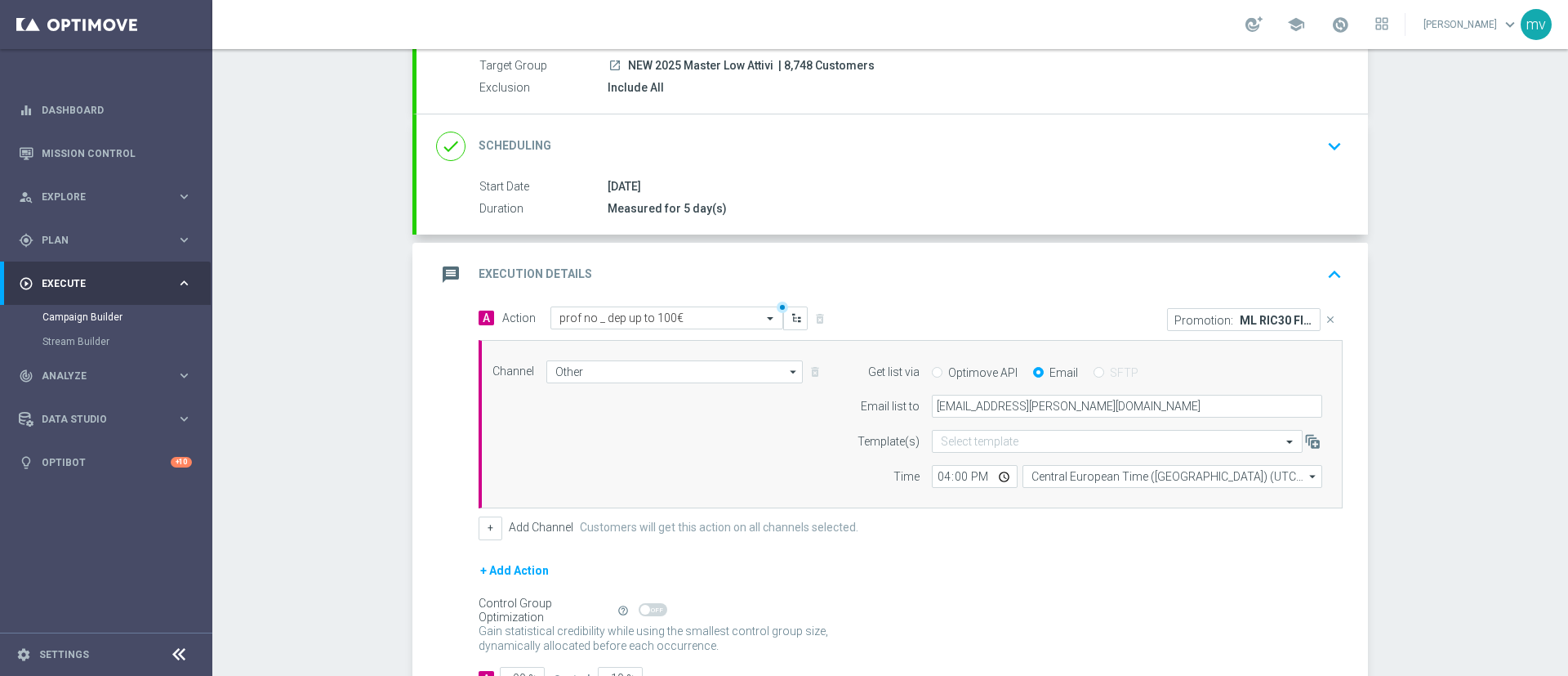
click at [1055, 615] on div "Control Group Optimization Self Optimizing Campaign help_outline" at bounding box center [910, 611] width 864 height 18
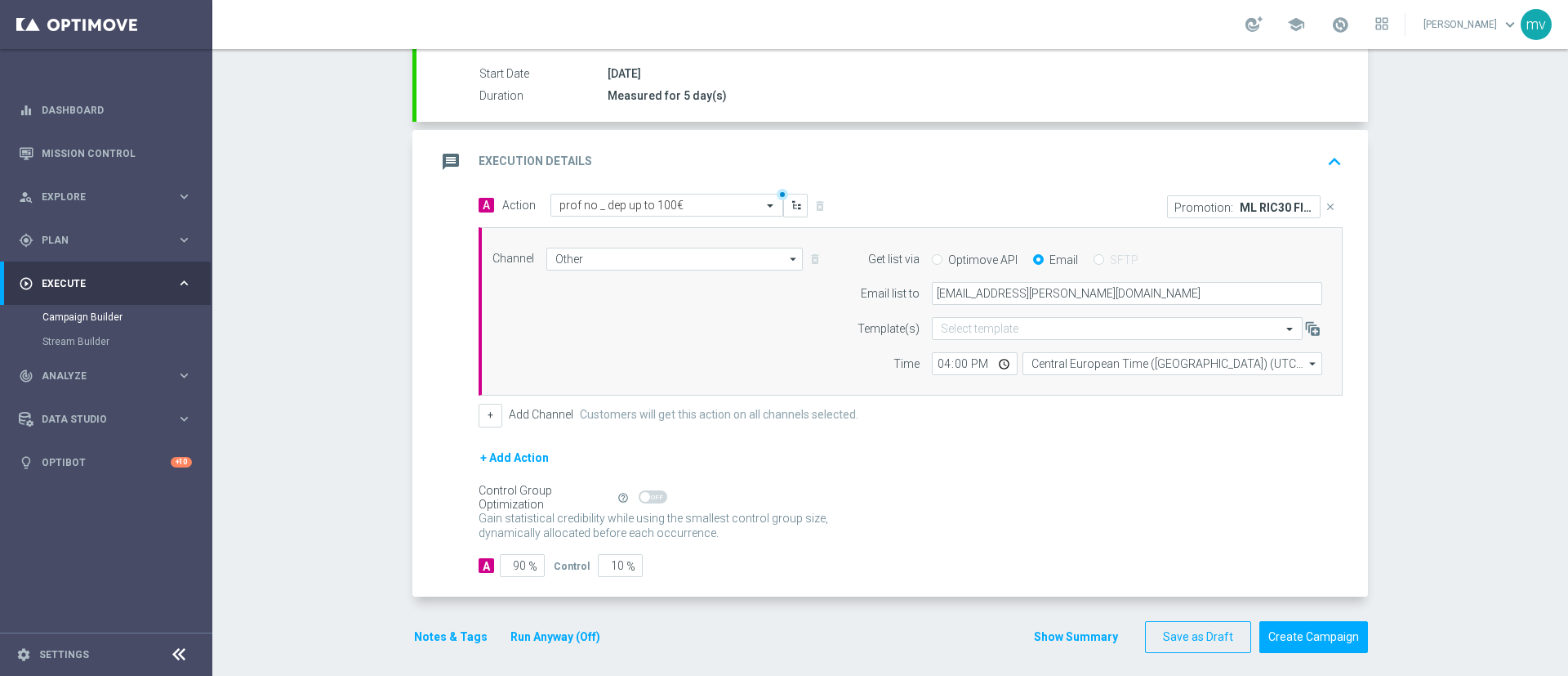
scroll to position [275, 0]
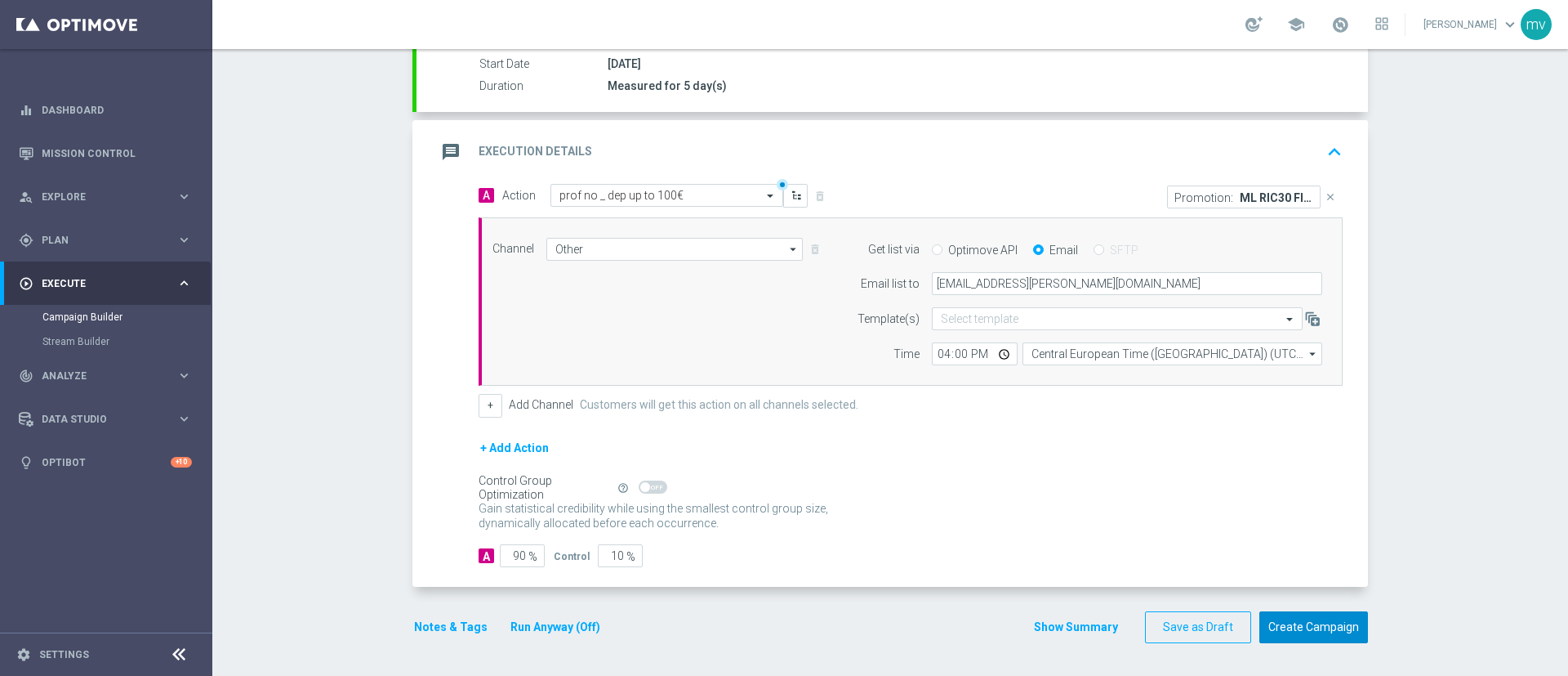
click at [1293, 622] on button "Create Campaign" at bounding box center [1314, 628] width 108 height 32
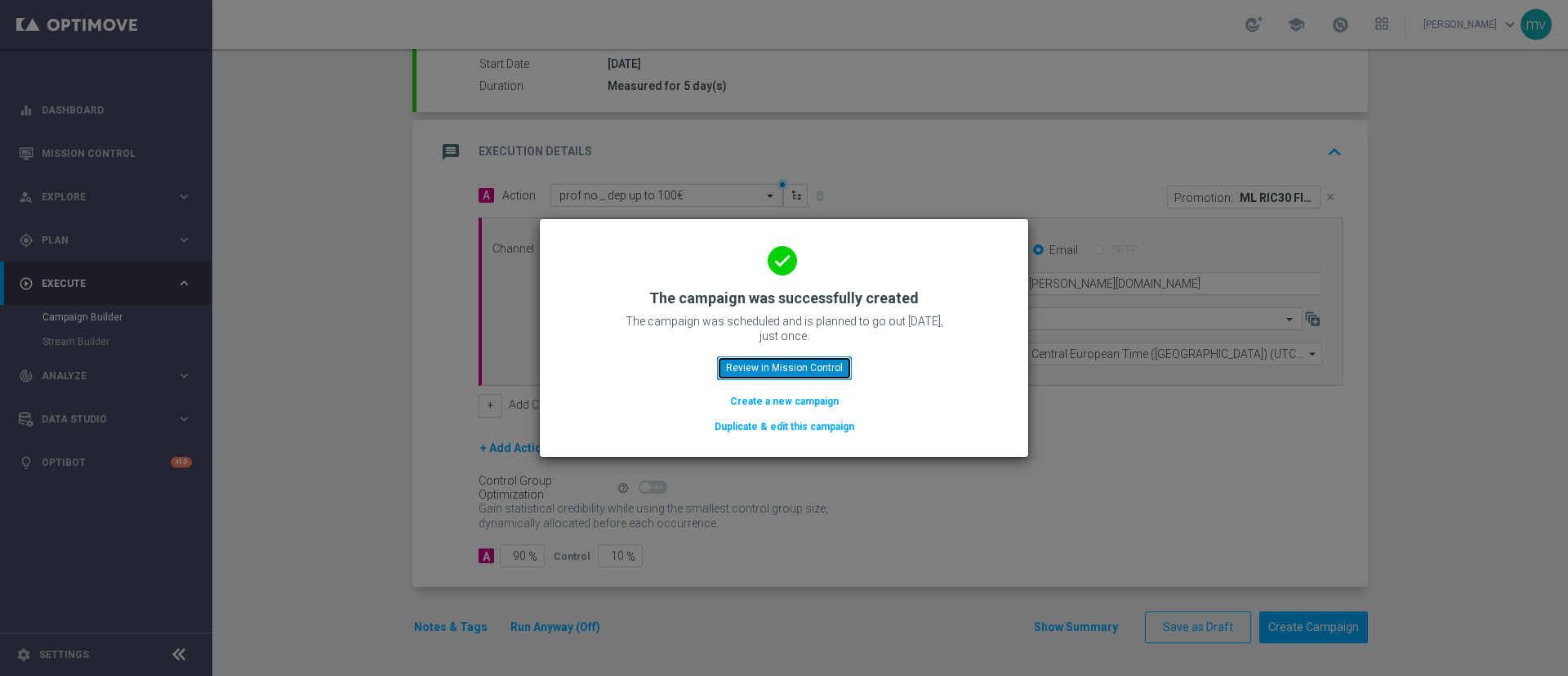
click at [802, 369] on button "Review in Mission Control" at bounding box center [784, 367] width 135 height 23
